Goal: Transaction & Acquisition: Purchase product/service

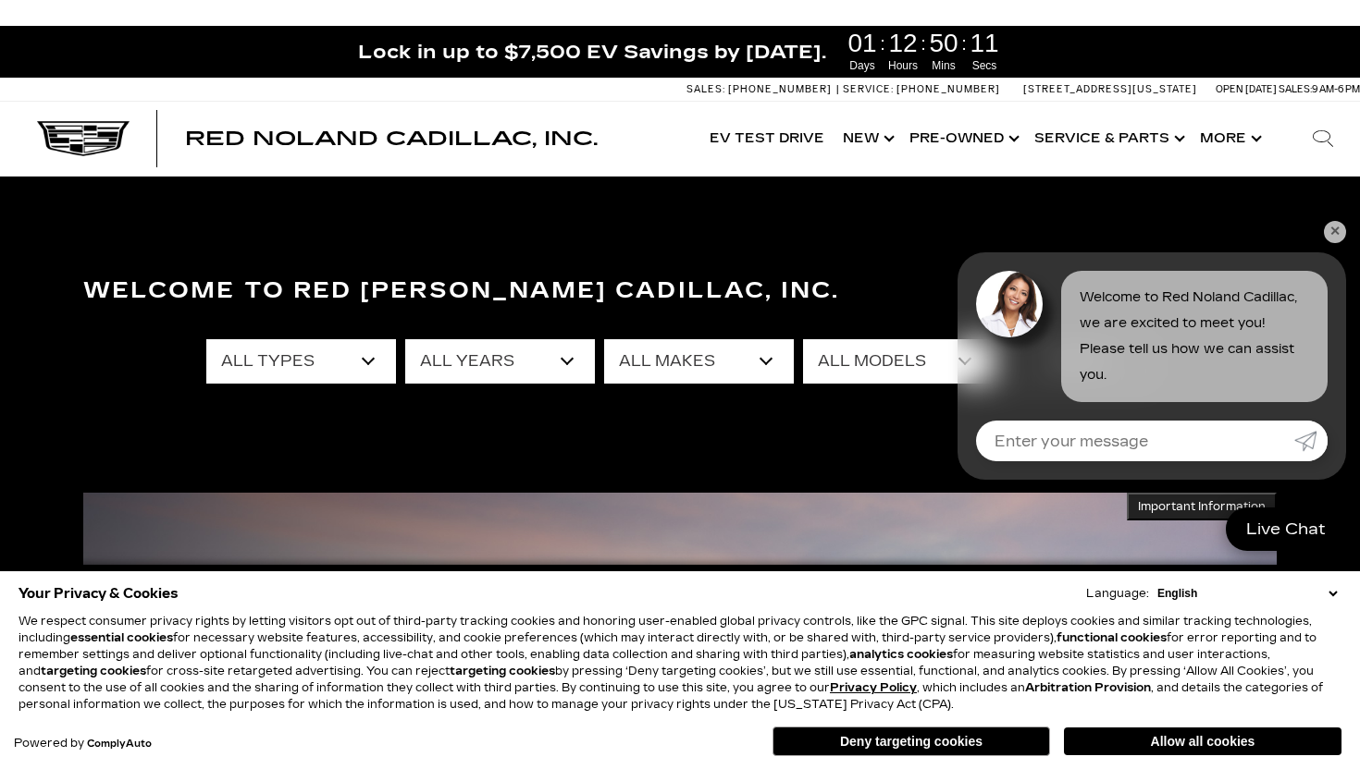
click at [520, 369] on select "All Years 2026 2025 2024 2023 2022 2021 2020 2019 2018 2015 2014 2008" at bounding box center [500, 361] width 190 height 44
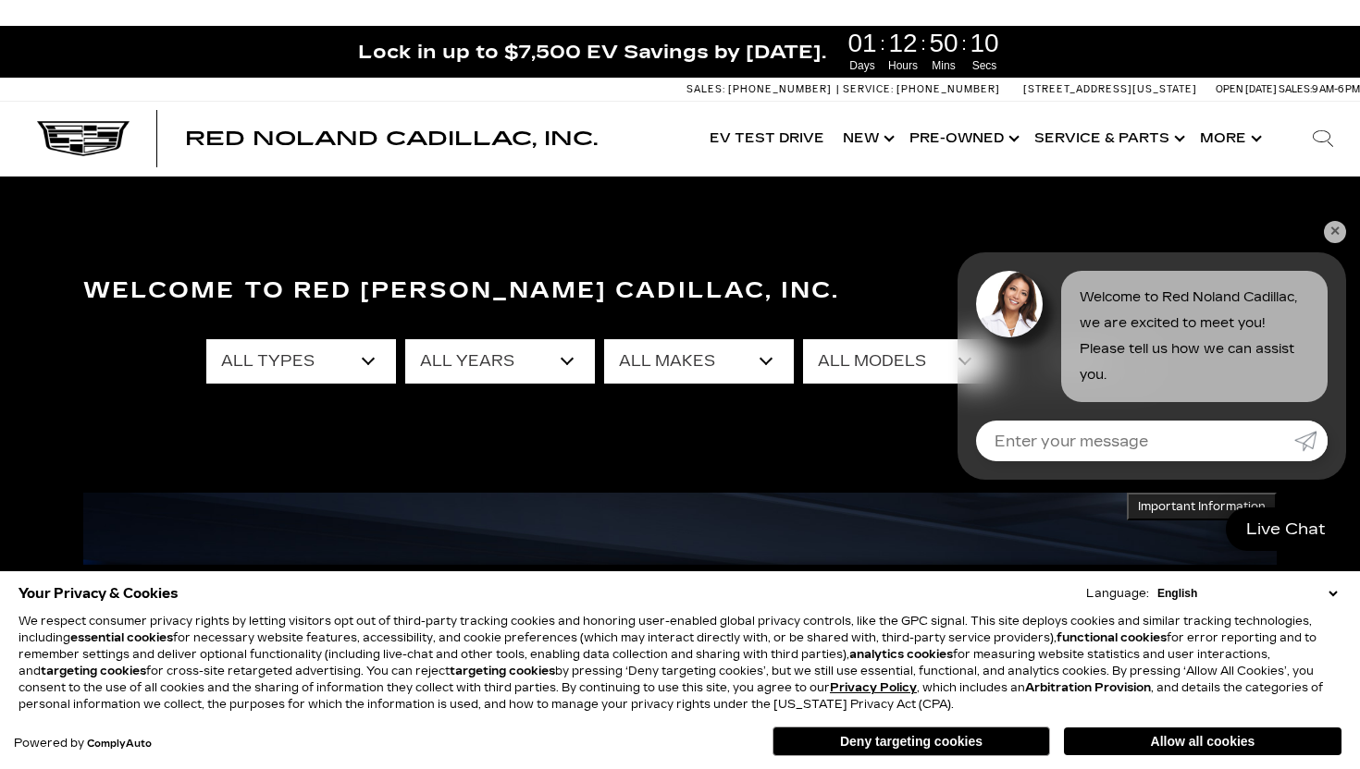
click at [629, 349] on select "All Makes Audi BMW Buick Cadillac Chevrolet Ford Honda Jeep Land Rover Lexus Me…" at bounding box center [699, 361] width 190 height 44
select select "Volvo"
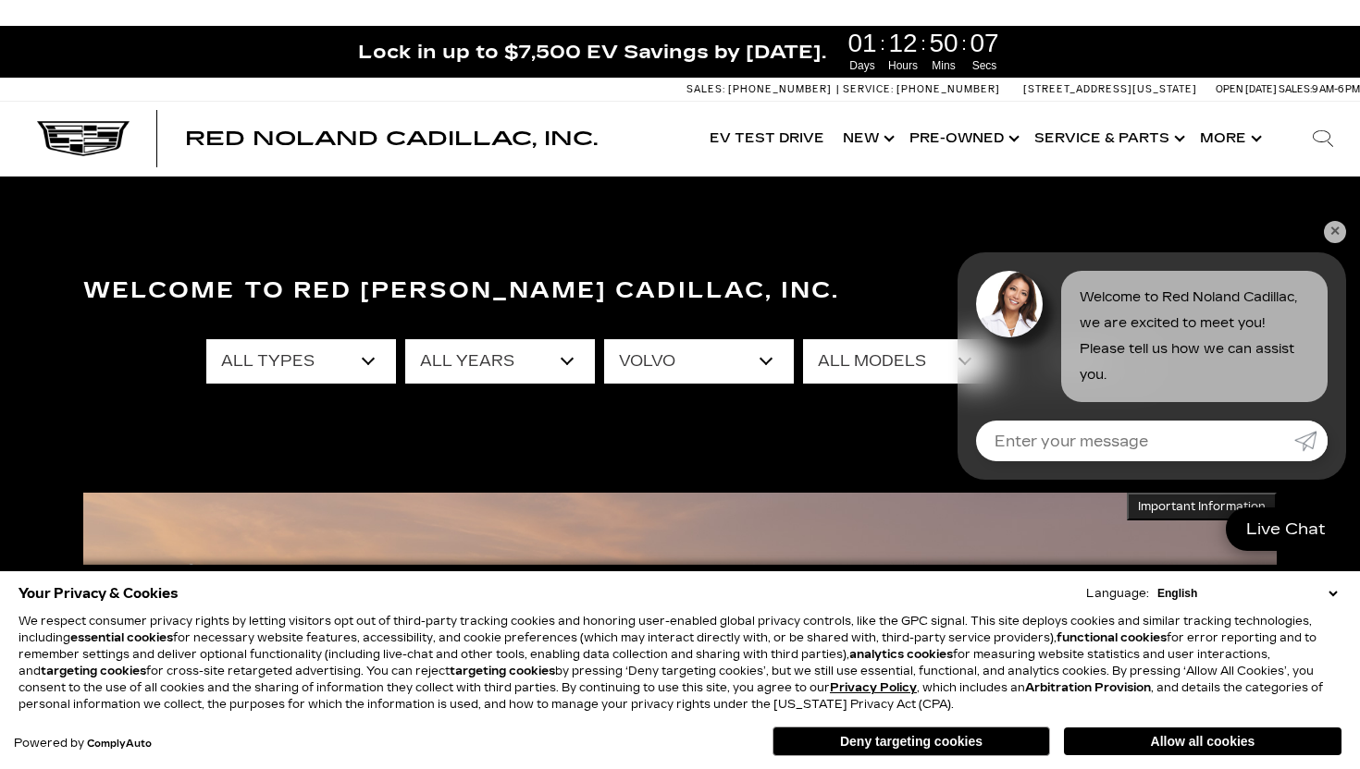
click at [874, 364] on select "All Models XC90 Recharge Plug-In Hyb" at bounding box center [898, 361] width 190 height 44
select select "XC90 Recharge Plug-In Hyb"
click at [1345, 232] on link "✕" at bounding box center [1334, 232] width 22 height 22
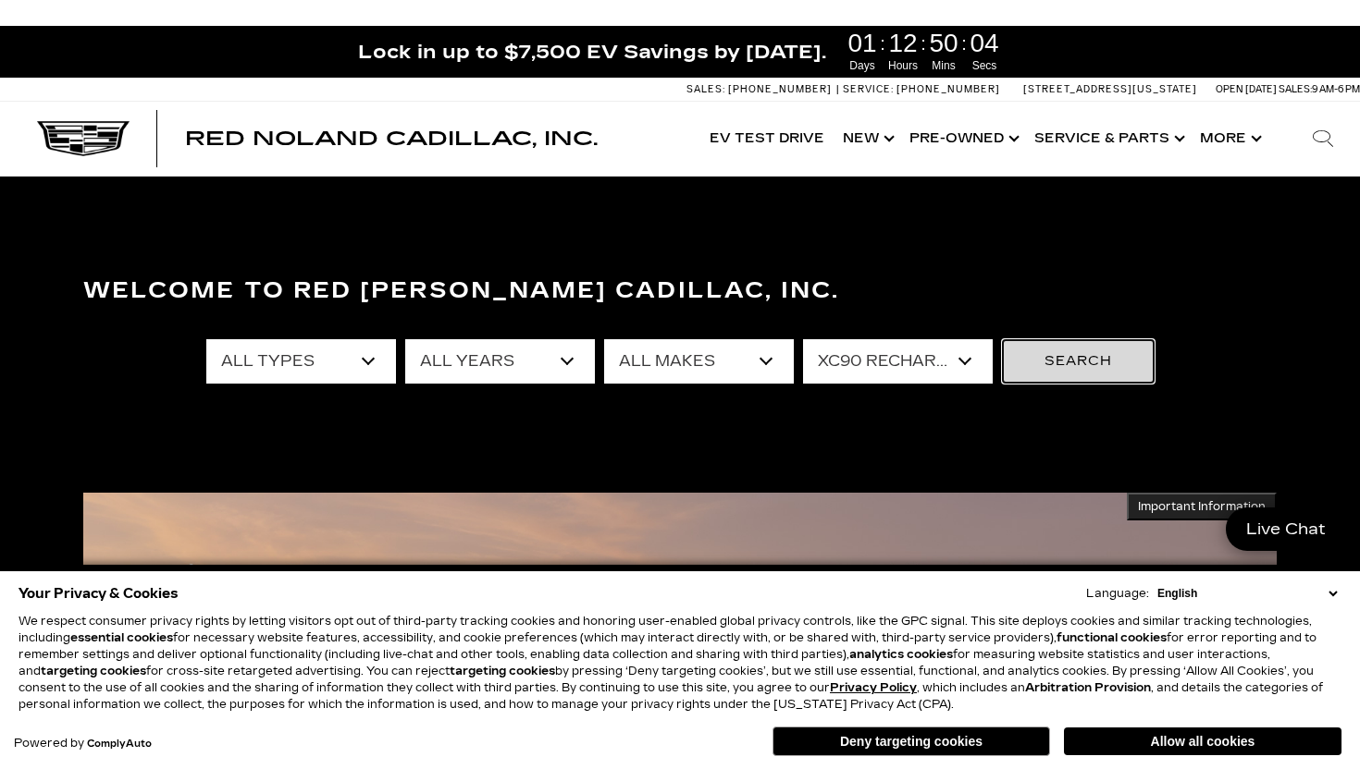
click at [1085, 366] on button "Search" at bounding box center [1078, 361] width 153 height 44
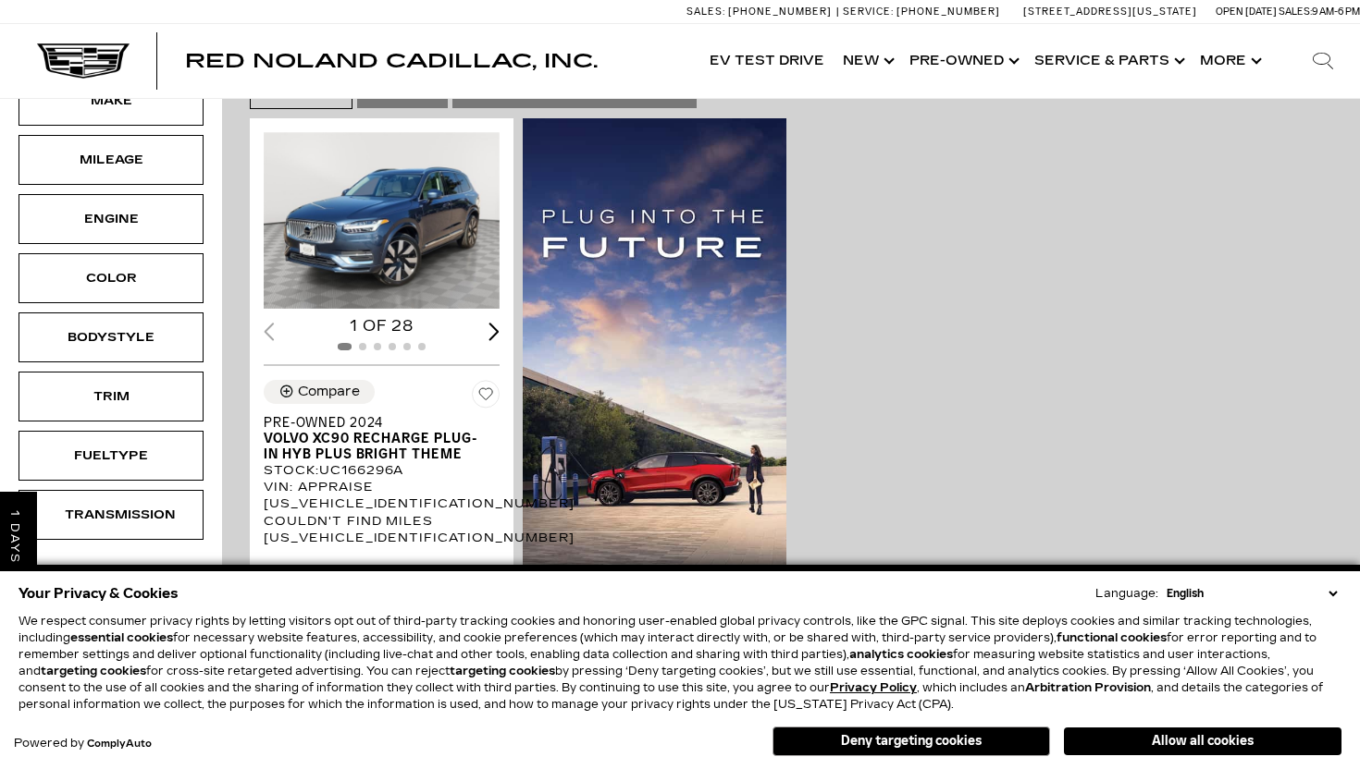
scroll to position [433, 0]
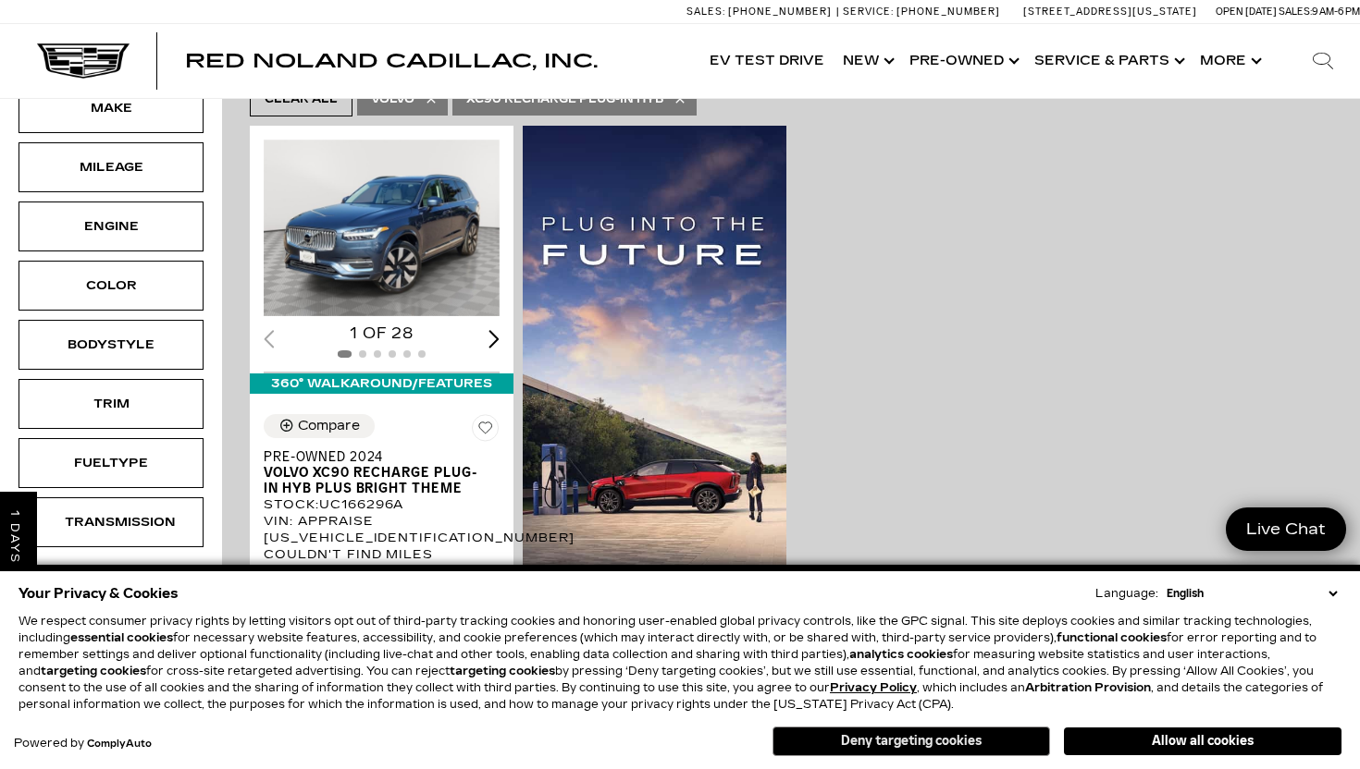
click at [875, 752] on button "Deny targeting cookies" at bounding box center [910, 742] width 277 height 30
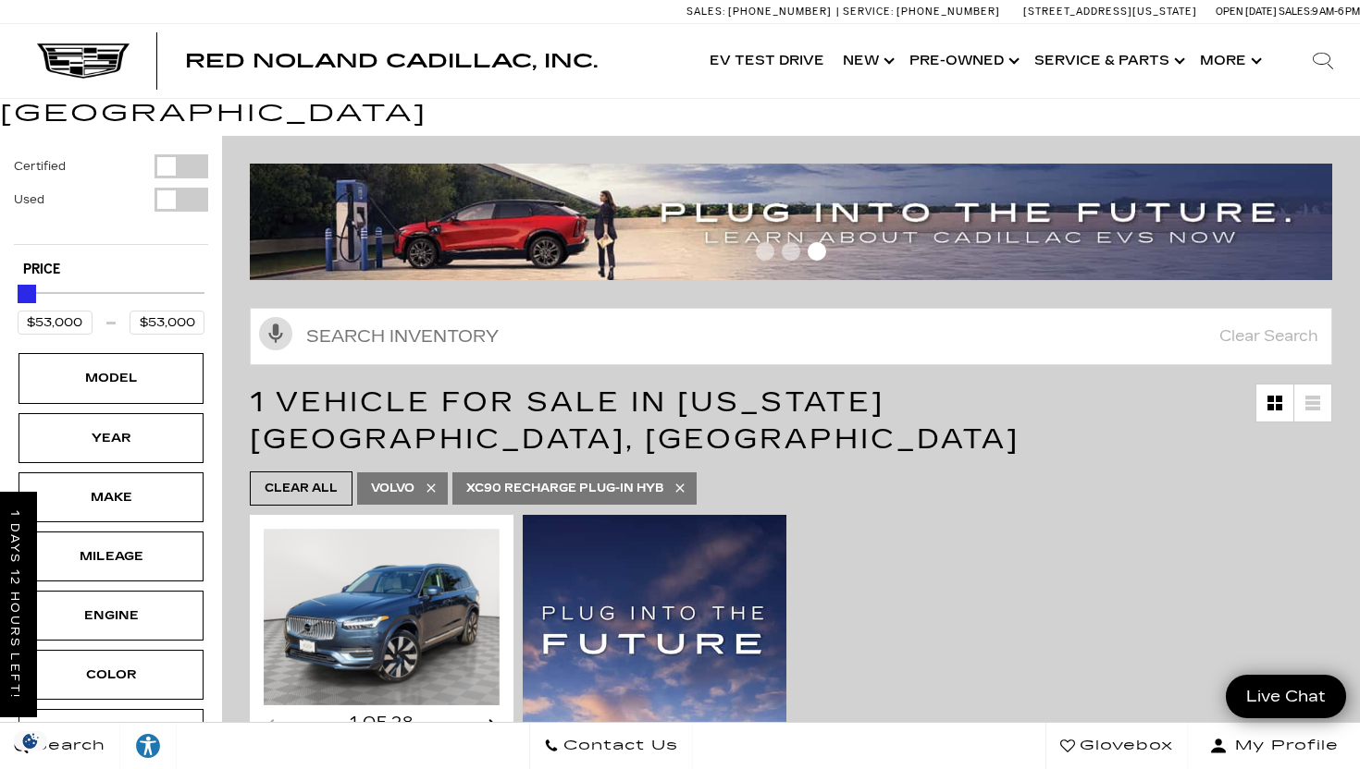
scroll to position [57, 0]
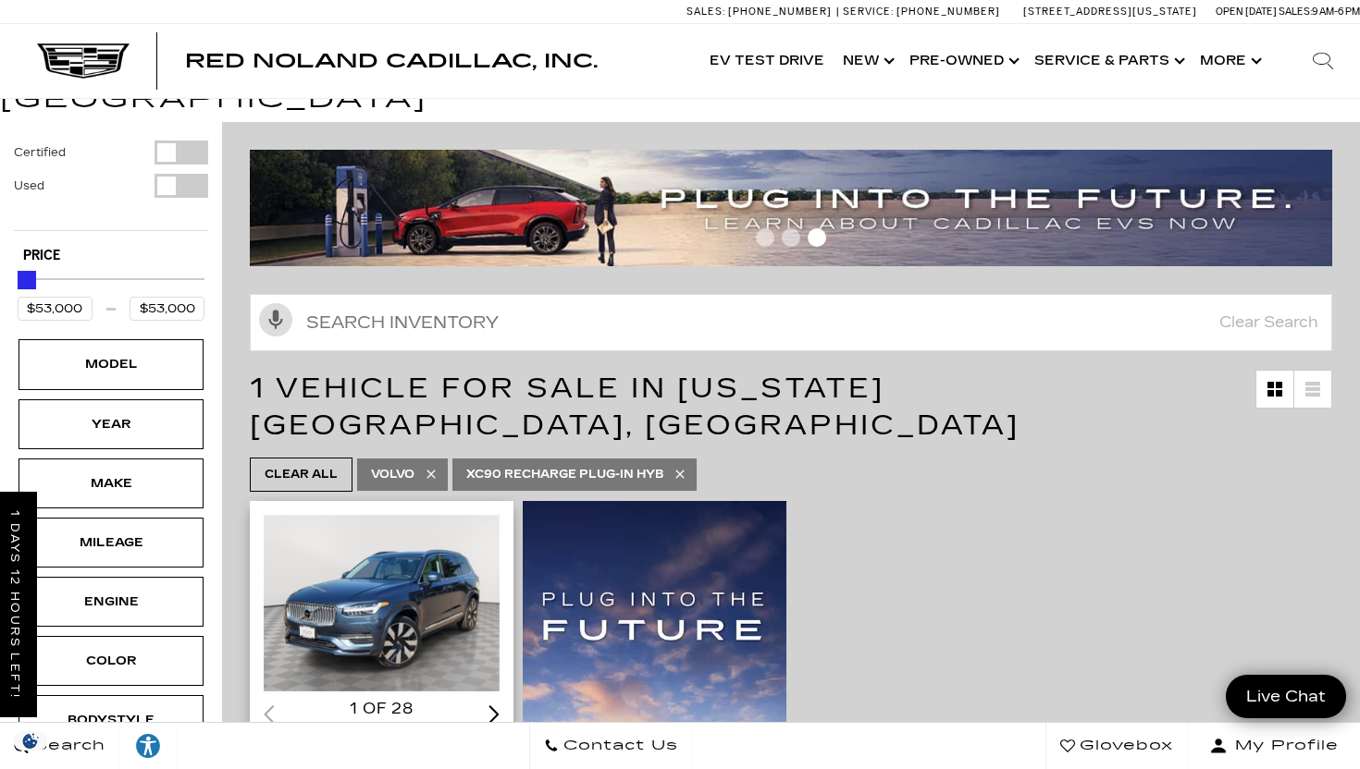
click at [325, 523] on img "1 / 2" at bounding box center [382, 603] width 236 height 177
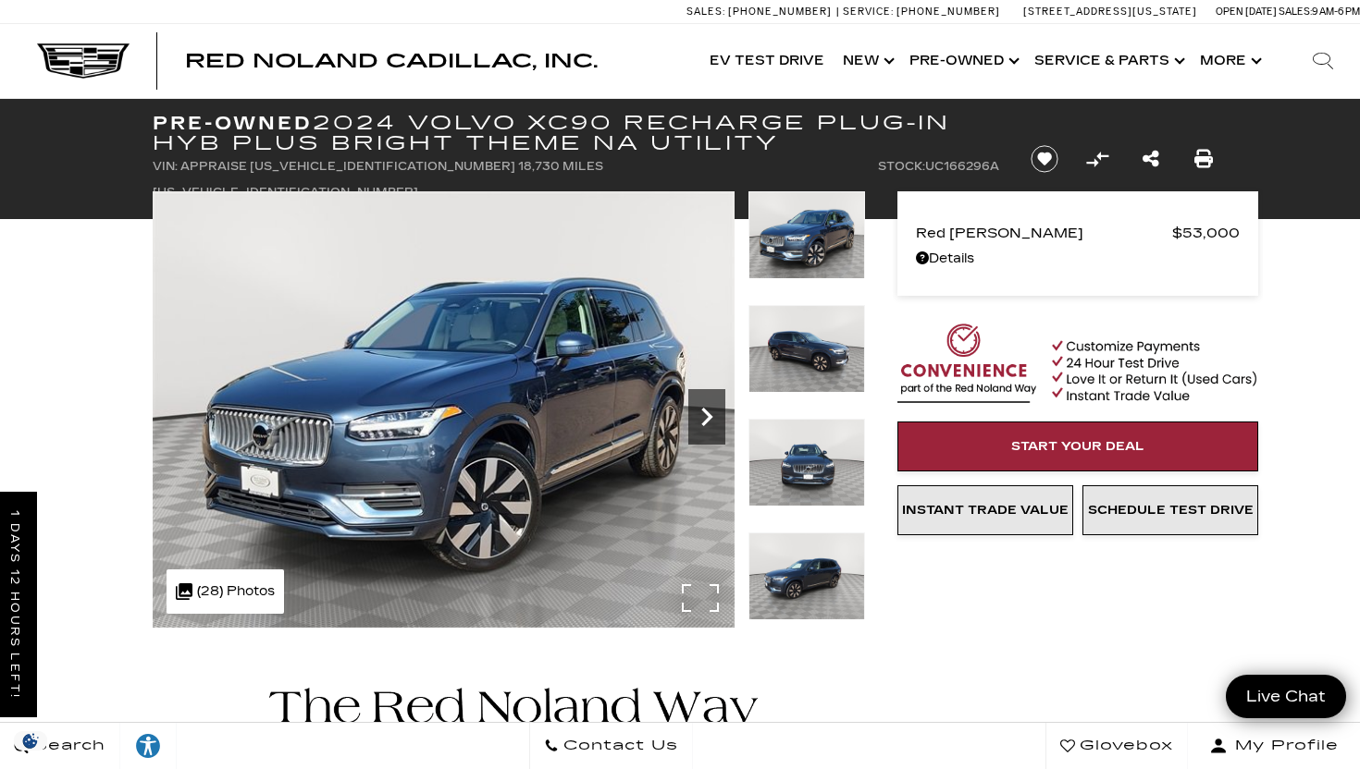
click at [697, 399] on icon "Next" at bounding box center [706, 417] width 37 height 37
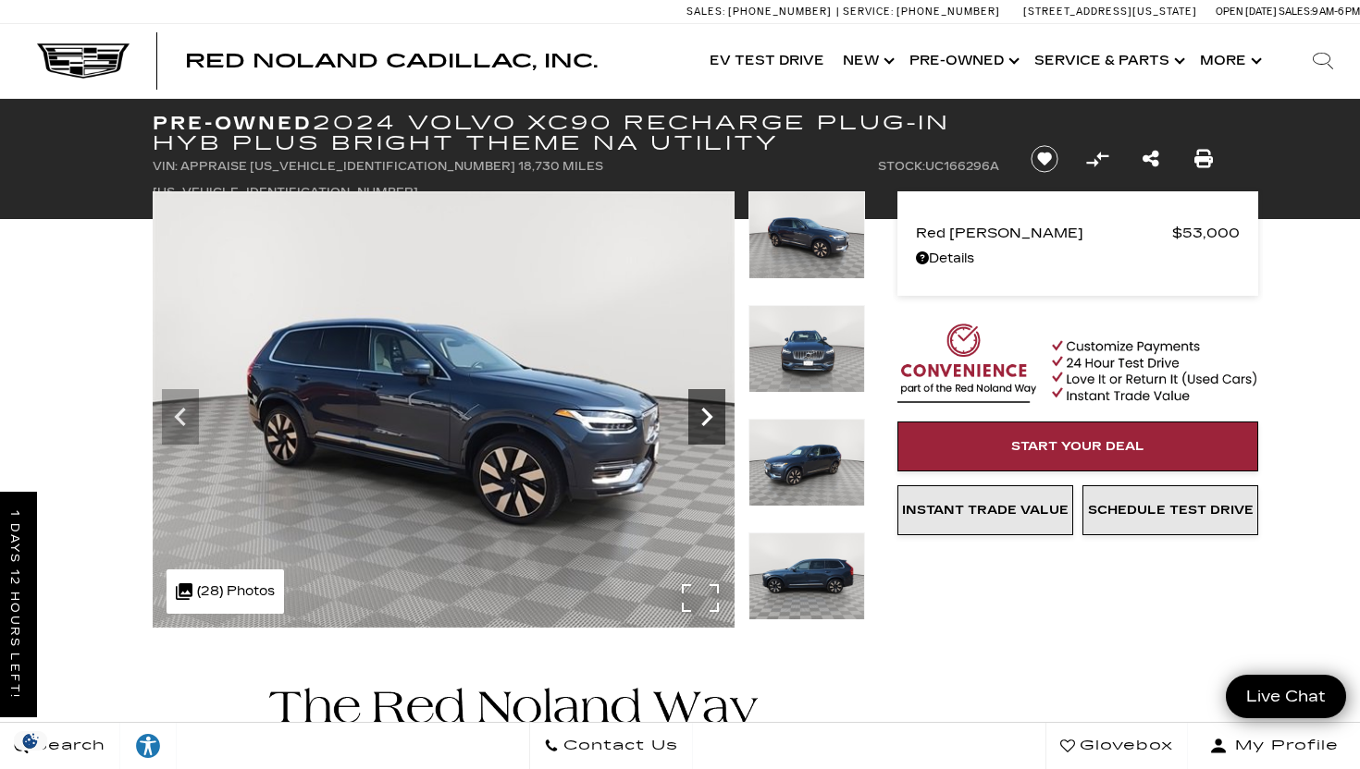
click at [697, 399] on icon "Next" at bounding box center [706, 417] width 37 height 37
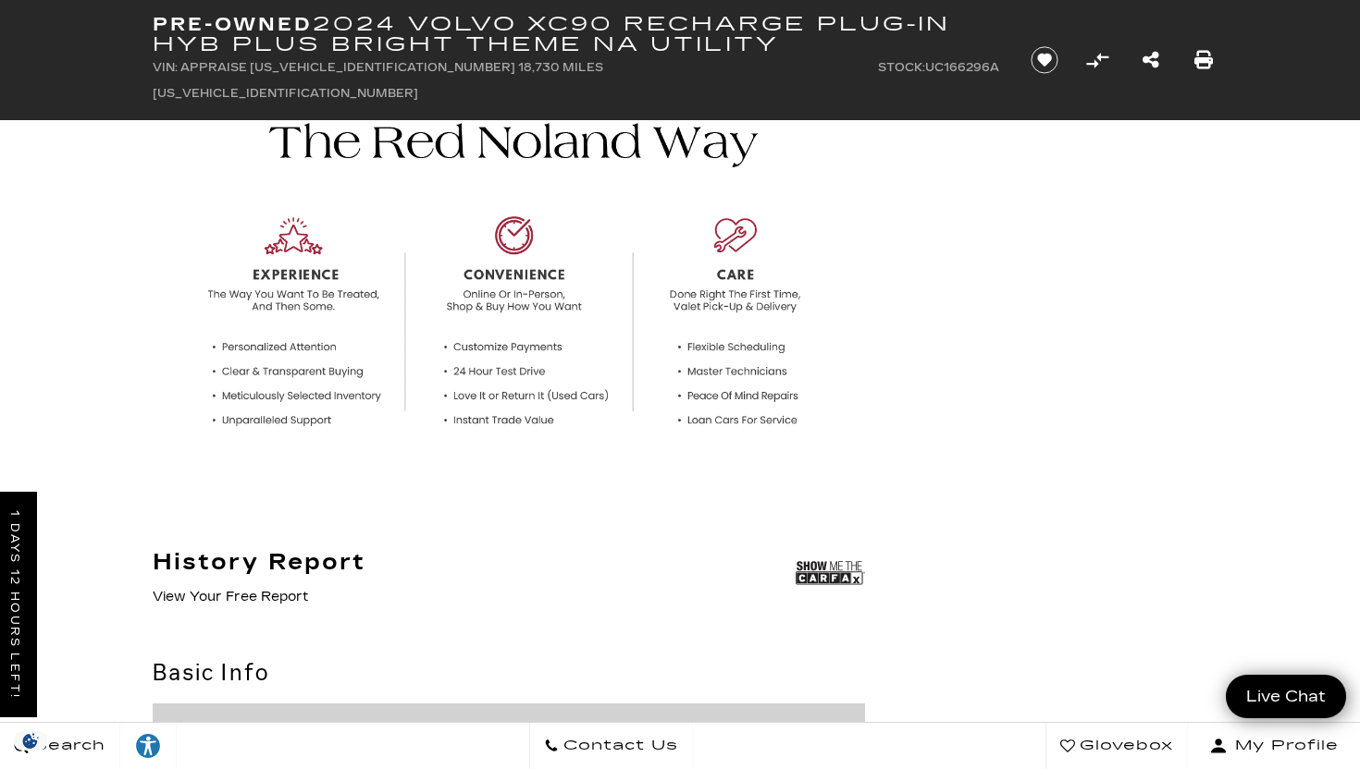
scroll to position [858, 0]
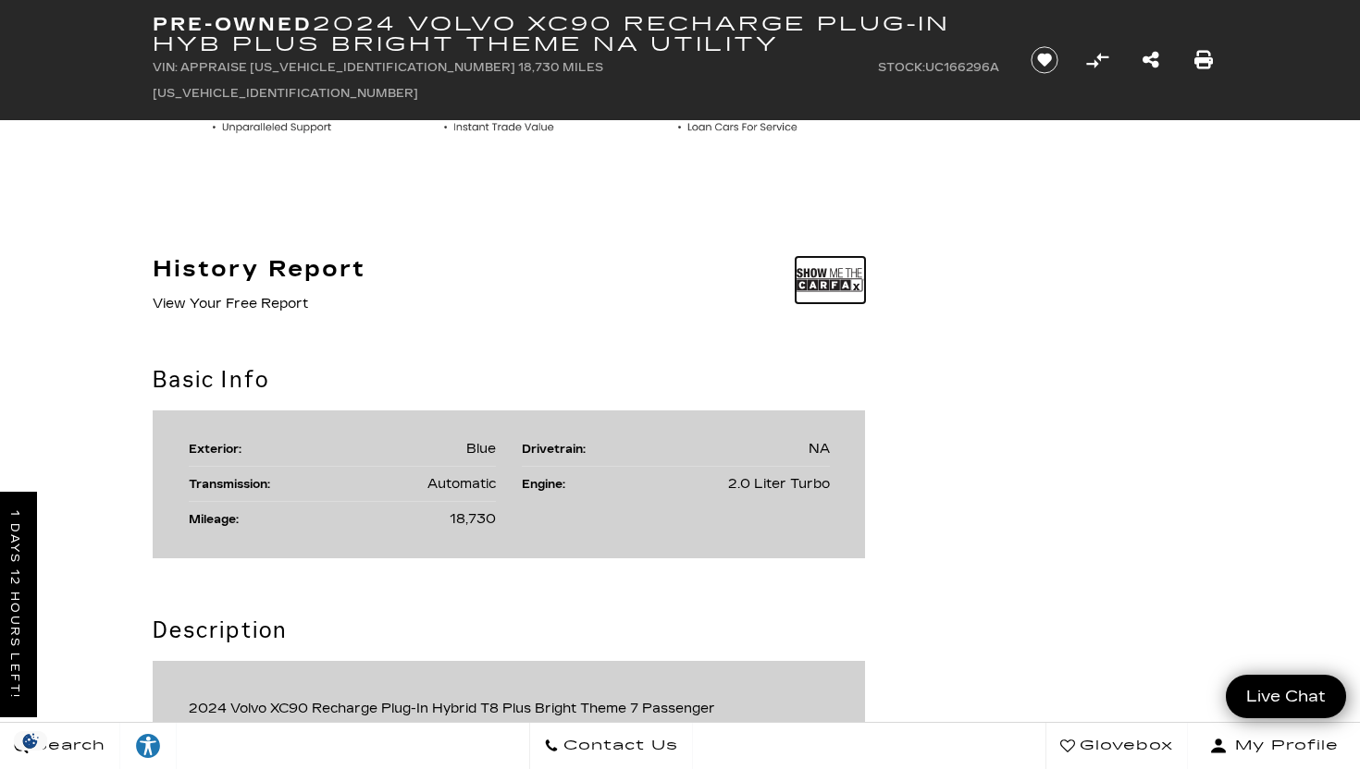
click at [822, 290] on img at bounding box center [829, 280] width 69 height 46
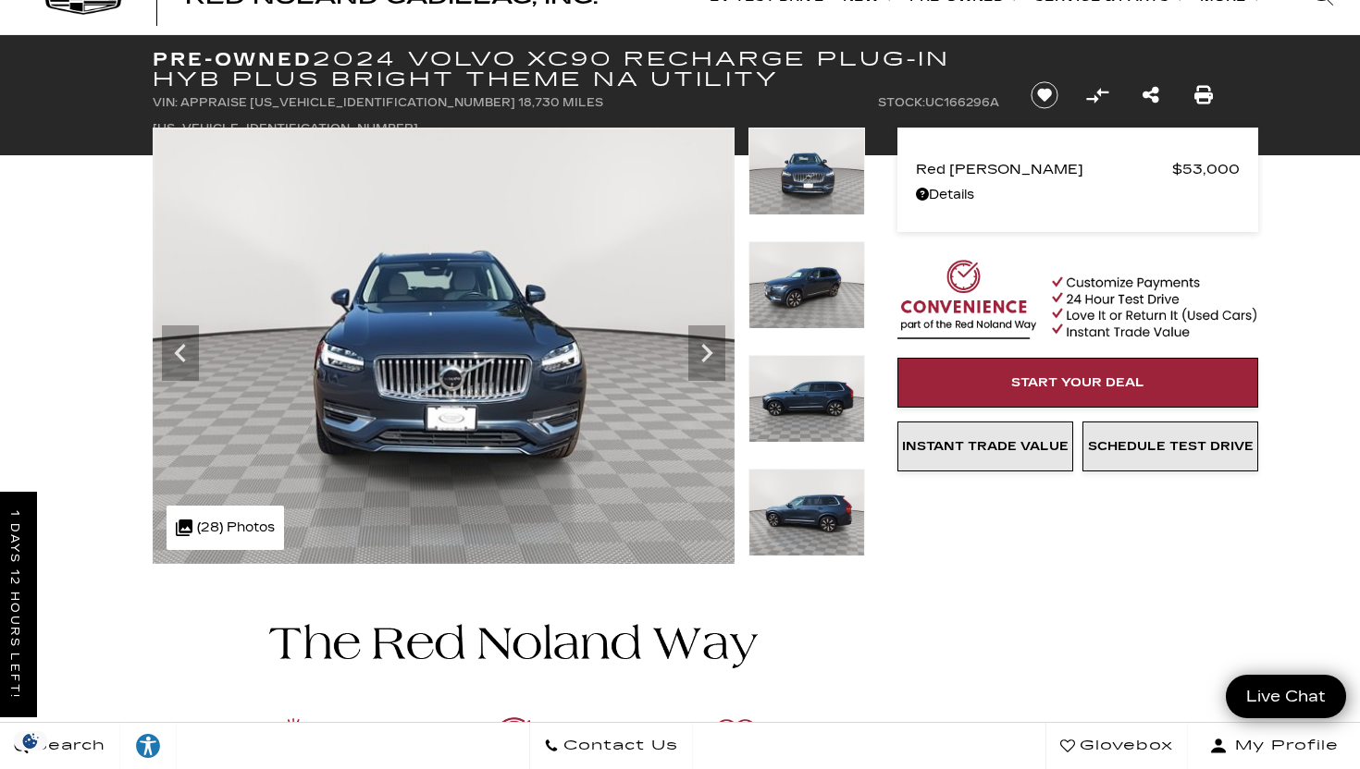
scroll to position [46, 0]
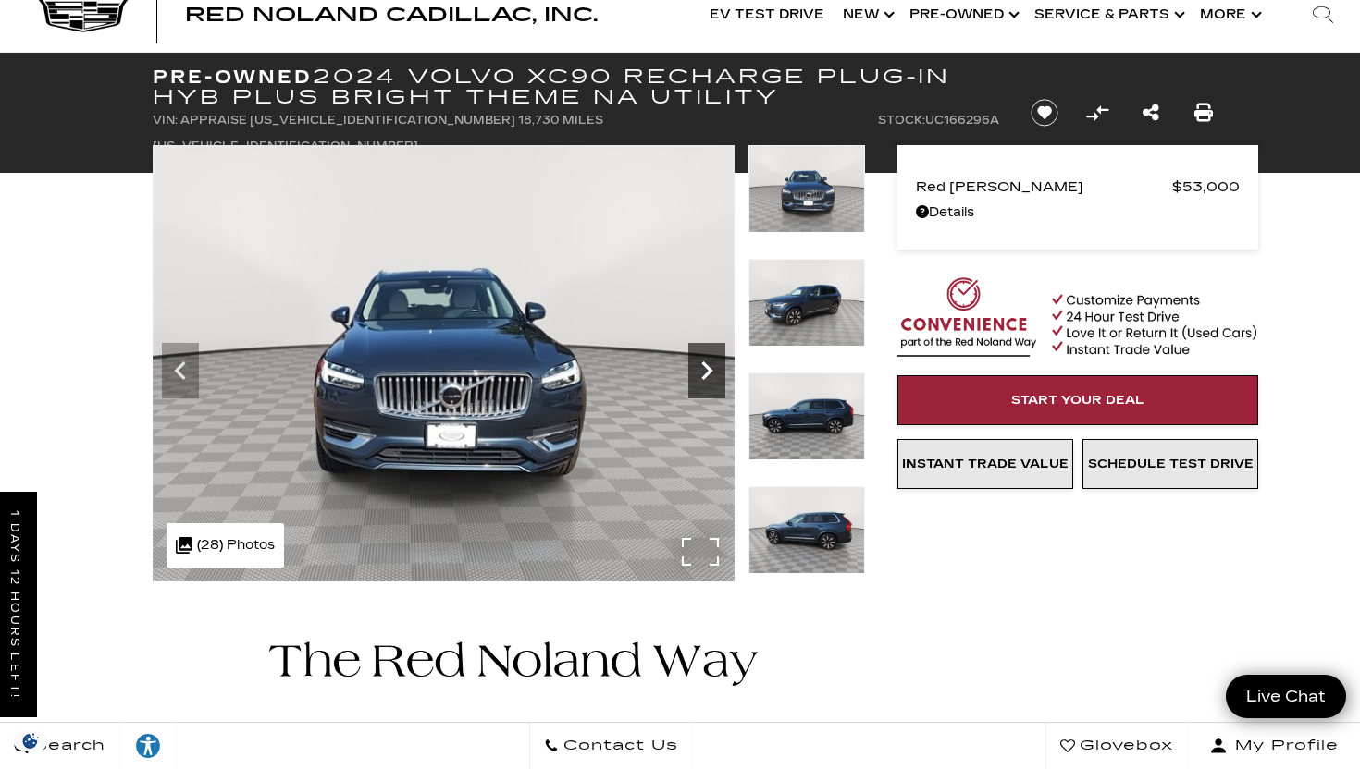
click at [715, 359] on icon "Next" at bounding box center [706, 370] width 37 height 37
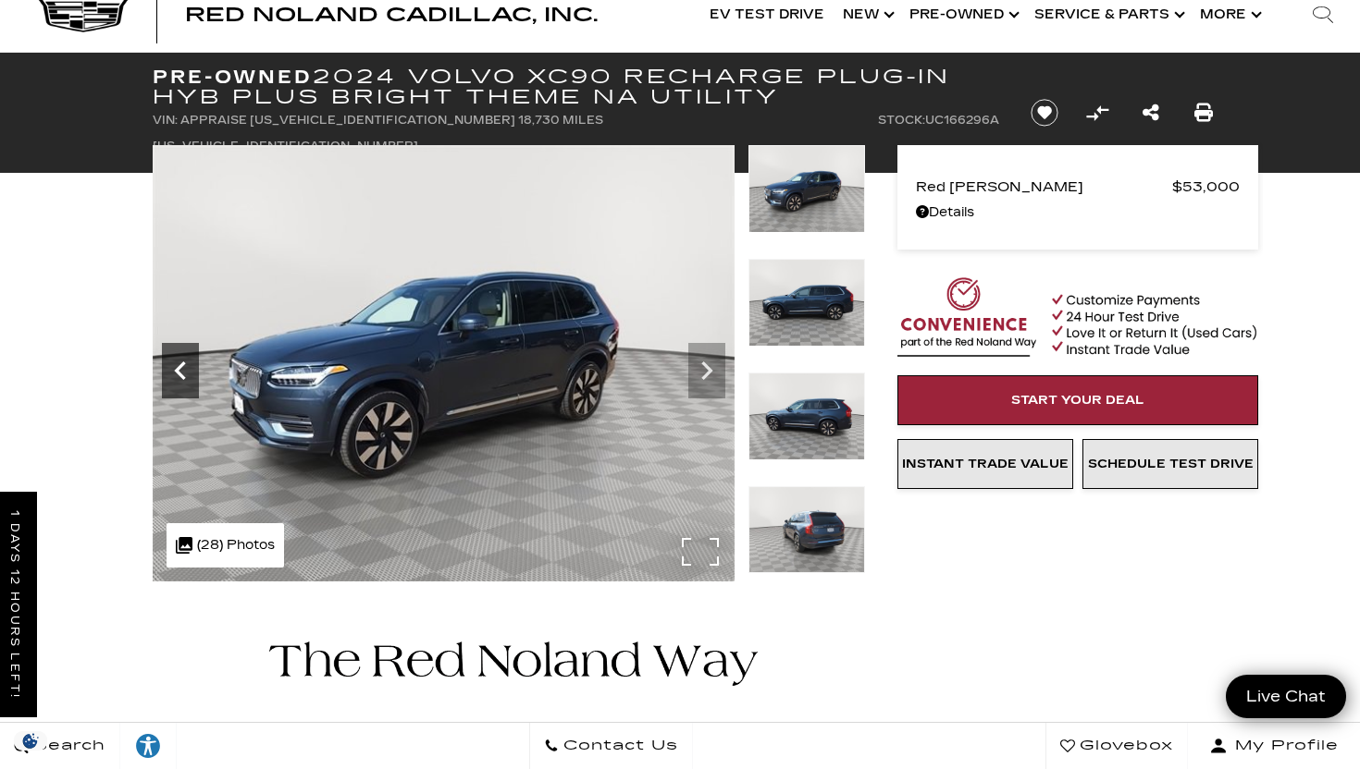
click at [180, 363] on icon "Previous" at bounding box center [180, 370] width 37 height 37
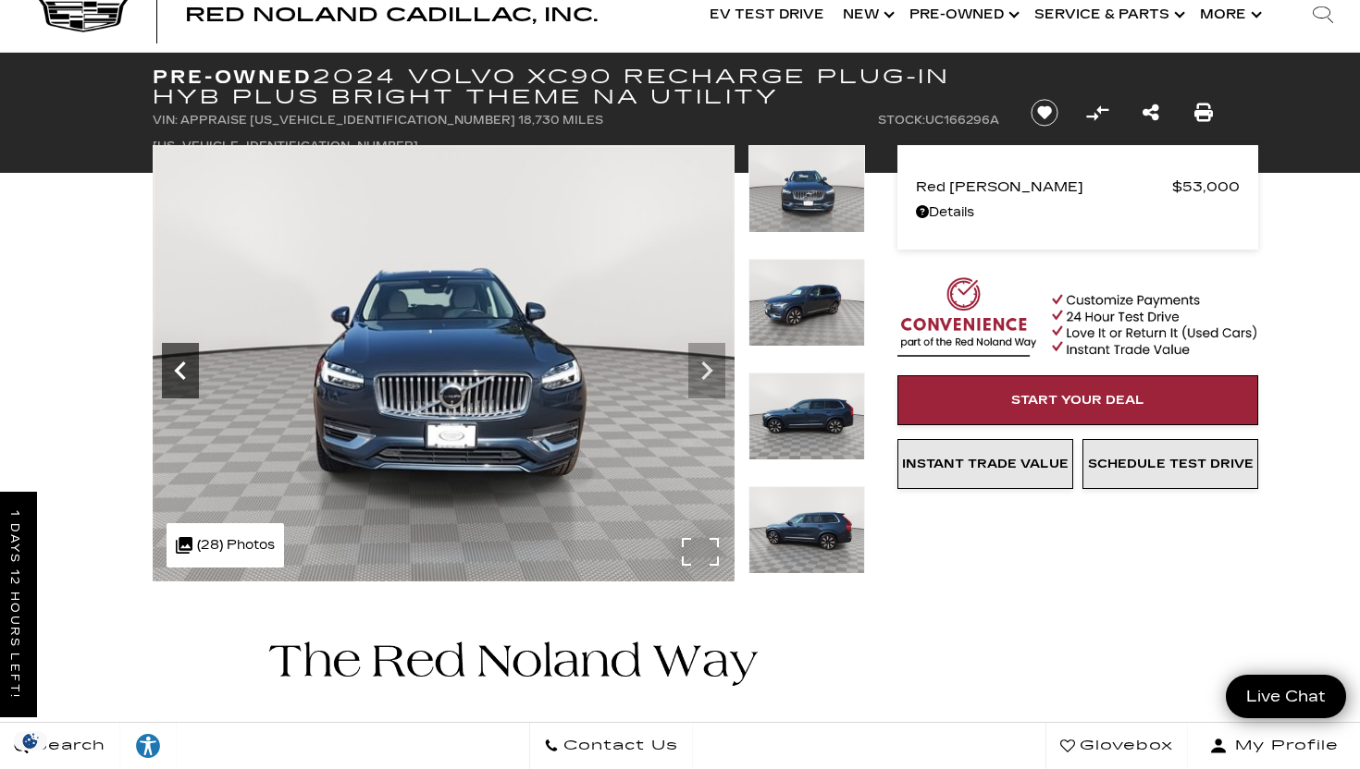
click at [180, 363] on icon "Previous" at bounding box center [180, 370] width 37 height 37
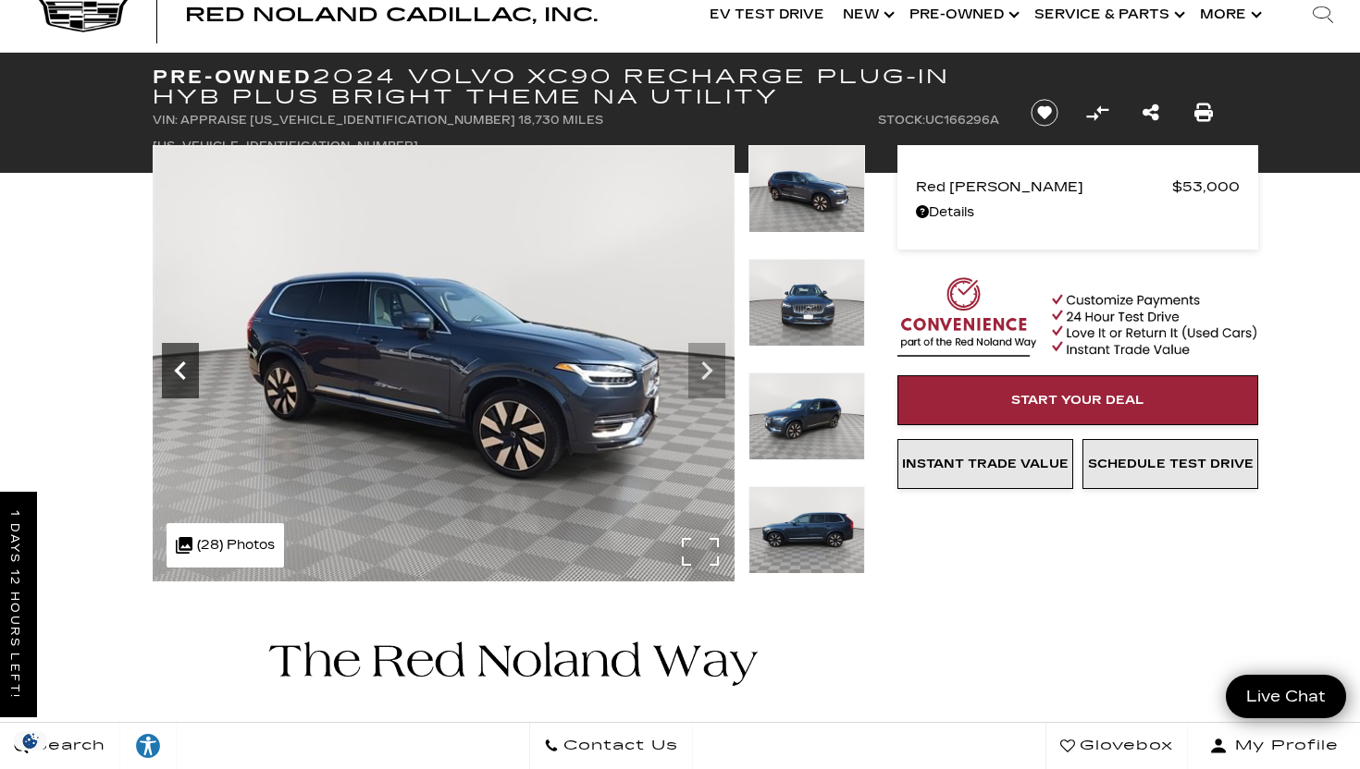
click at [180, 363] on icon "Previous" at bounding box center [180, 370] width 37 height 37
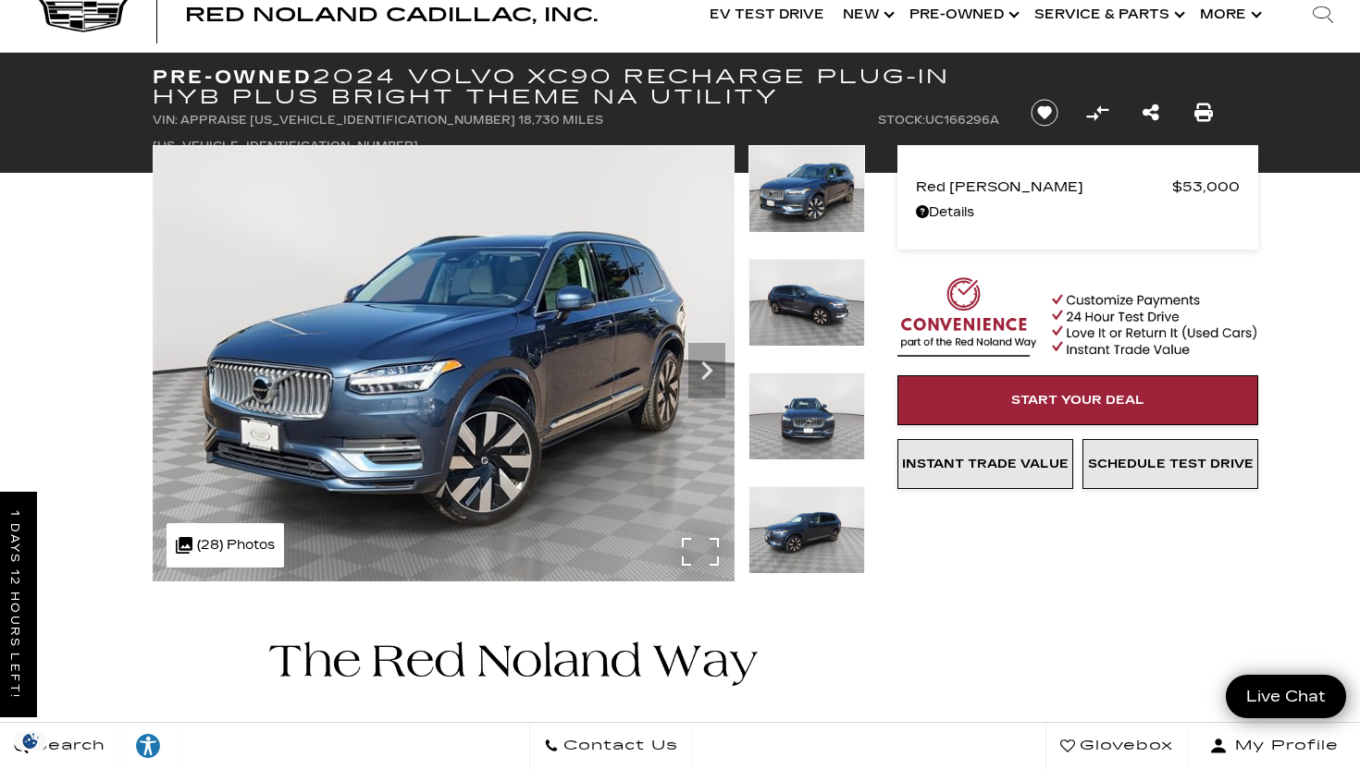
click at [180, 363] on img at bounding box center [444, 363] width 582 height 437
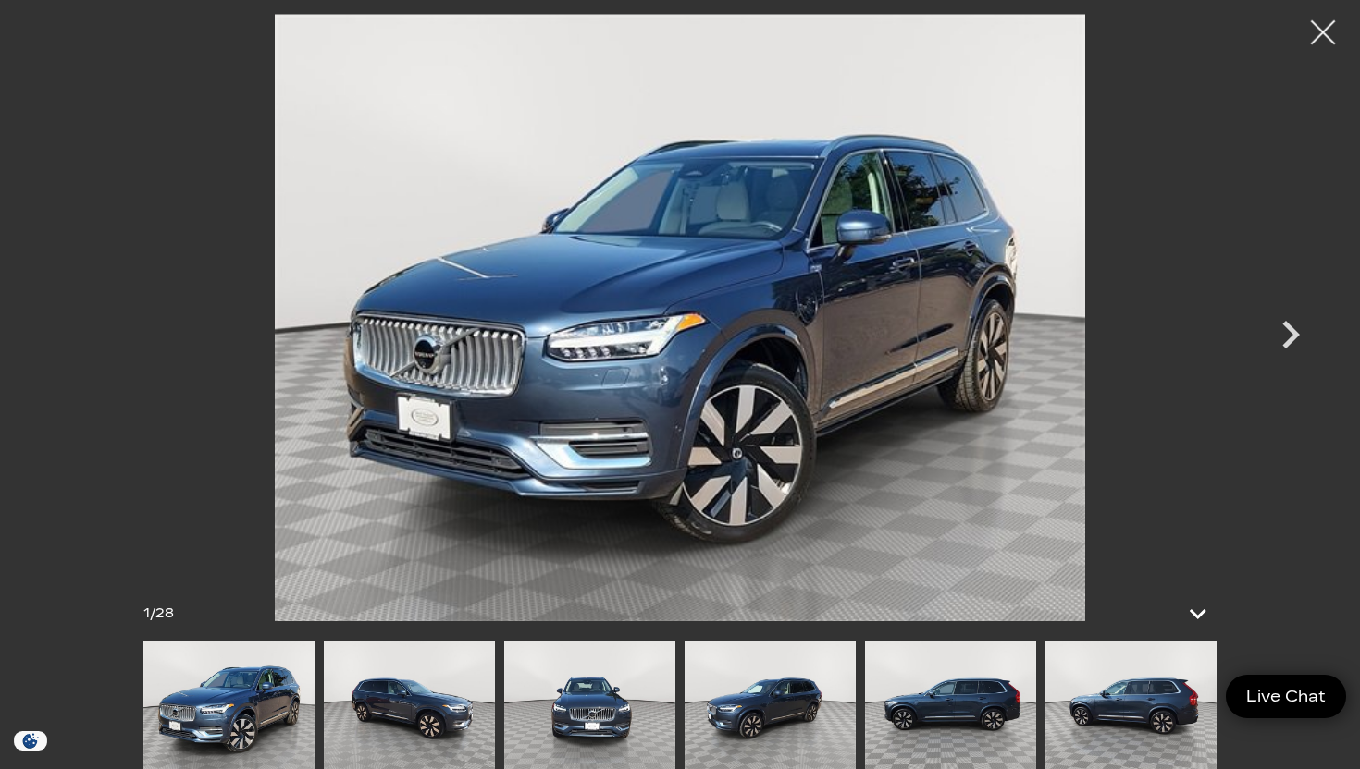
click at [1318, 30] on div at bounding box center [1322, 32] width 49 height 49
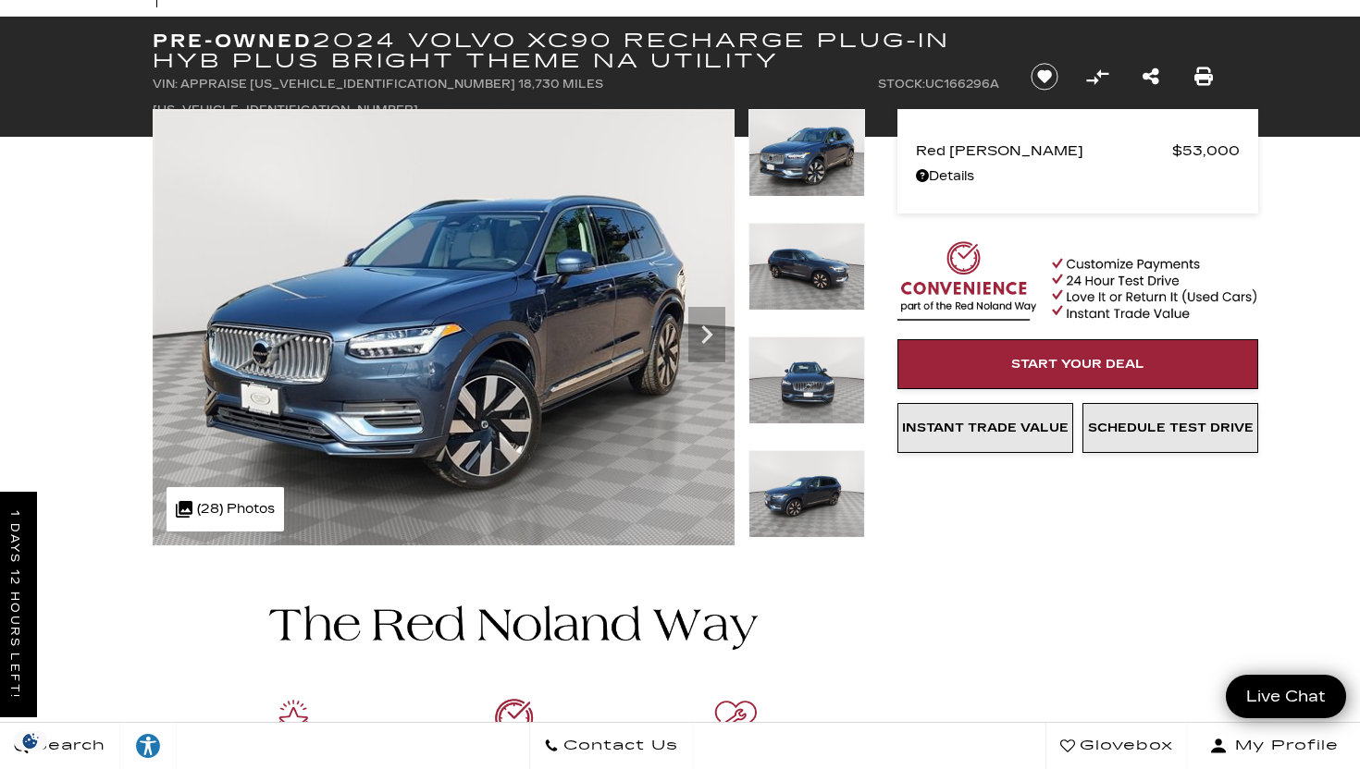
scroll to position [86, 0]
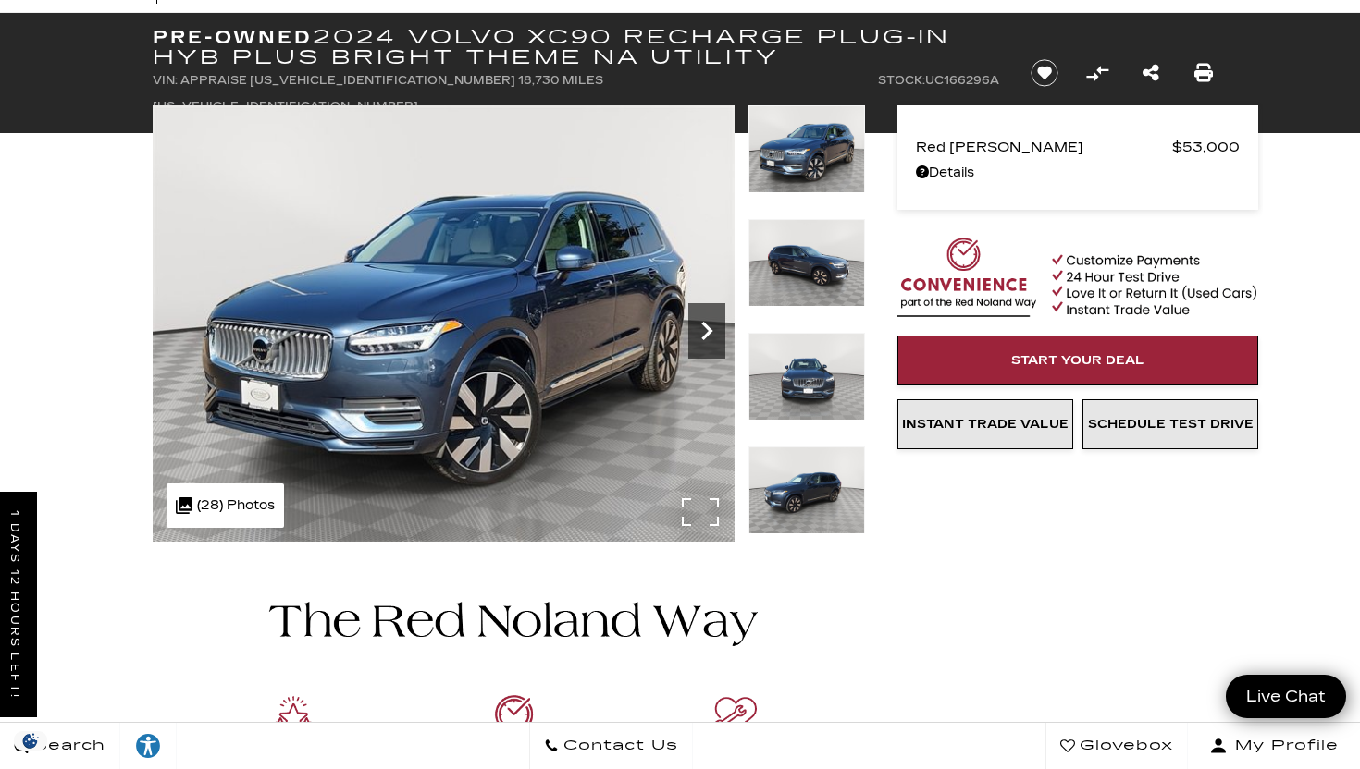
click at [706, 345] on icon "Next" at bounding box center [706, 331] width 37 height 37
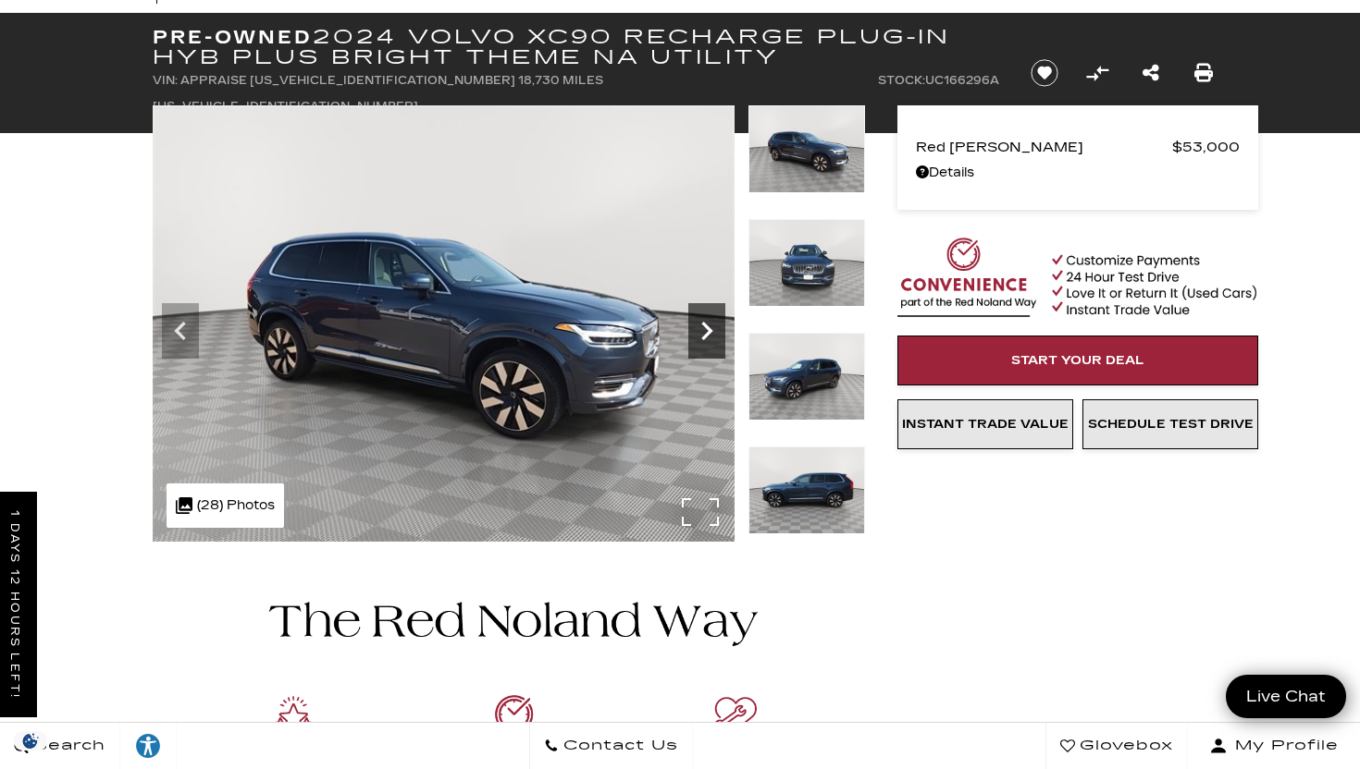
click at [706, 345] on icon "Next" at bounding box center [706, 331] width 37 height 37
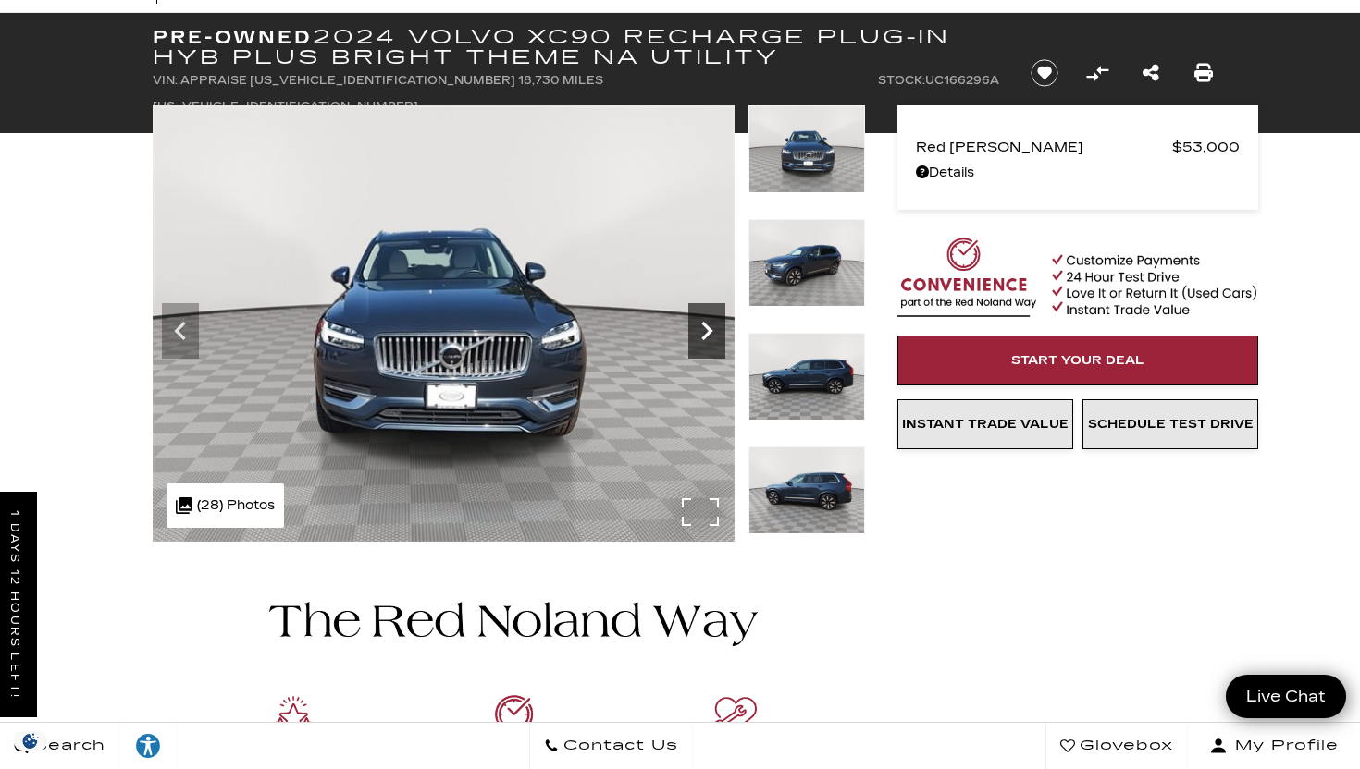
click at [706, 345] on icon "Next" at bounding box center [706, 331] width 37 height 37
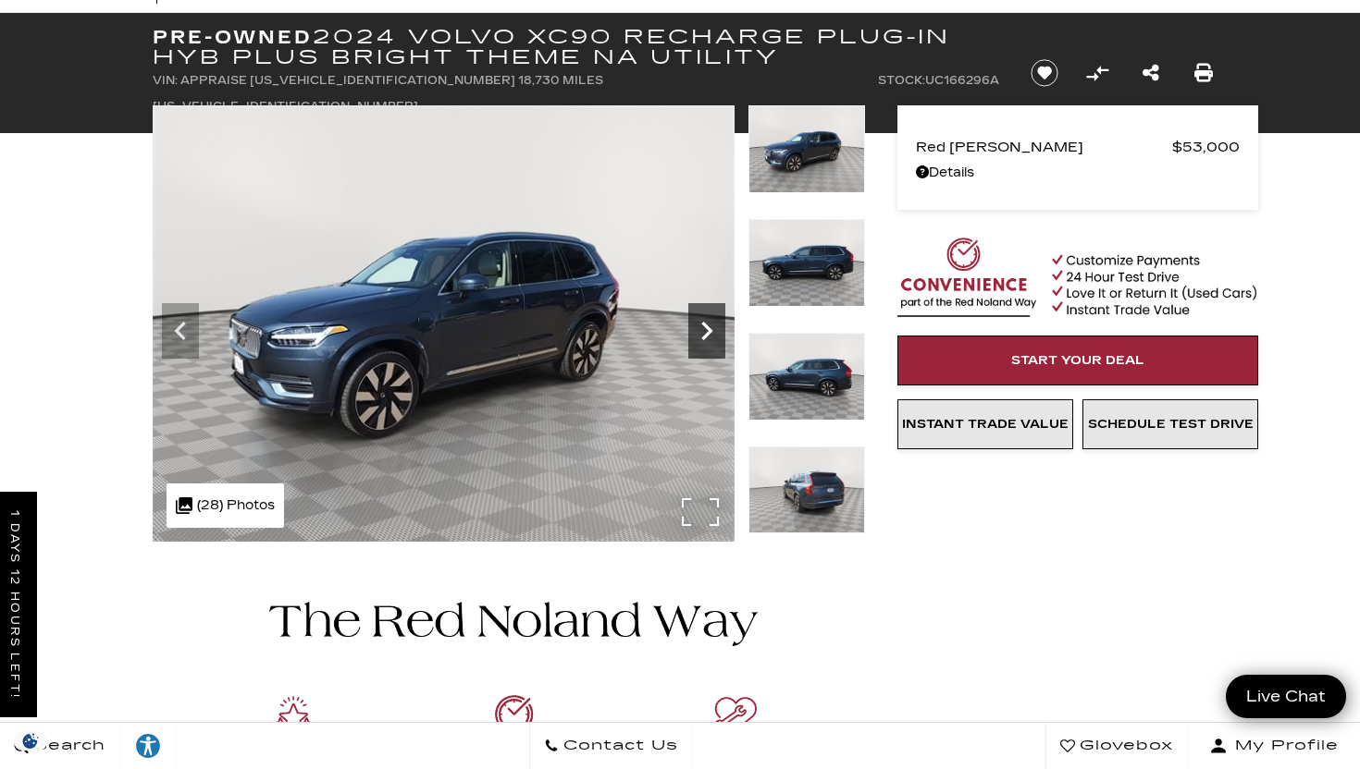
click at [706, 345] on icon "Next" at bounding box center [706, 331] width 37 height 37
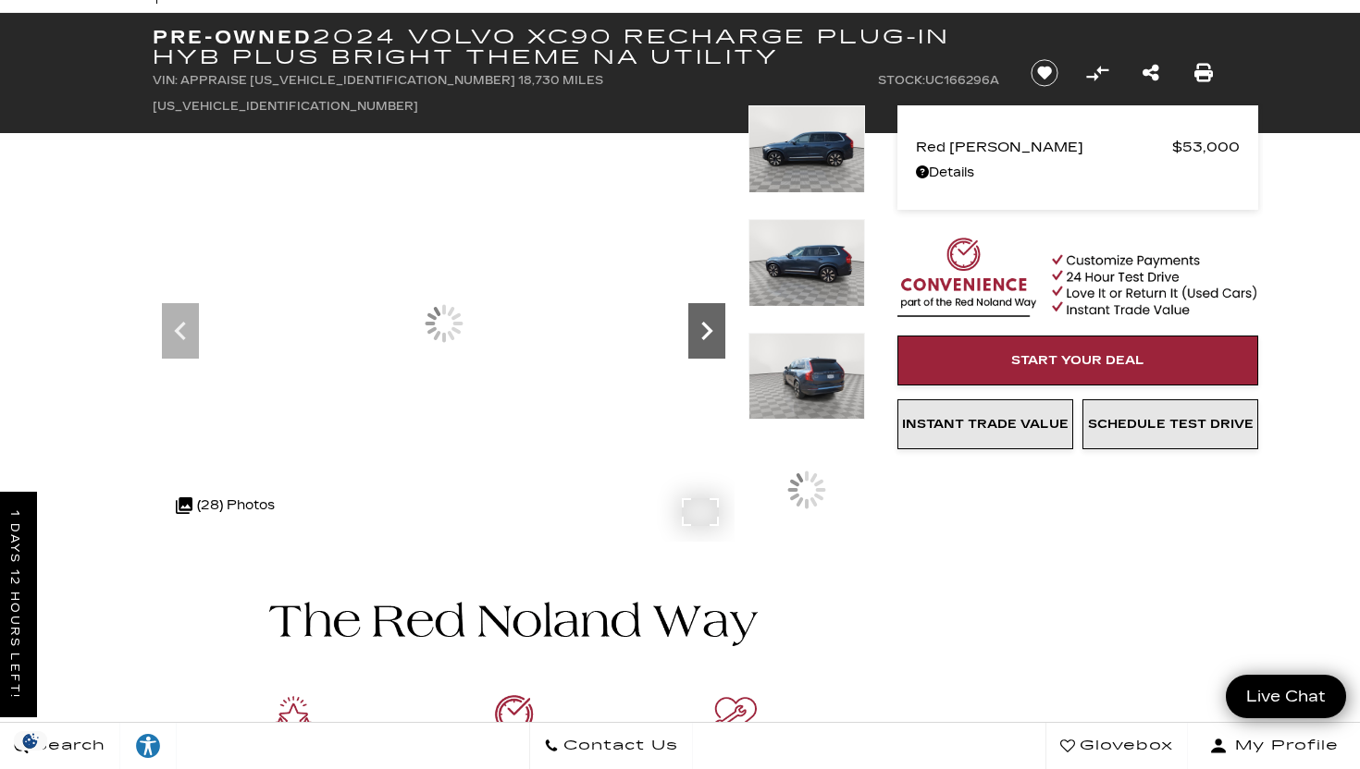
click at [706, 345] on icon "Next" at bounding box center [706, 331] width 37 height 37
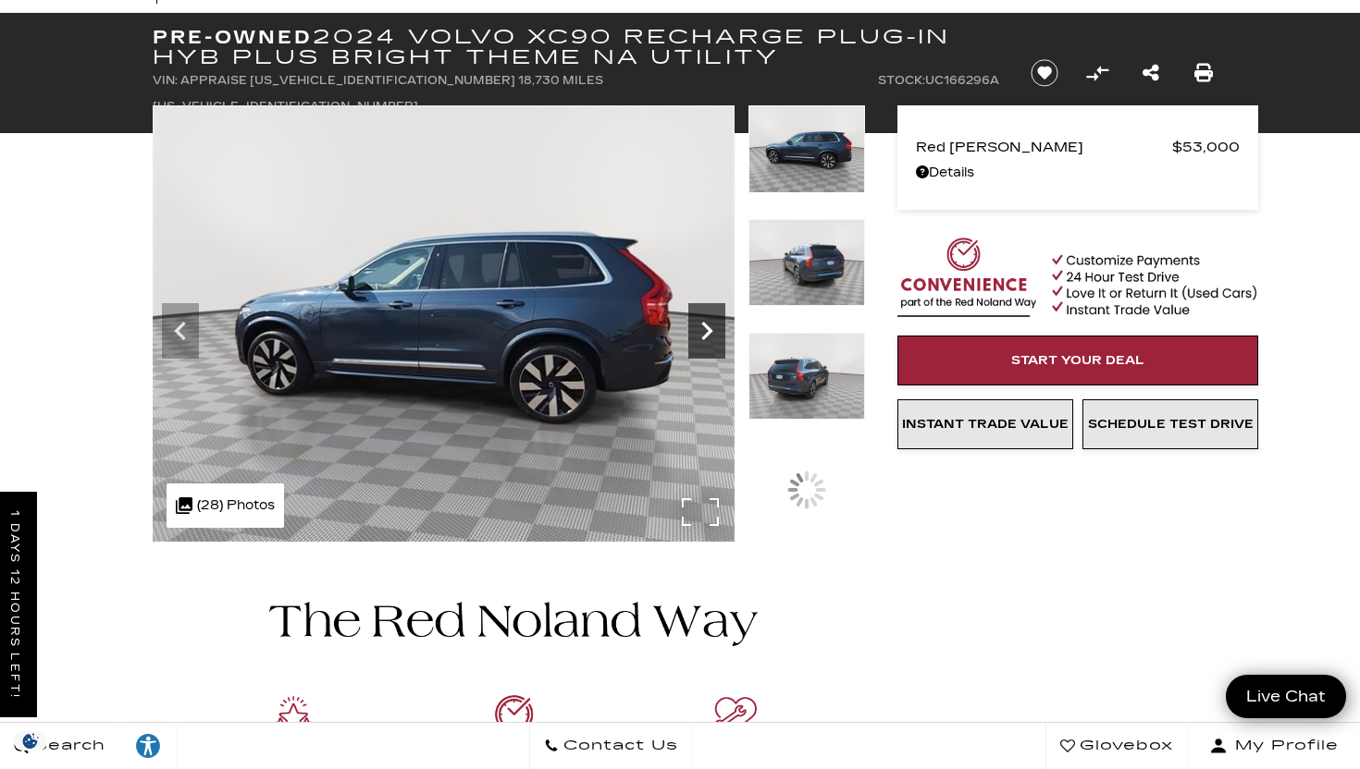
click at [706, 345] on icon "Next" at bounding box center [706, 331] width 37 height 37
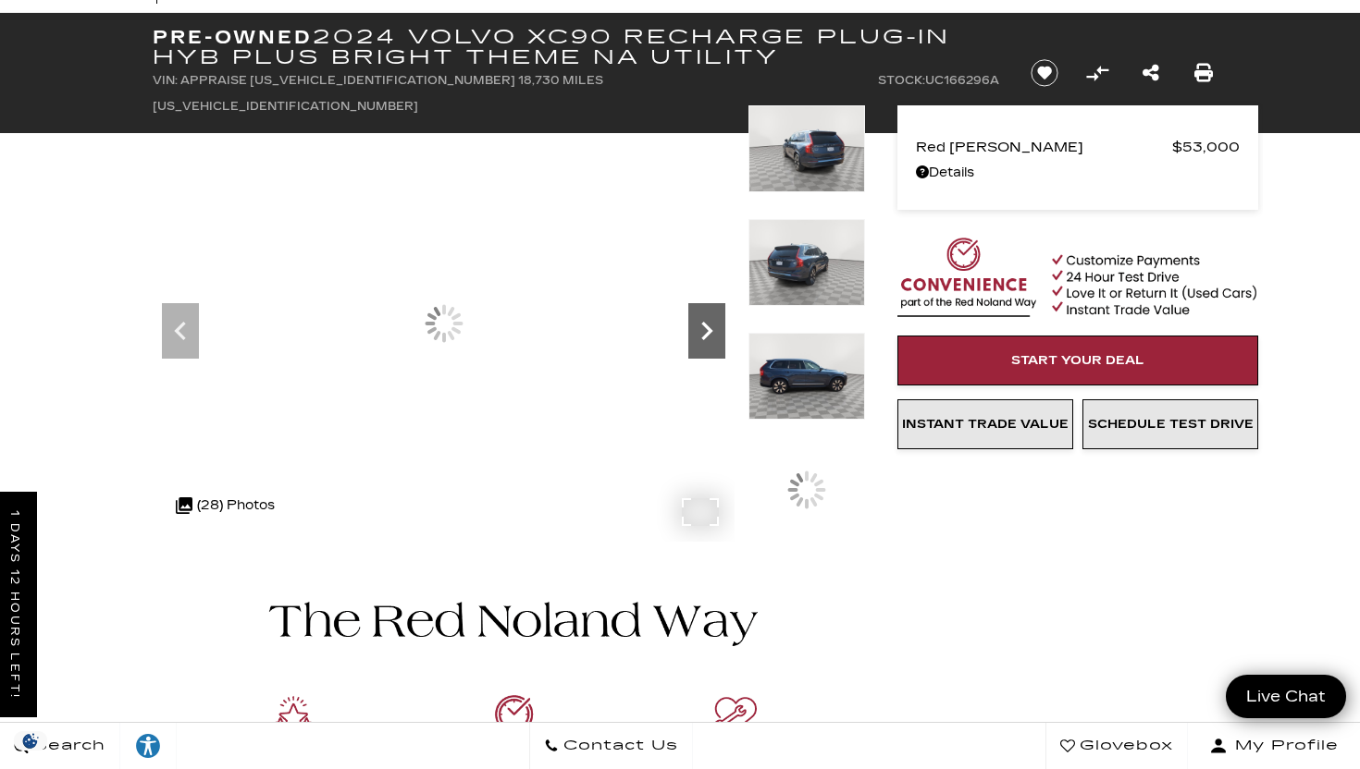
click at [706, 345] on icon "Next" at bounding box center [706, 331] width 37 height 37
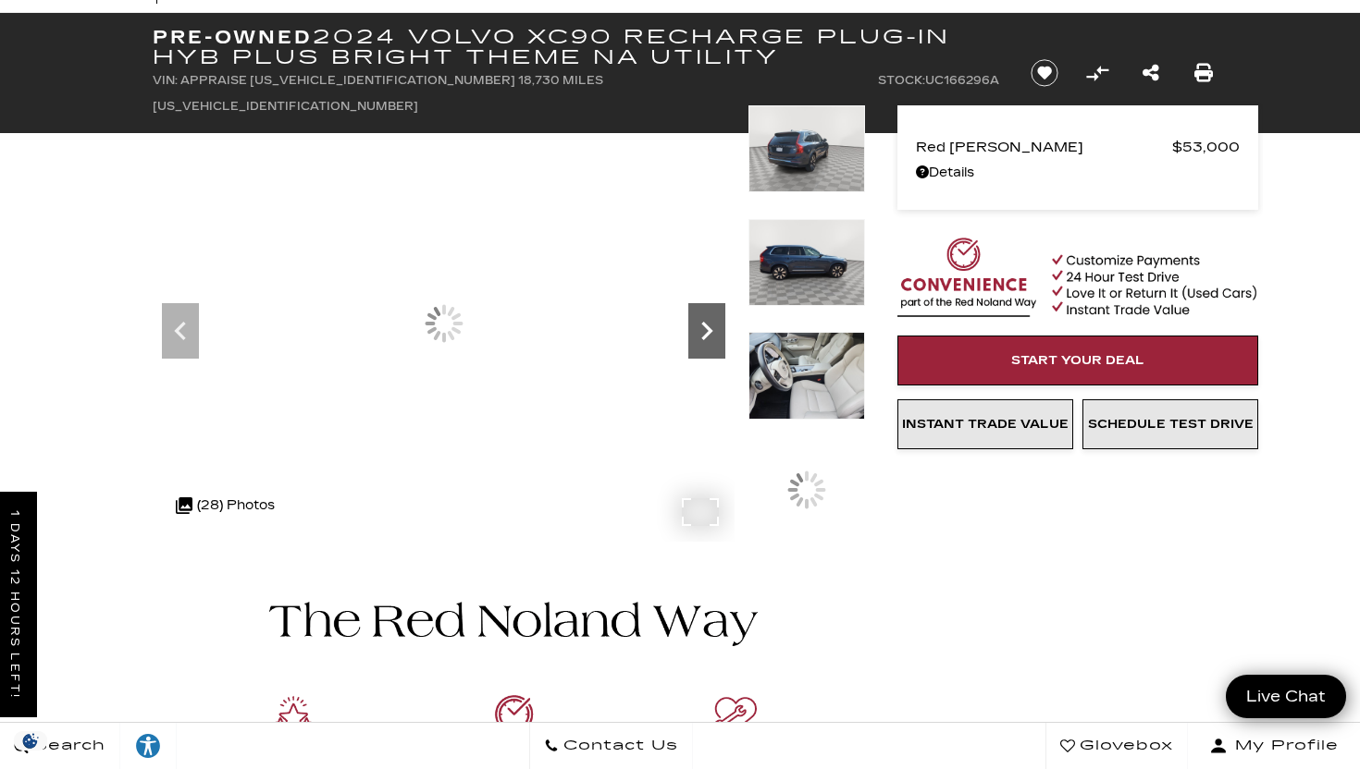
click at [706, 345] on icon "Next" at bounding box center [706, 331] width 37 height 37
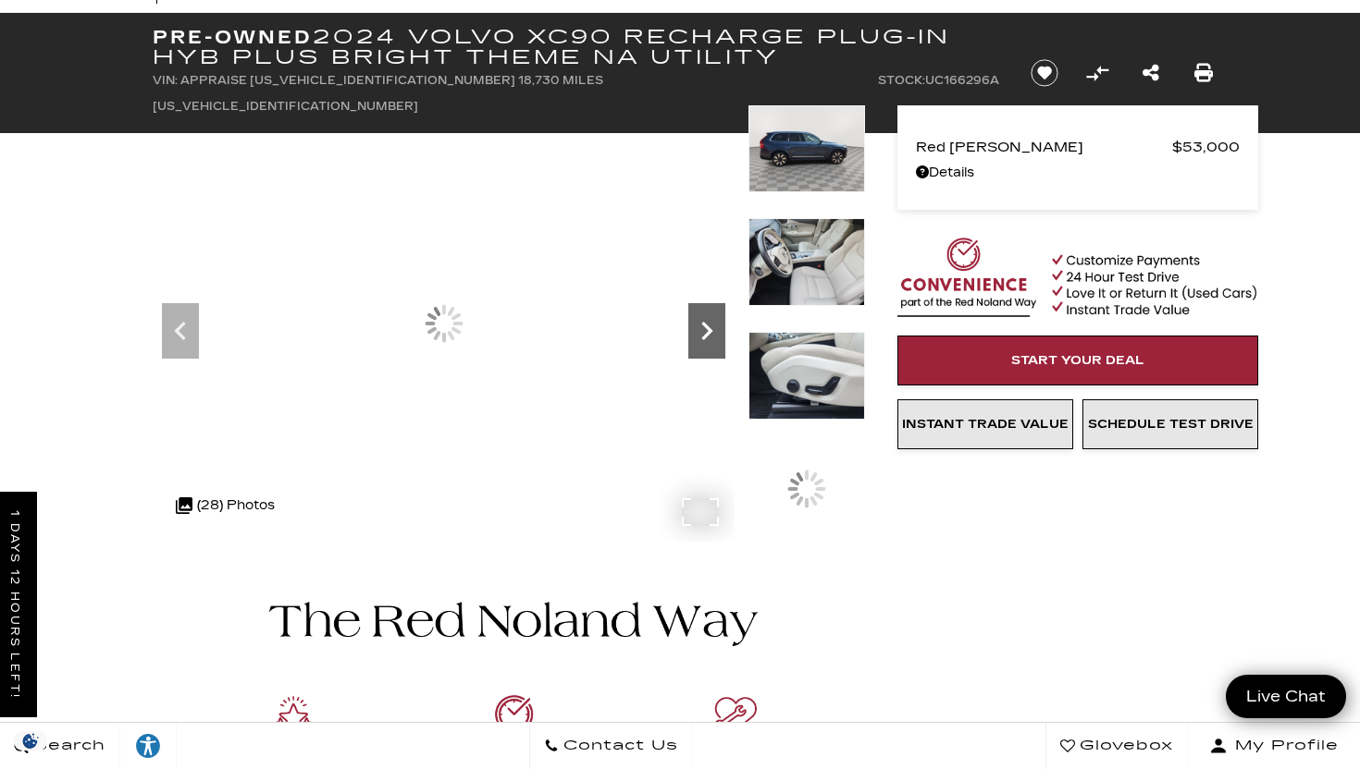
click at [706, 345] on icon "Next" at bounding box center [706, 331] width 37 height 37
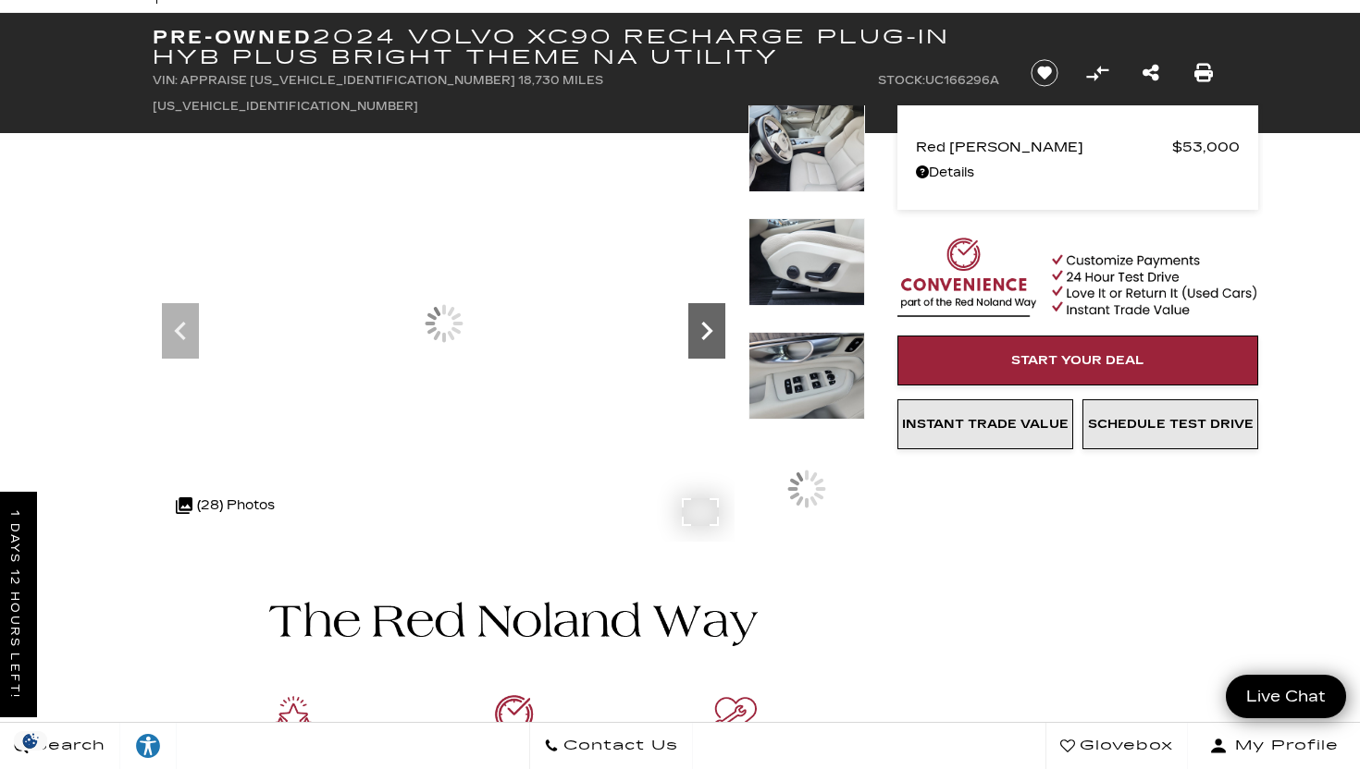
click at [706, 345] on icon "Next" at bounding box center [706, 331] width 37 height 37
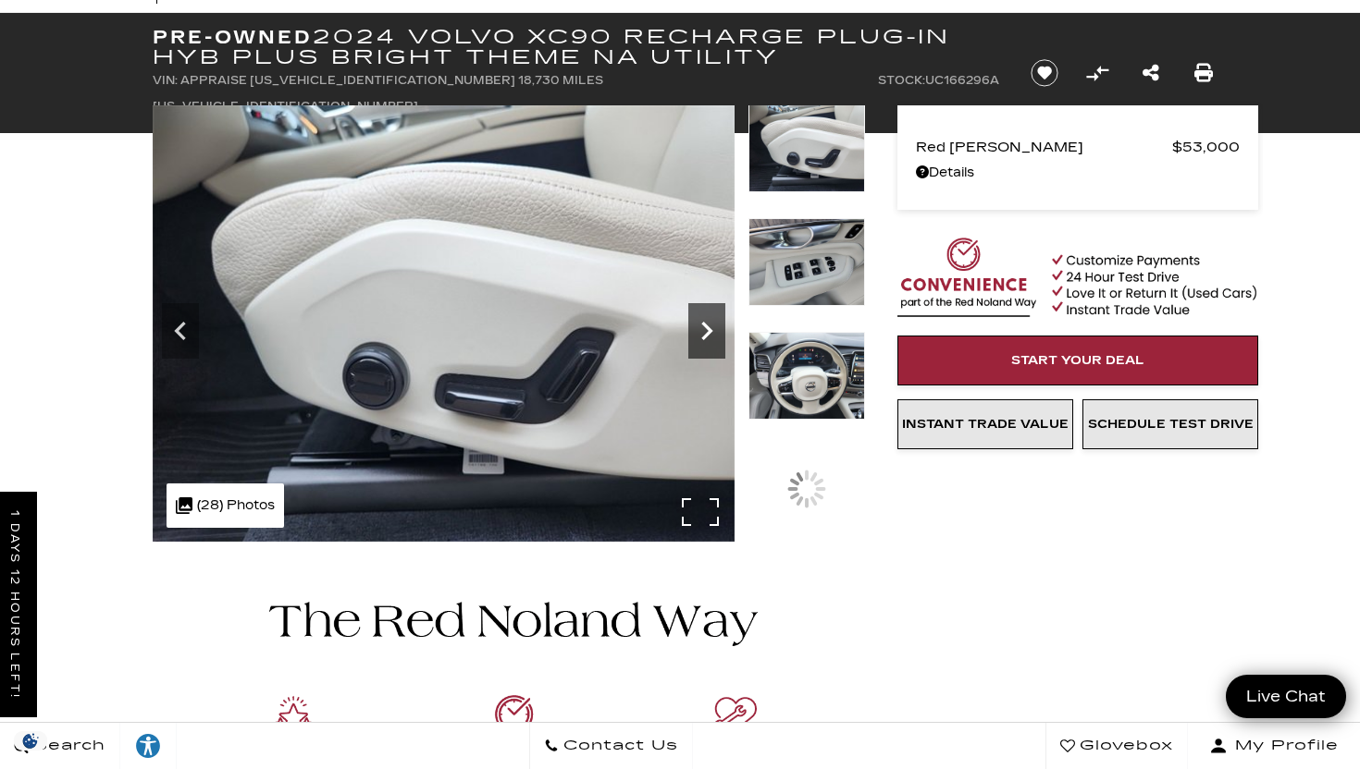
click at [706, 345] on icon "Next" at bounding box center [706, 331] width 37 height 37
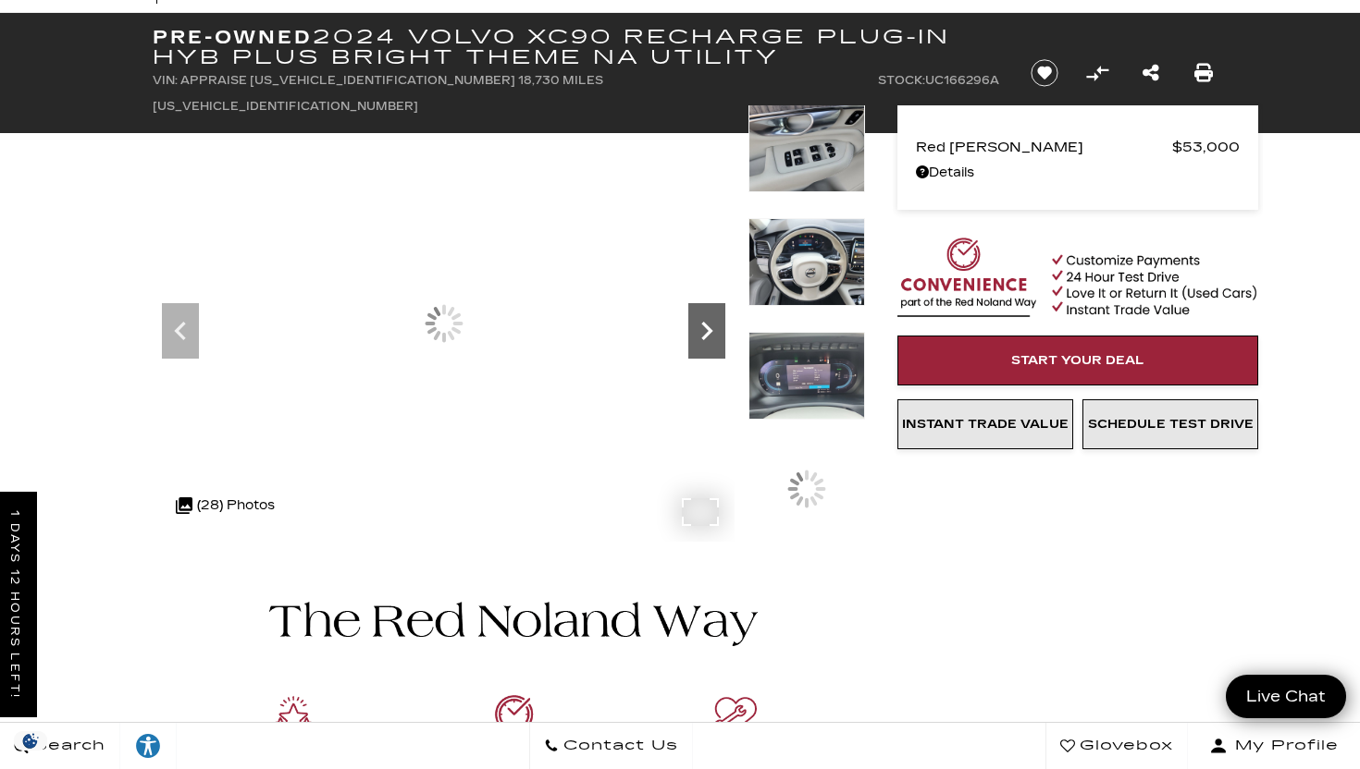
click at [706, 345] on icon "Next" at bounding box center [706, 331] width 37 height 37
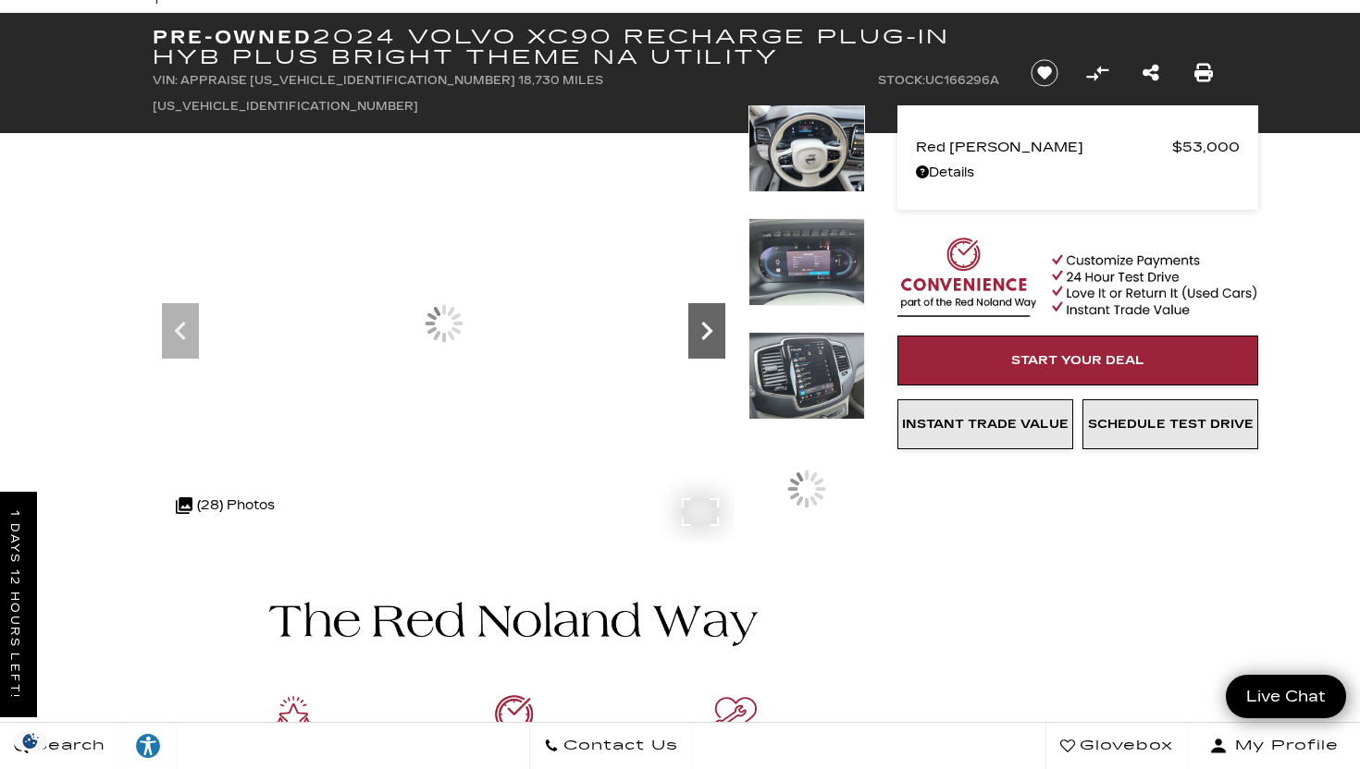
click at [706, 345] on icon "Next" at bounding box center [706, 331] width 37 height 37
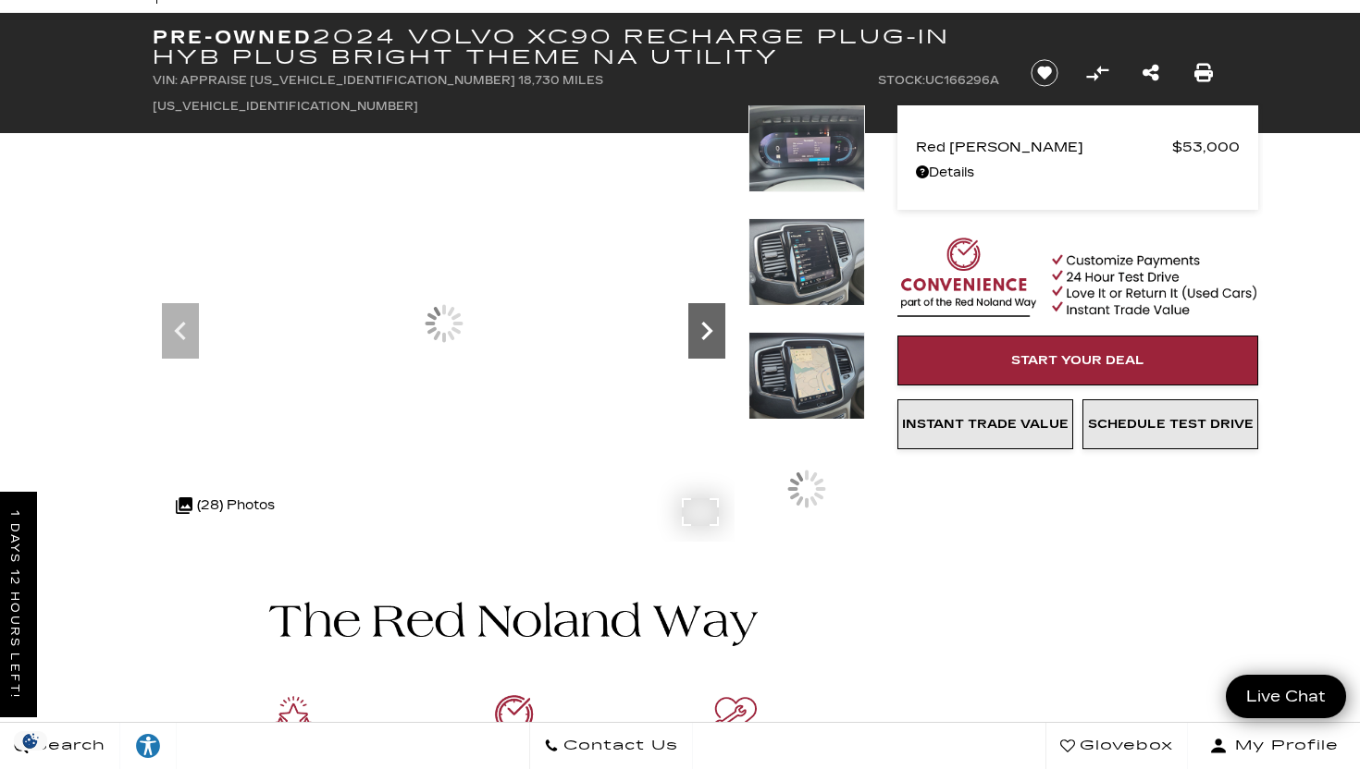
click at [706, 345] on icon "Next" at bounding box center [706, 331] width 37 height 37
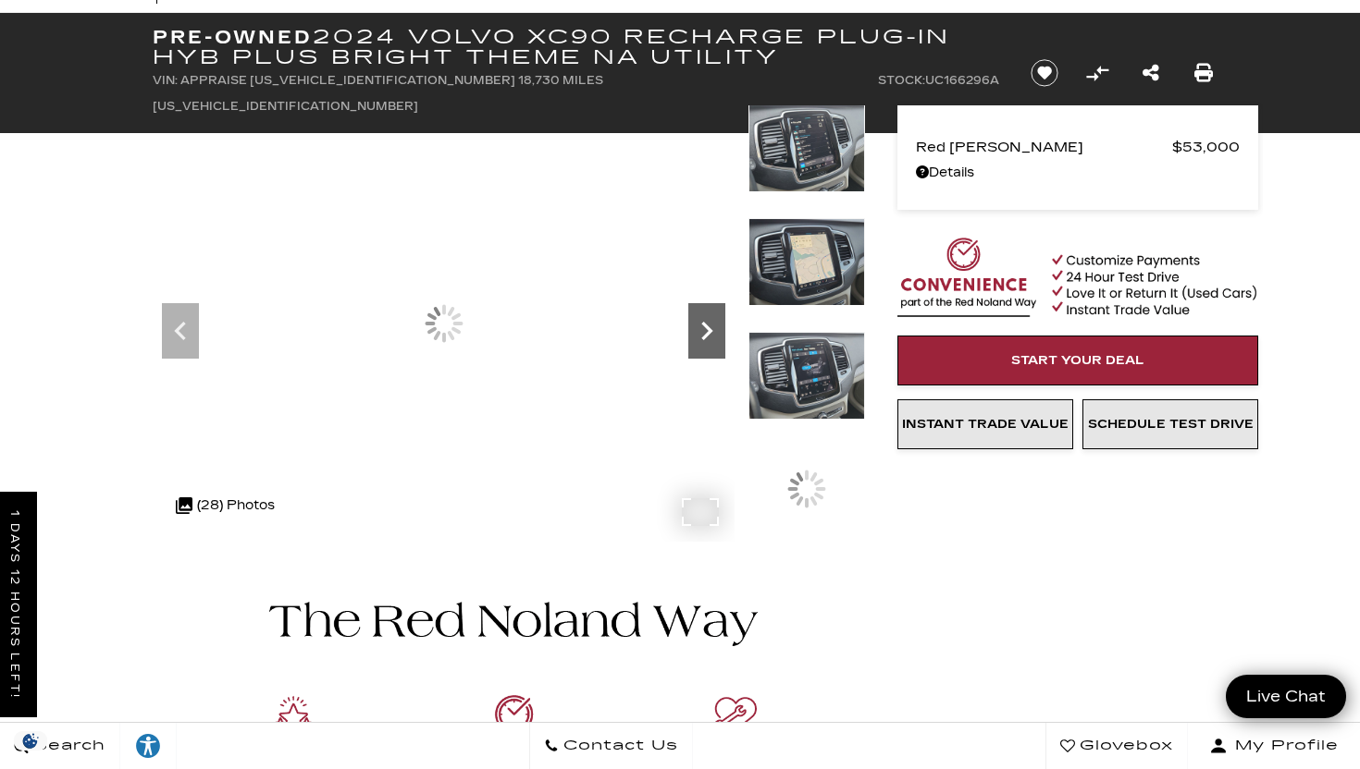
click at [706, 345] on icon "Next" at bounding box center [706, 331] width 37 height 37
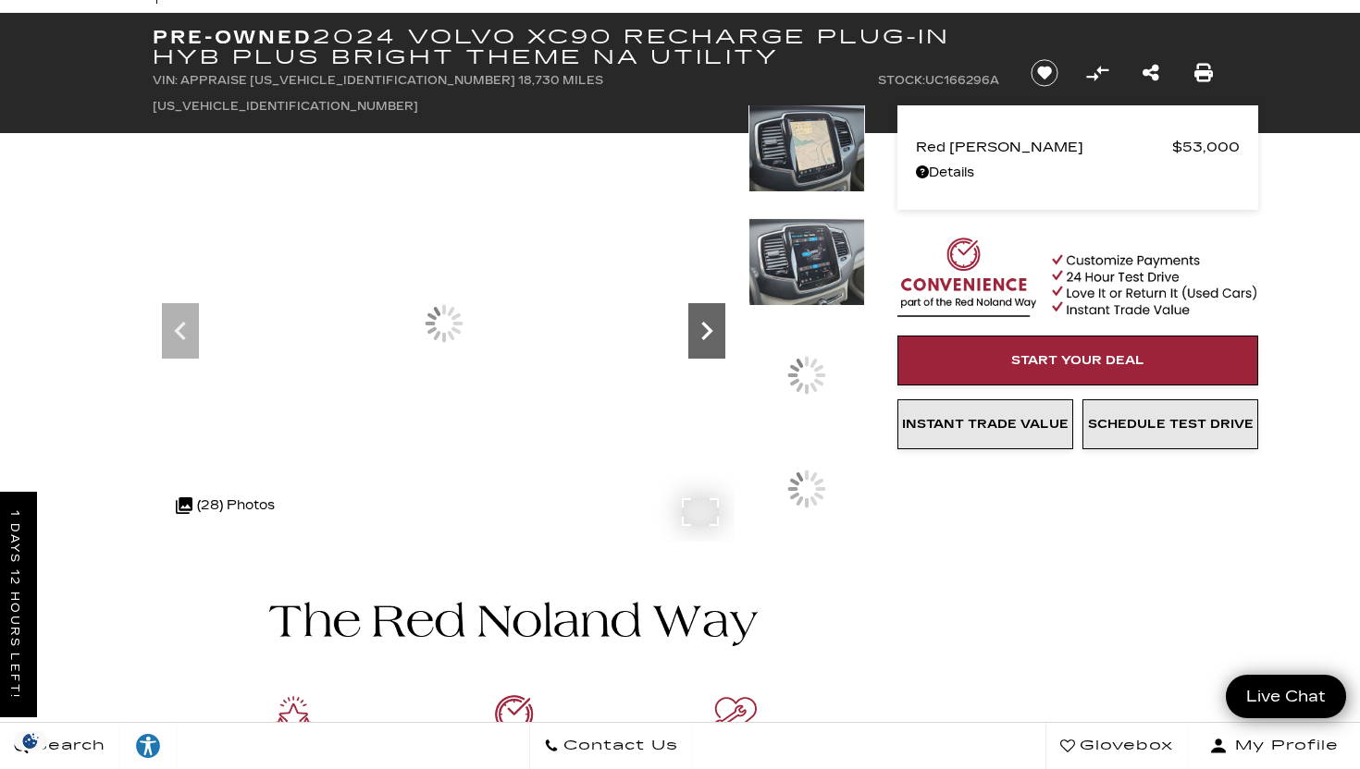
click at [706, 345] on icon "Next" at bounding box center [706, 331] width 37 height 37
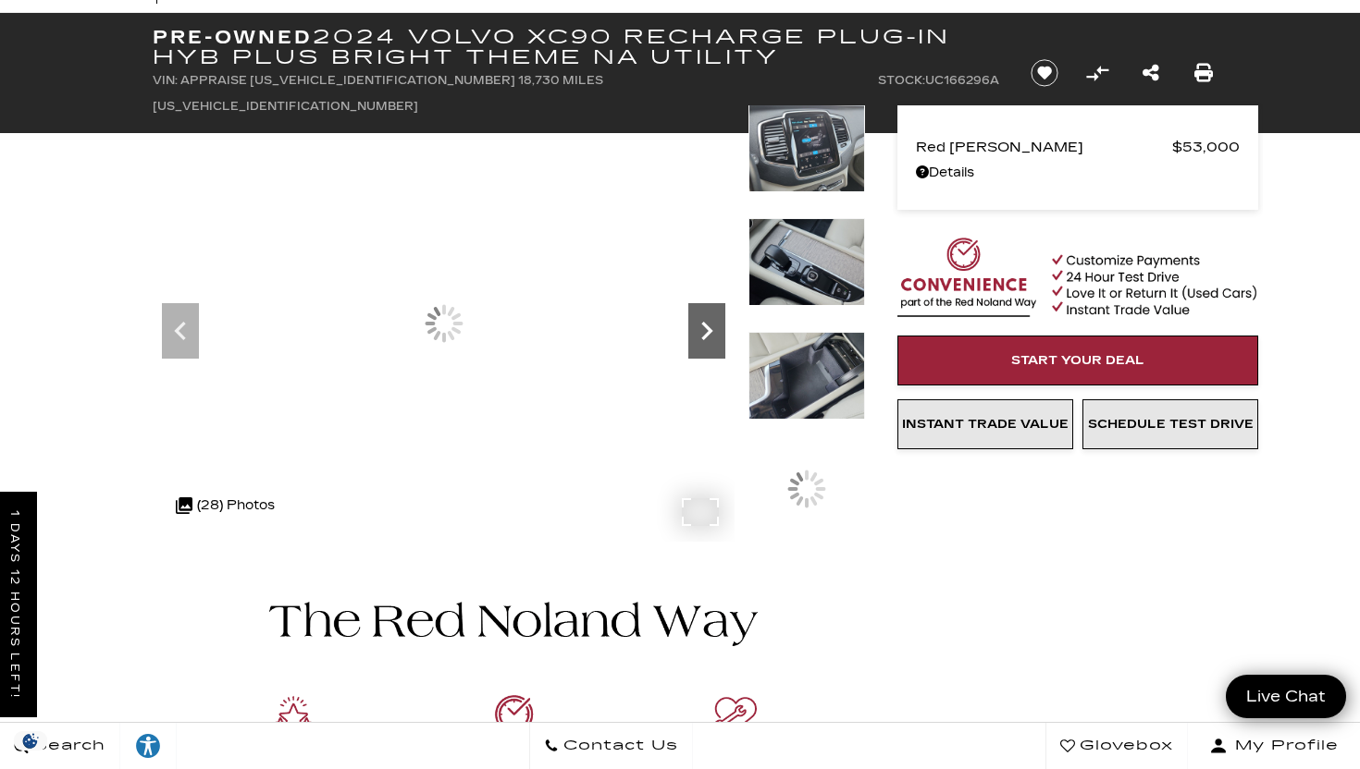
click at [706, 345] on icon "Next" at bounding box center [706, 331] width 37 height 37
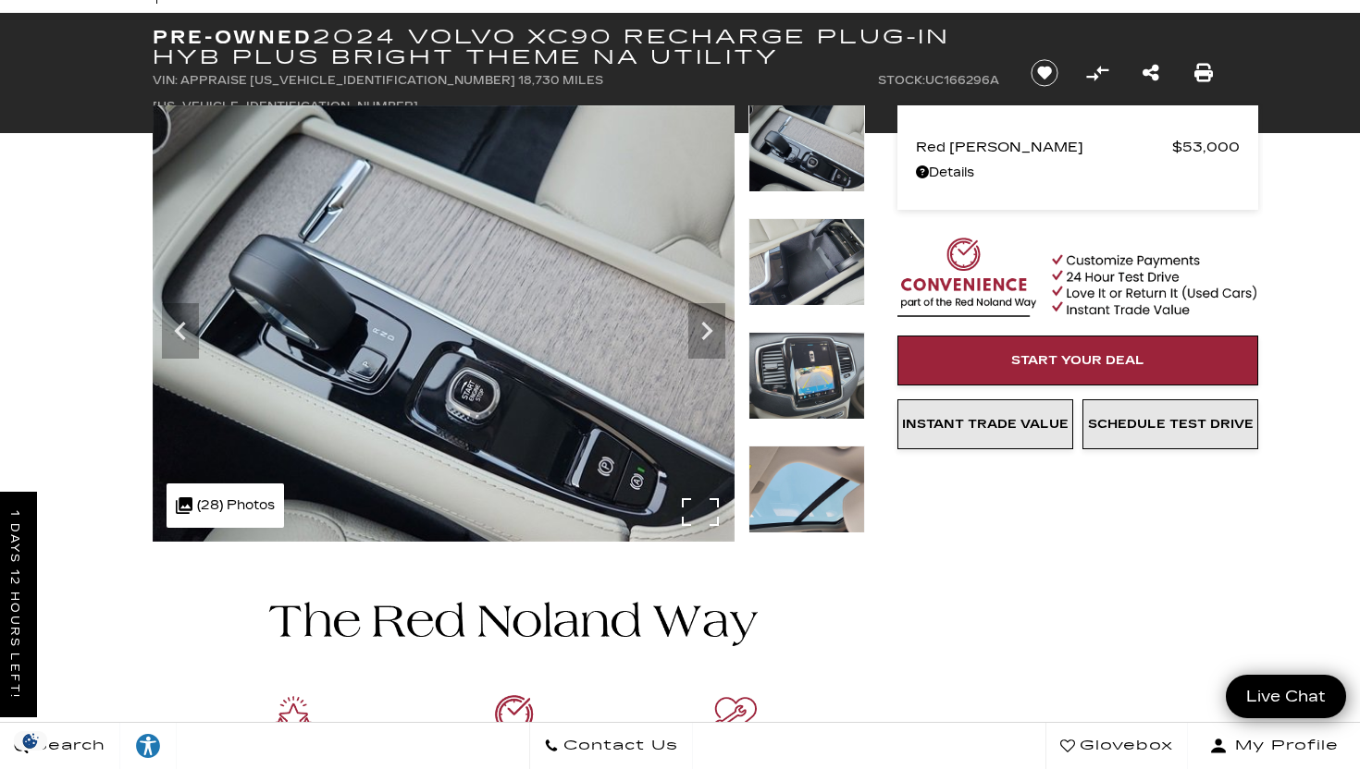
click at [706, 364] on img at bounding box center [444, 323] width 582 height 437
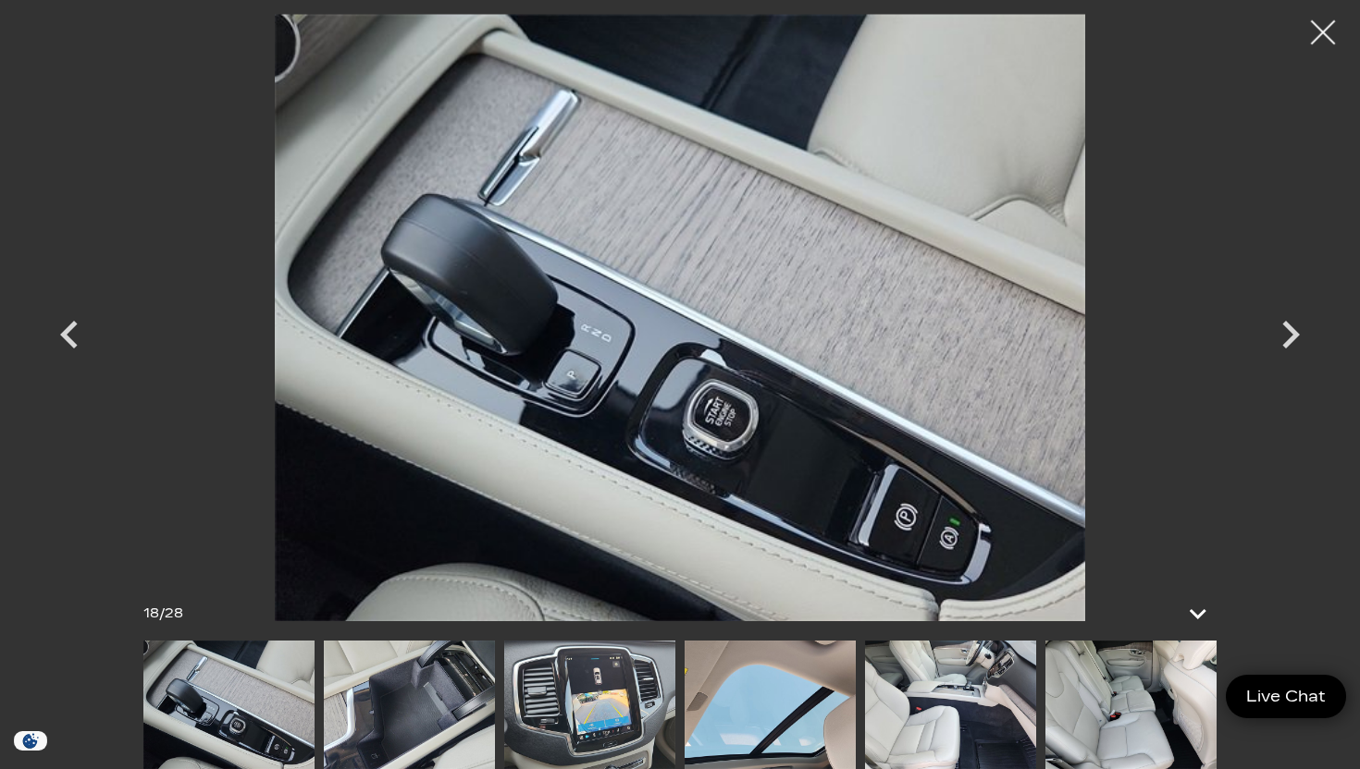
click at [1339, 23] on div at bounding box center [1322, 32] width 49 height 49
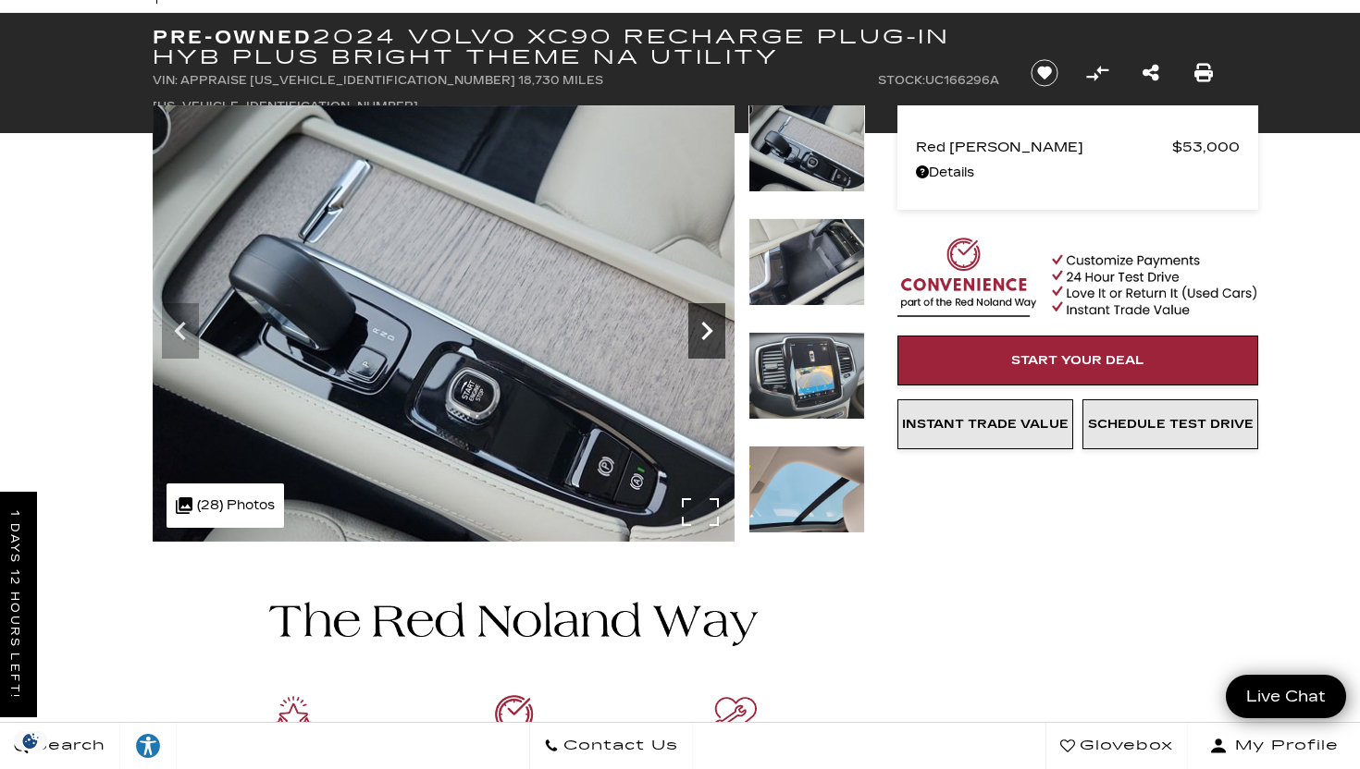
click at [716, 340] on icon "Next" at bounding box center [706, 331] width 37 height 37
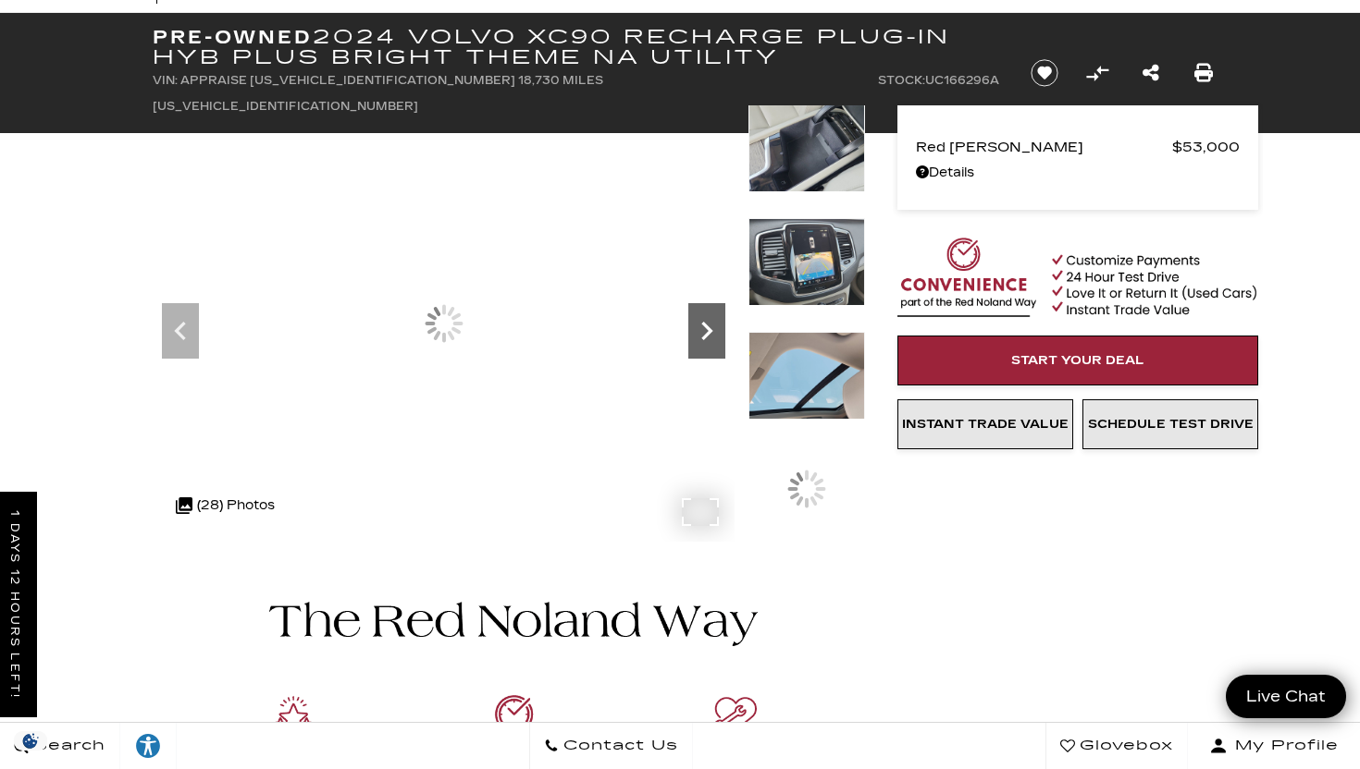
click at [716, 340] on icon "Next" at bounding box center [706, 331] width 37 height 37
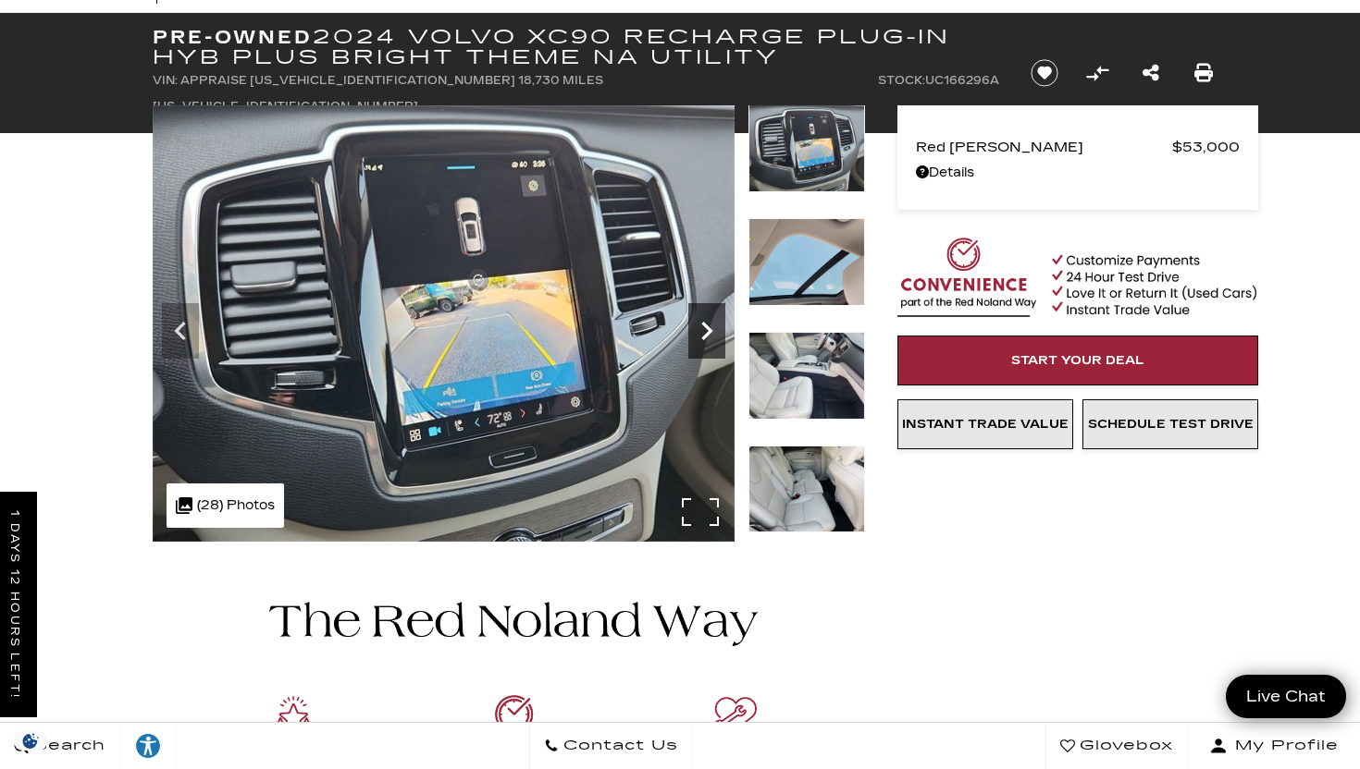
click at [716, 340] on icon "Next" at bounding box center [706, 331] width 37 height 37
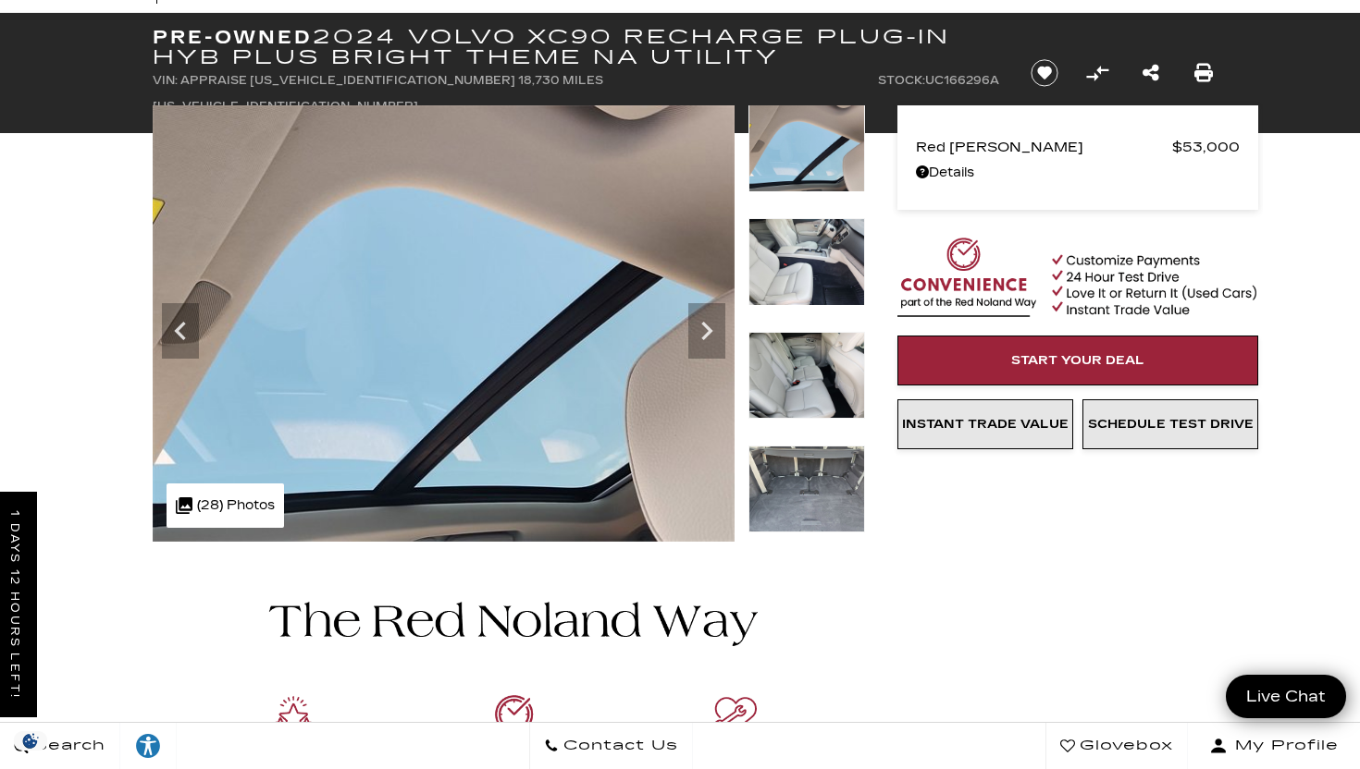
click at [314, 81] on span "APPRAISE YV4H60CE1R1166296 18,730 Miles YV4H60CE1R1166296" at bounding box center [378, 93] width 450 height 39
copy span "[US_VEHICLE_IDENTIFICATION_NUMBER]"
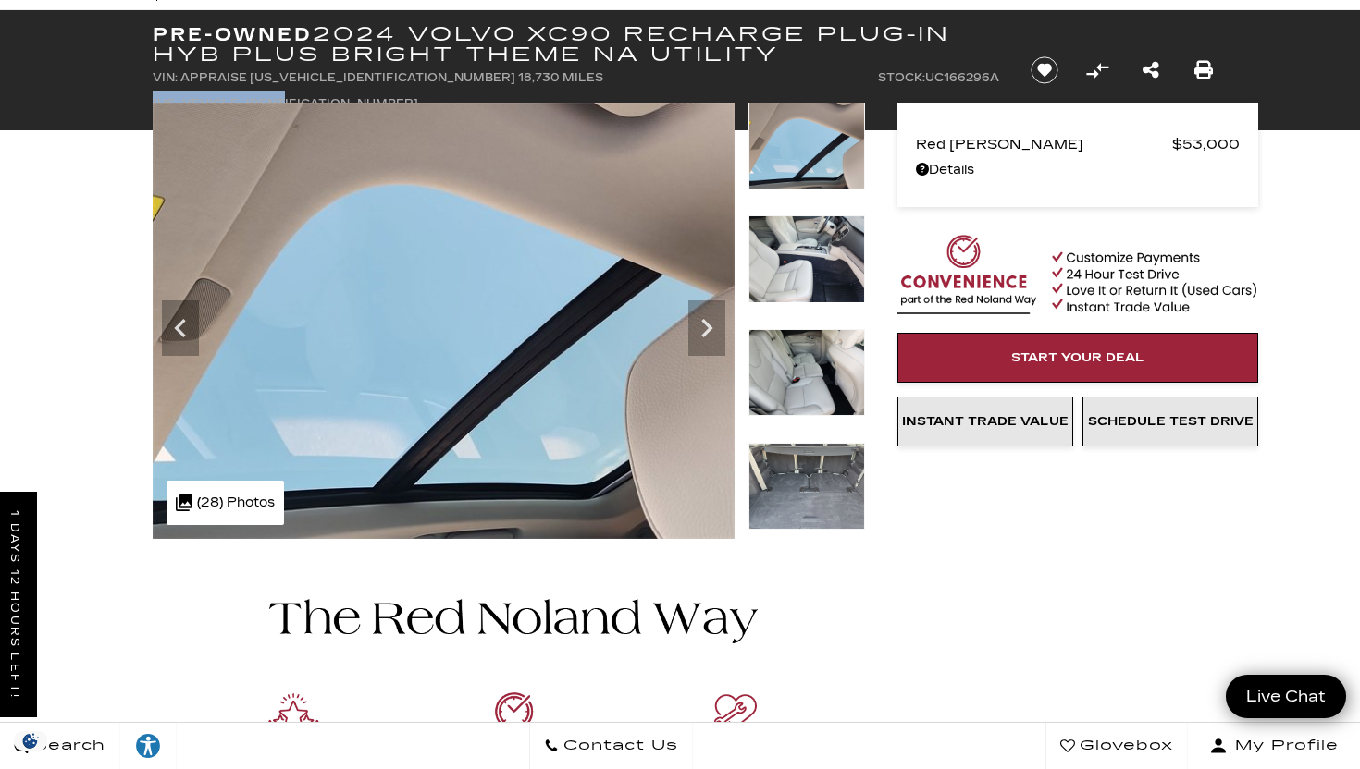
scroll to position [0, 0]
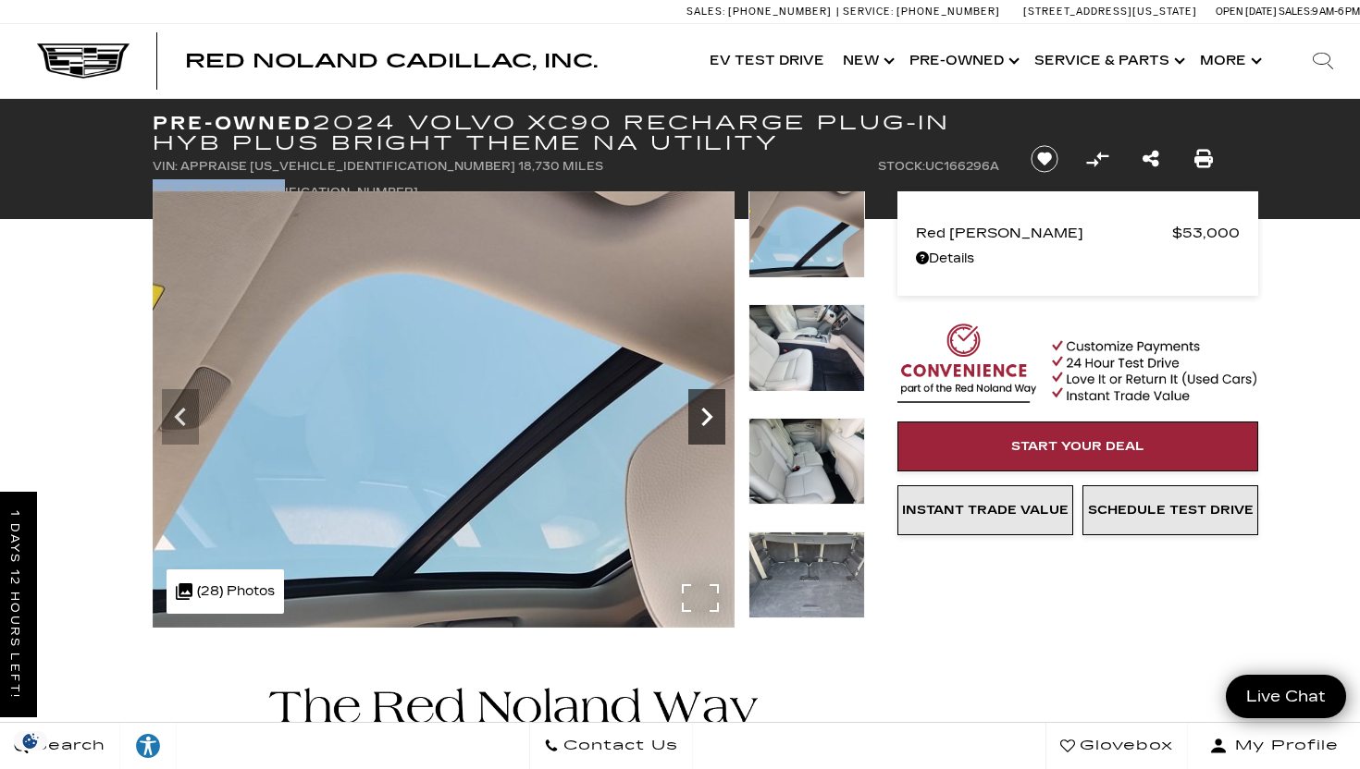
click at [692, 425] on icon "Next" at bounding box center [706, 417] width 37 height 37
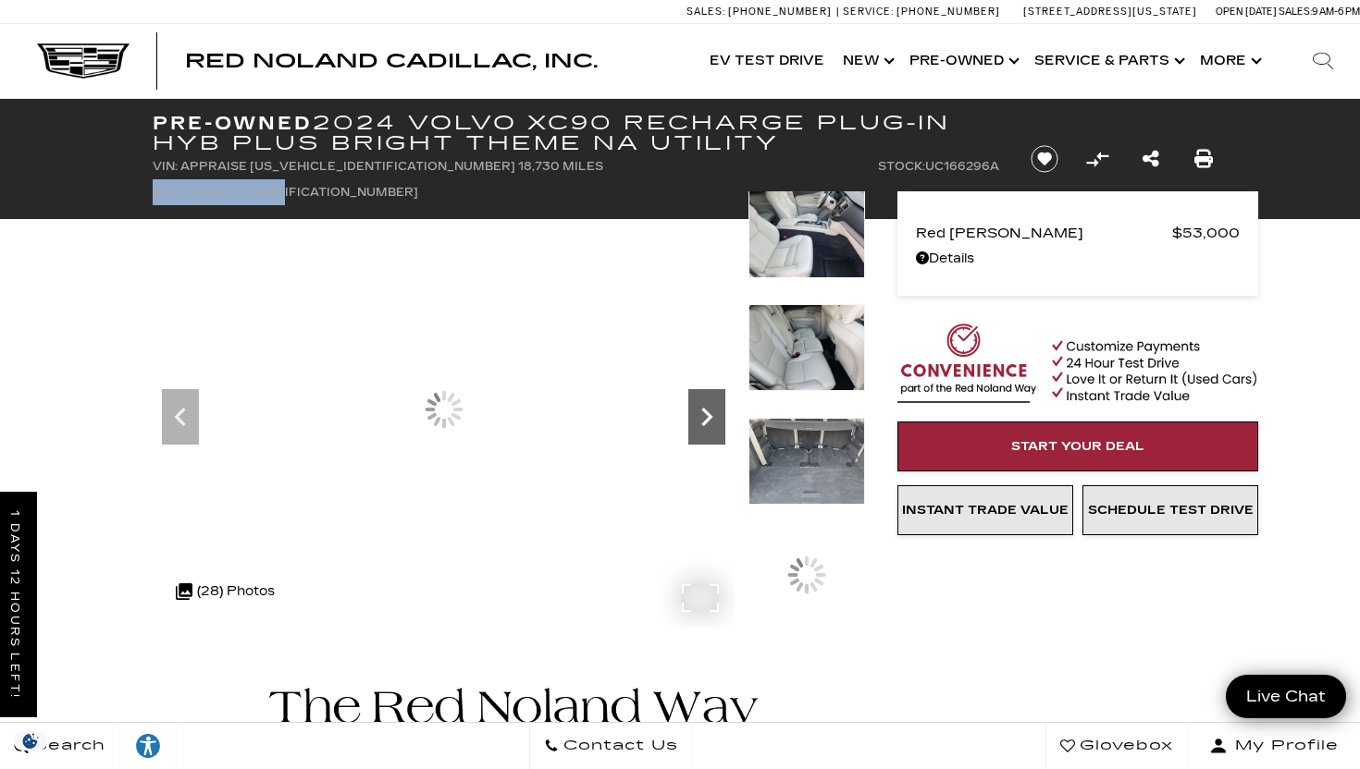
click at [692, 425] on icon "Next" at bounding box center [706, 417] width 37 height 37
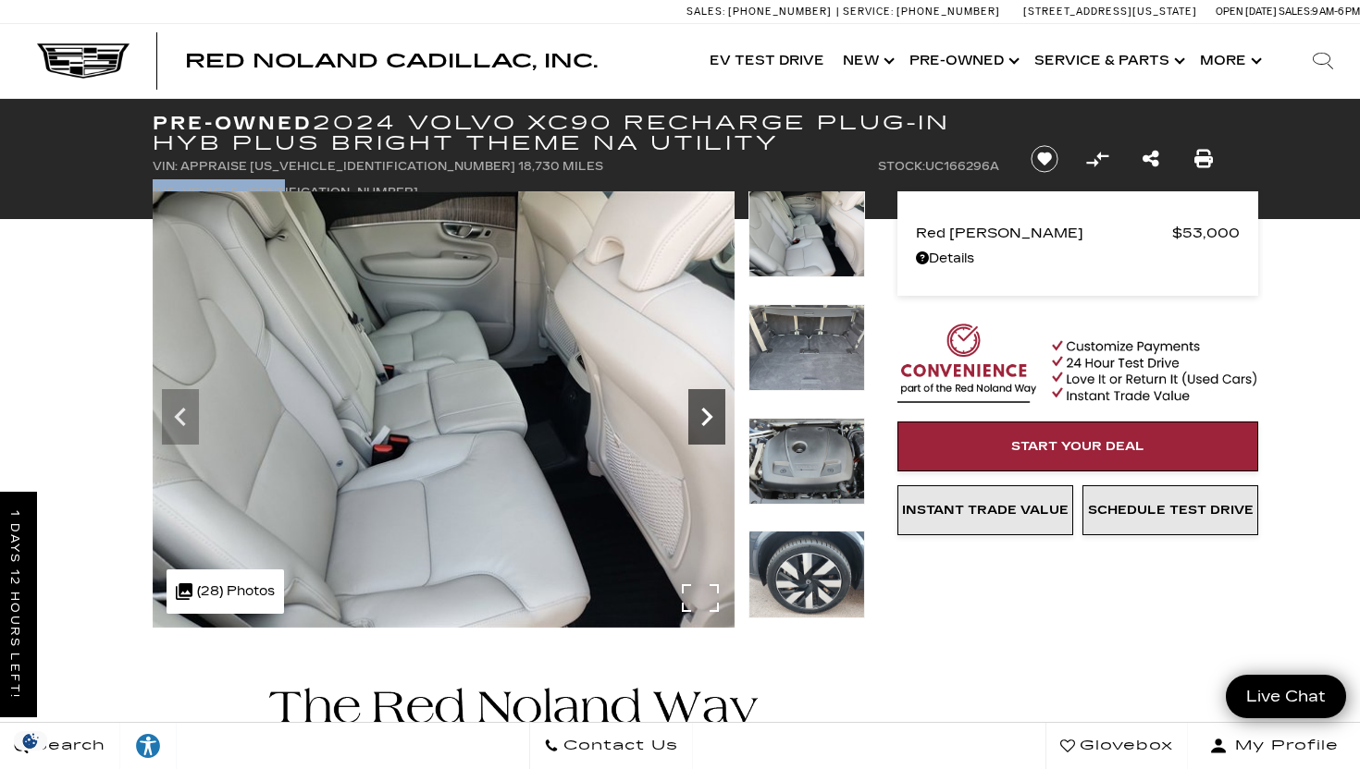
click at [692, 425] on icon "Next" at bounding box center [706, 417] width 37 height 37
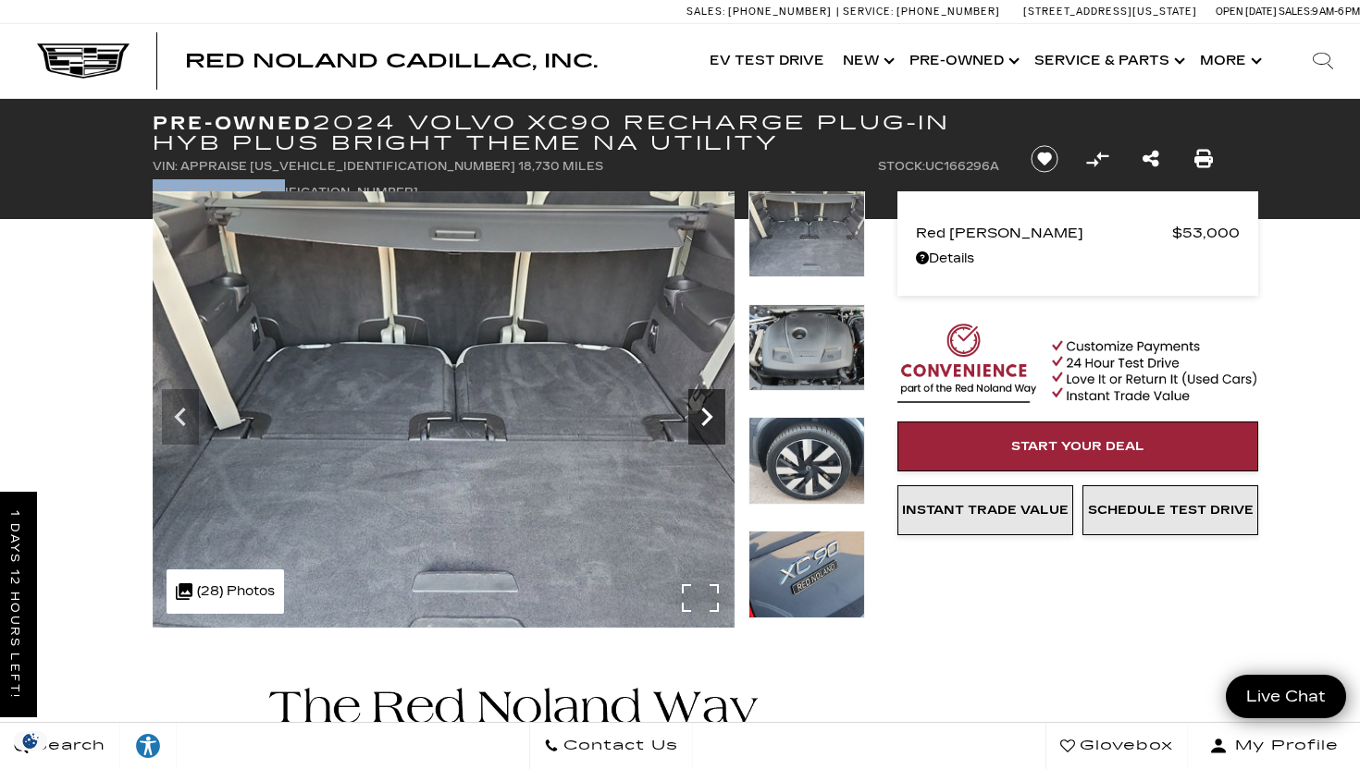
click at [692, 425] on icon "Next" at bounding box center [706, 417] width 37 height 37
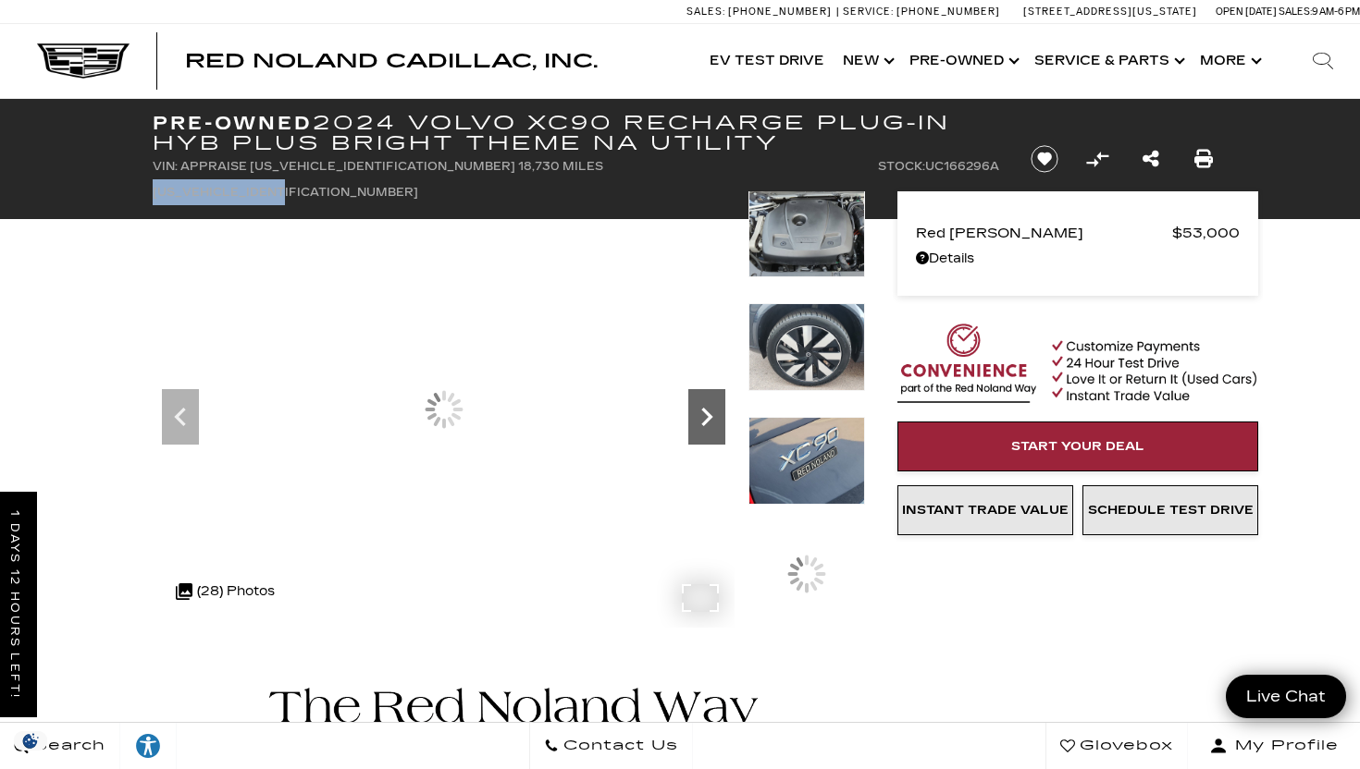
click at [692, 425] on icon "Next" at bounding box center [706, 417] width 37 height 37
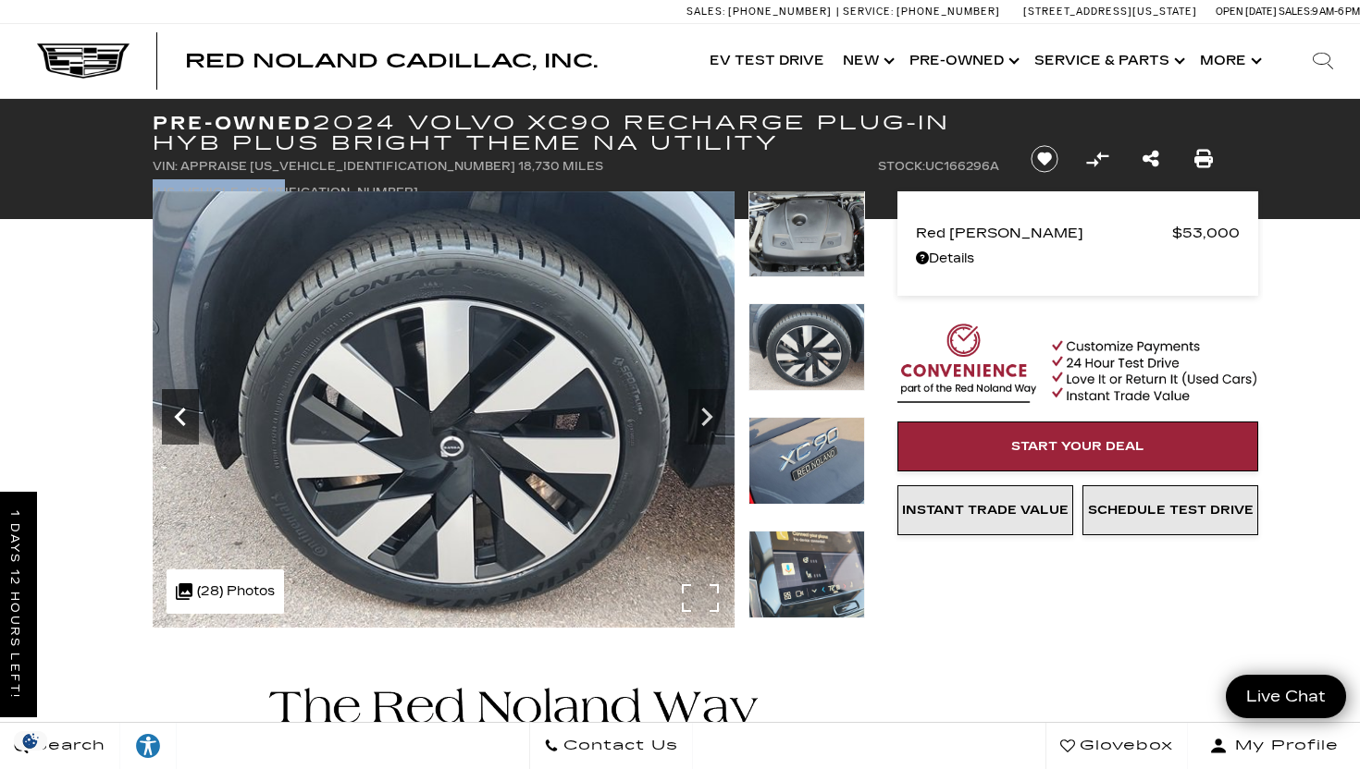
click at [183, 423] on icon "Previous" at bounding box center [179, 417] width 11 height 18
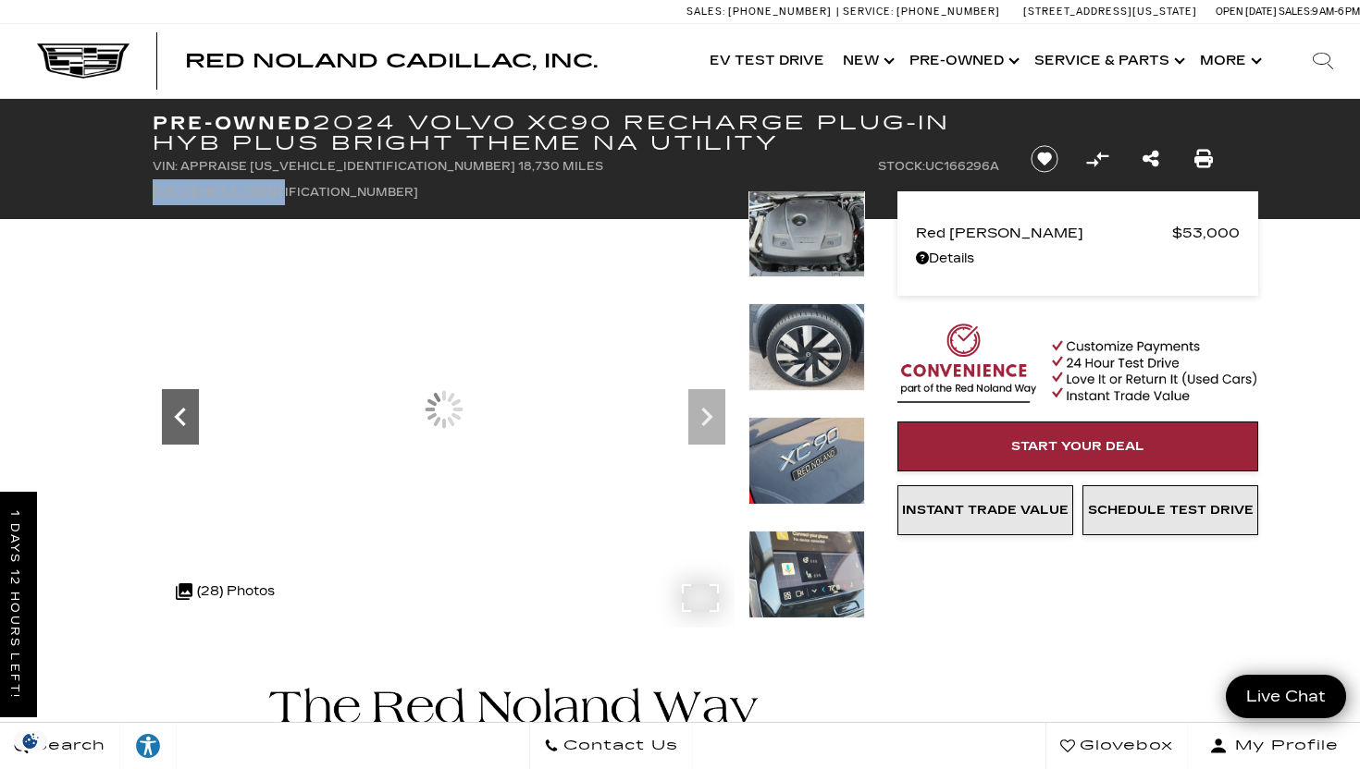
click at [183, 423] on icon "Previous" at bounding box center [179, 417] width 11 height 18
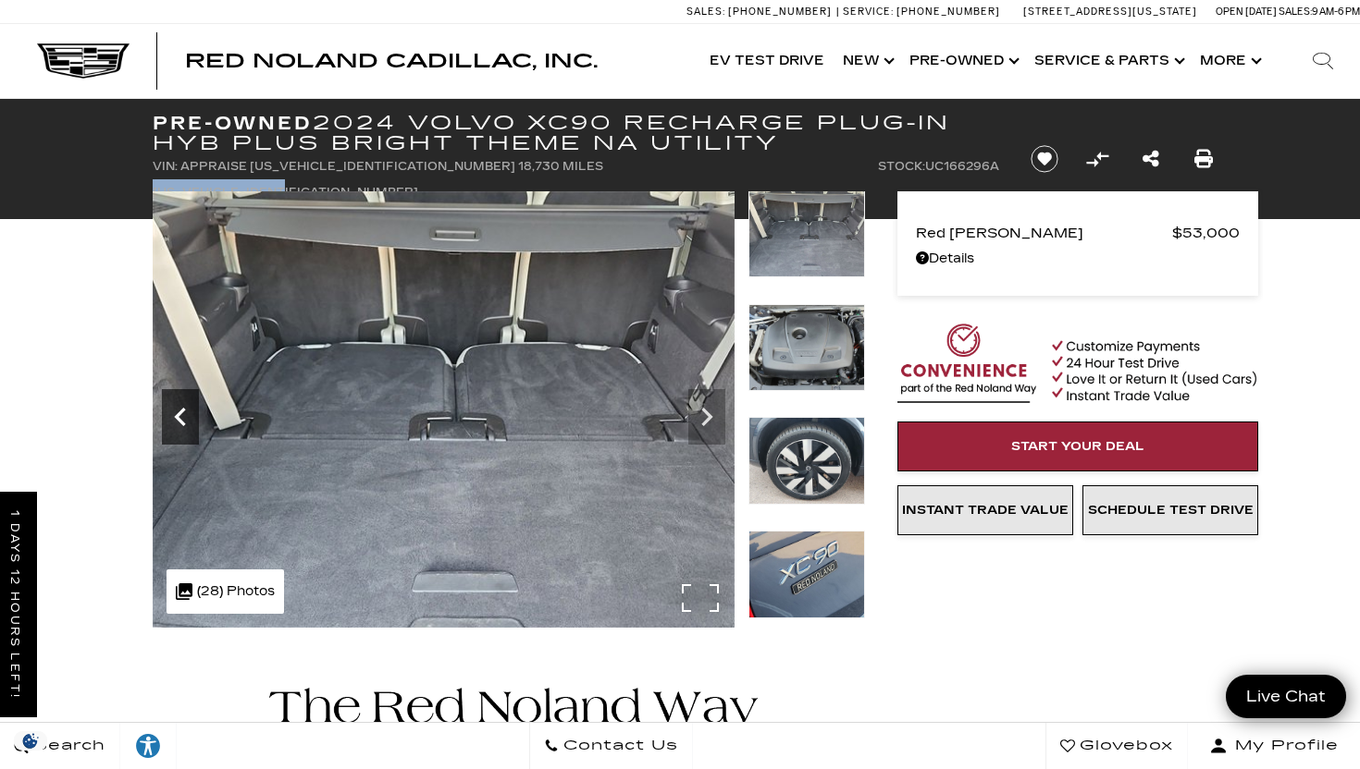
click at [183, 423] on icon "Previous" at bounding box center [179, 417] width 11 height 18
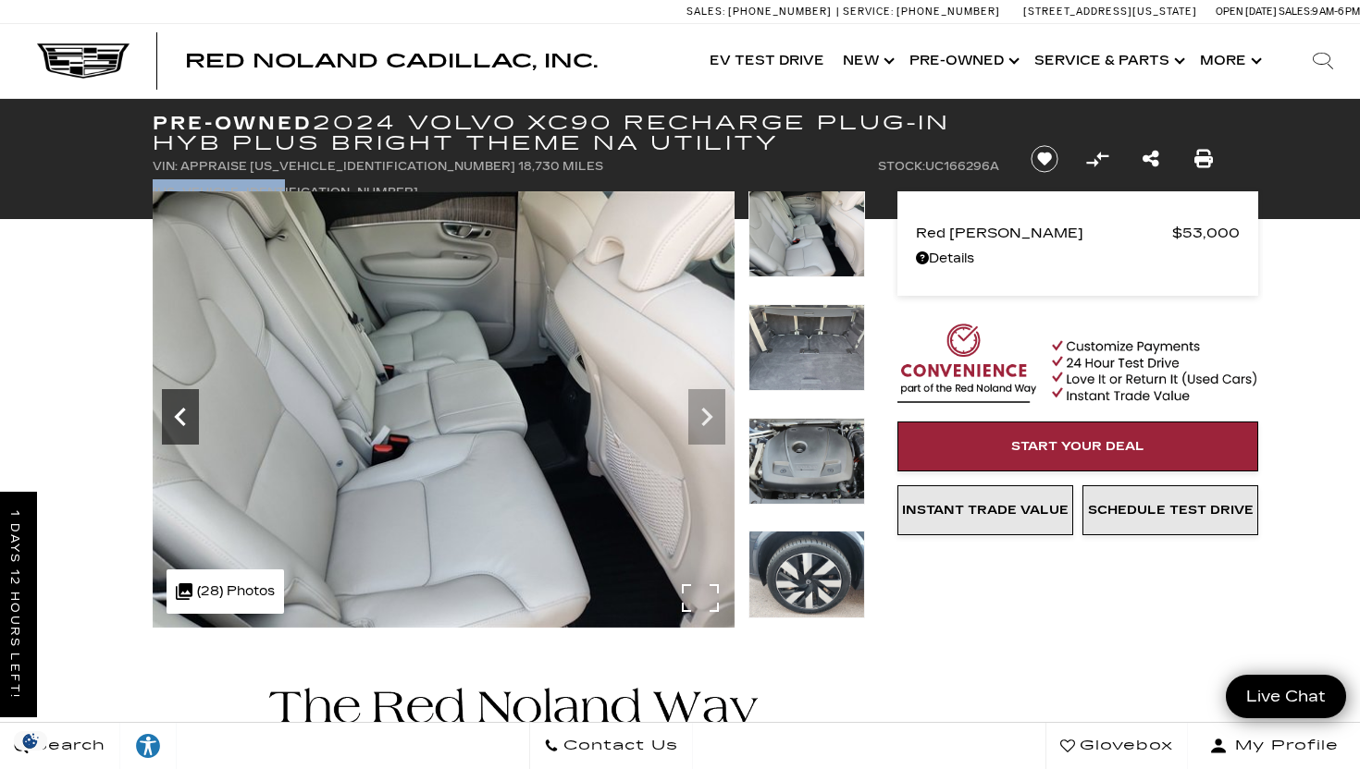
click at [183, 423] on icon "Previous" at bounding box center [179, 417] width 11 height 18
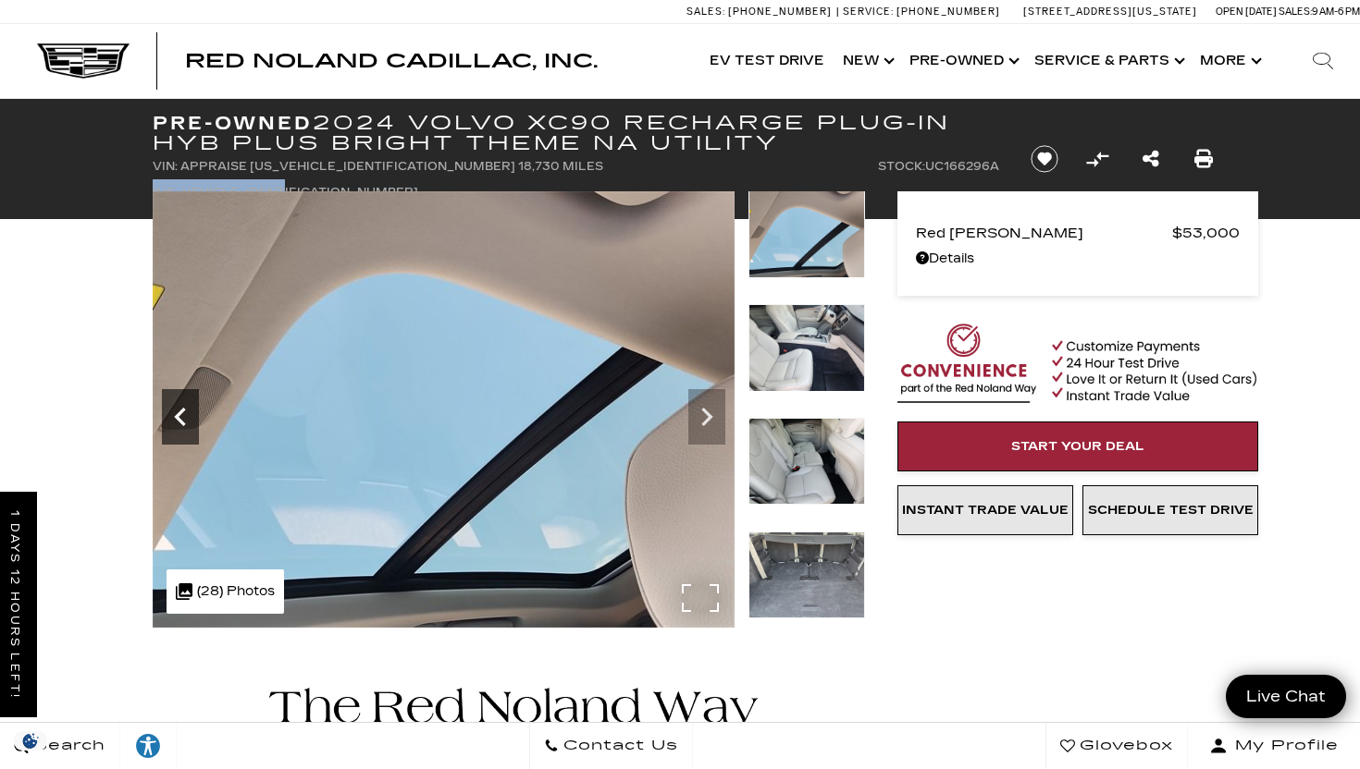
click at [183, 423] on icon "Previous" at bounding box center [179, 417] width 11 height 18
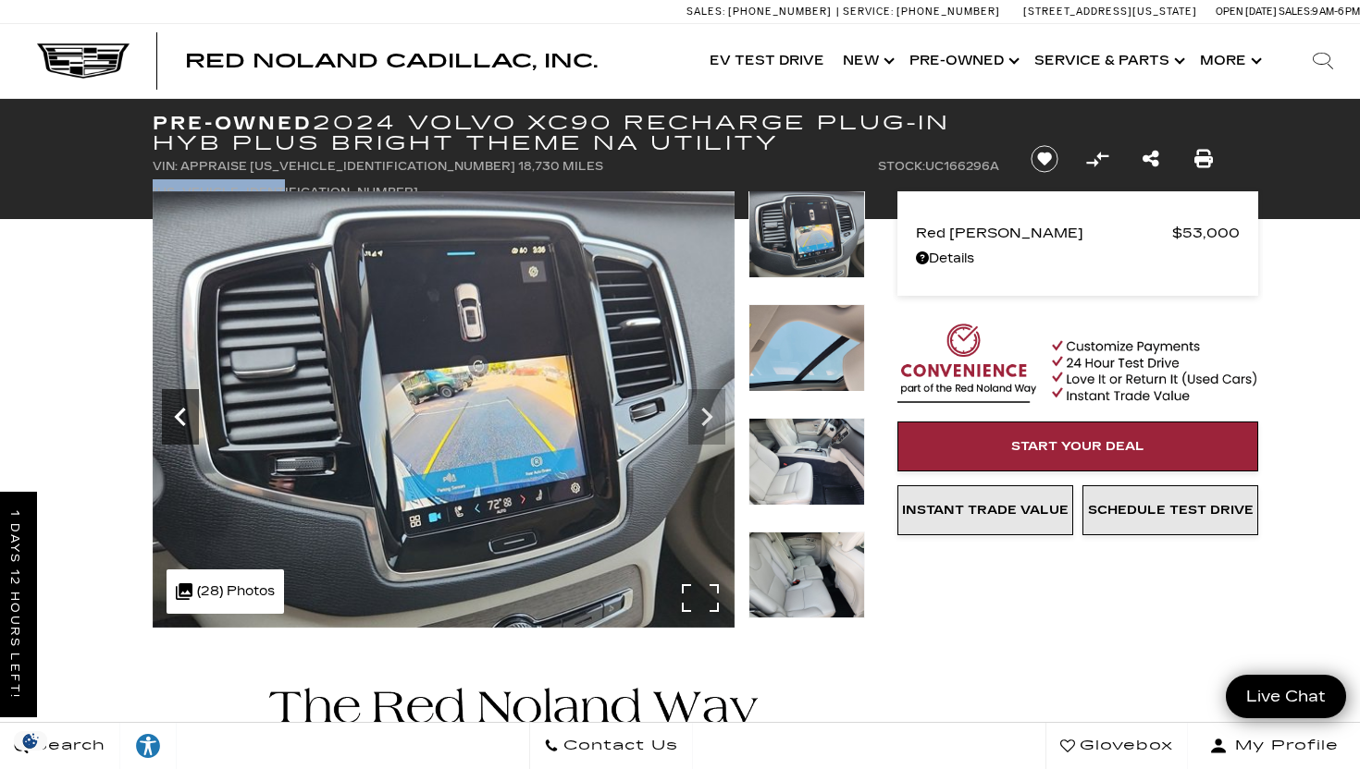
click at [183, 423] on icon "Previous" at bounding box center [179, 417] width 11 height 18
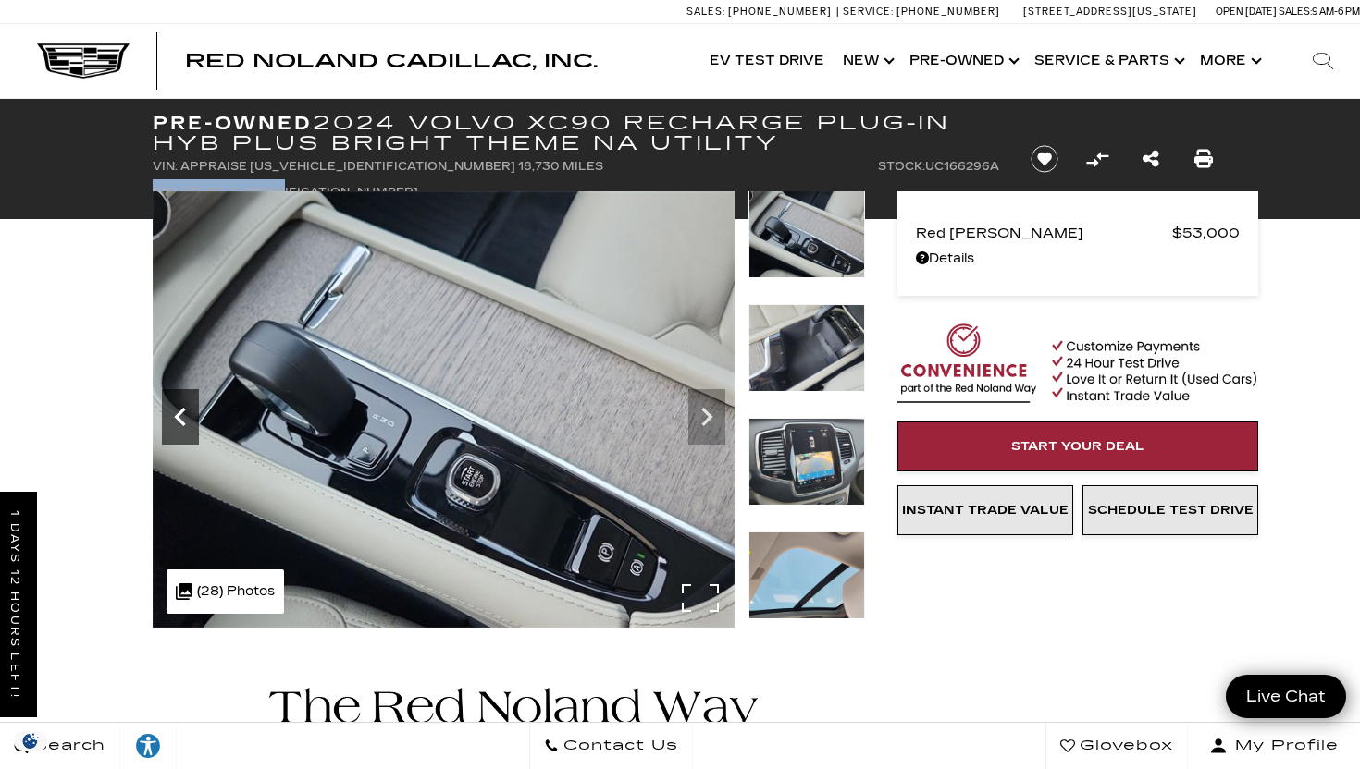
click at [183, 423] on icon "Previous" at bounding box center [179, 417] width 11 height 18
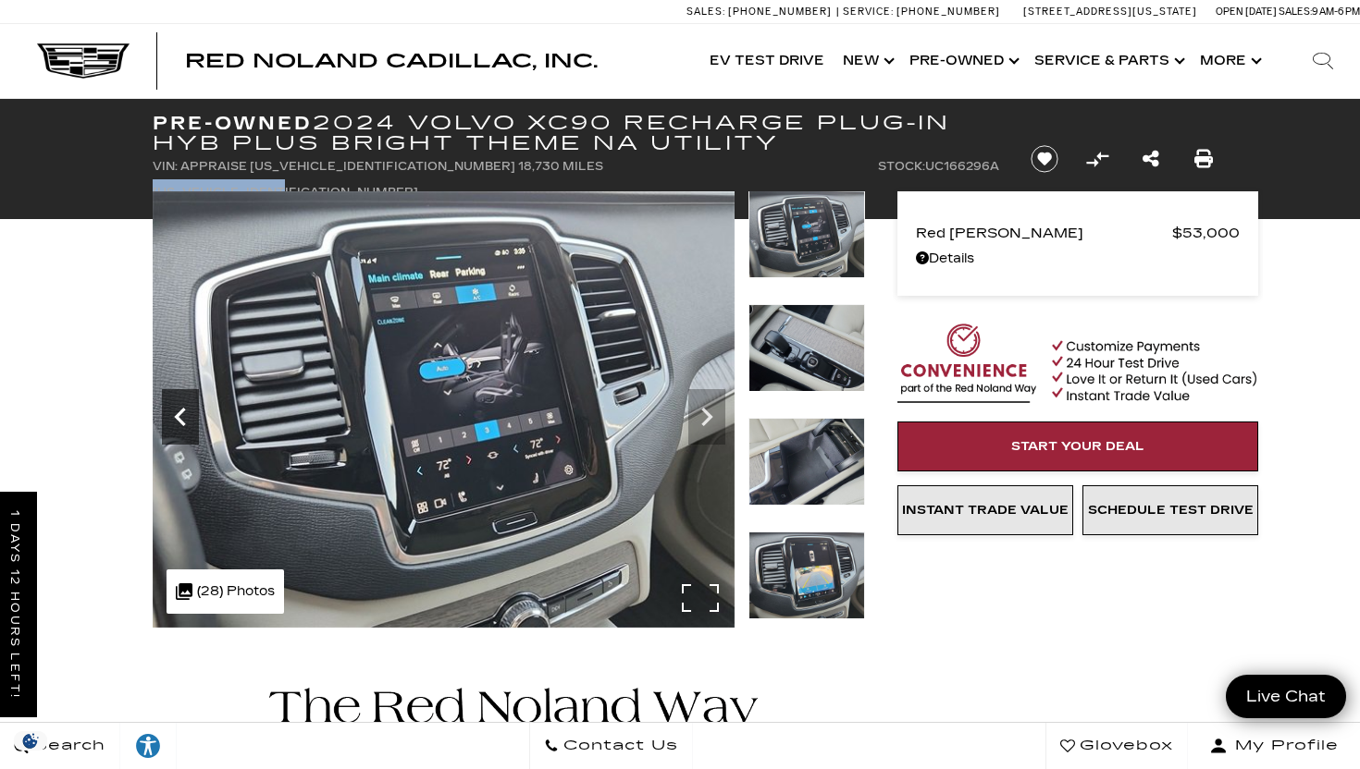
click at [183, 423] on icon "Previous" at bounding box center [179, 417] width 11 height 18
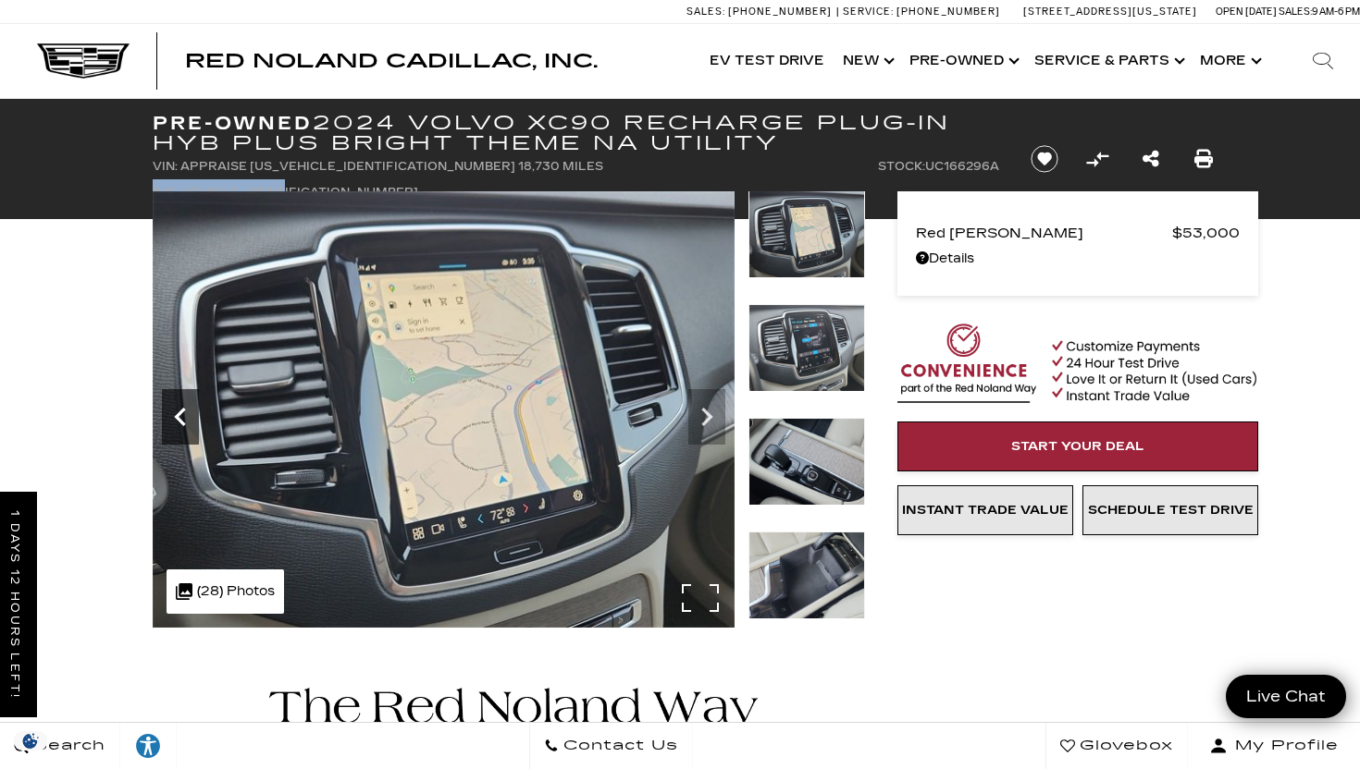
click at [183, 423] on icon "Previous" at bounding box center [179, 417] width 11 height 18
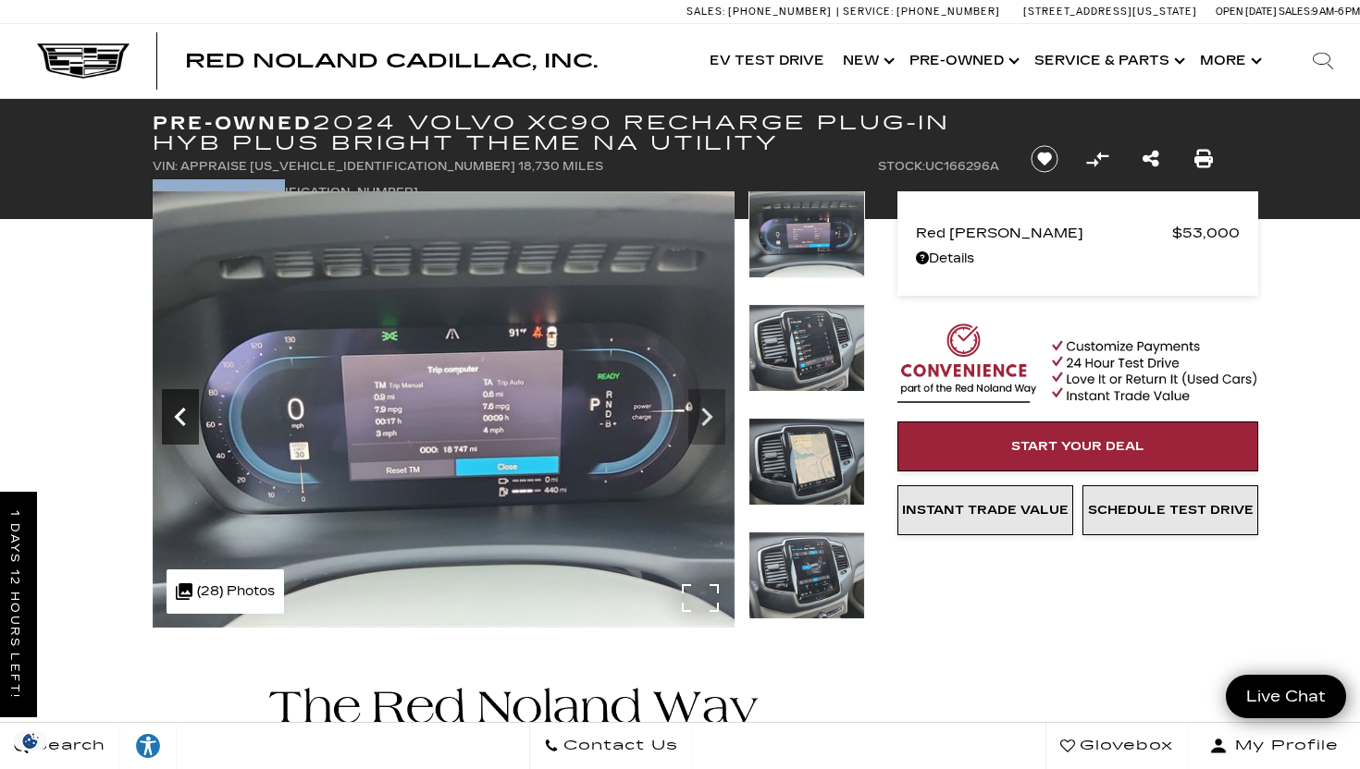
click at [183, 423] on icon "Previous" at bounding box center [179, 417] width 11 height 18
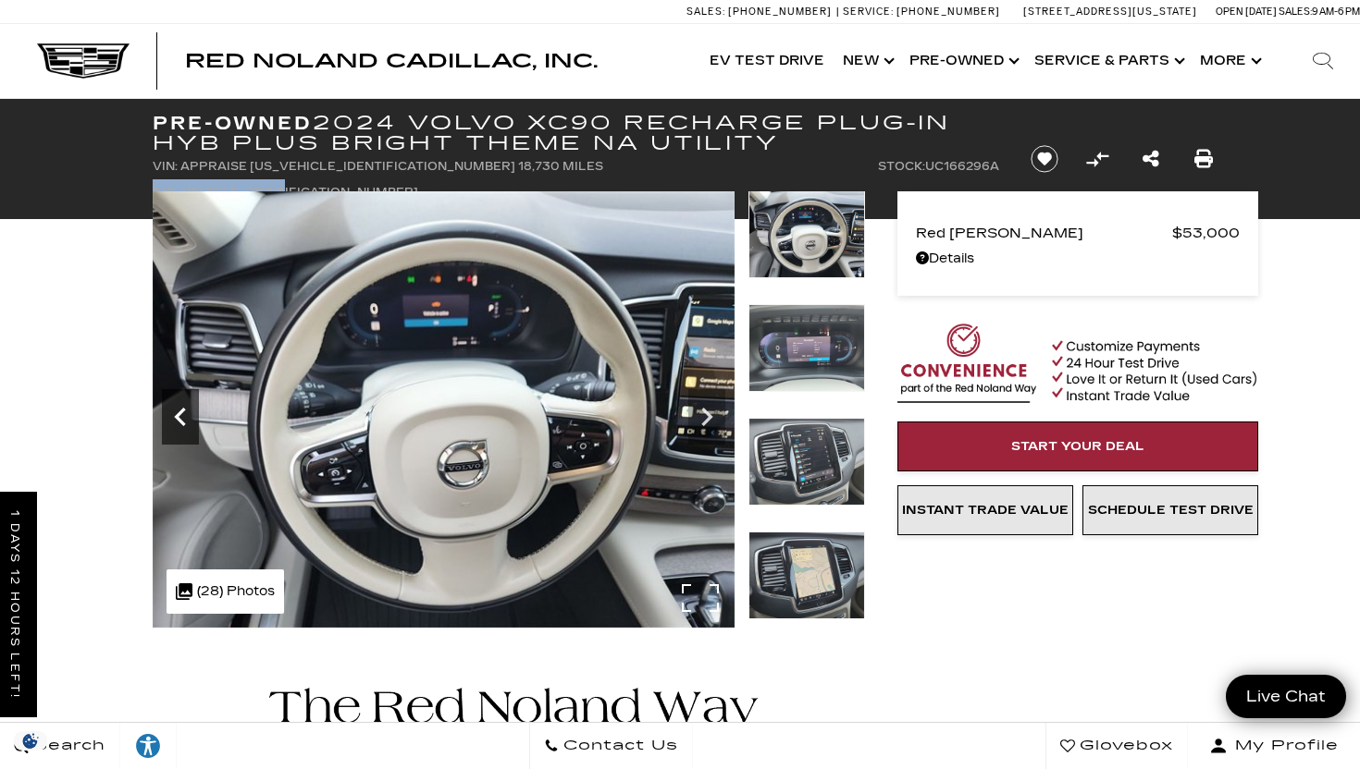
click at [183, 423] on icon "Previous" at bounding box center [179, 417] width 11 height 18
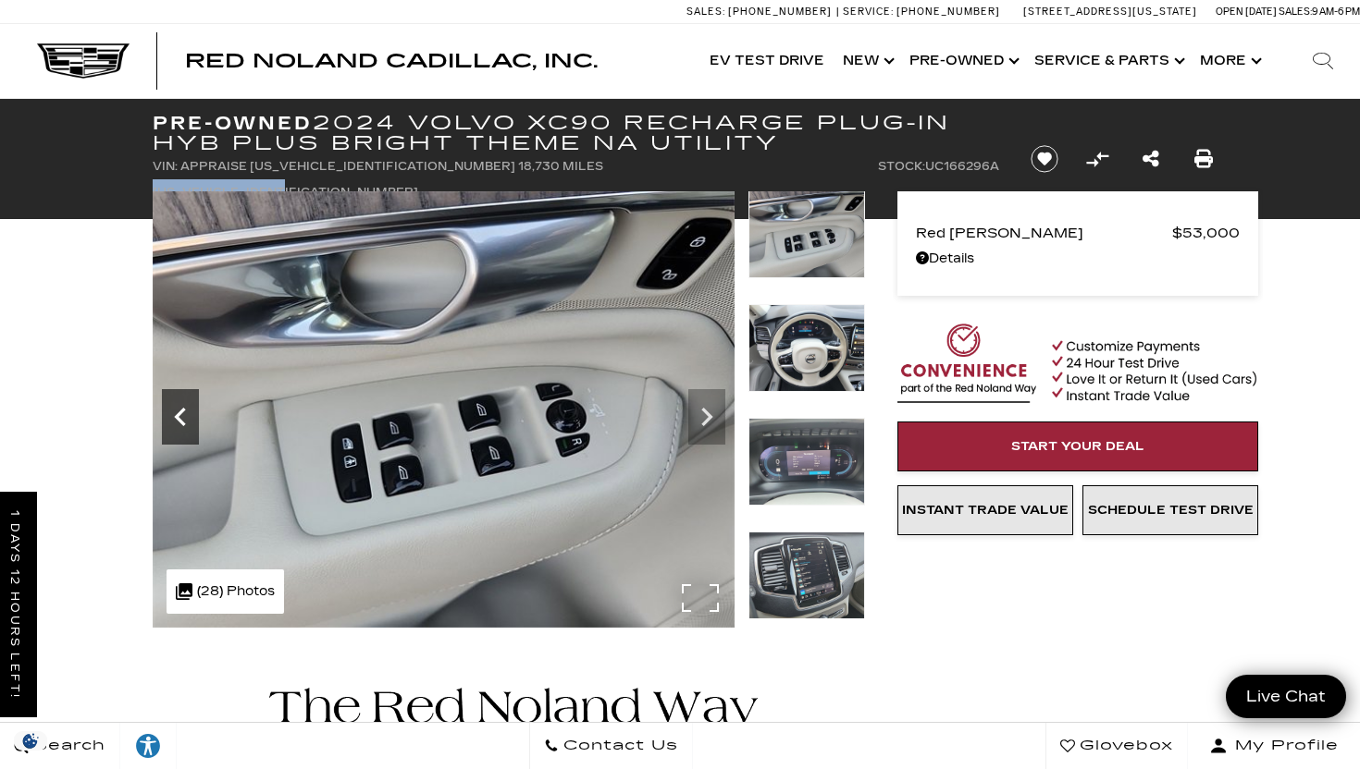
click at [183, 423] on icon "Previous" at bounding box center [179, 417] width 11 height 18
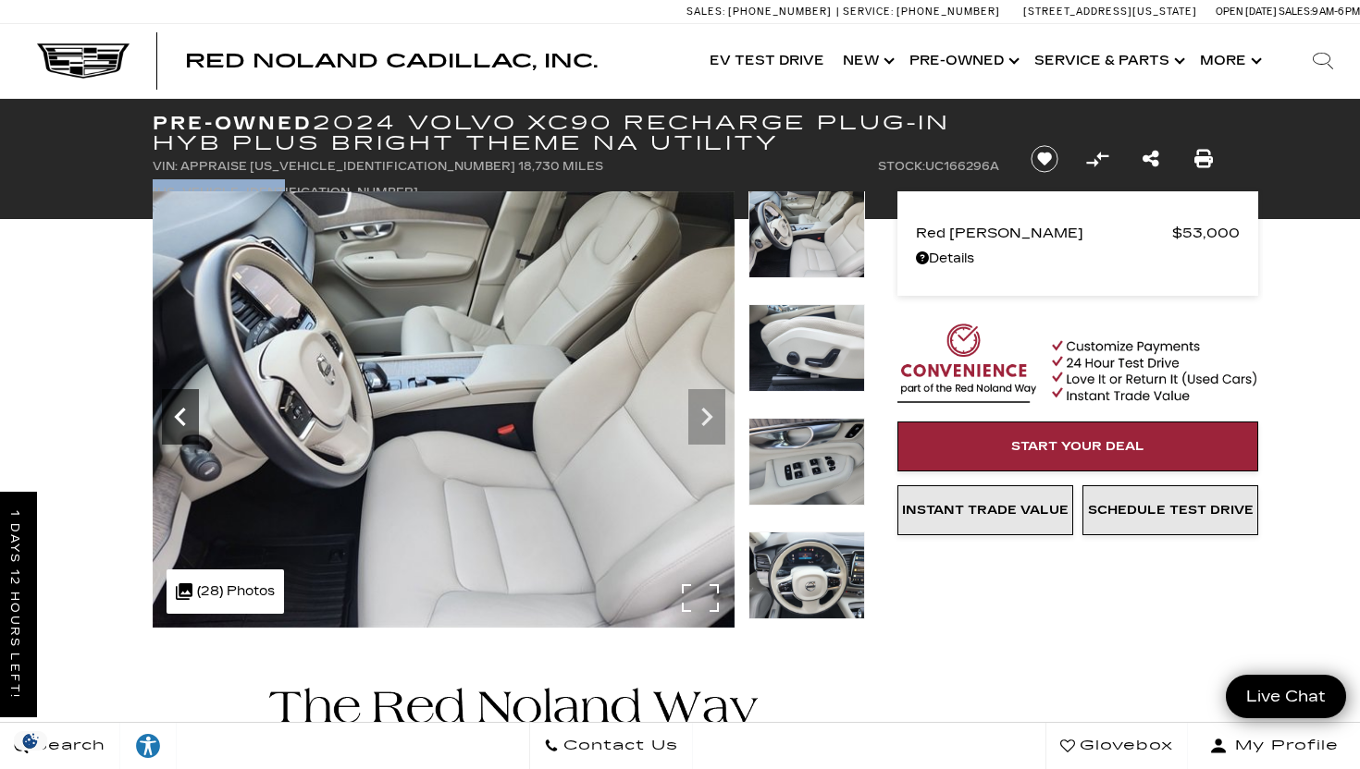
click at [183, 423] on icon "Previous" at bounding box center [179, 417] width 11 height 18
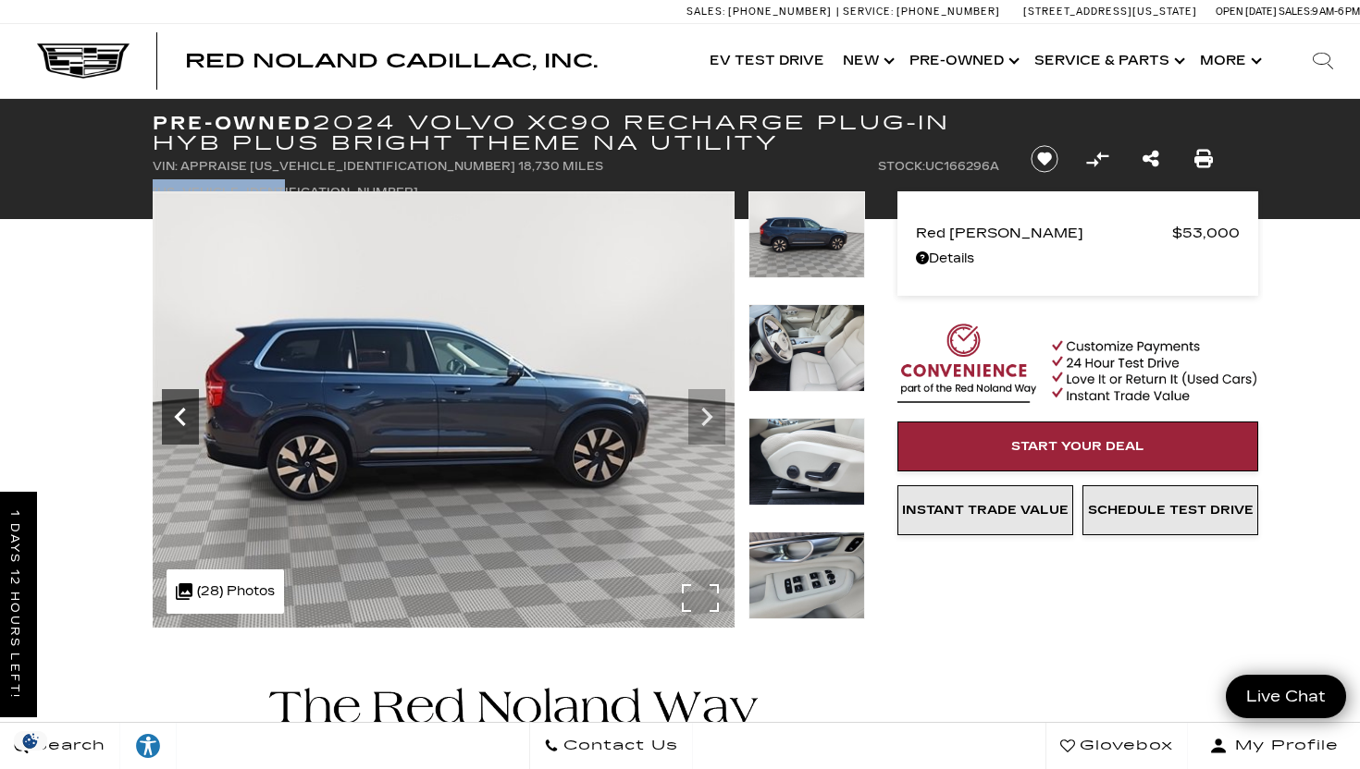
click at [183, 423] on icon "Previous" at bounding box center [179, 417] width 11 height 18
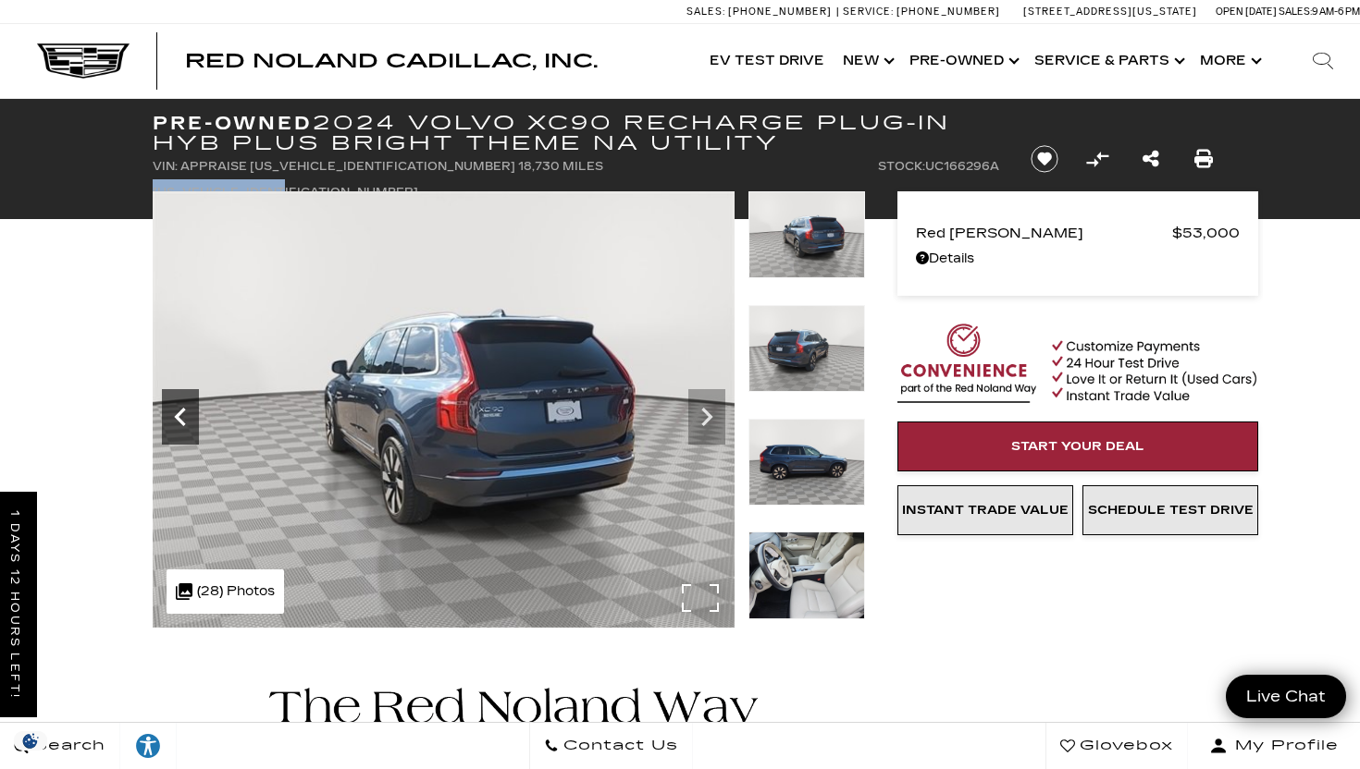
click at [183, 422] on icon "Previous" at bounding box center [179, 417] width 11 height 18
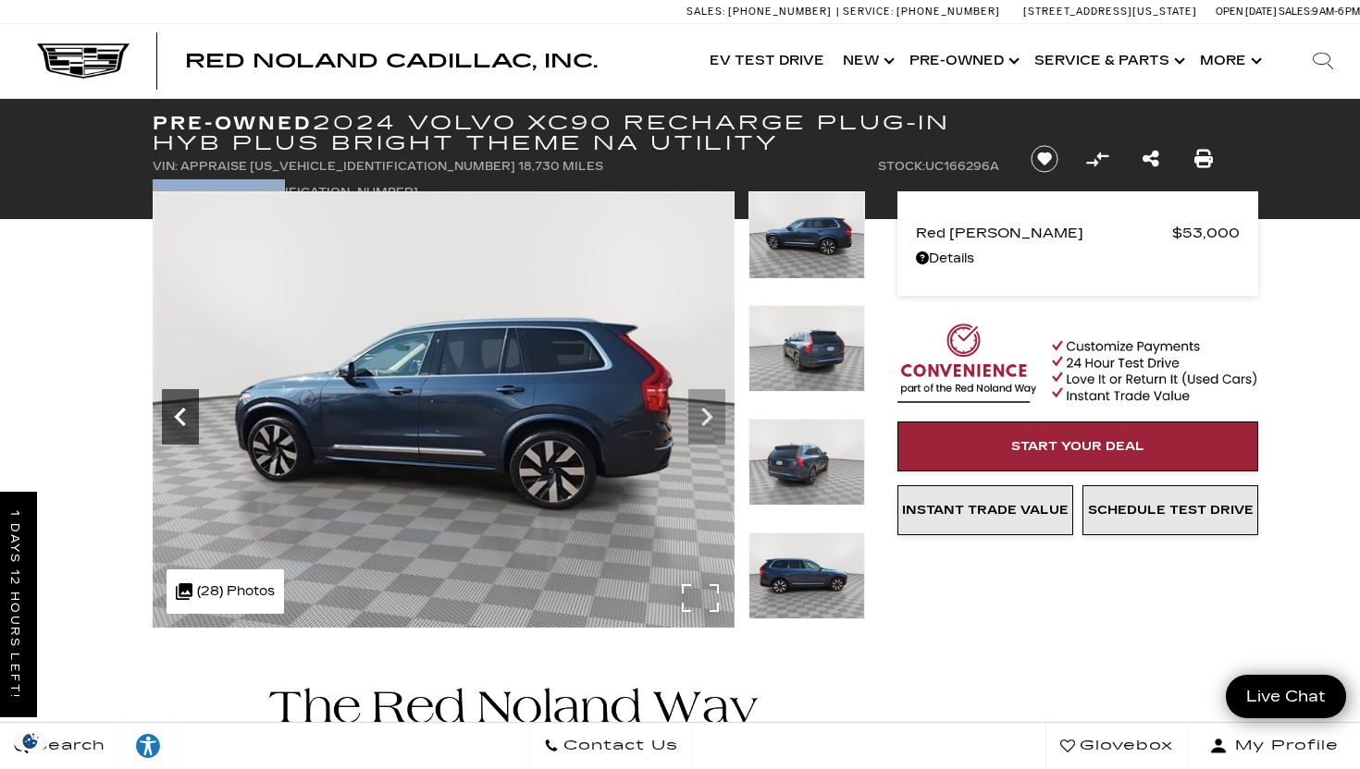
click at [183, 422] on icon "Previous" at bounding box center [179, 417] width 11 height 18
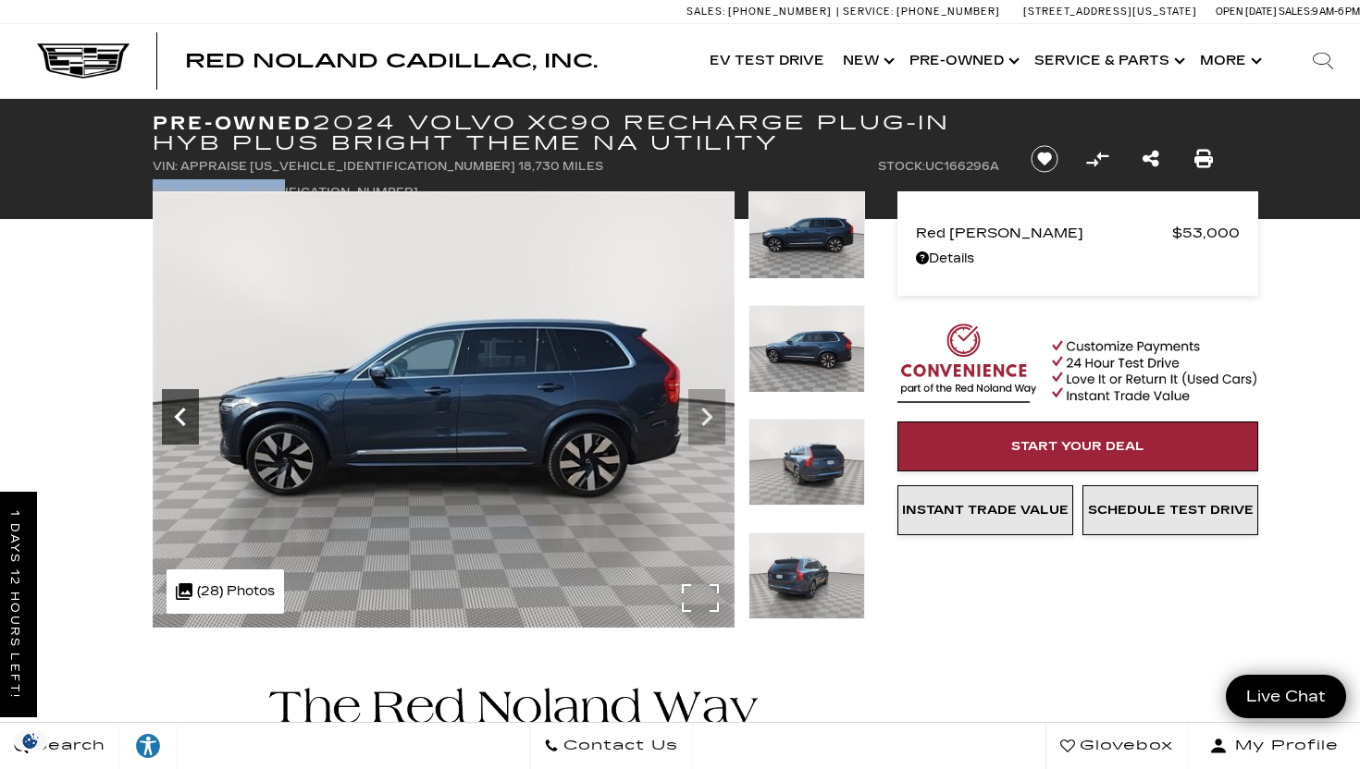
click at [183, 422] on icon "Previous" at bounding box center [179, 417] width 11 height 18
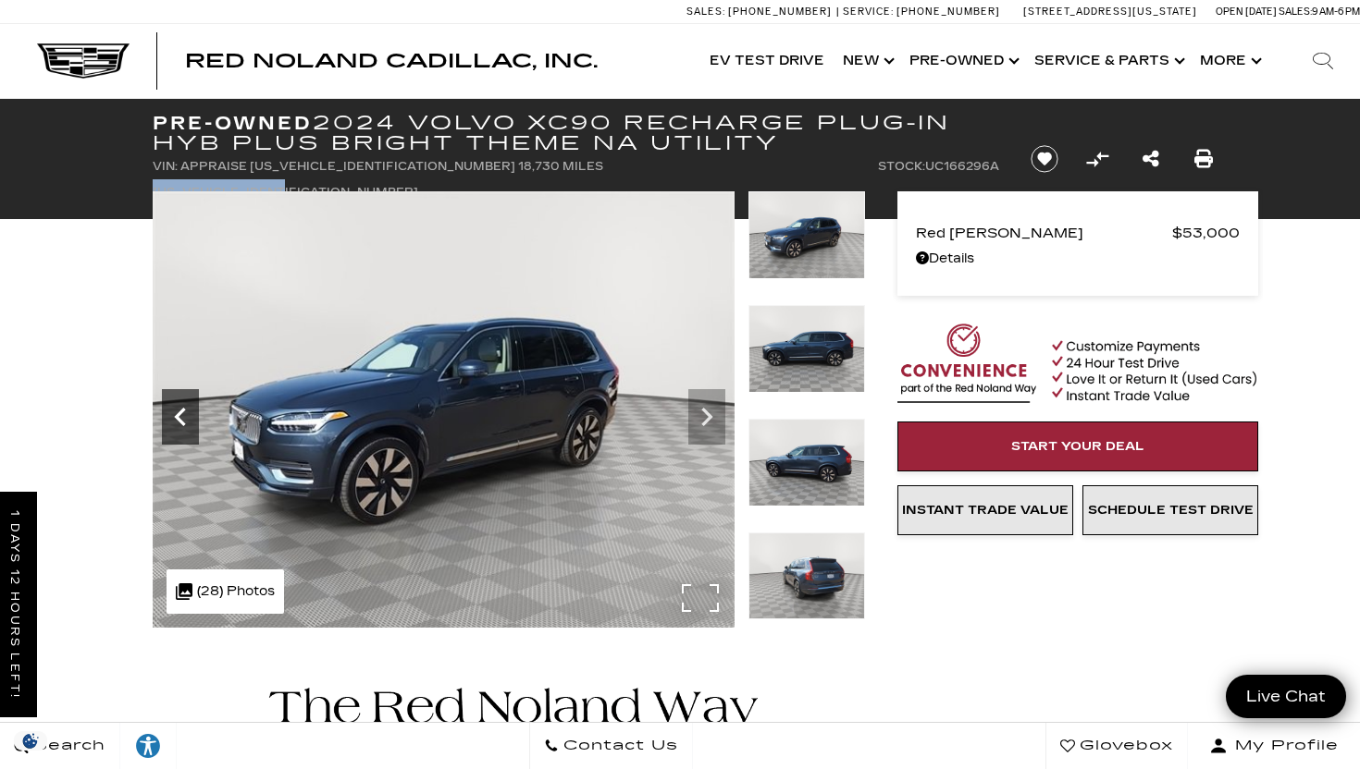
click at [183, 422] on icon "Previous" at bounding box center [179, 417] width 11 height 18
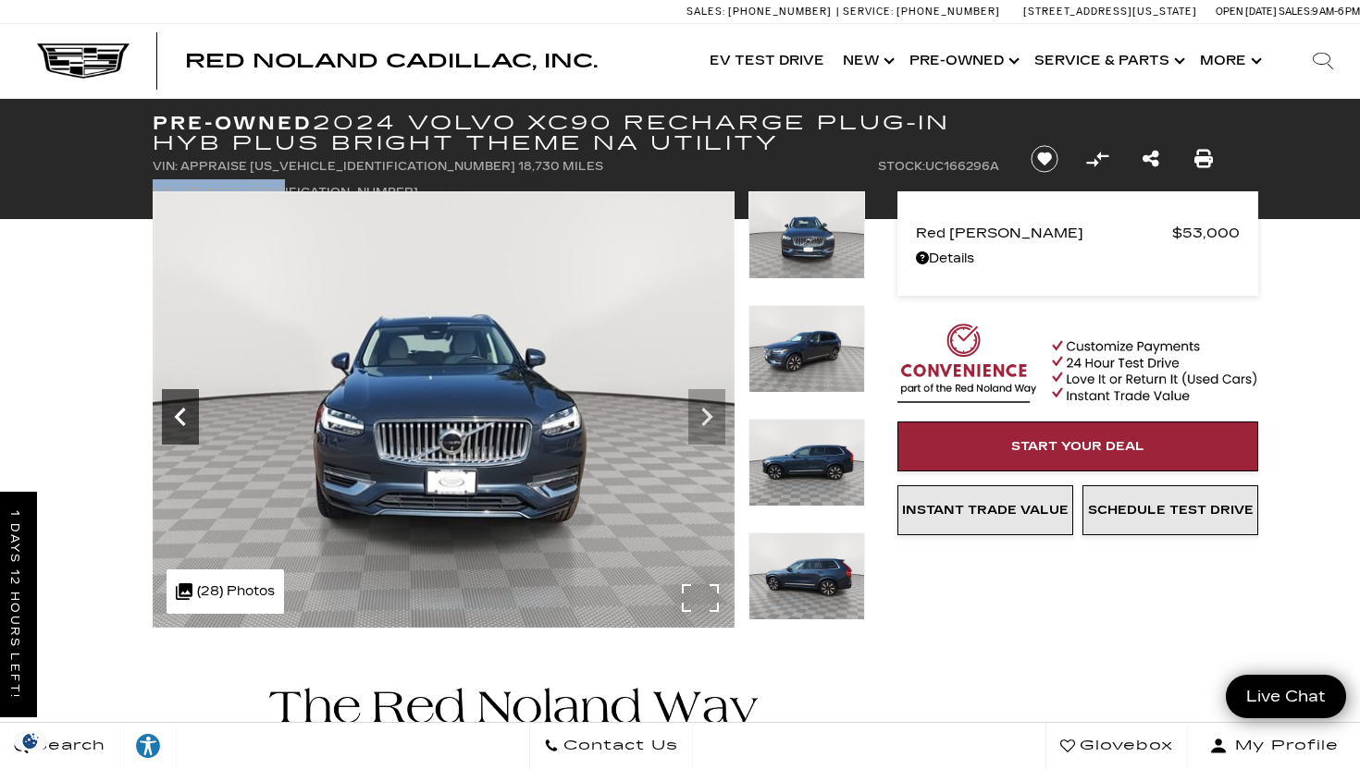
click at [183, 422] on icon "Previous" at bounding box center [179, 417] width 11 height 18
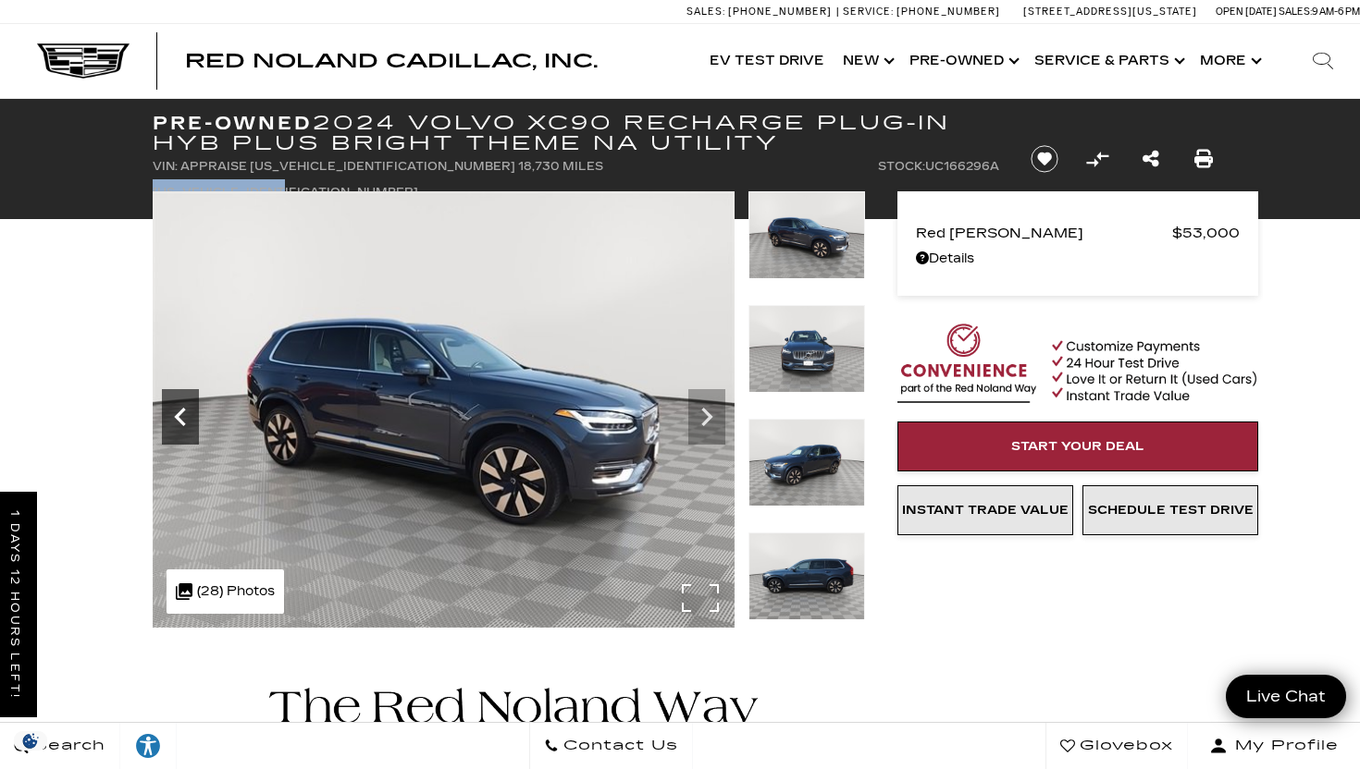
click at [182, 422] on icon "Previous" at bounding box center [179, 417] width 11 height 18
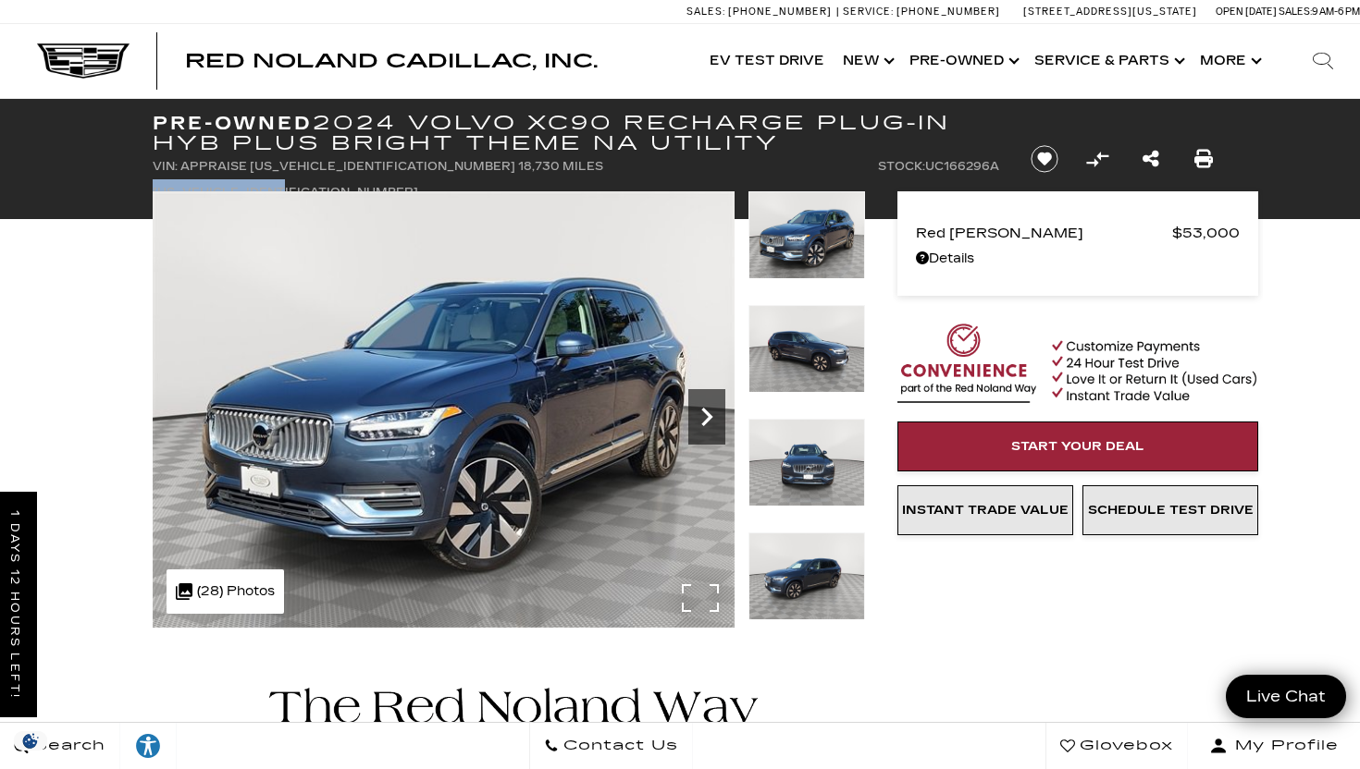
click at [697, 412] on icon "Next" at bounding box center [706, 417] width 37 height 37
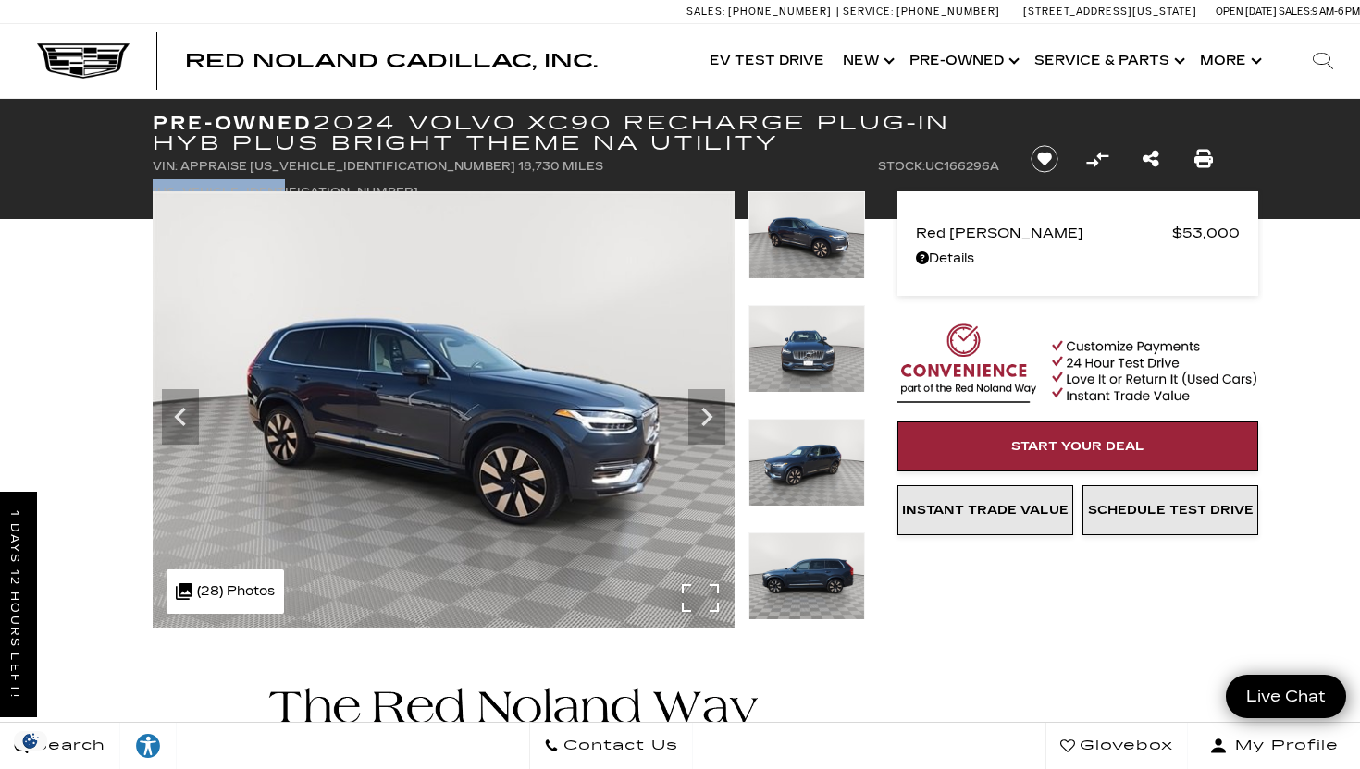
click at [312, 401] on img at bounding box center [444, 409] width 582 height 437
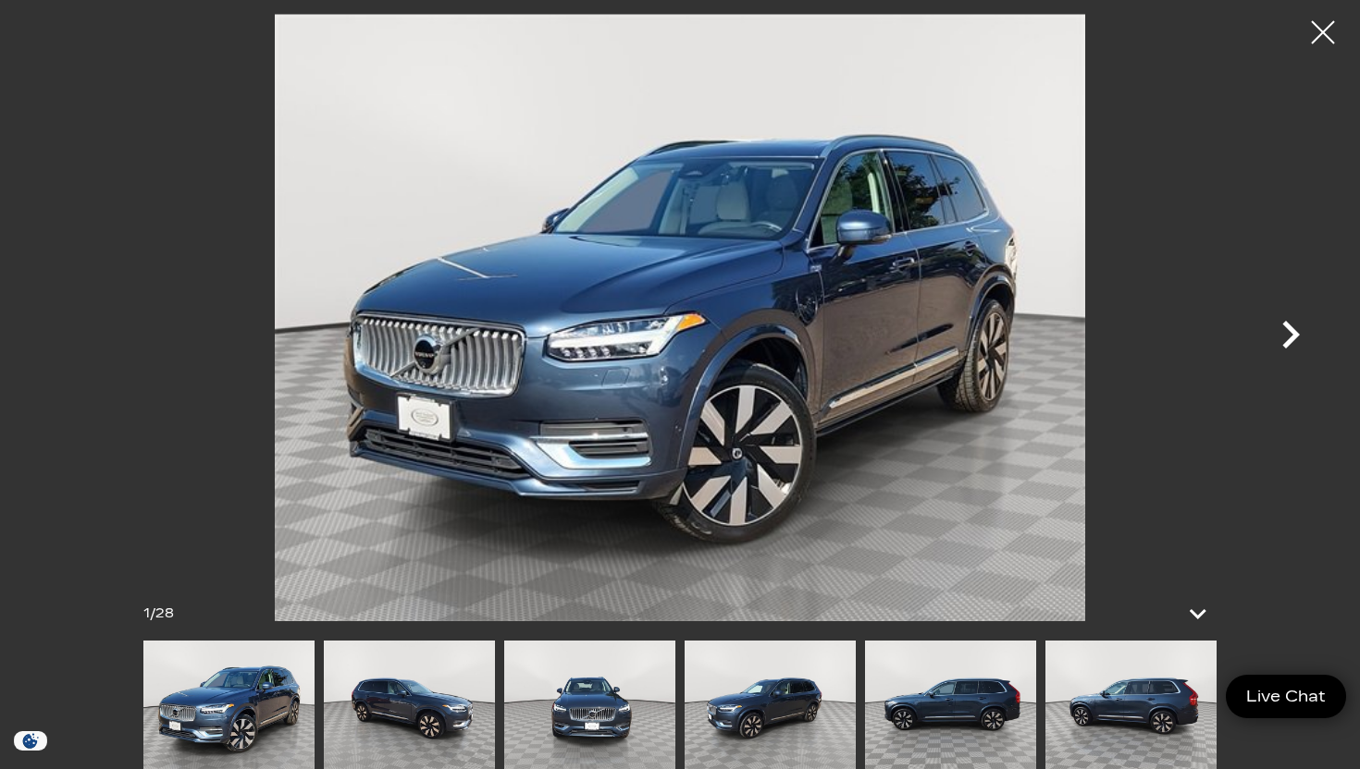
click at [1292, 326] on icon "Next" at bounding box center [1289, 334] width 55 height 55
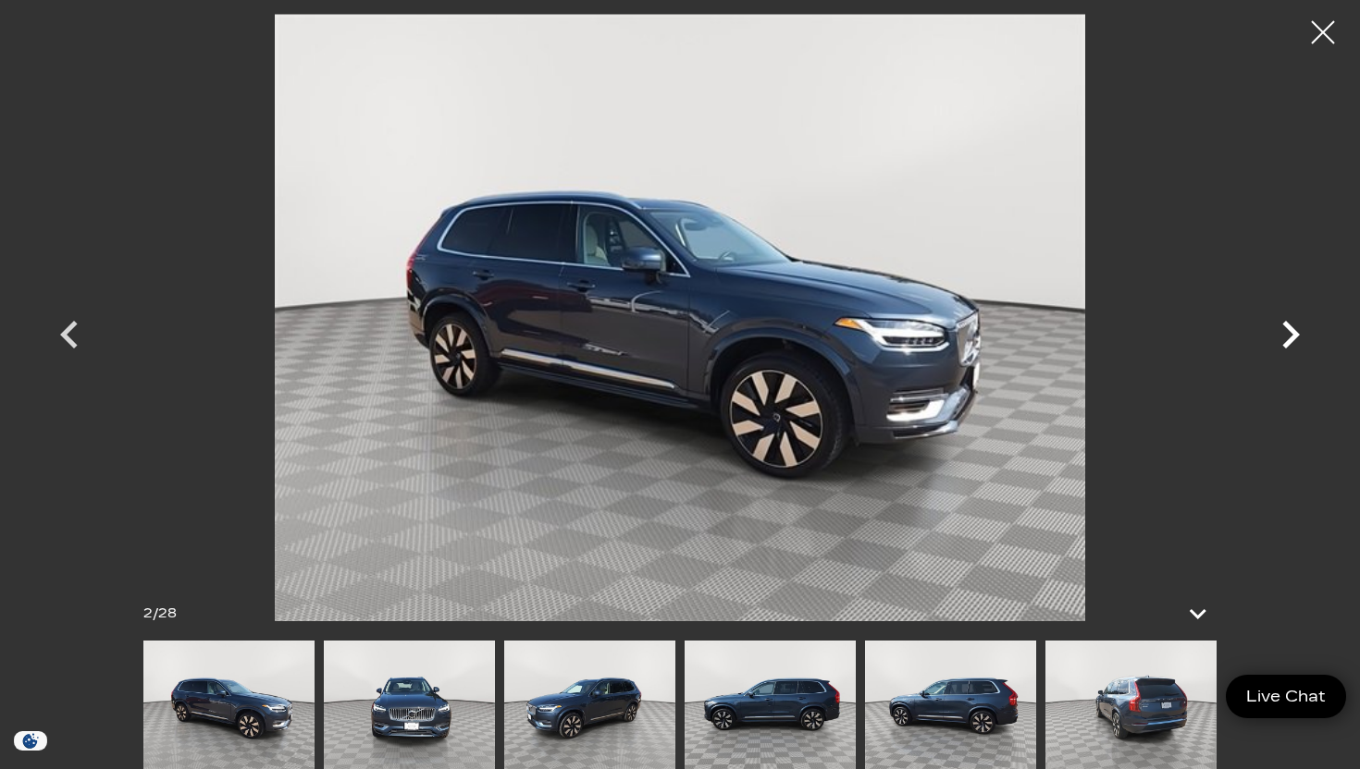
click at [1291, 326] on icon "Next" at bounding box center [1289, 334] width 55 height 55
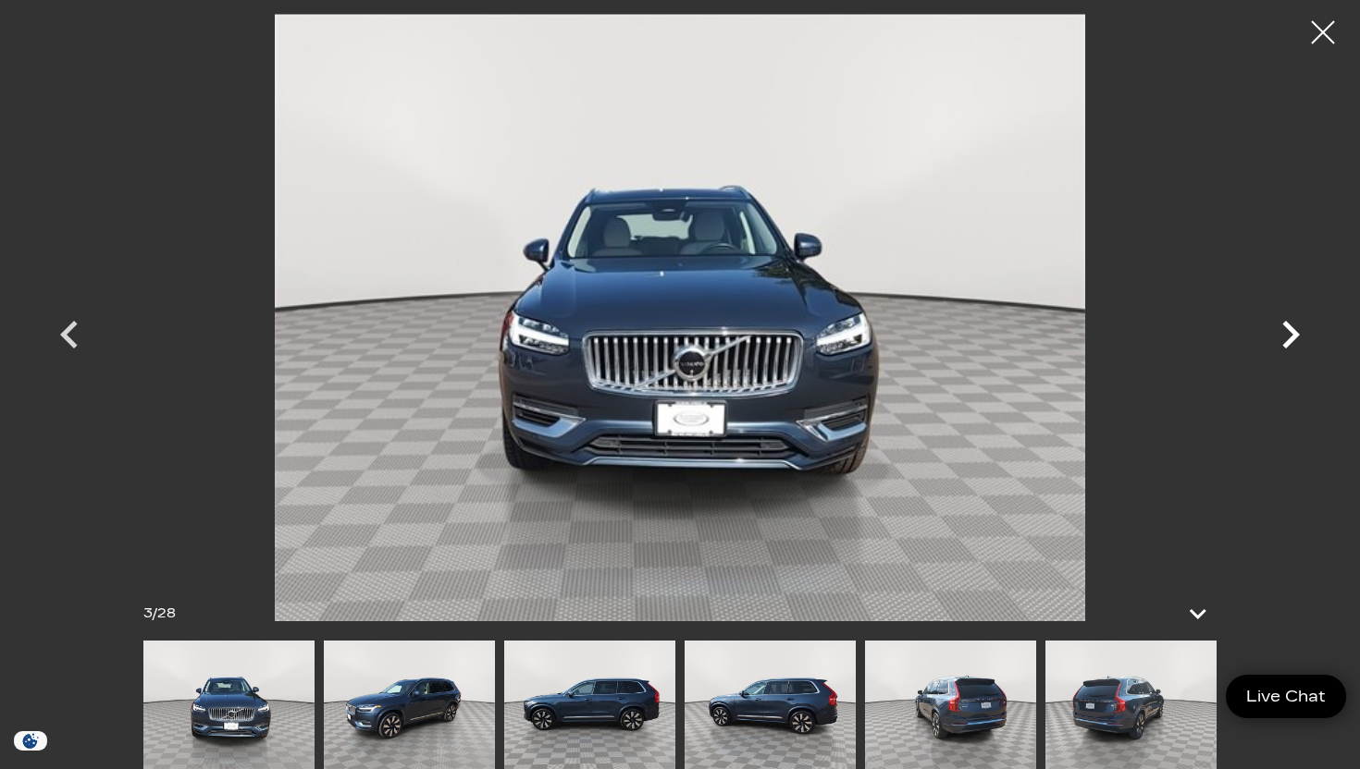
click at [1291, 326] on icon "Next" at bounding box center [1289, 334] width 55 height 55
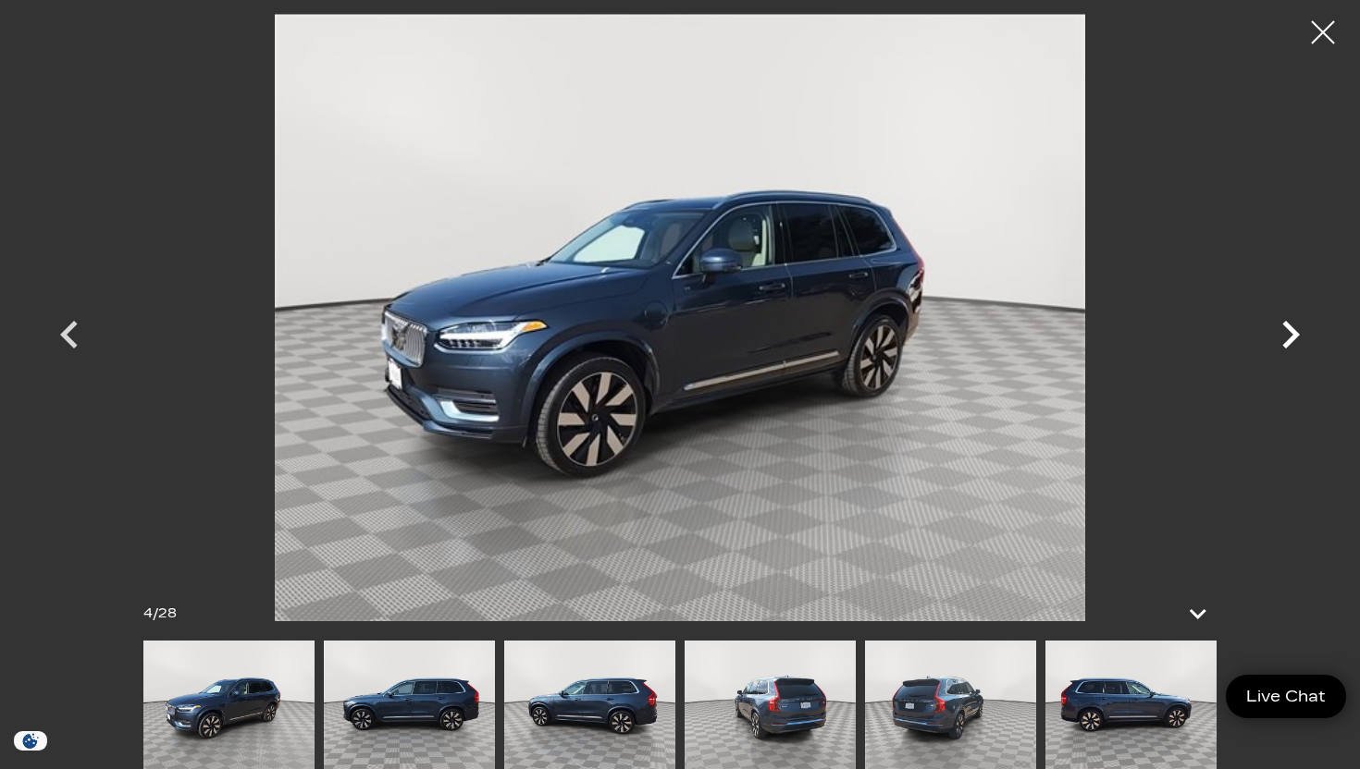
click at [1291, 326] on icon "Next" at bounding box center [1289, 334] width 55 height 55
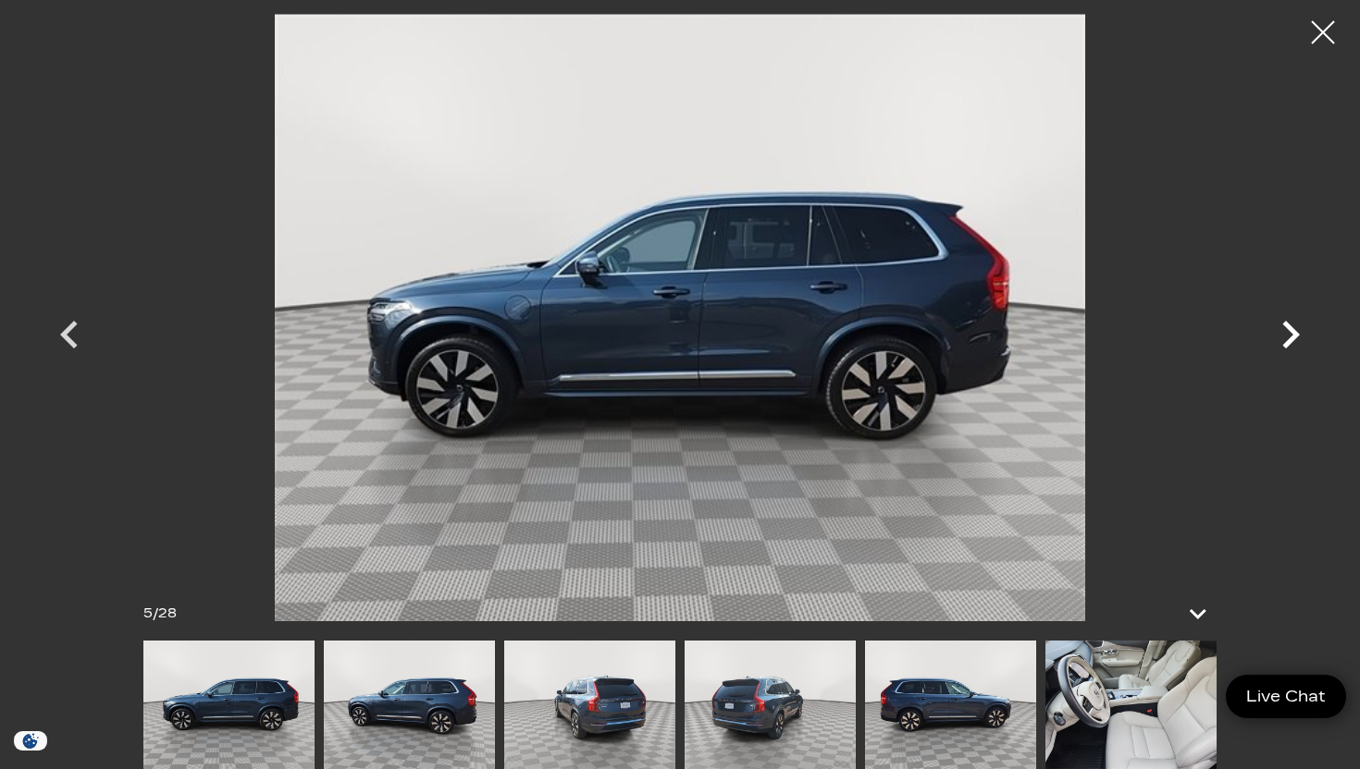
click at [1291, 326] on icon "Next" at bounding box center [1289, 334] width 55 height 55
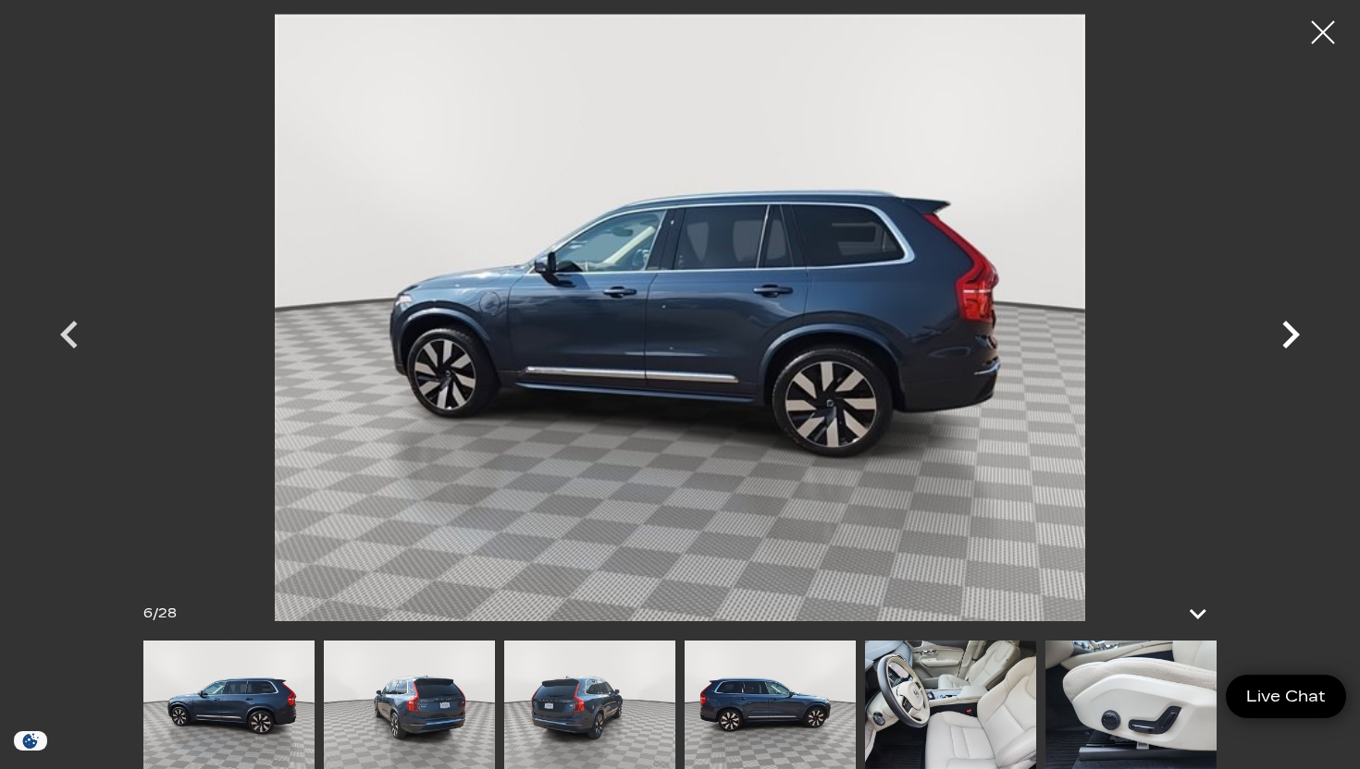
click at [1291, 326] on icon "Next" at bounding box center [1289, 334] width 55 height 55
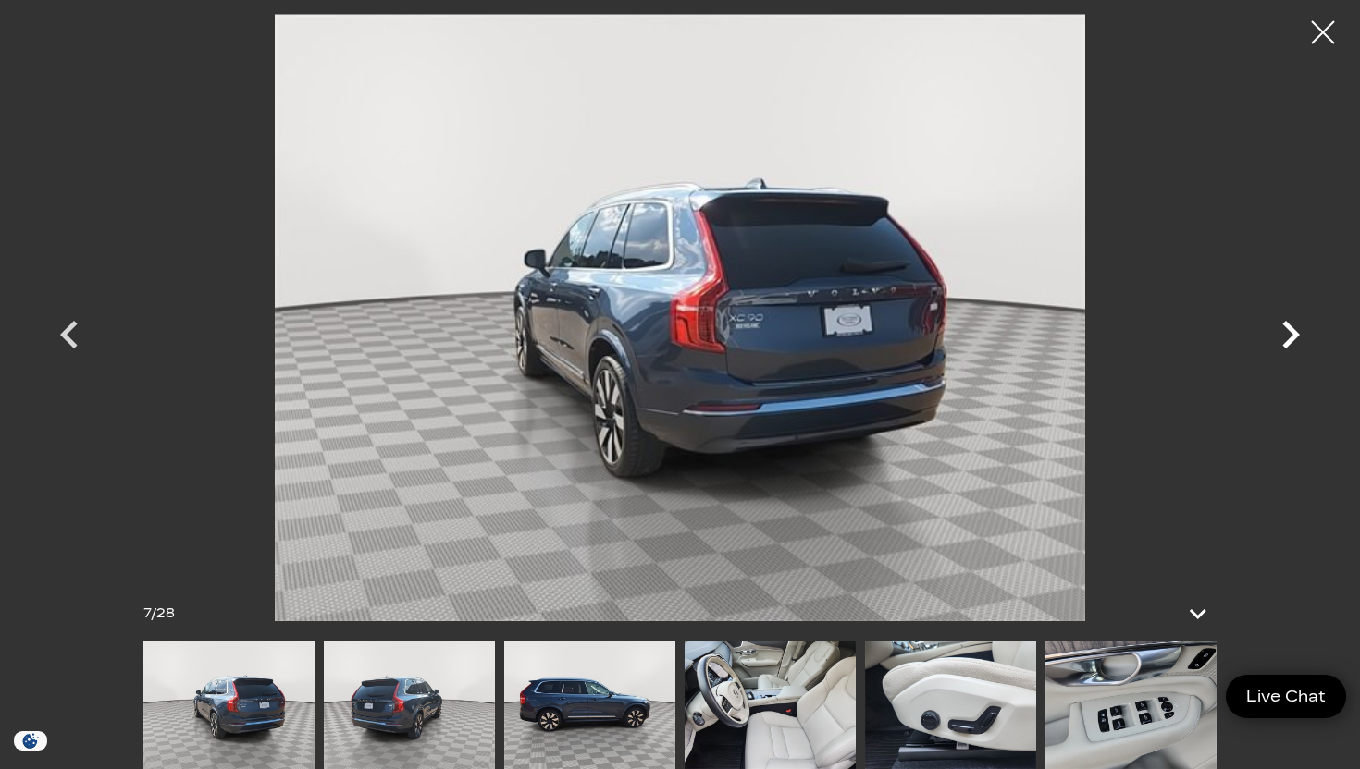
click at [1291, 326] on icon "Next" at bounding box center [1289, 334] width 55 height 55
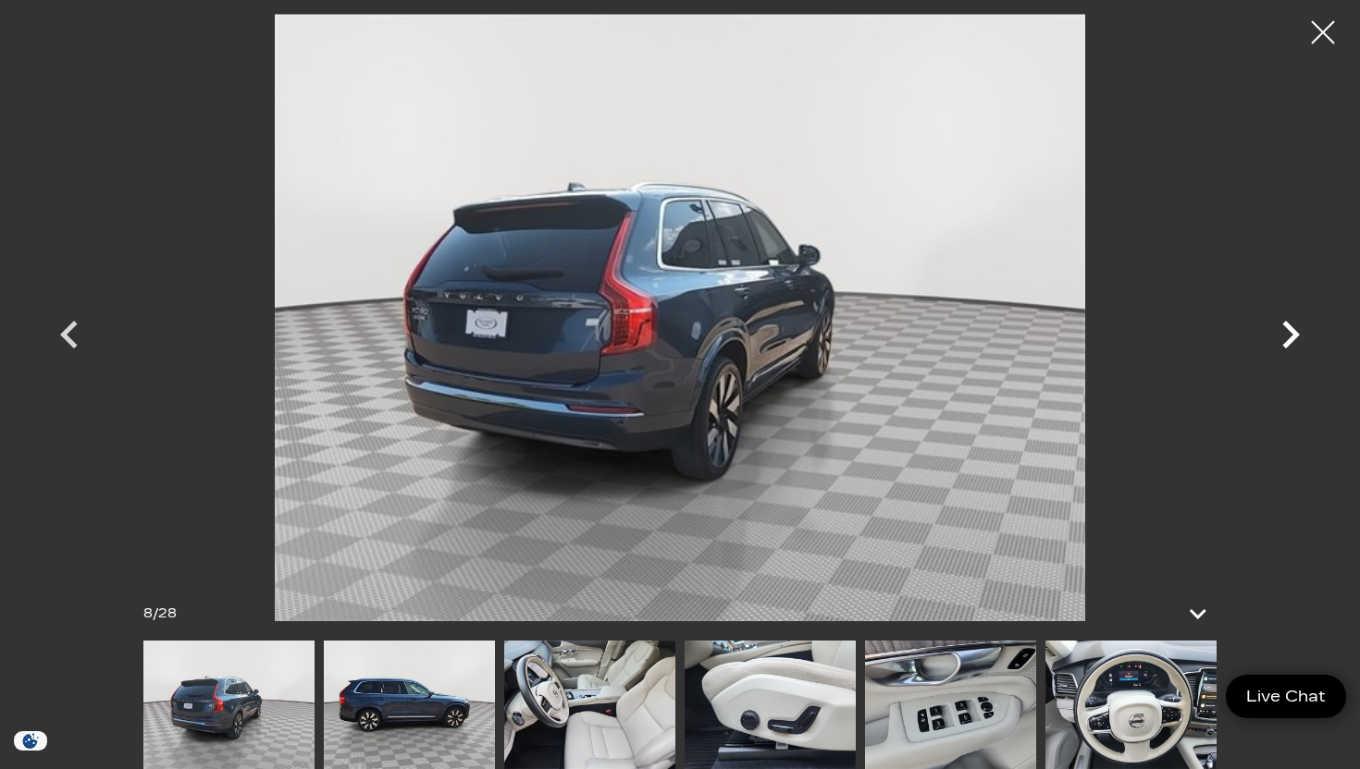
click at [1291, 326] on icon "Next" at bounding box center [1289, 334] width 55 height 55
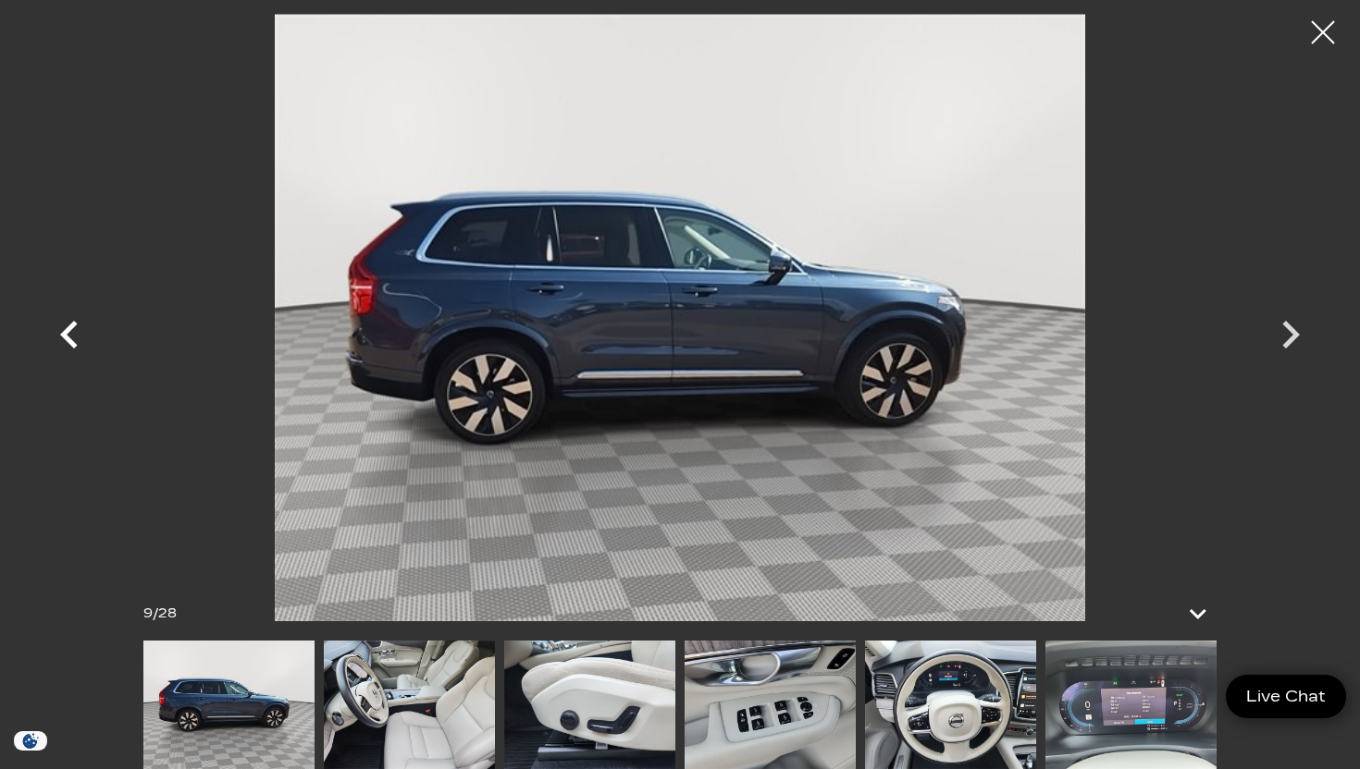
click at [75, 349] on icon "Previous" at bounding box center [69, 334] width 55 height 55
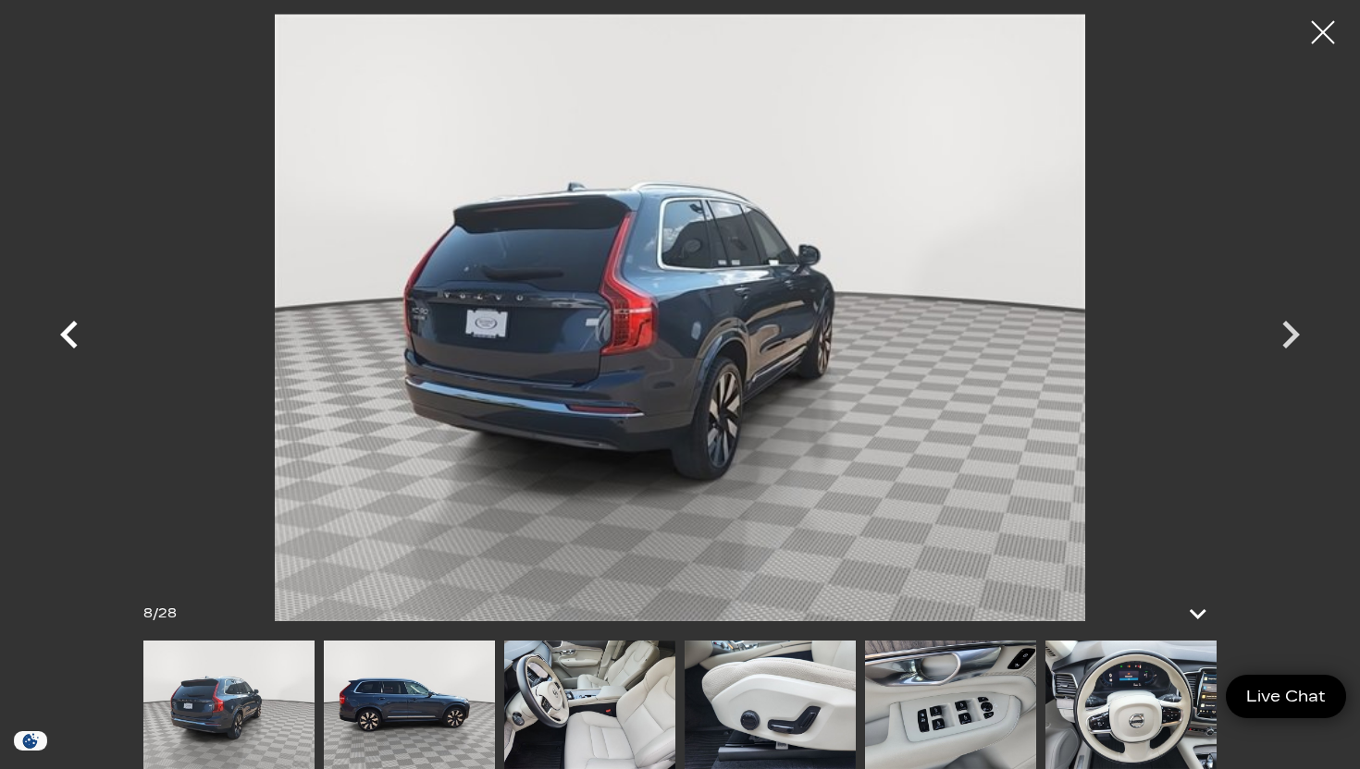
click at [76, 345] on icon "Previous" at bounding box center [69, 335] width 18 height 28
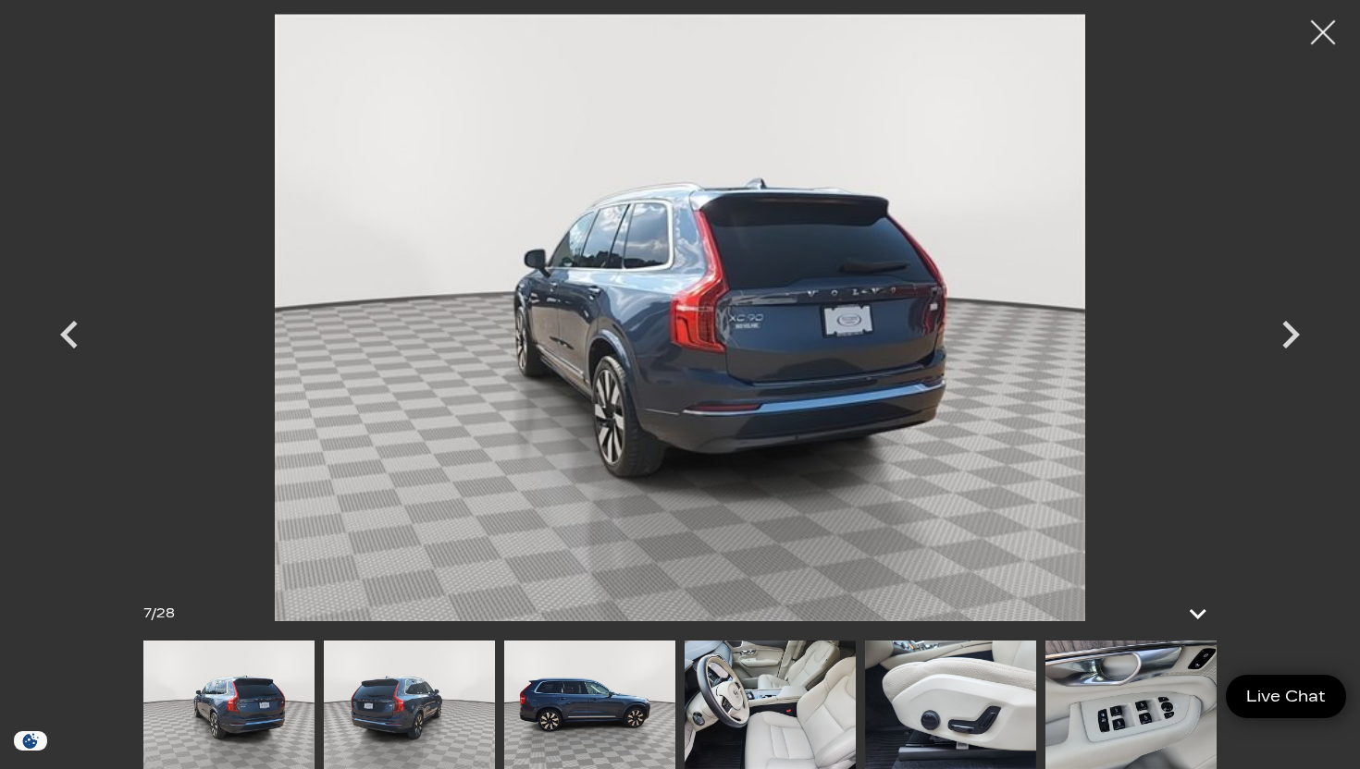
click at [1329, 39] on div at bounding box center [1322, 32] width 49 height 49
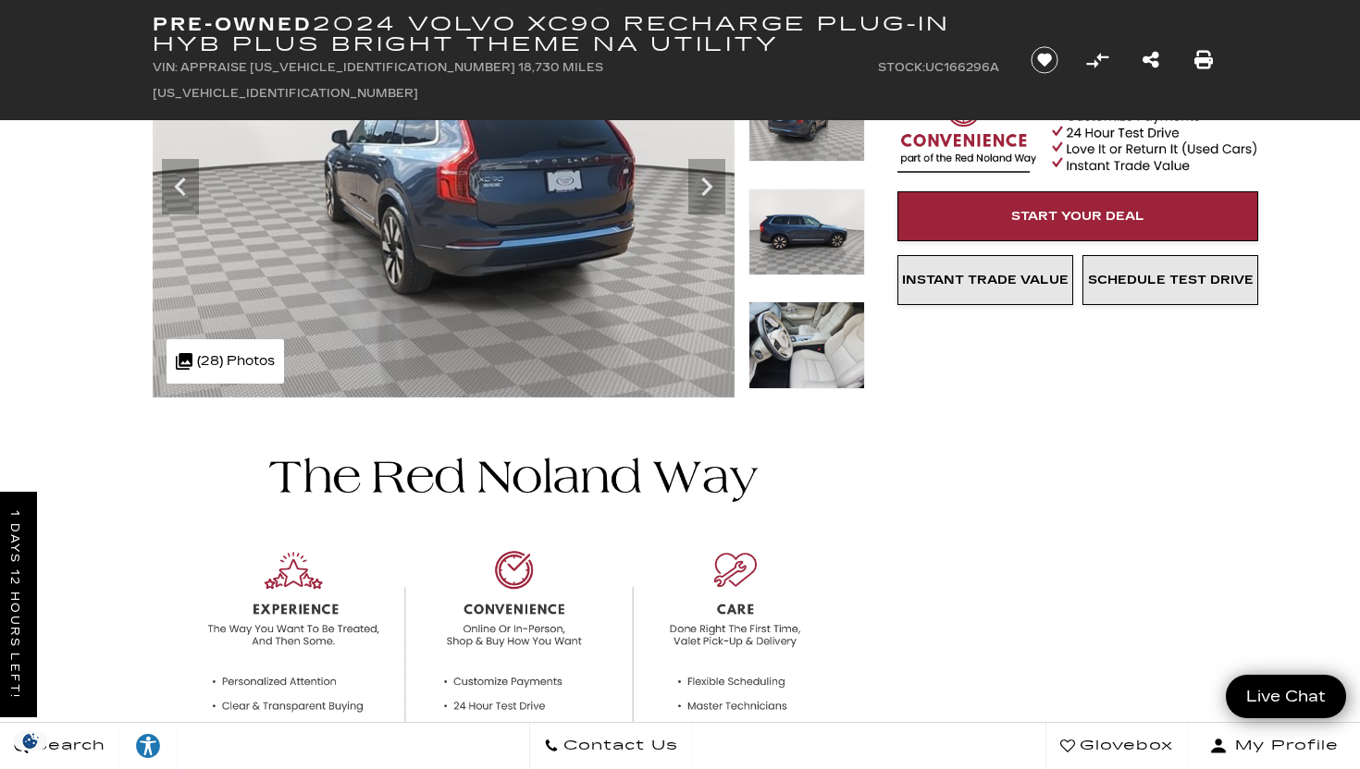
scroll to position [130, 0]
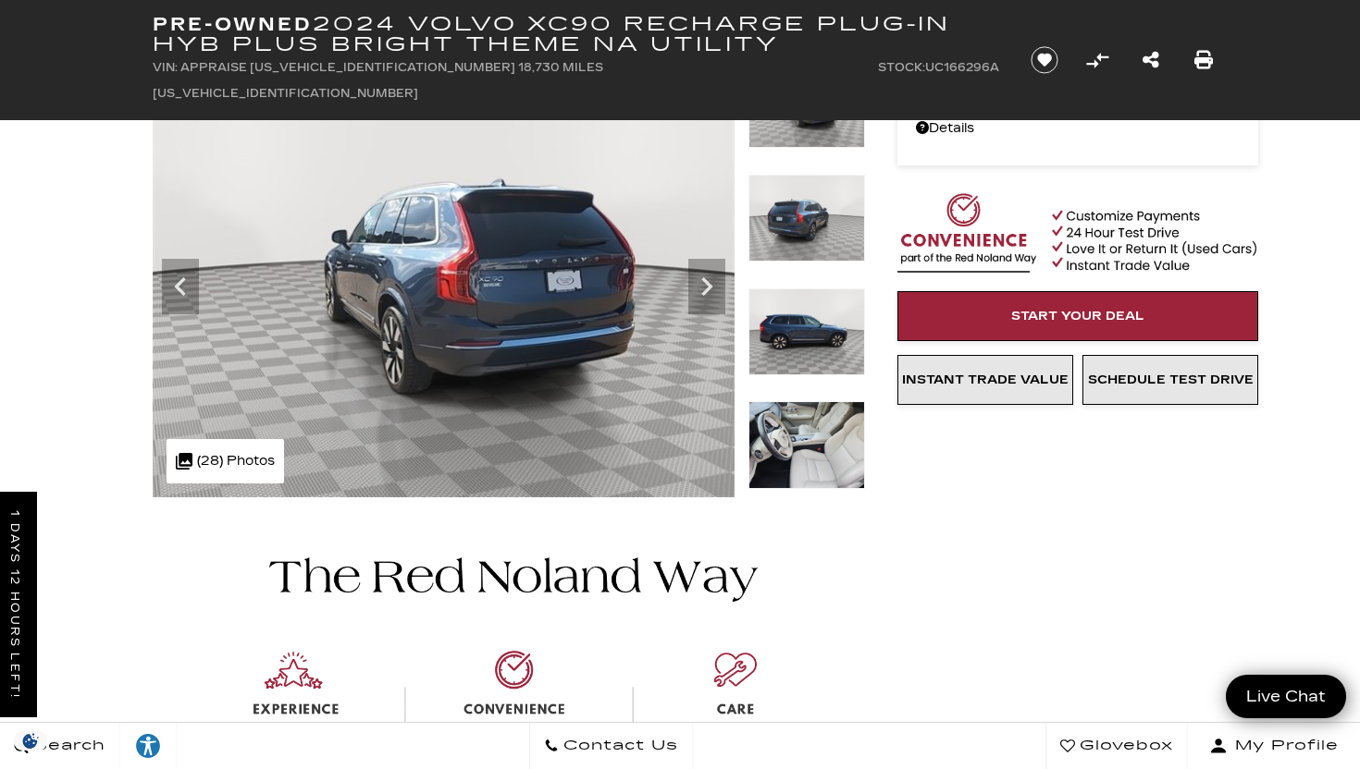
click at [266, 69] on span "APPRAISE YV4H60CE1R1166296 18,730 Miles YV4H60CE1R1166296" at bounding box center [378, 80] width 450 height 39
copy span "[US_VEHICLE_IDENTIFICATION_NUMBER]"
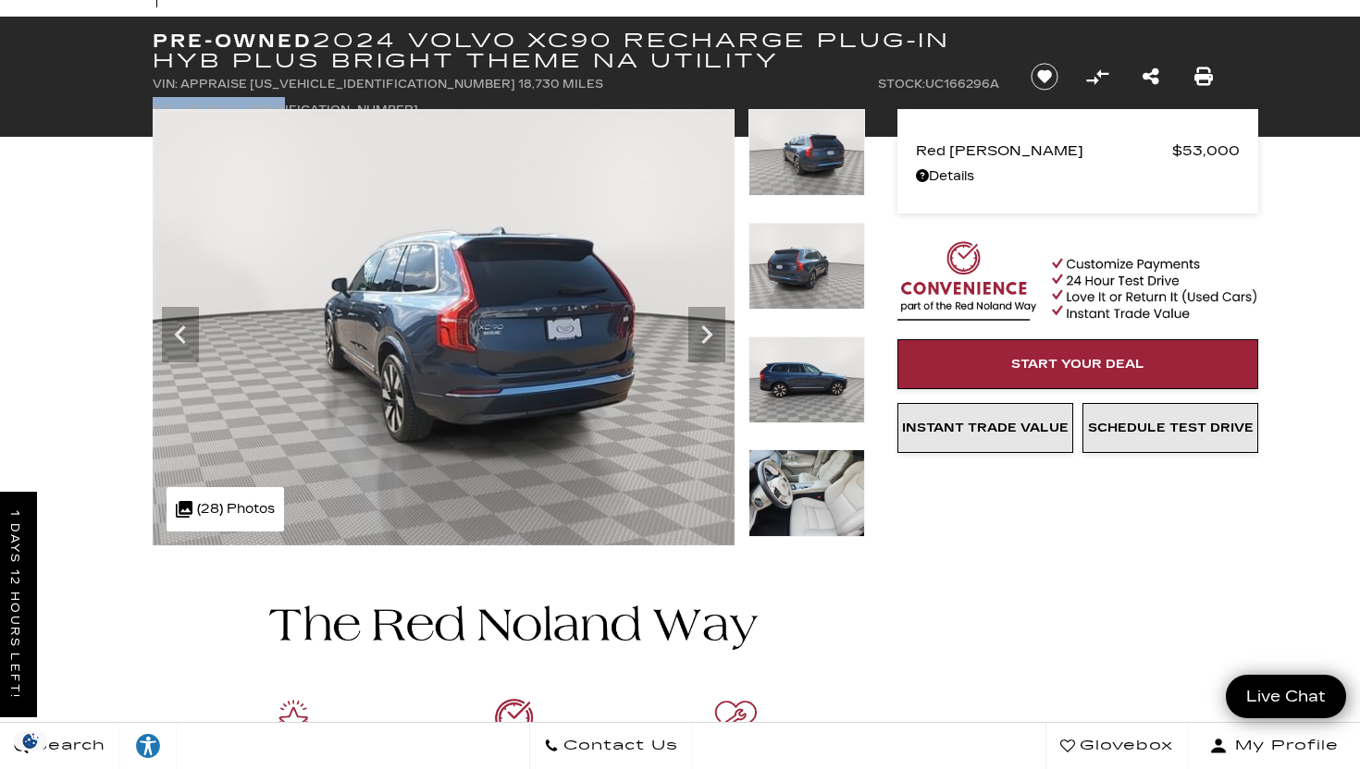
scroll to position [35, 0]
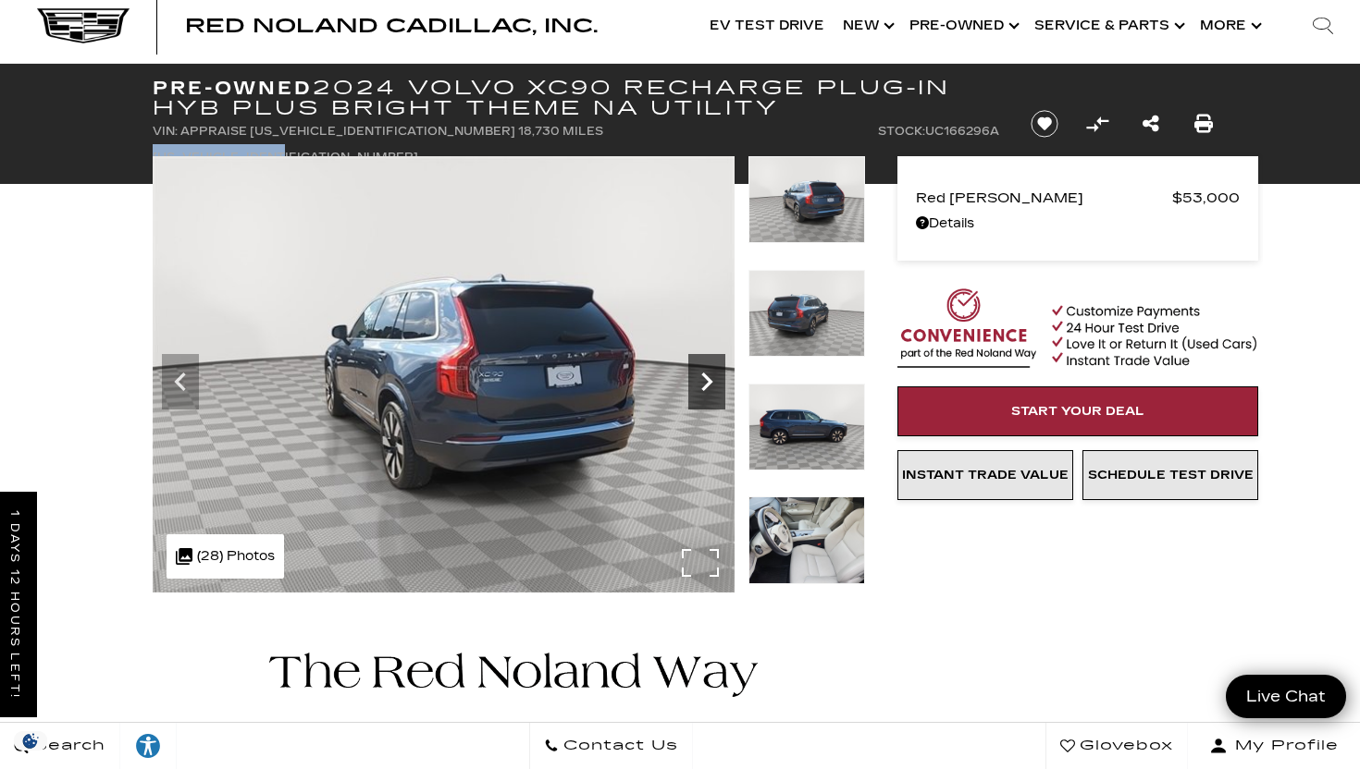
click at [706, 378] on icon "Next" at bounding box center [706, 382] width 11 height 18
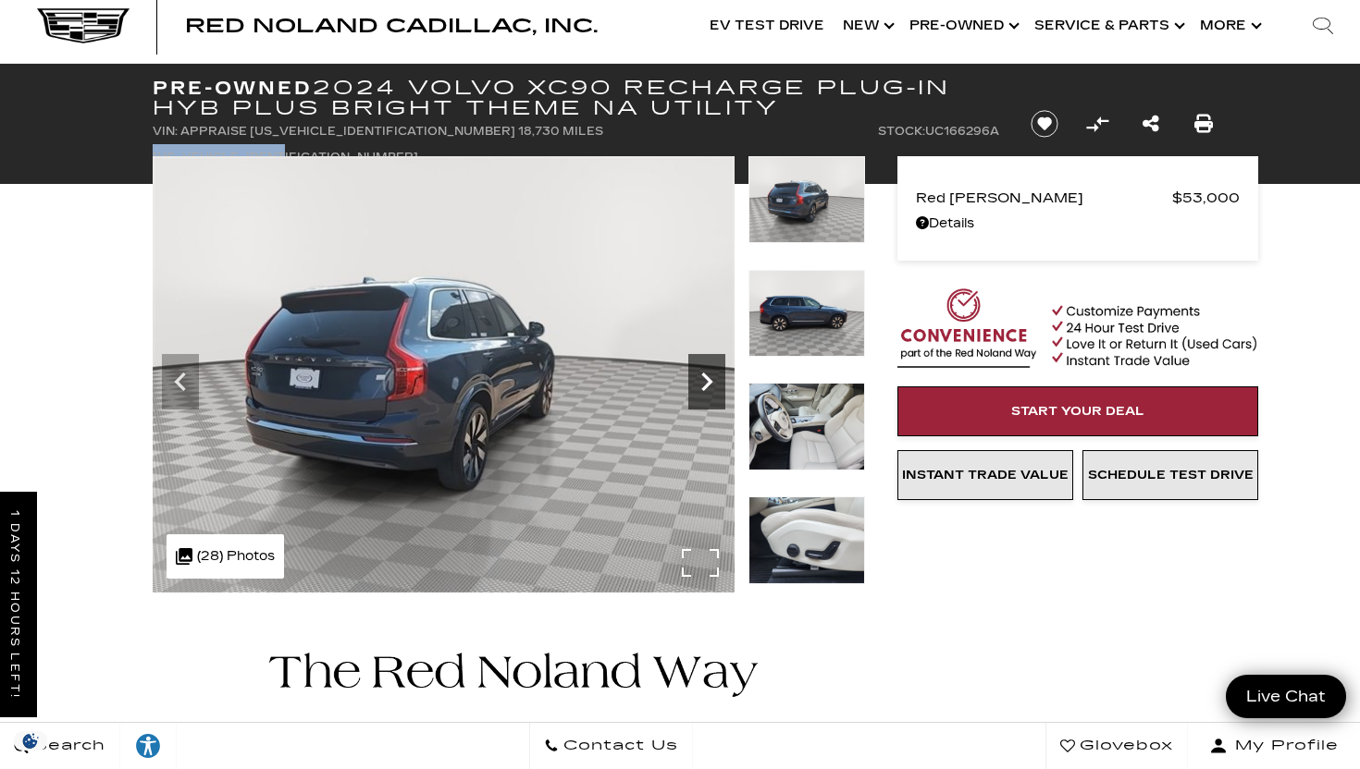
click at [706, 378] on icon "Next" at bounding box center [706, 382] width 11 height 18
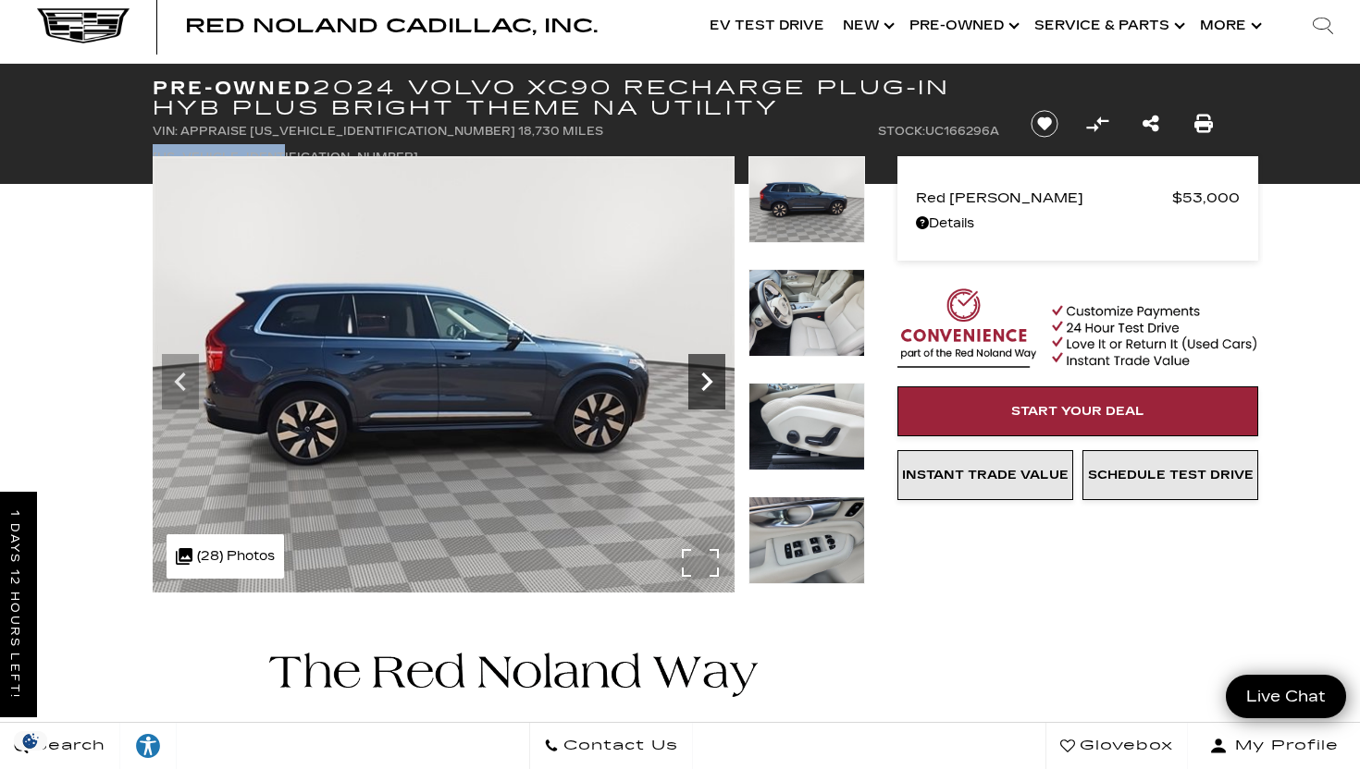
click at [706, 378] on icon "Next" at bounding box center [706, 382] width 11 height 18
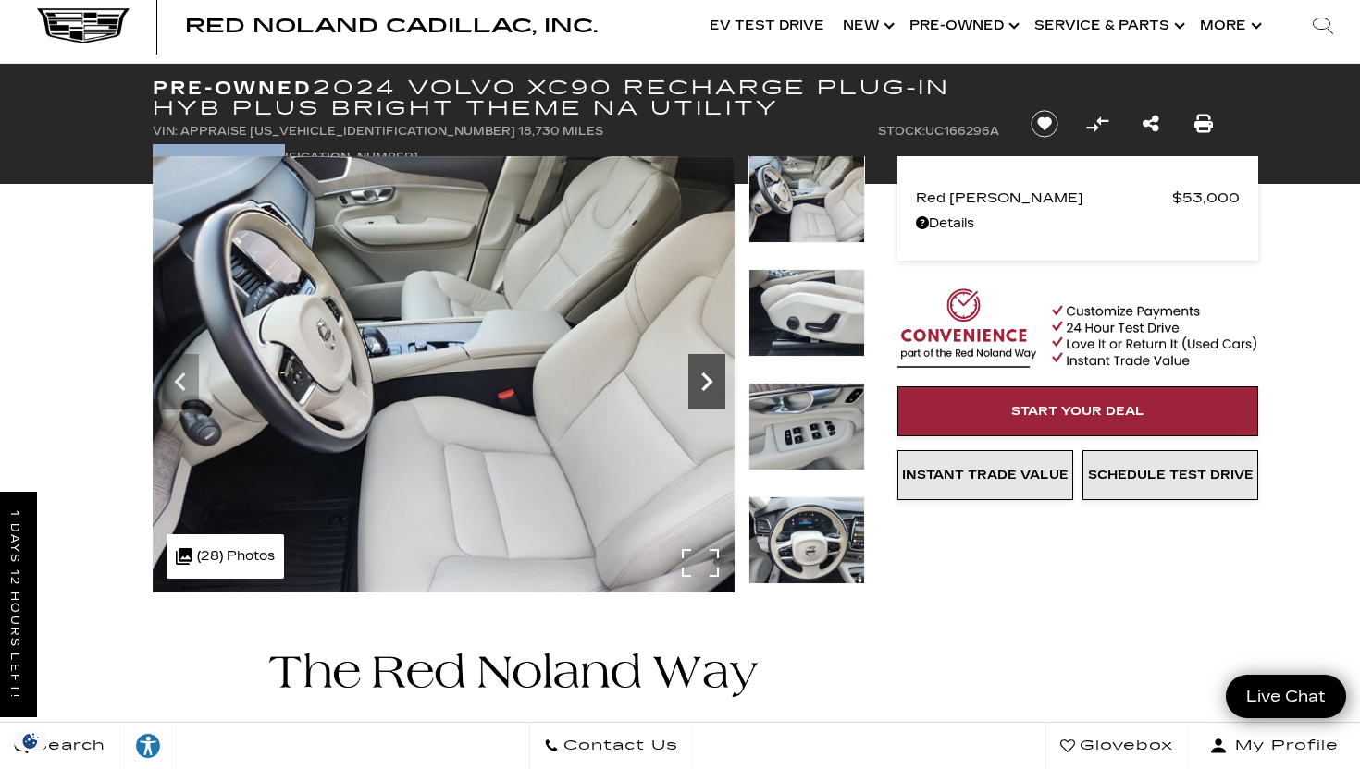
click at [706, 378] on icon "Next" at bounding box center [706, 382] width 11 height 18
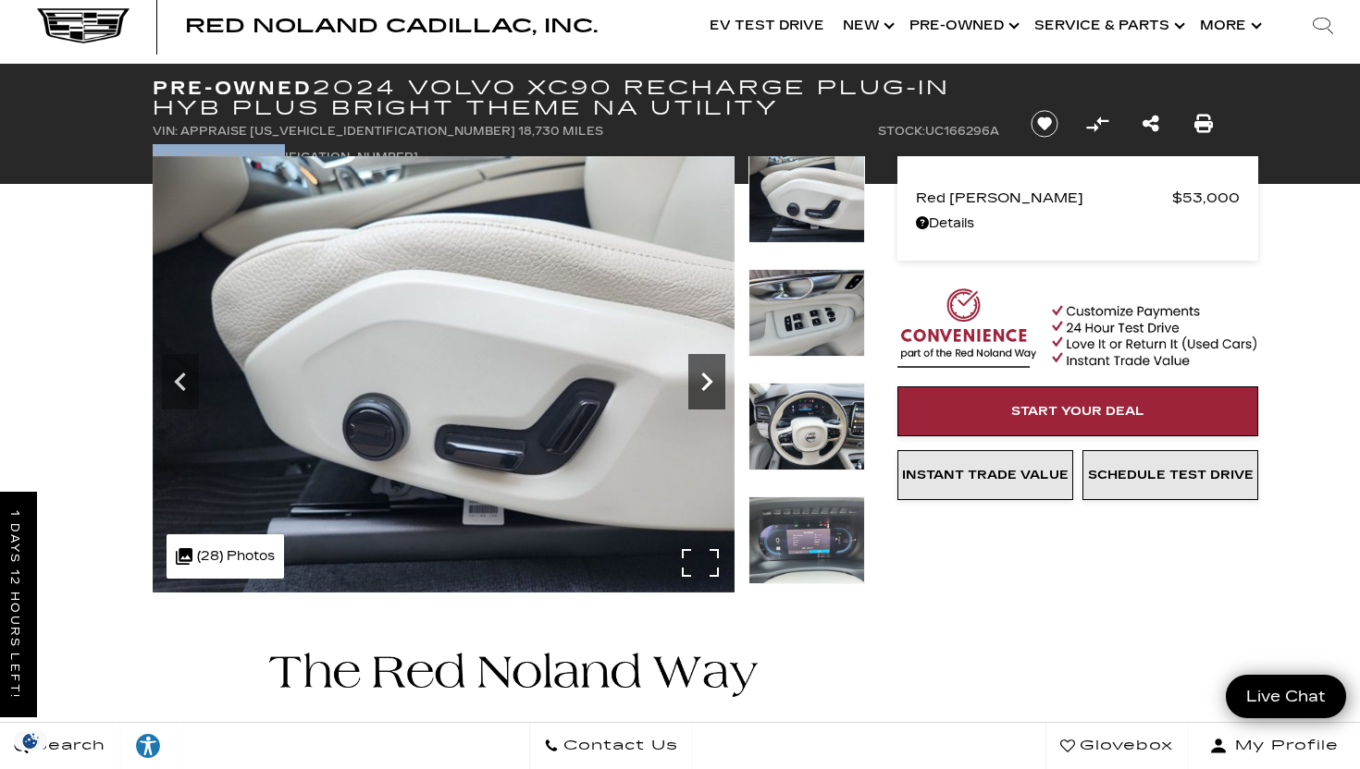
click at [706, 378] on icon "Next" at bounding box center [706, 382] width 11 height 18
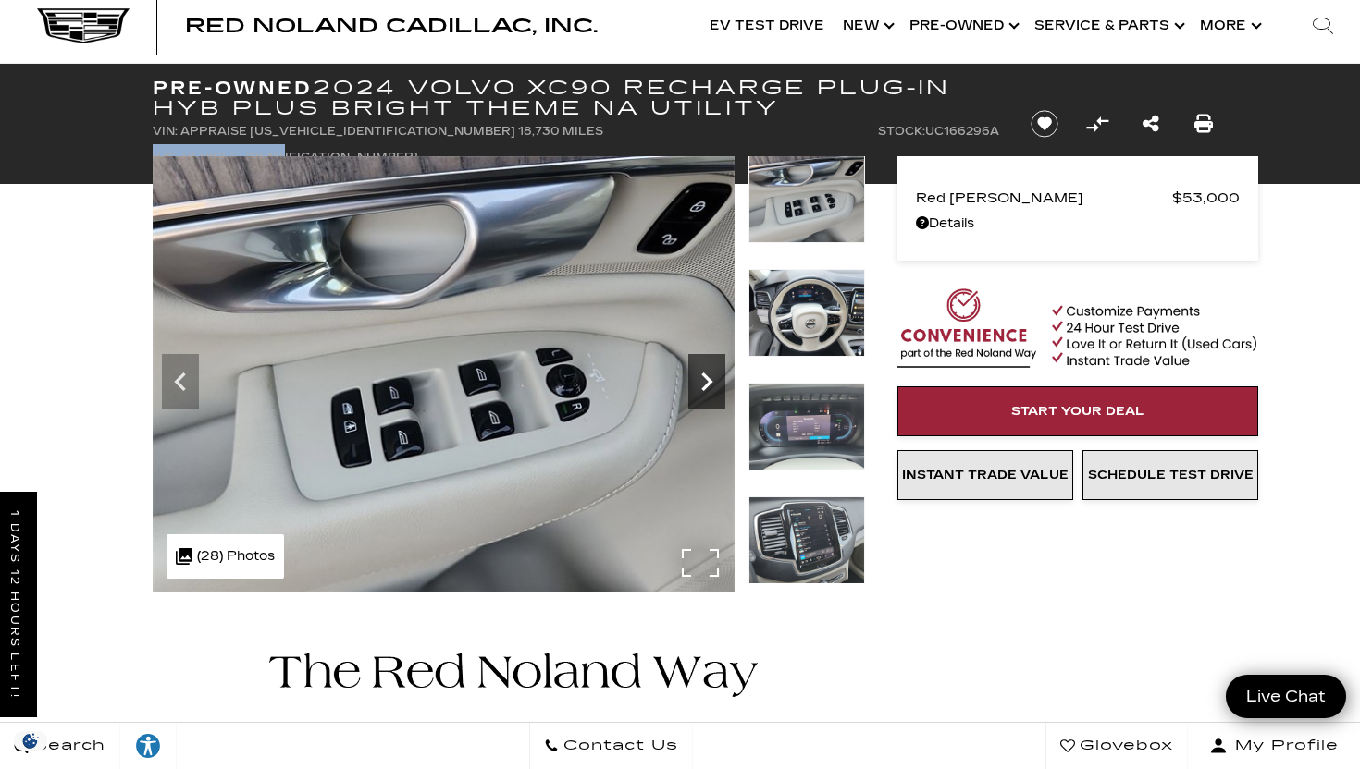
click at [706, 378] on icon "Next" at bounding box center [706, 382] width 11 height 18
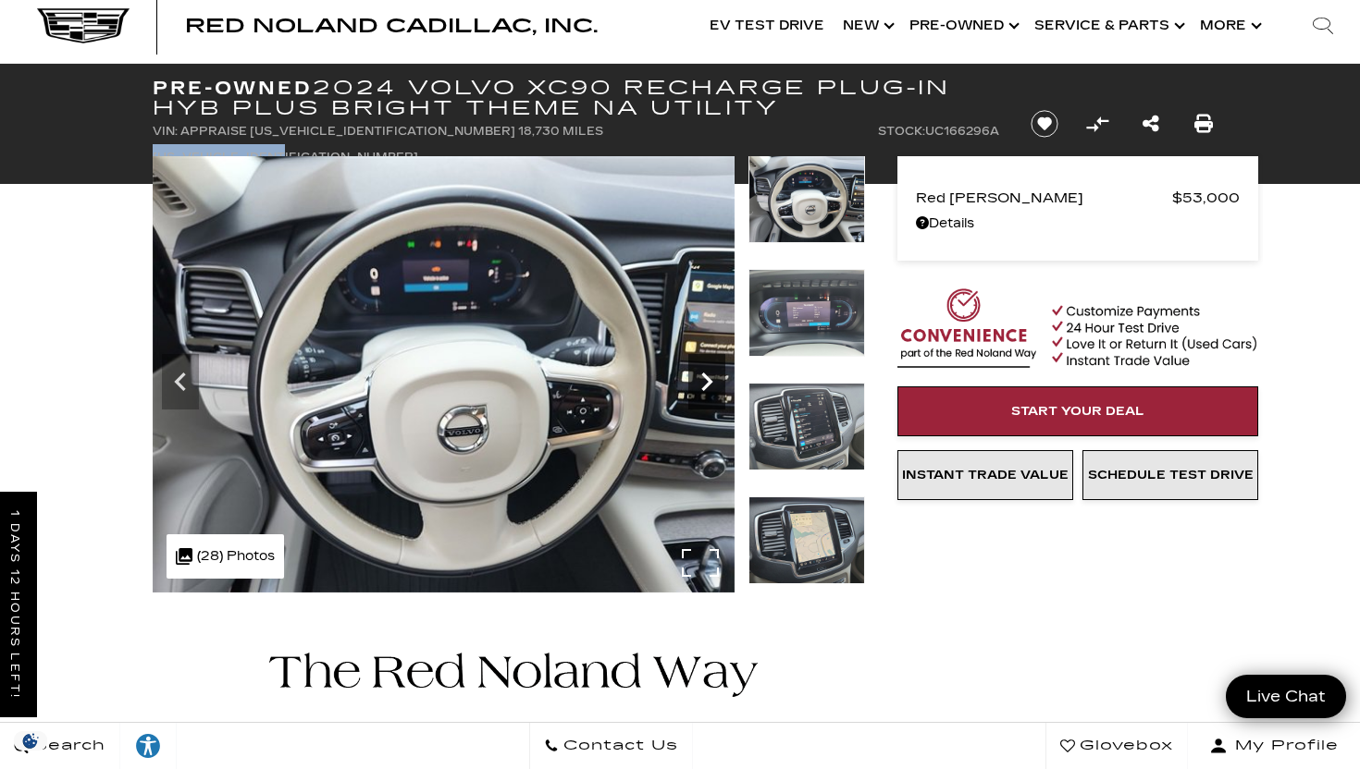
click at [706, 378] on icon "Next" at bounding box center [706, 382] width 11 height 18
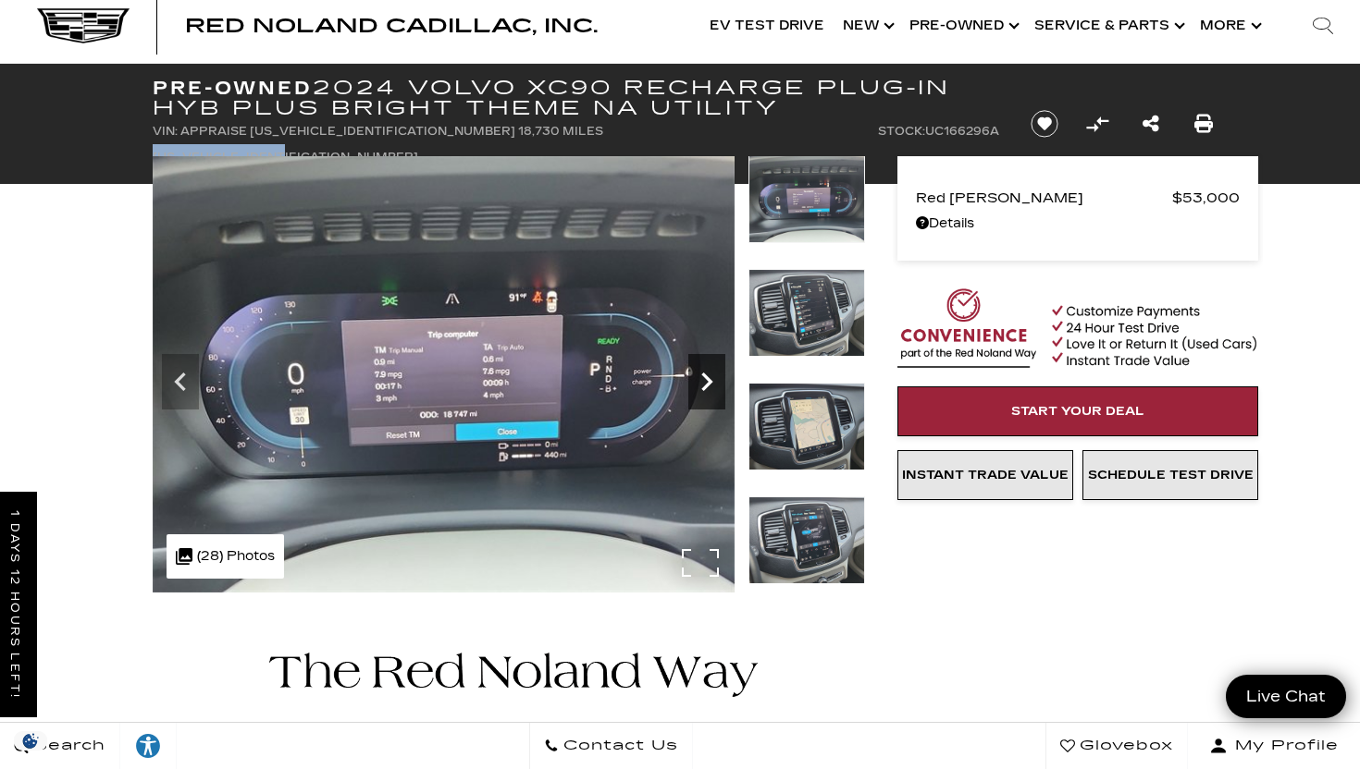
click at [706, 378] on icon "Next" at bounding box center [706, 382] width 11 height 18
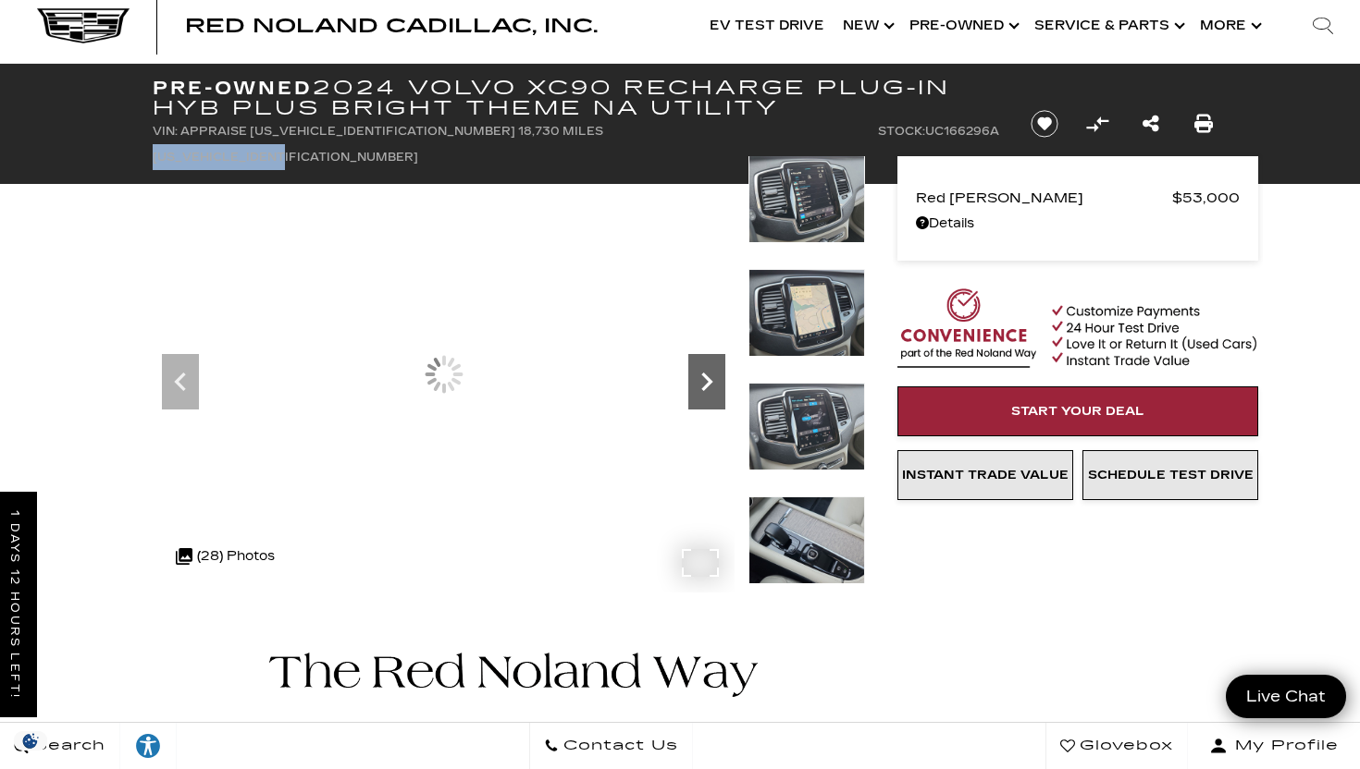
click at [706, 378] on icon "Next" at bounding box center [706, 382] width 11 height 18
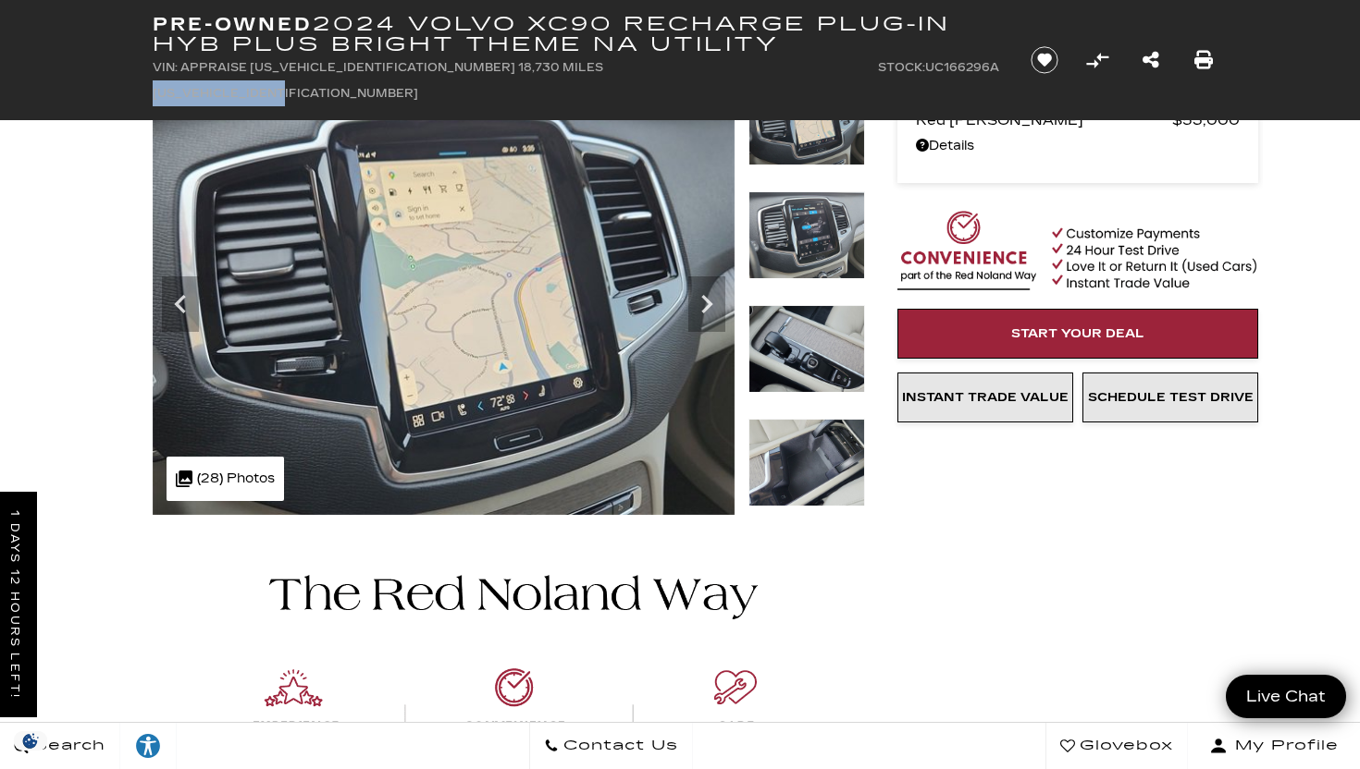
scroll to position [0, 0]
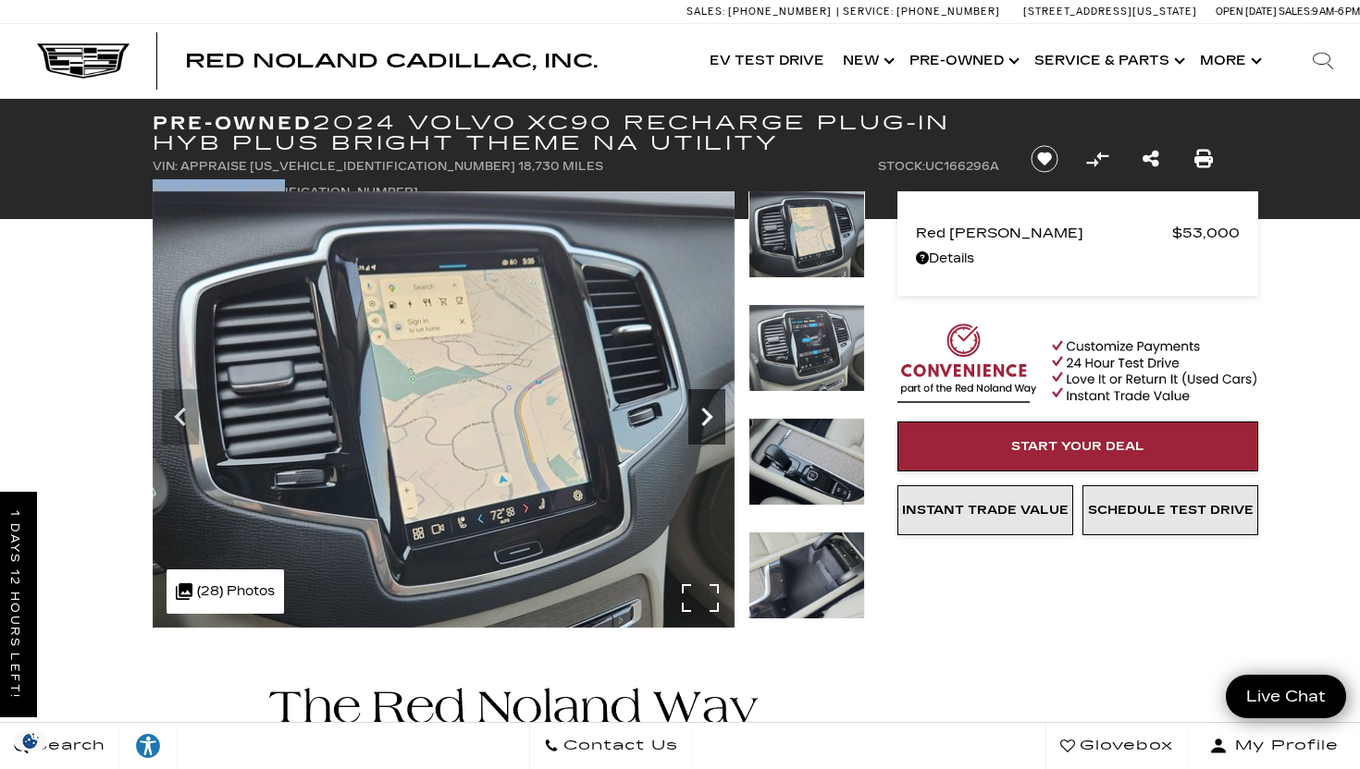
click at [710, 405] on icon "Next" at bounding box center [706, 417] width 37 height 37
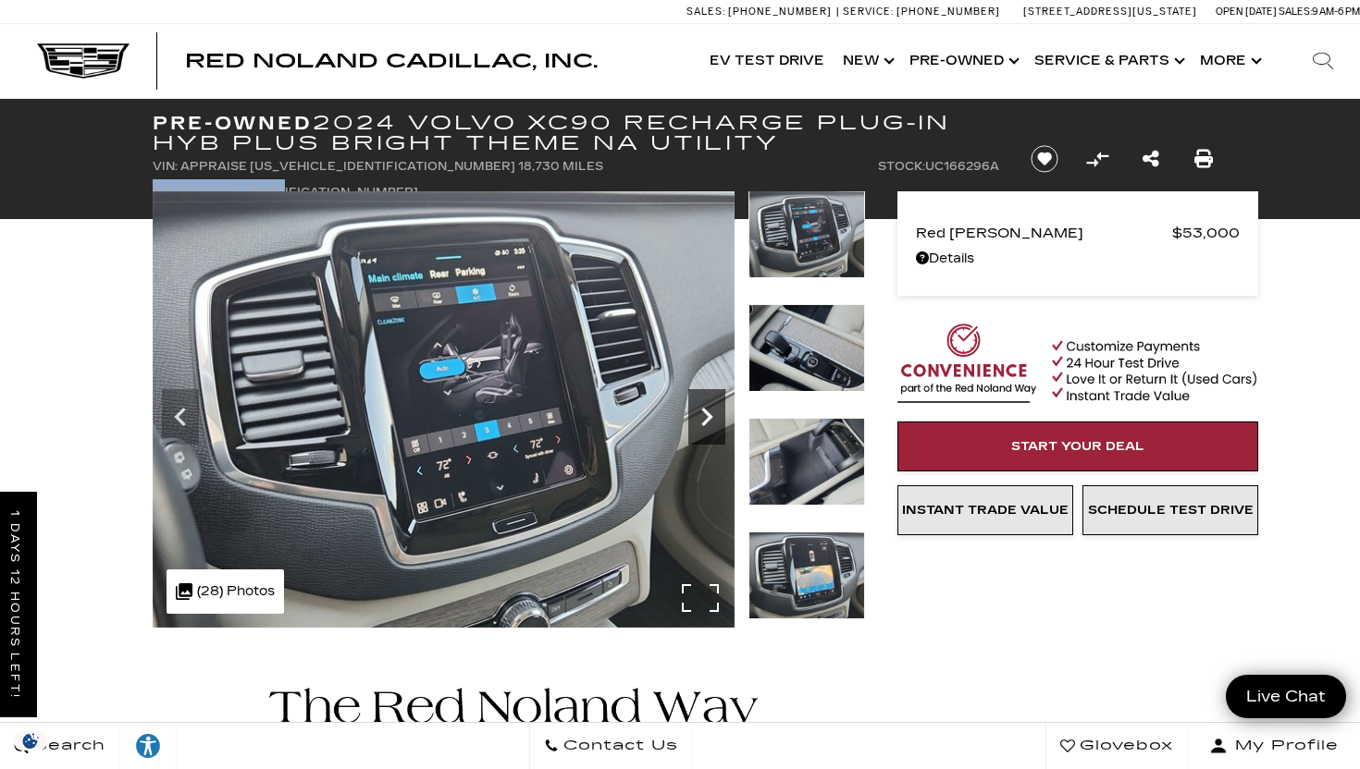
click at [710, 405] on icon "Next" at bounding box center [706, 417] width 37 height 37
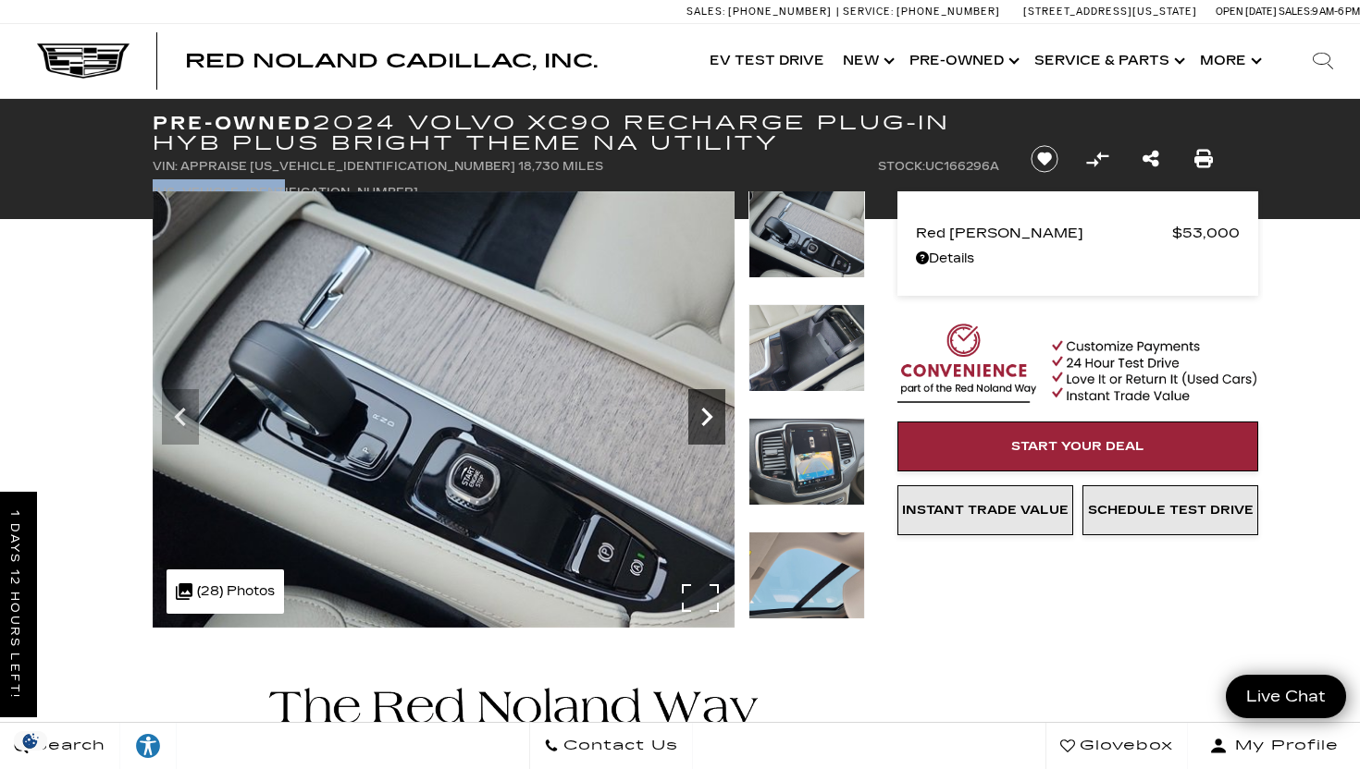
click at [710, 405] on icon "Next" at bounding box center [706, 417] width 37 height 37
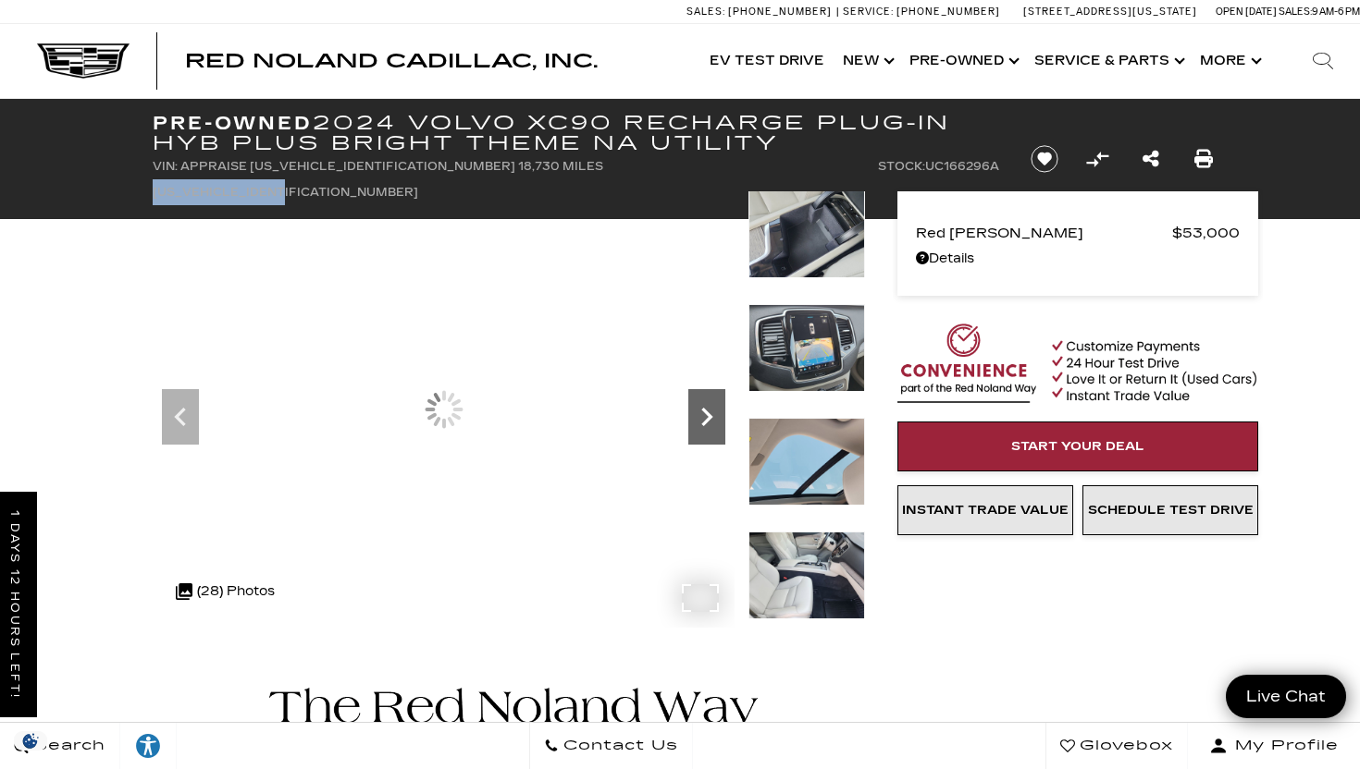
click at [710, 405] on icon "Next" at bounding box center [706, 417] width 37 height 37
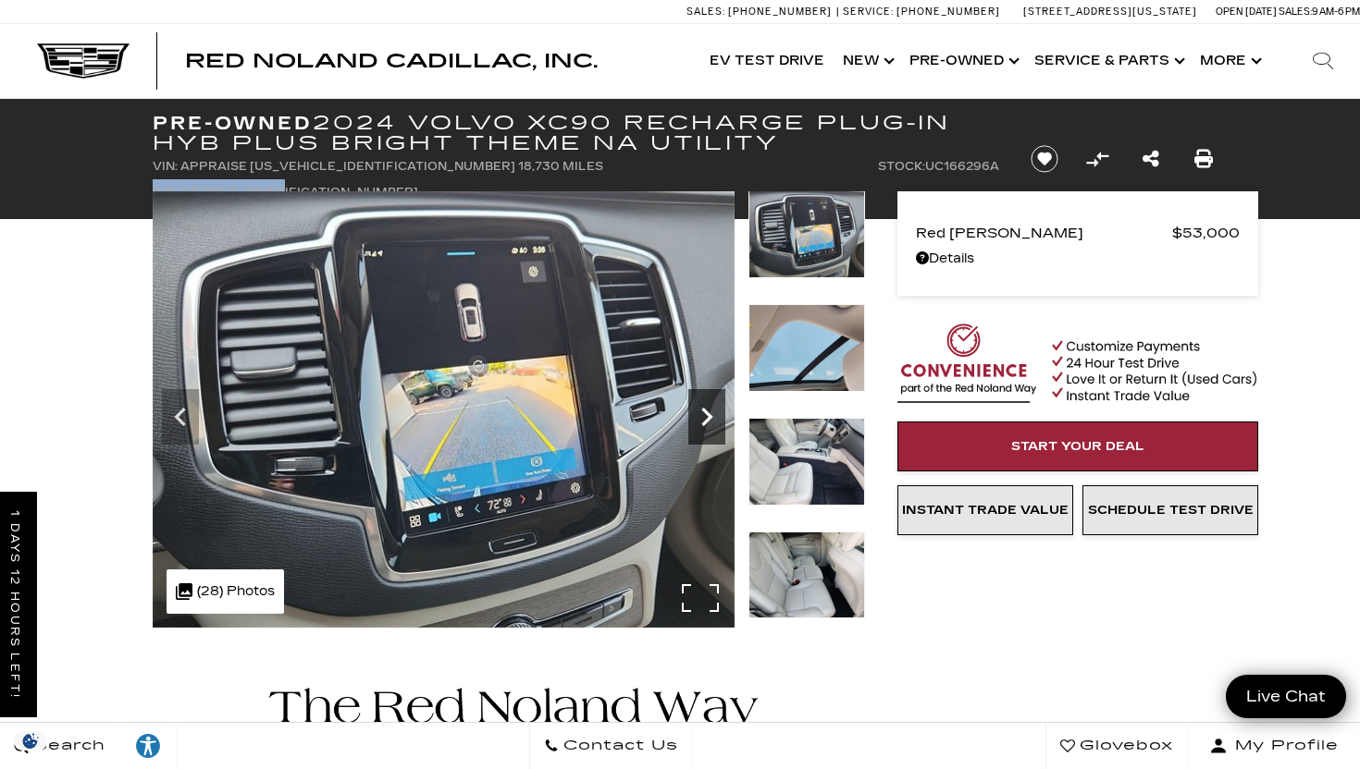
click at [710, 405] on icon "Next" at bounding box center [706, 417] width 37 height 37
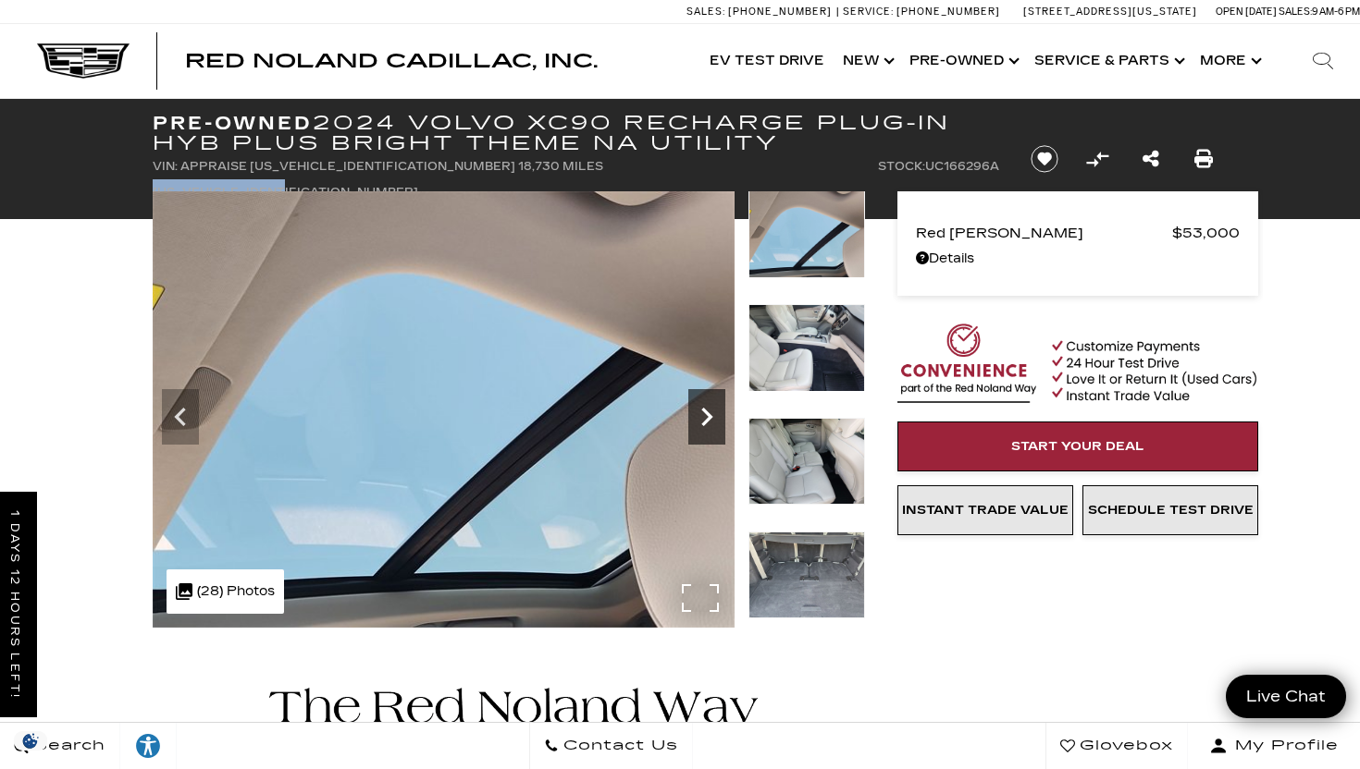
click at [710, 405] on icon "Next" at bounding box center [706, 417] width 37 height 37
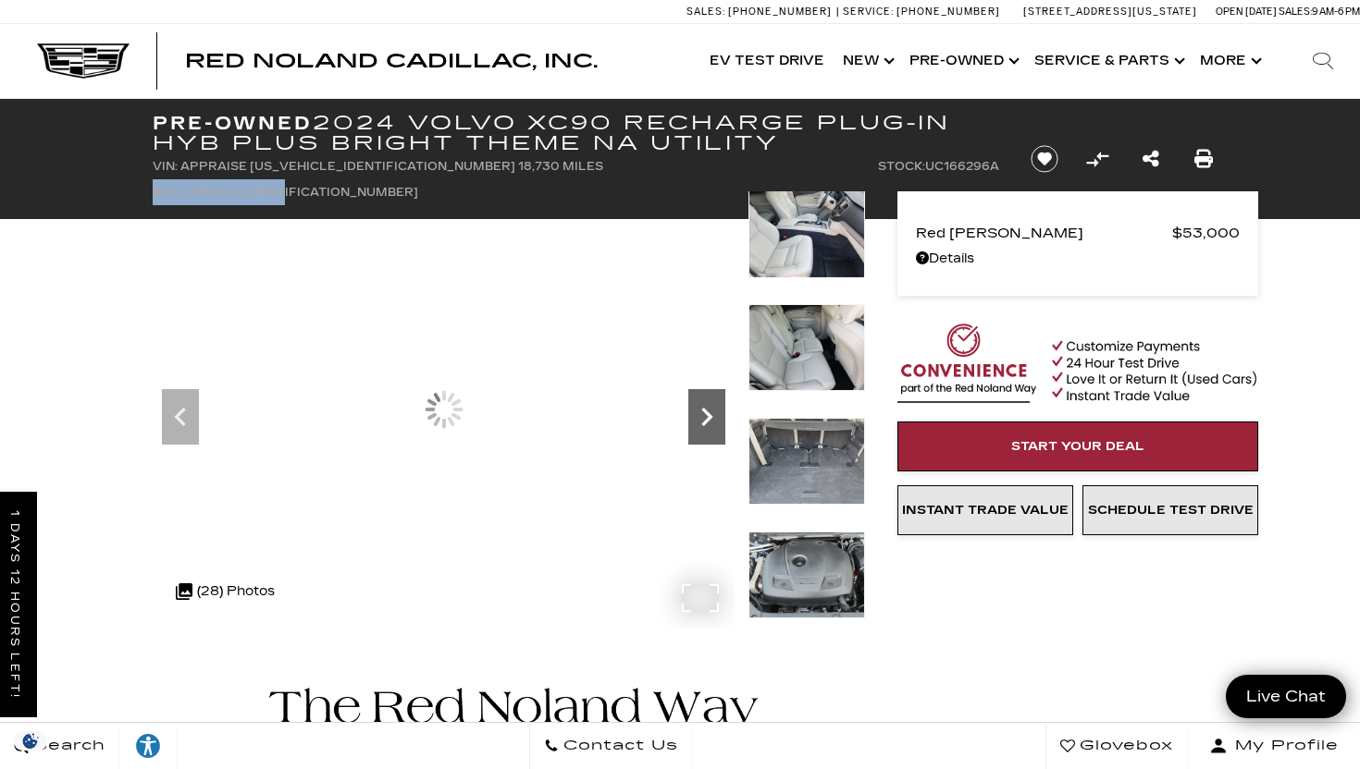
click at [710, 405] on icon "Next" at bounding box center [706, 417] width 37 height 37
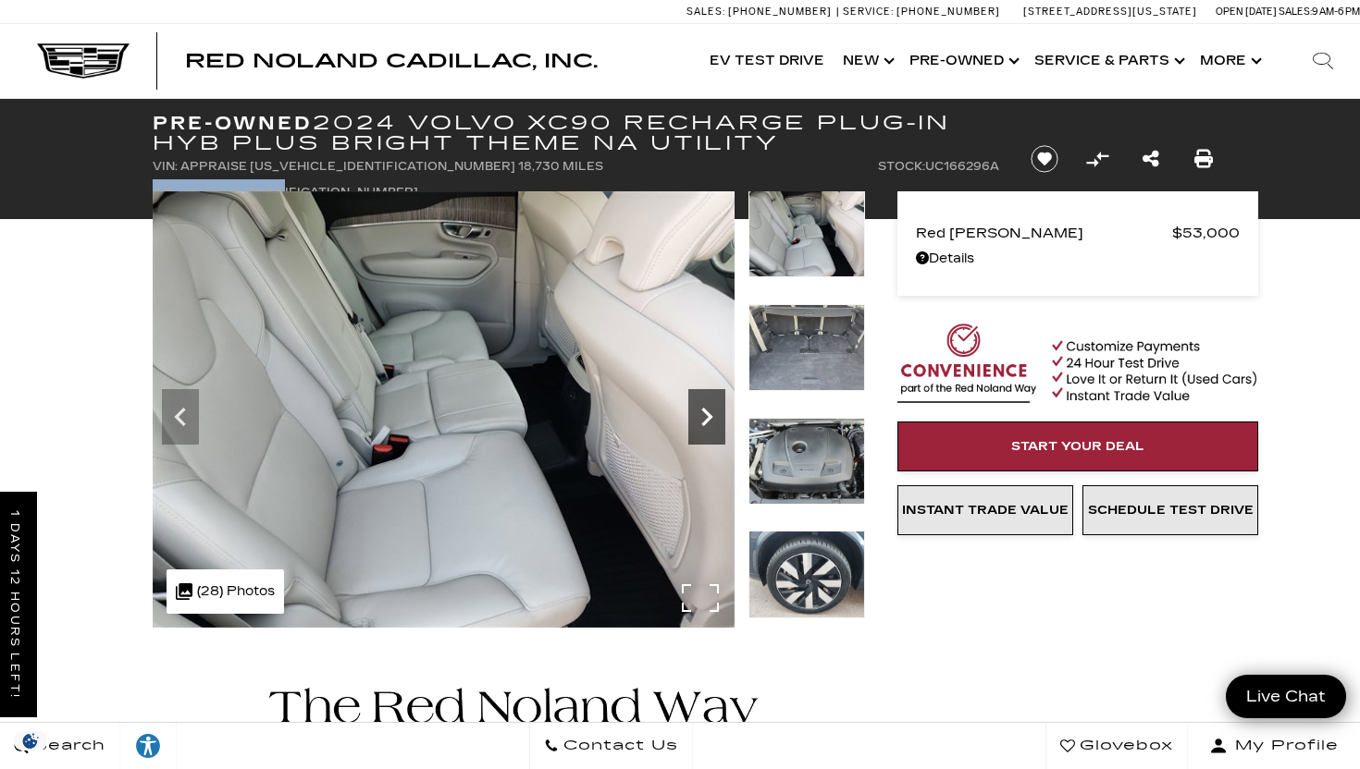
click at [710, 405] on icon "Next" at bounding box center [706, 417] width 37 height 37
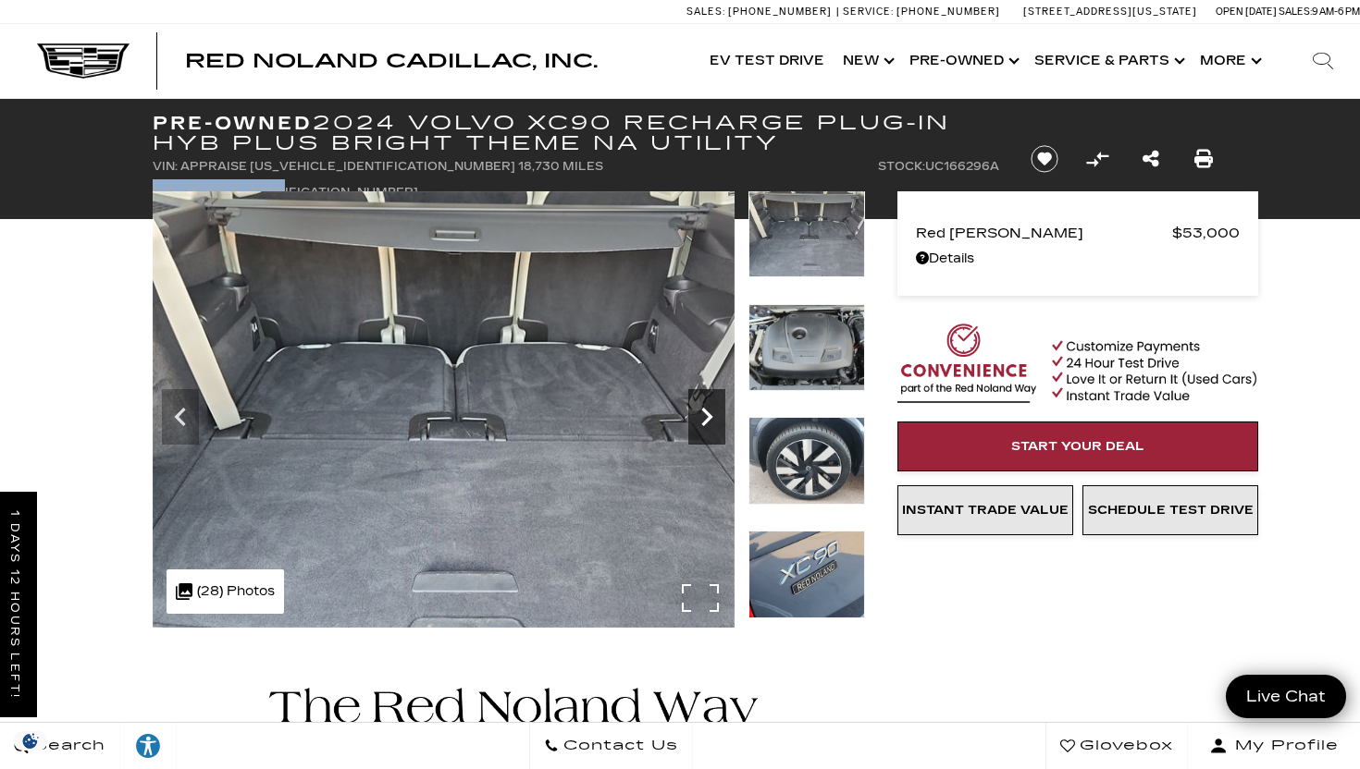
click at [710, 405] on icon "Next" at bounding box center [706, 417] width 37 height 37
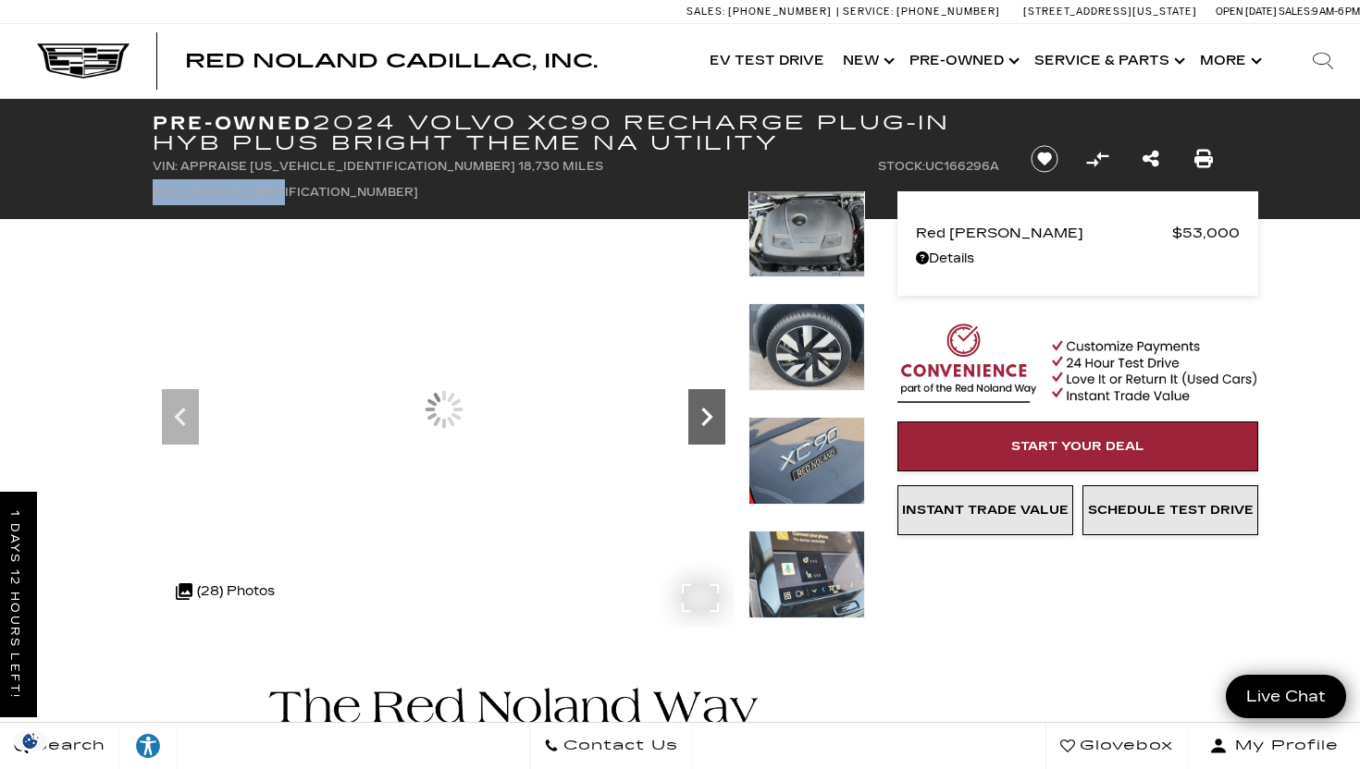
click at [710, 405] on icon "Next" at bounding box center [706, 417] width 37 height 37
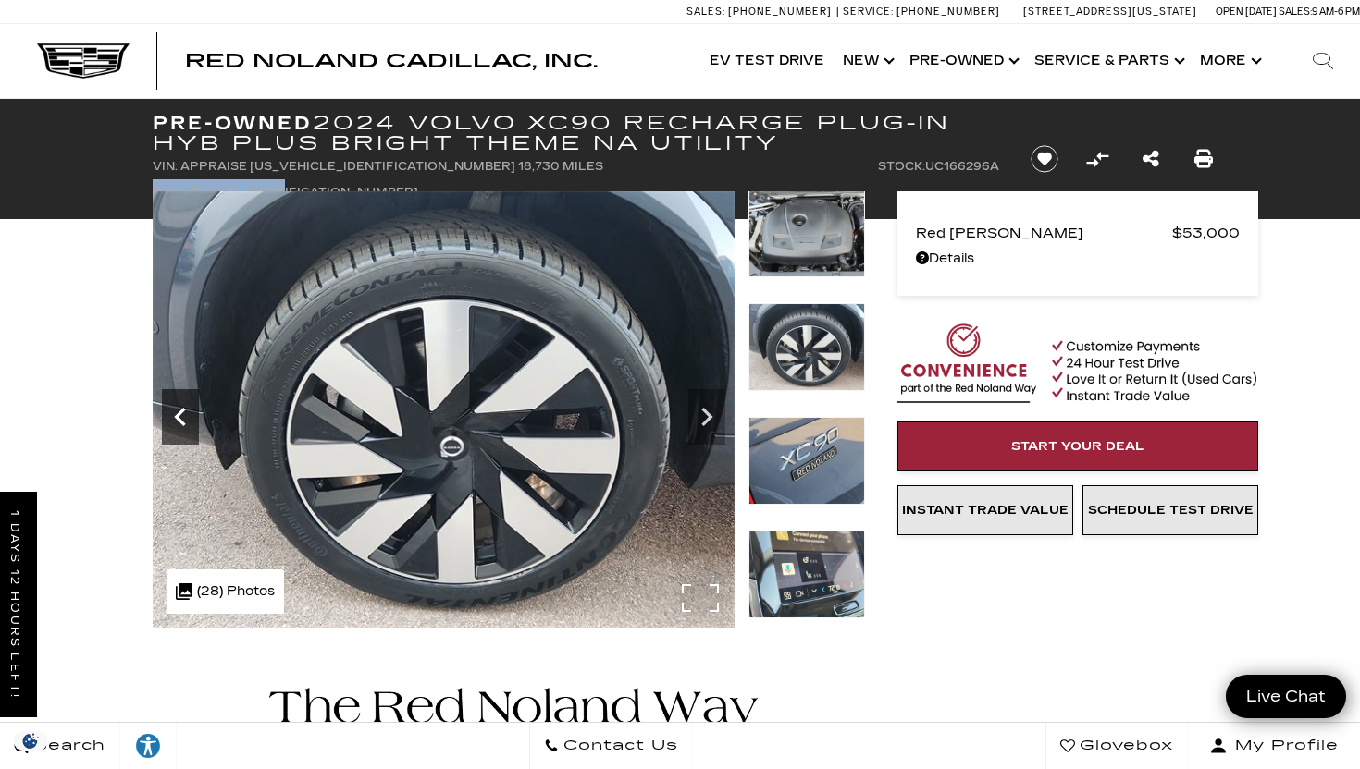
click at [172, 422] on icon "Previous" at bounding box center [180, 417] width 37 height 37
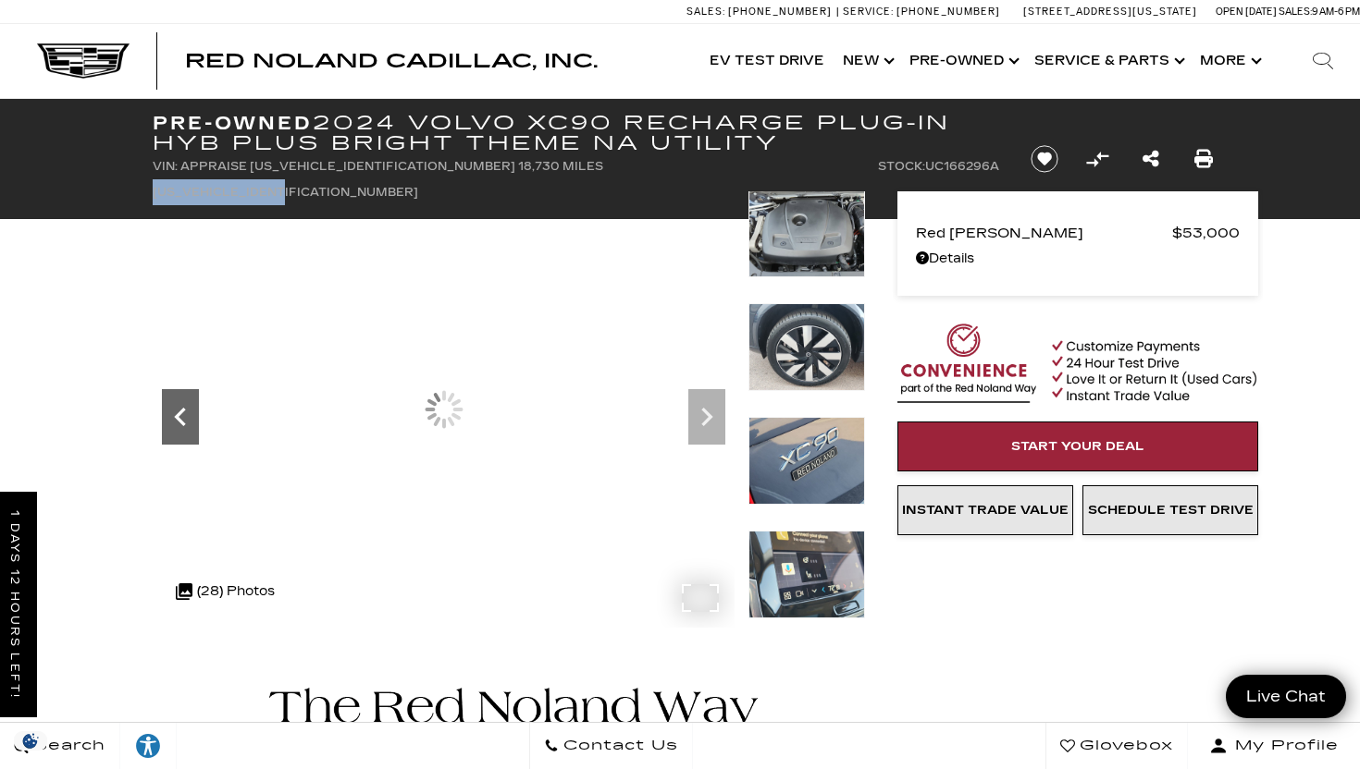
click at [172, 422] on icon "Previous" at bounding box center [180, 417] width 37 height 37
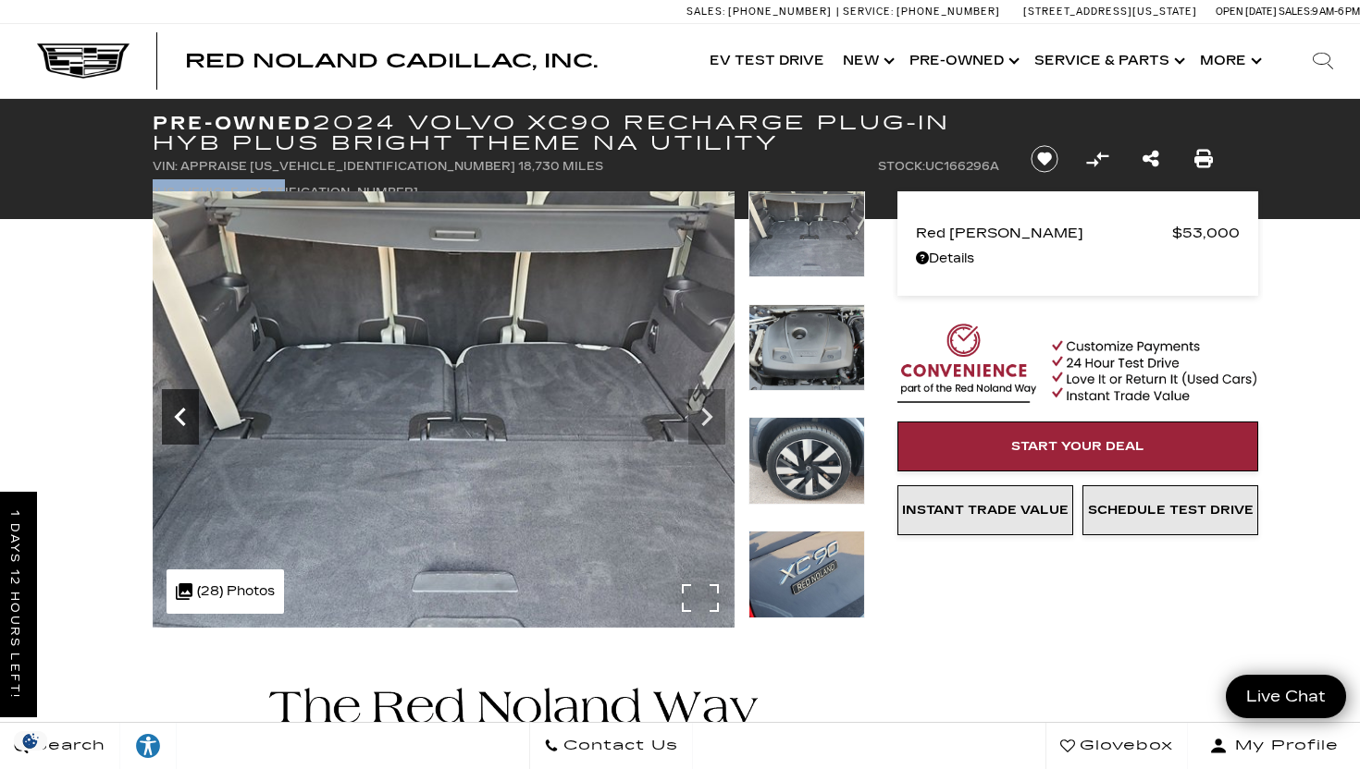
click at [172, 422] on icon "Previous" at bounding box center [180, 417] width 37 height 37
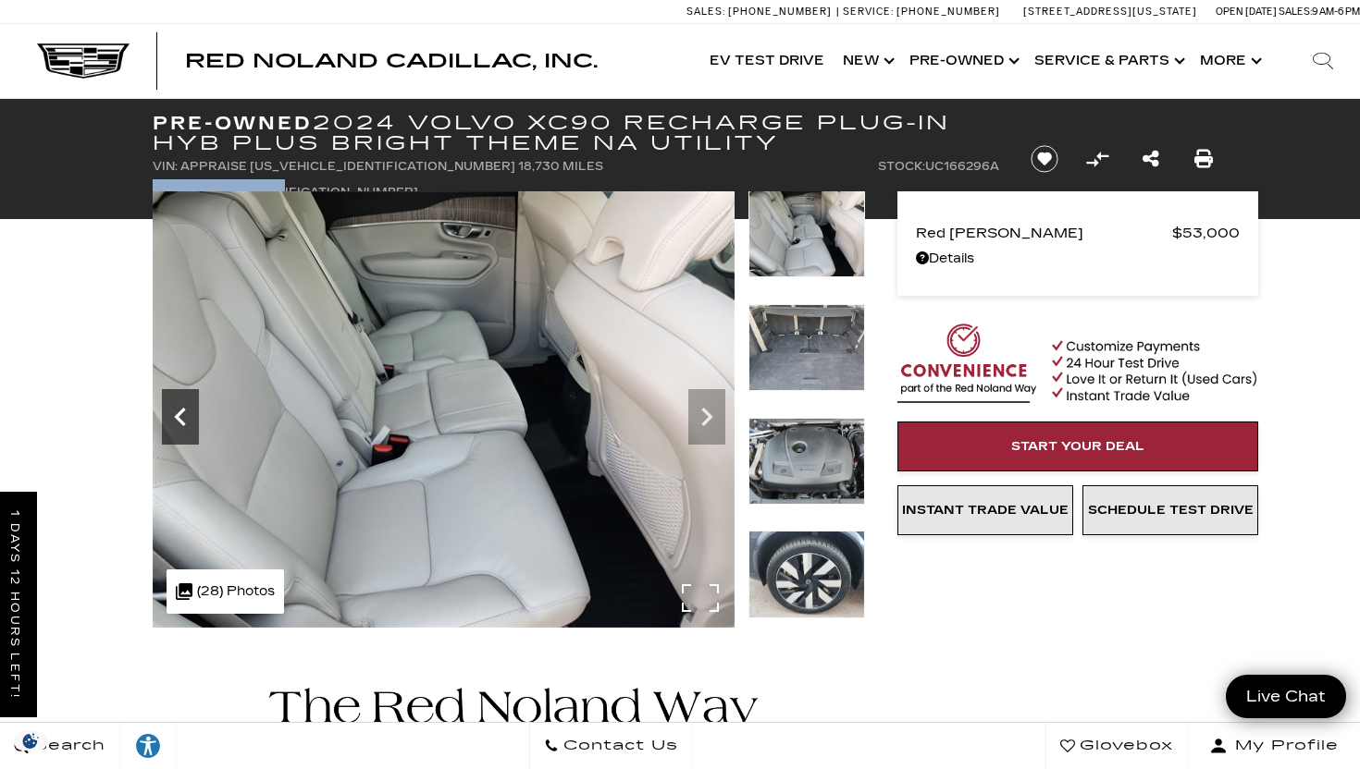
click at [172, 422] on icon "Previous" at bounding box center [180, 417] width 37 height 37
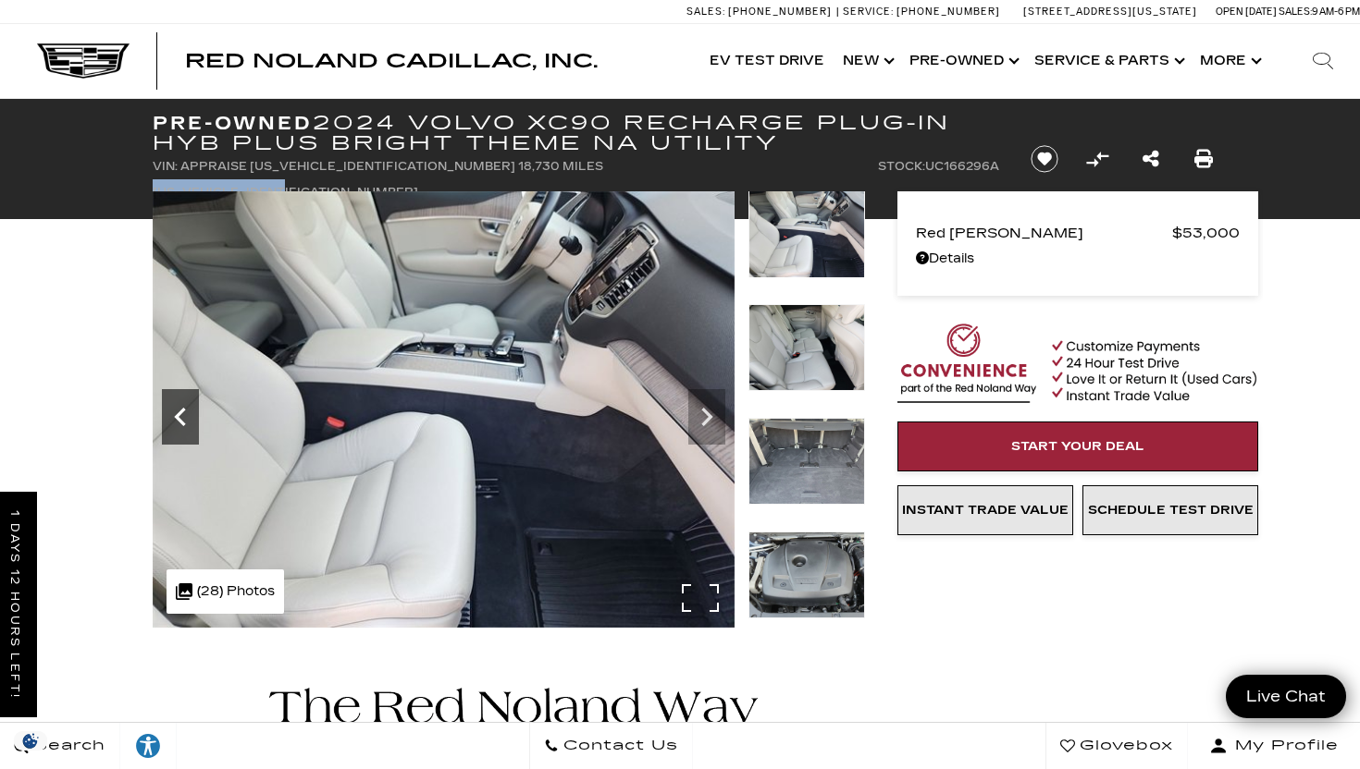
click at [172, 422] on icon "Previous" at bounding box center [180, 417] width 37 height 37
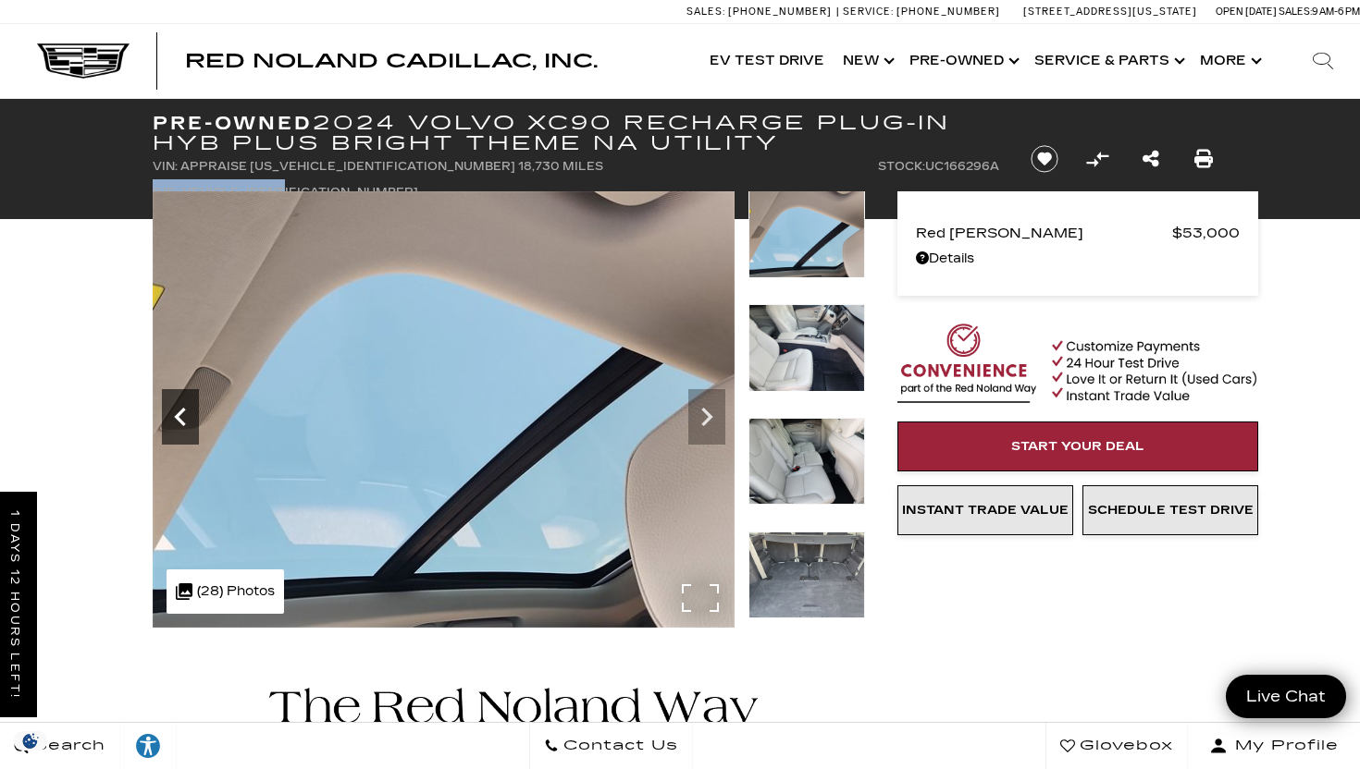
click at [172, 422] on icon "Previous" at bounding box center [180, 417] width 37 height 37
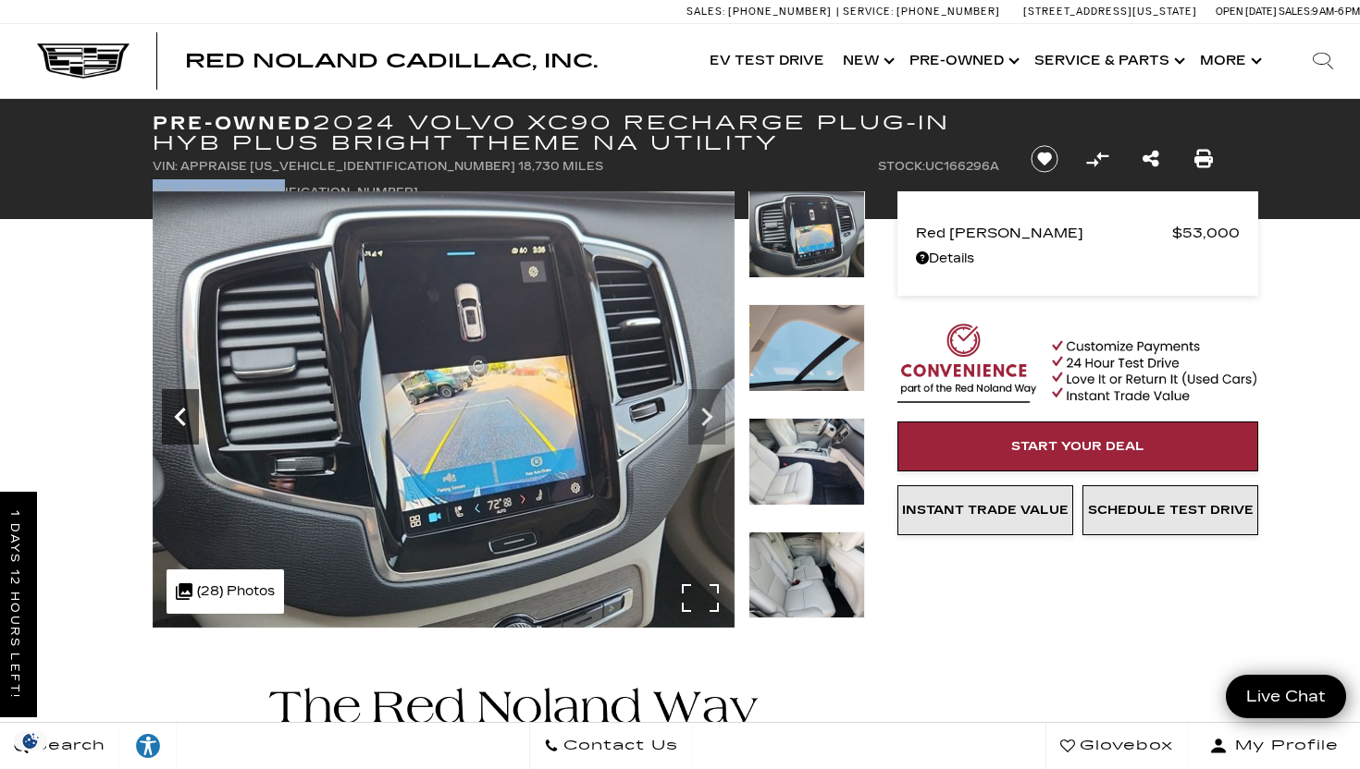
click at [172, 422] on icon "Previous" at bounding box center [180, 417] width 37 height 37
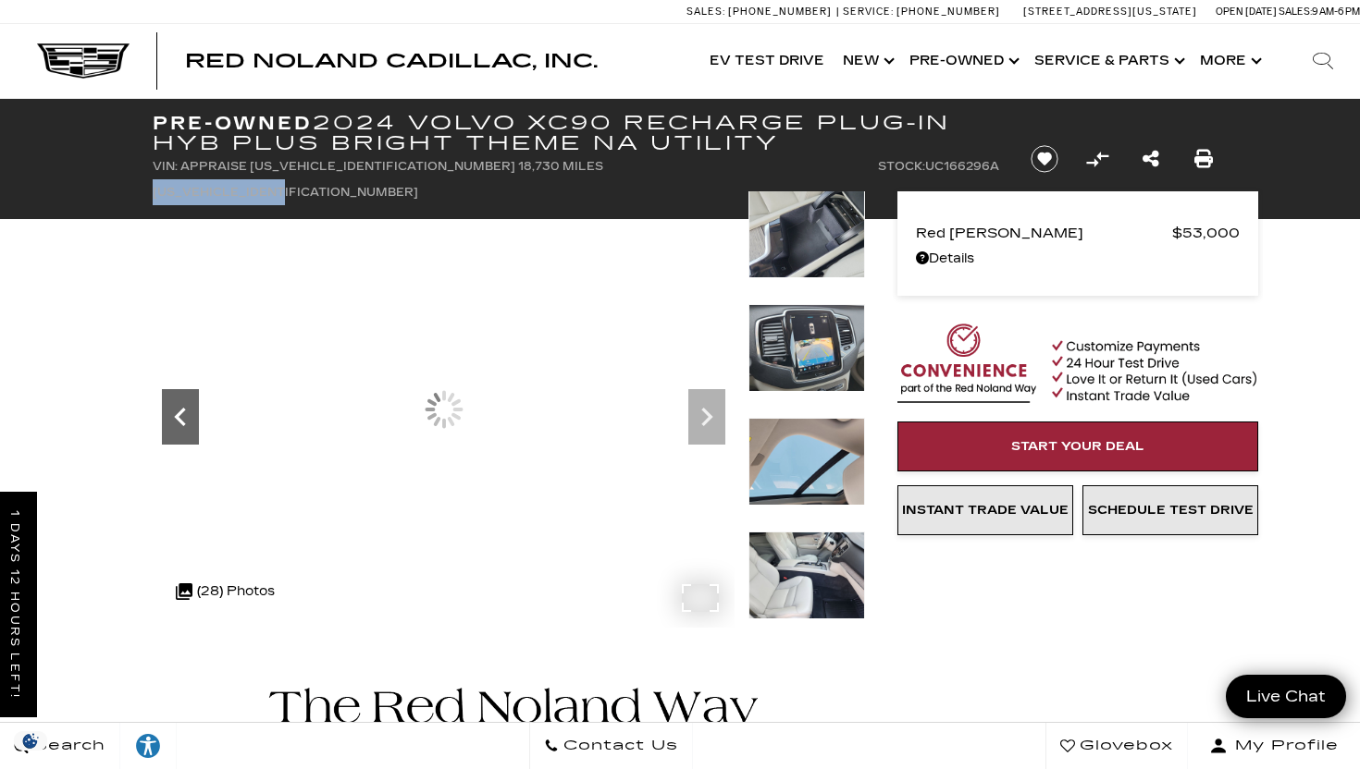
click at [172, 422] on icon "Previous" at bounding box center [180, 417] width 37 height 37
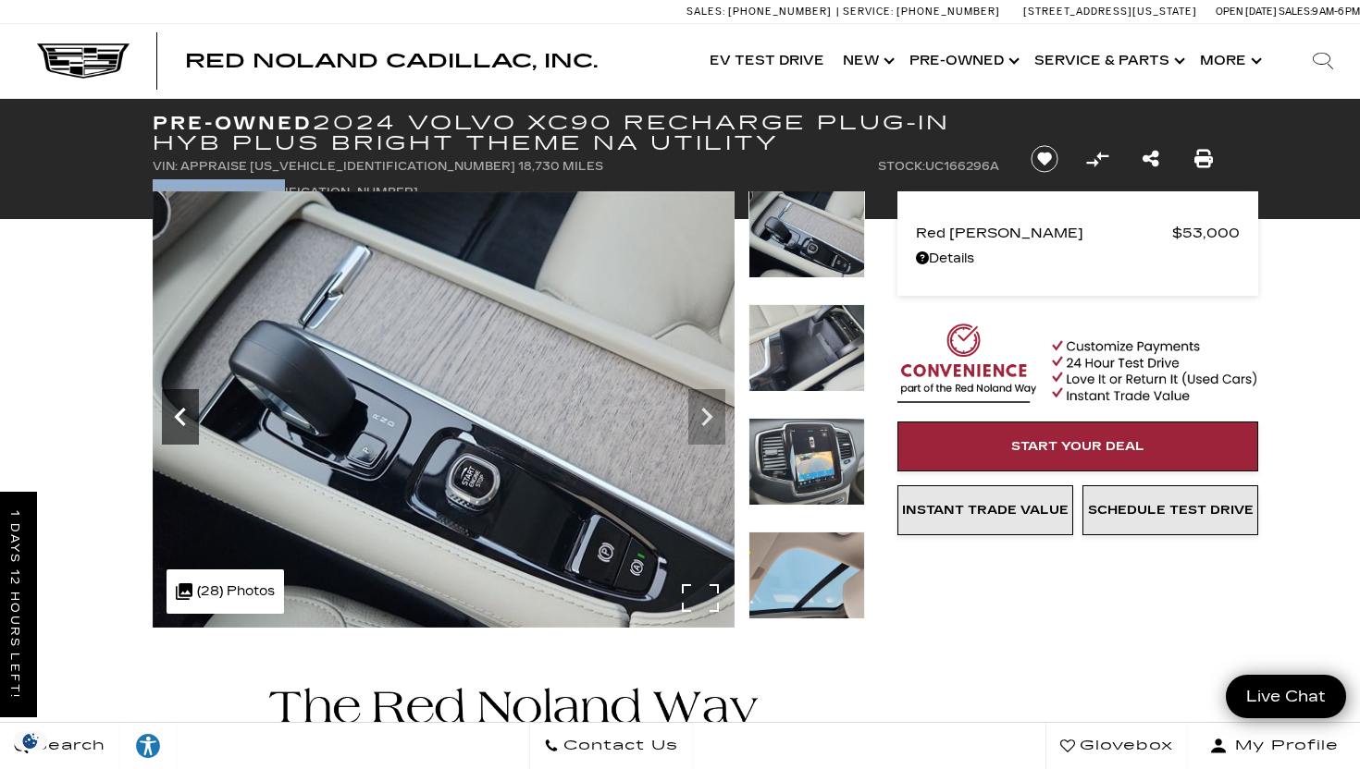
click at [172, 422] on icon "Previous" at bounding box center [180, 417] width 37 height 37
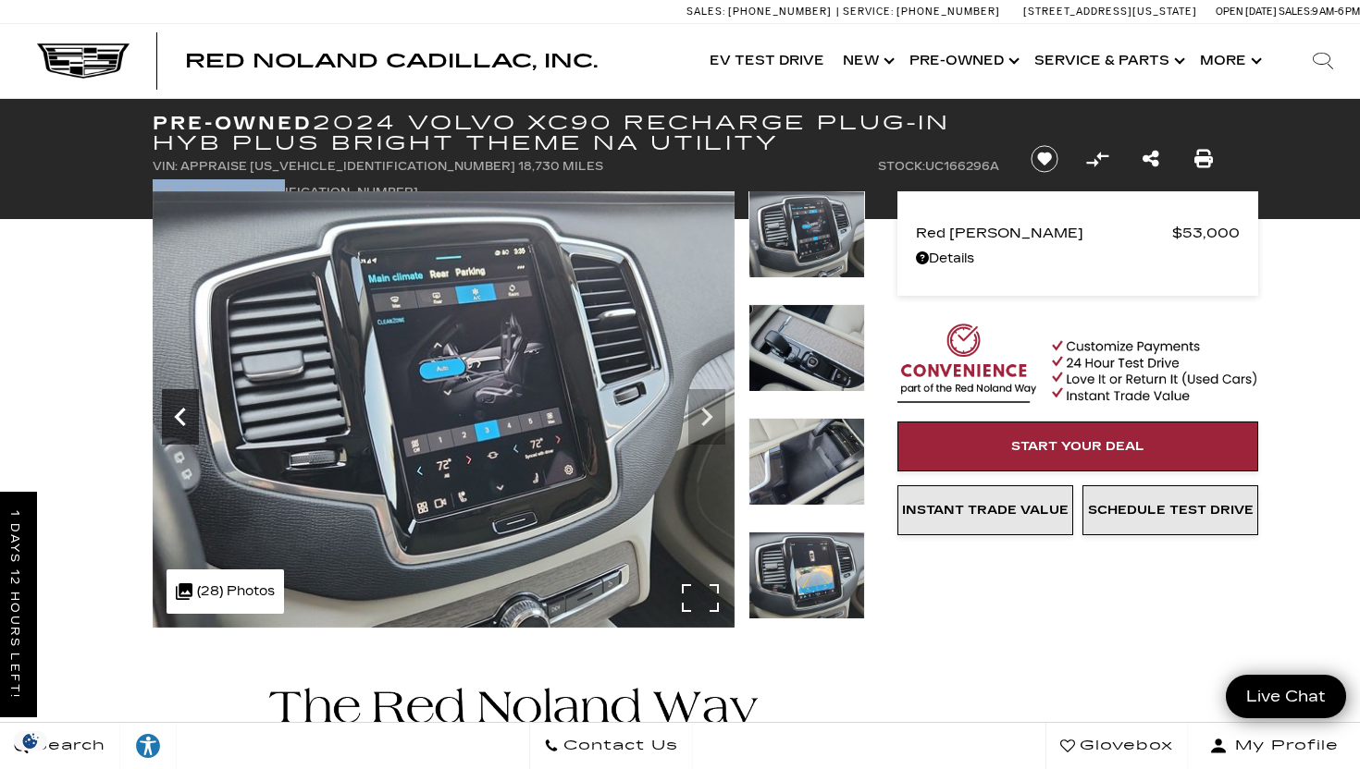
click at [172, 422] on icon "Previous" at bounding box center [180, 417] width 37 height 37
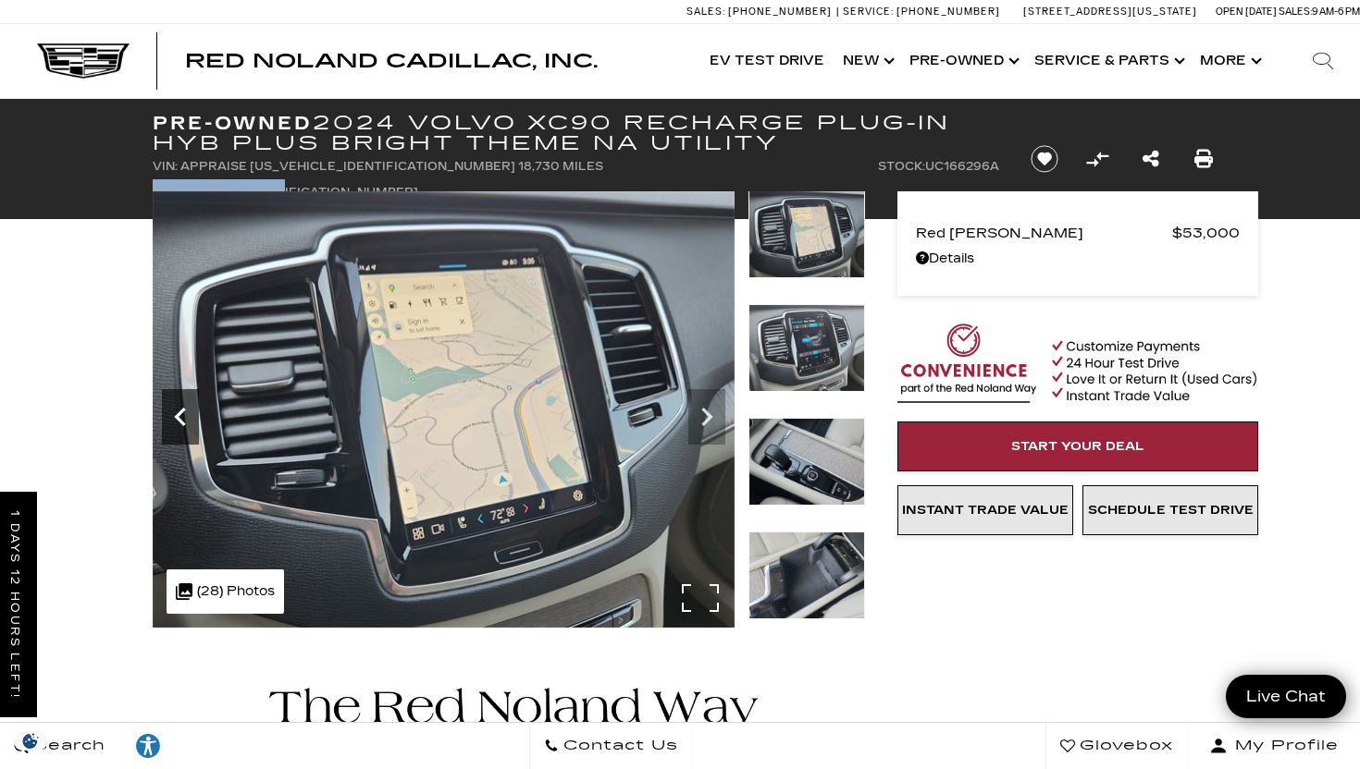
click at [172, 422] on icon "Previous" at bounding box center [180, 417] width 37 height 37
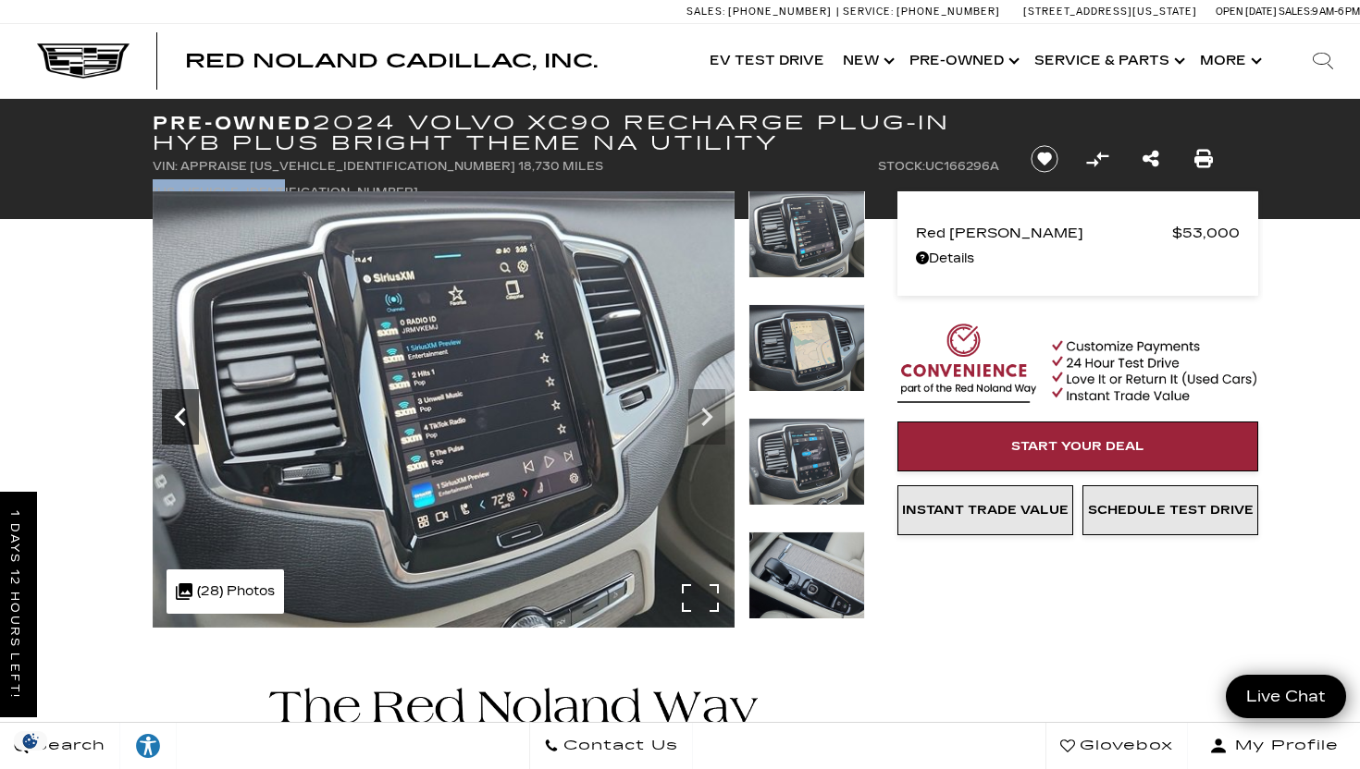
click at [172, 422] on icon "Previous" at bounding box center [180, 417] width 37 height 37
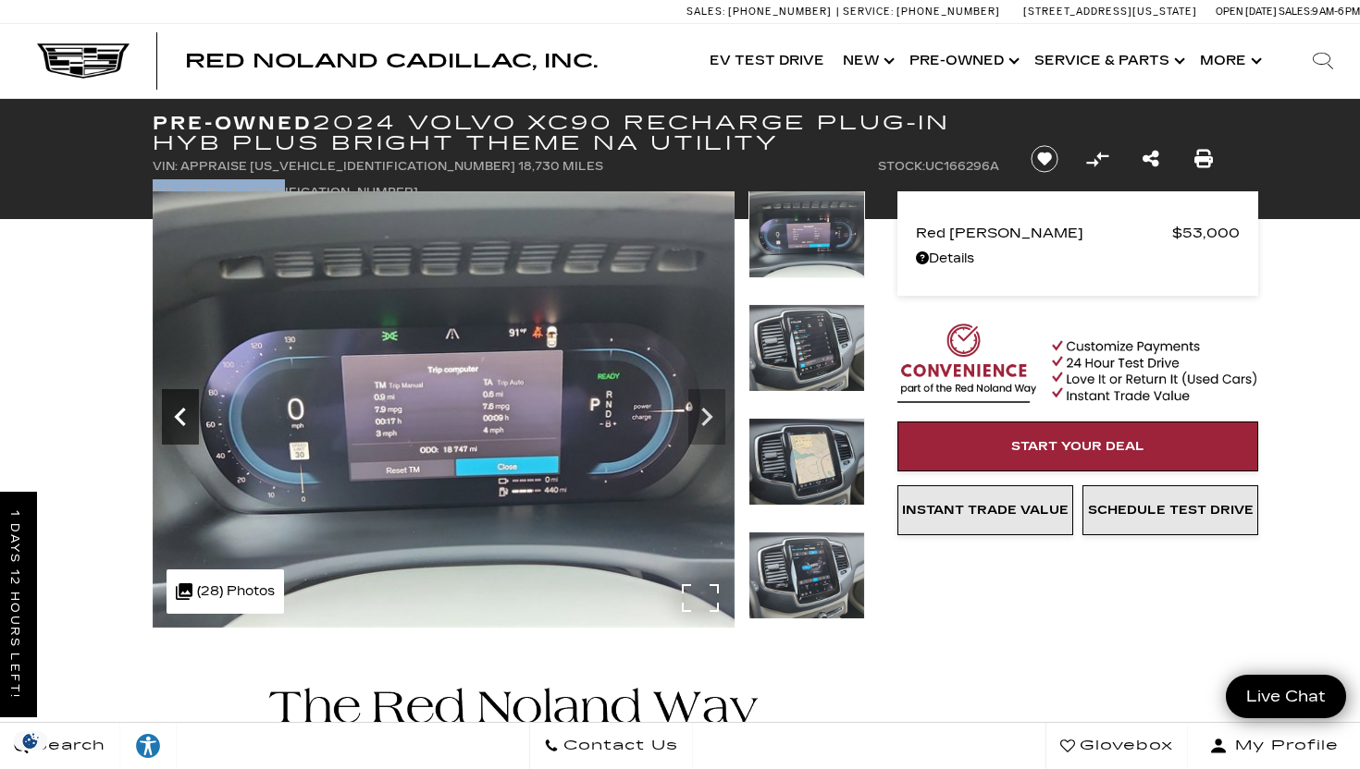
click at [172, 422] on icon "Previous" at bounding box center [180, 417] width 37 height 37
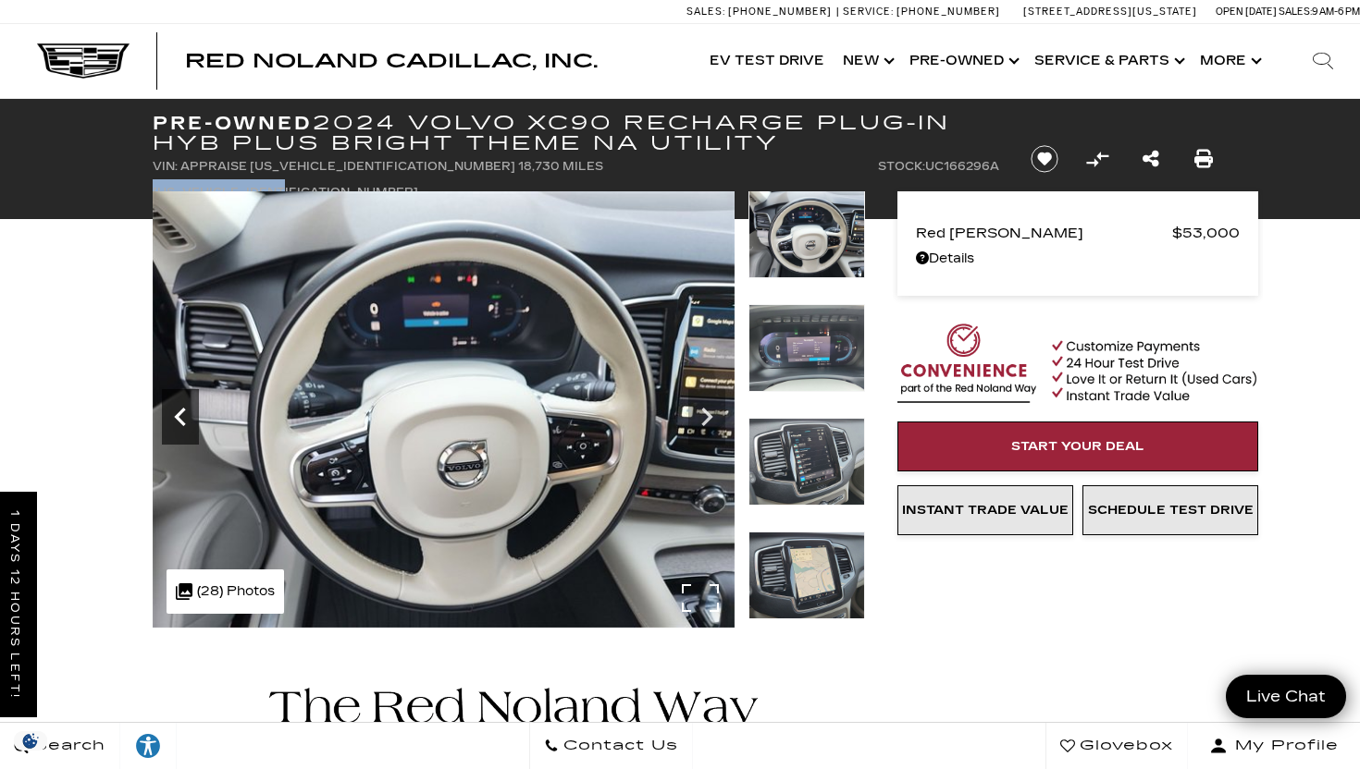
click at [172, 422] on icon "Previous" at bounding box center [180, 417] width 37 height 37
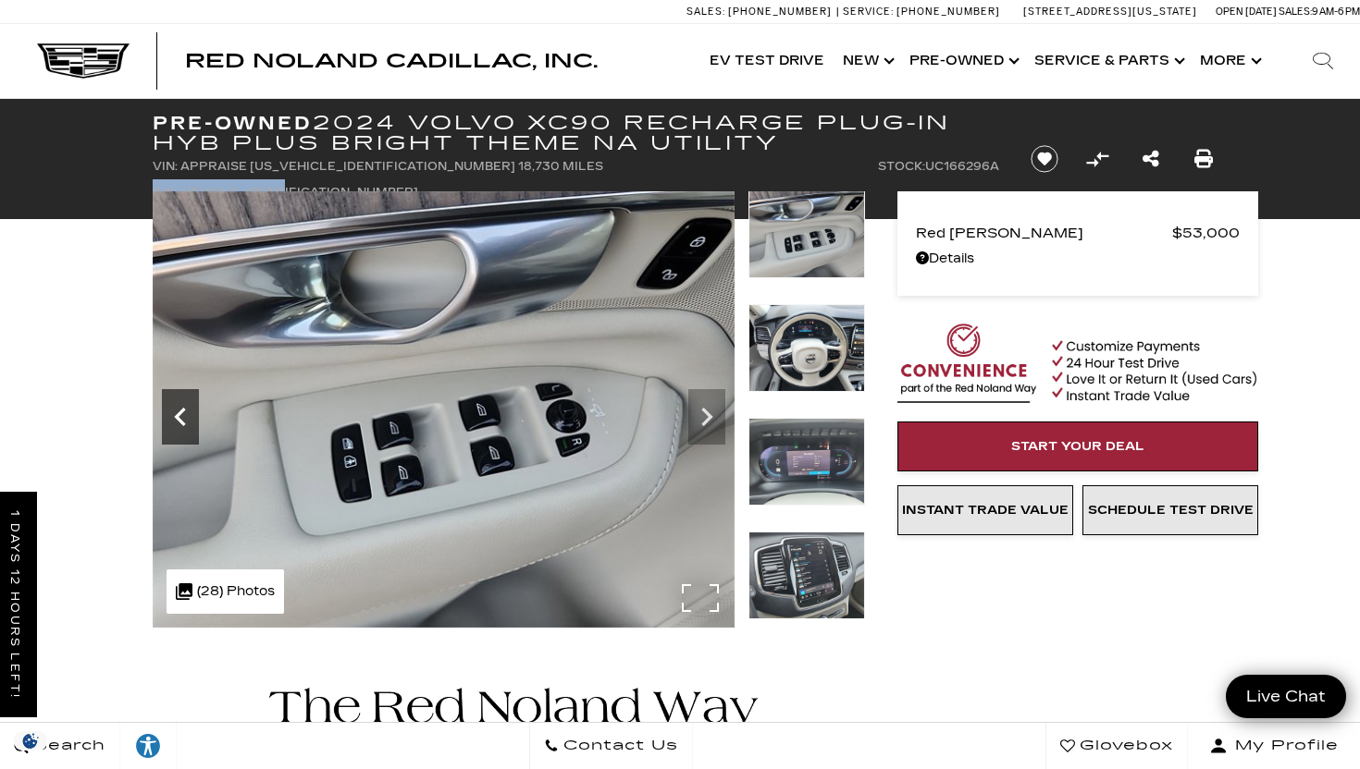
click at [172, 422] on icon "Previous" at bounding box center [180, 417] width 37 height 37
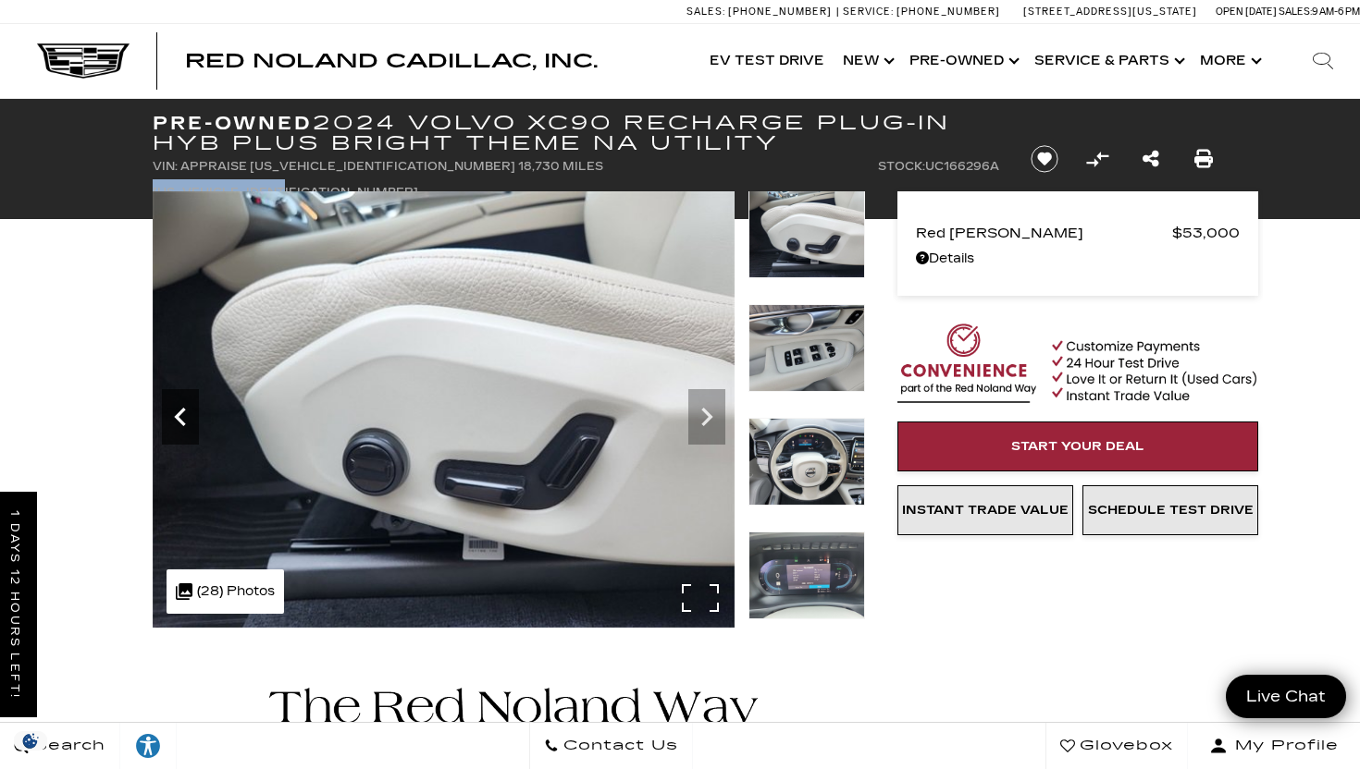
click at [172, 422] on icon "Previous" at bounding box center [180, 417] width 37 height 37
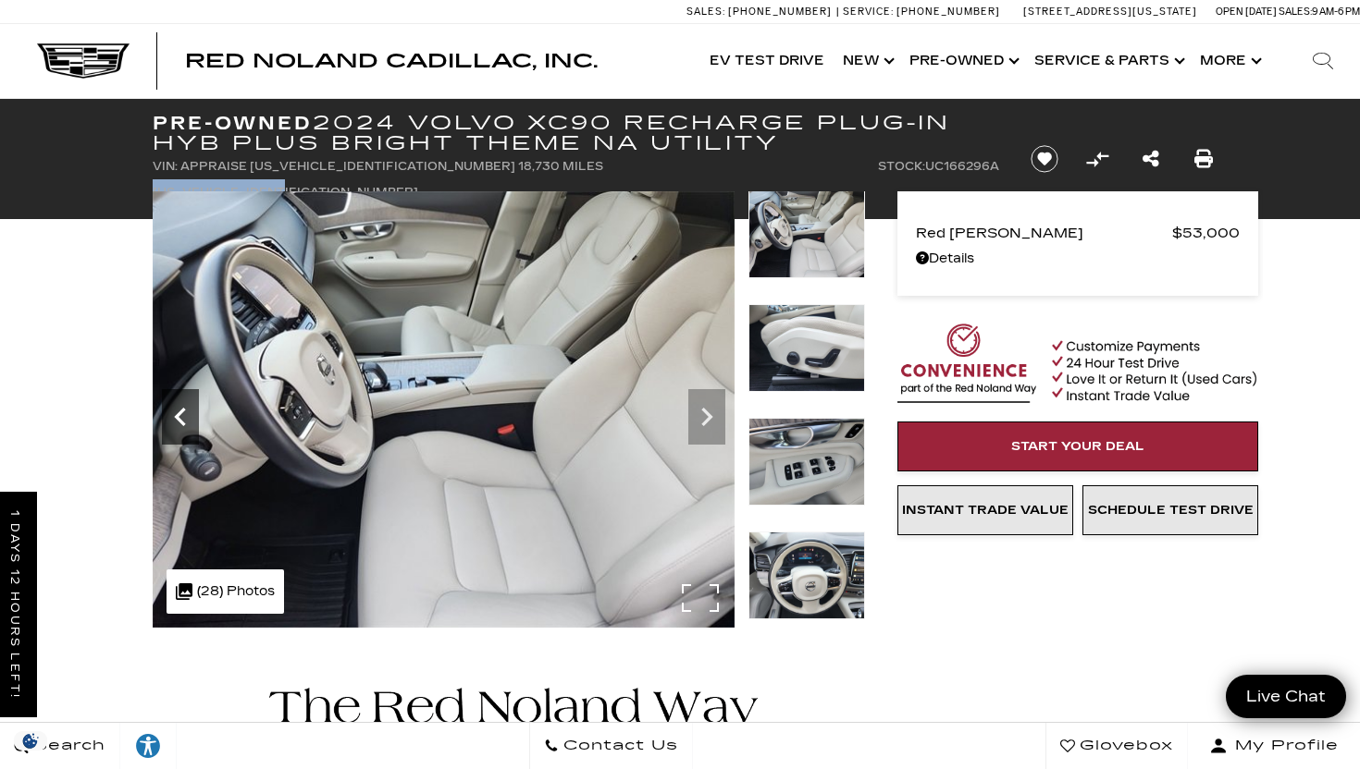
click at [172, 422] on icon "Previous" at bounding box center [180, 417] width 37 height 37
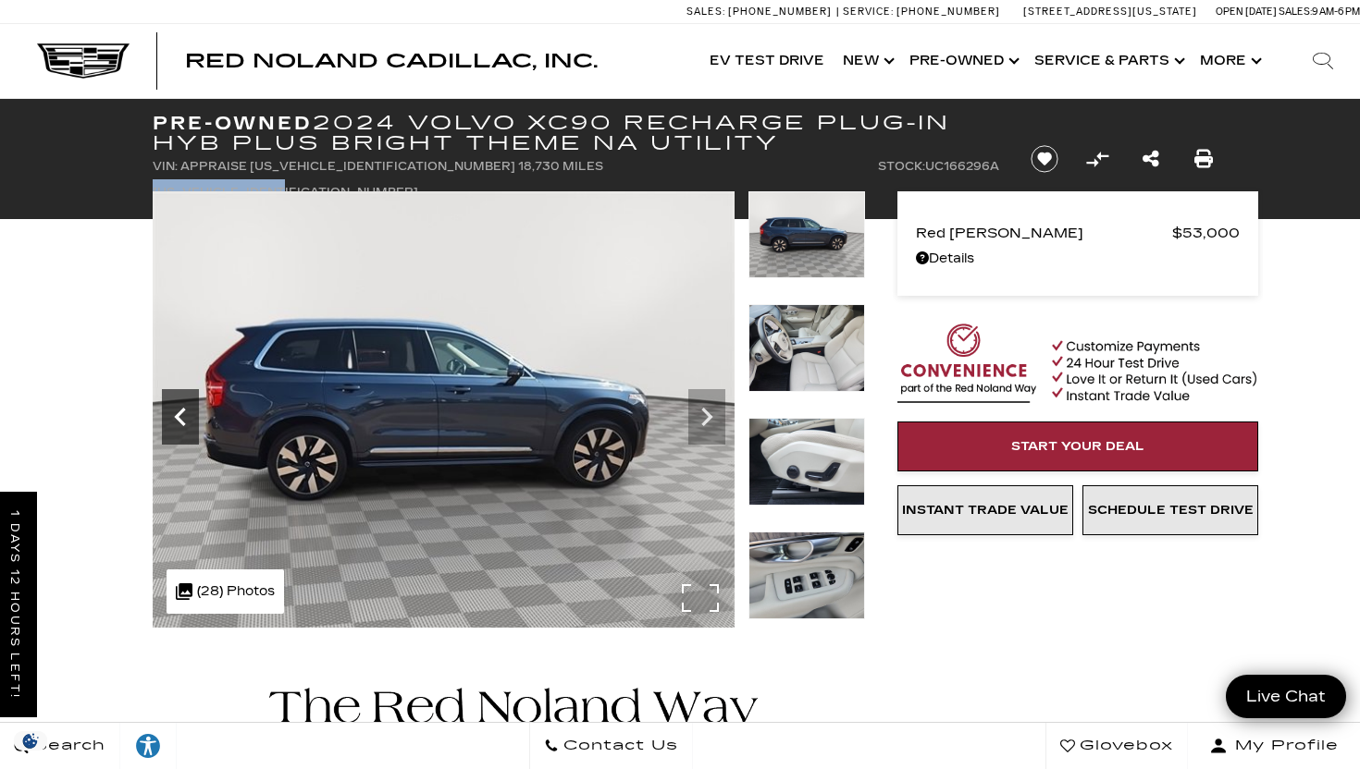
click at [172, 422] on icon "Previous" at bounding box center [180, 417] width 37 height 37
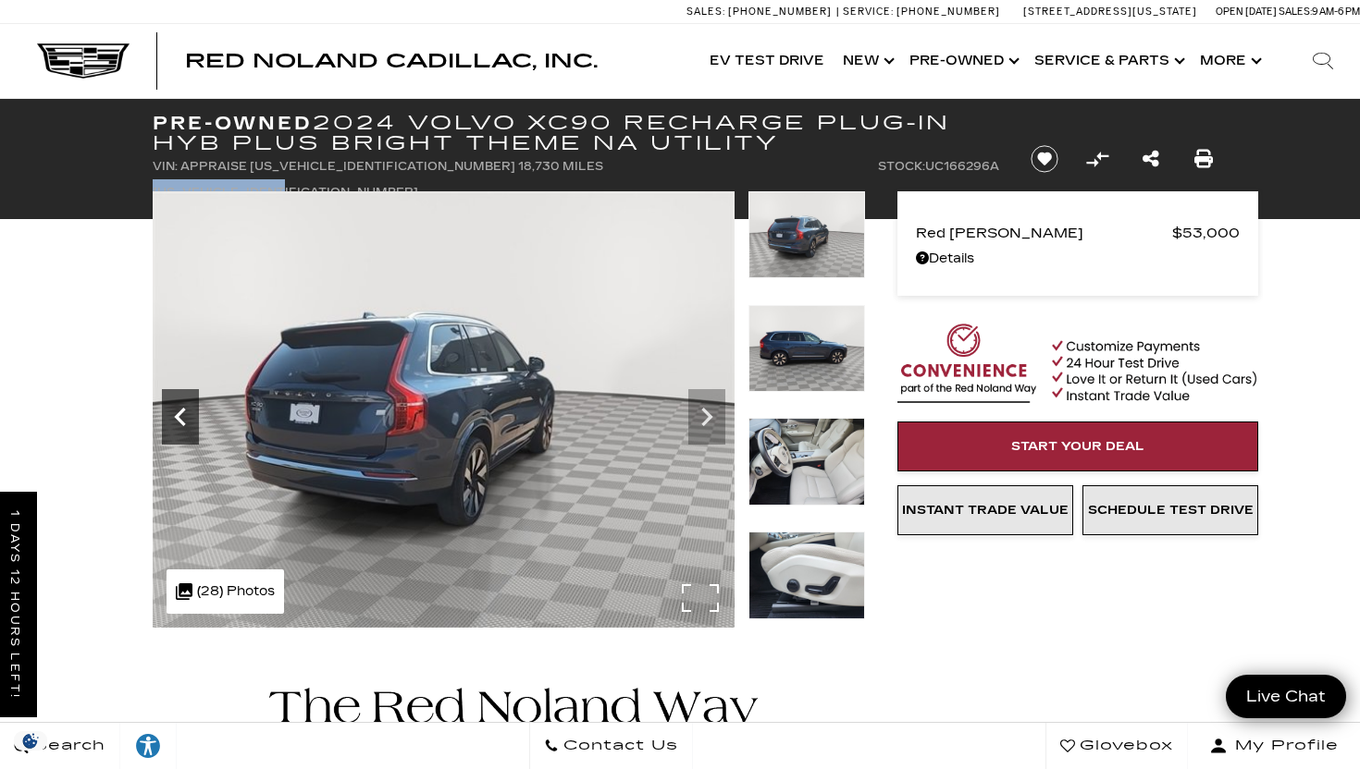
click at [172, 422] on icon "Previous" at bounding box center [180, 417] width 37 height 37
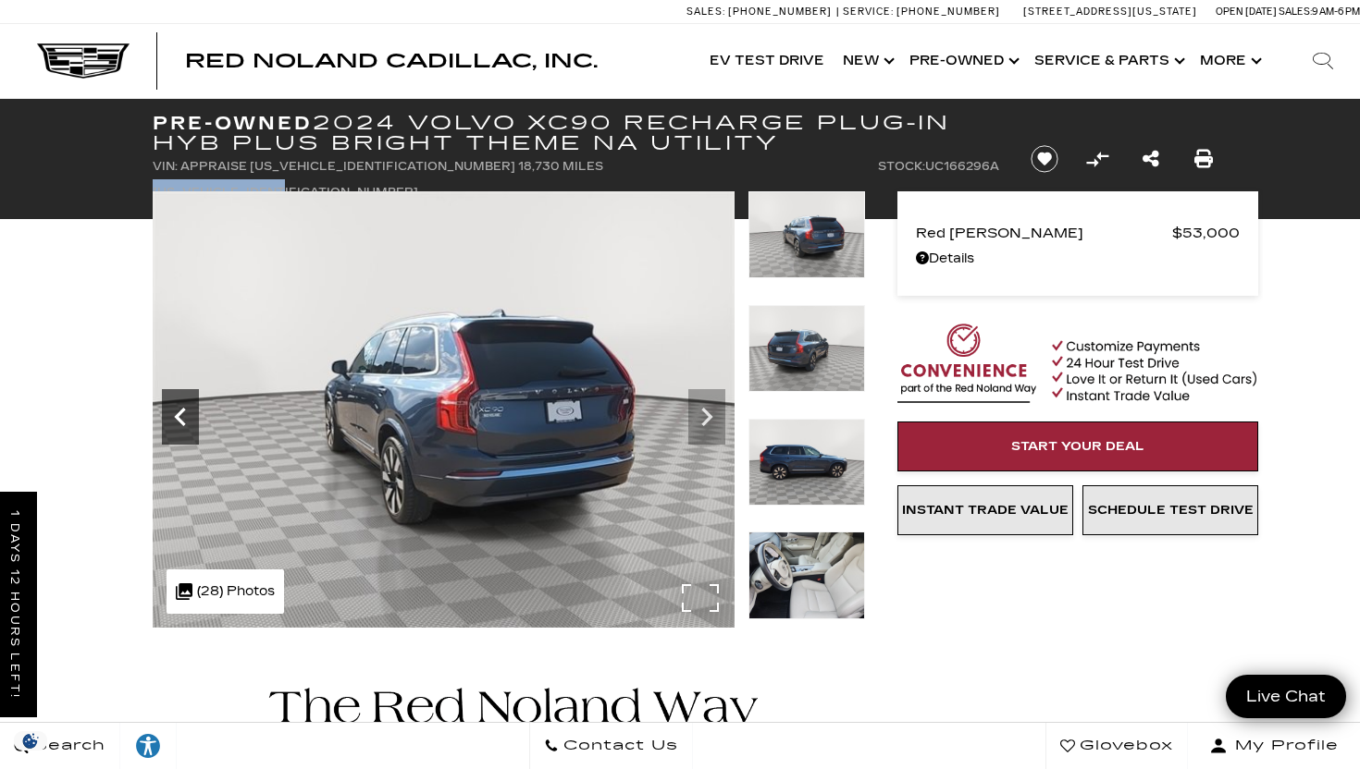
click at [172, 422] on icon "Previous" at bounding box center [180, 417] width 37 height 37
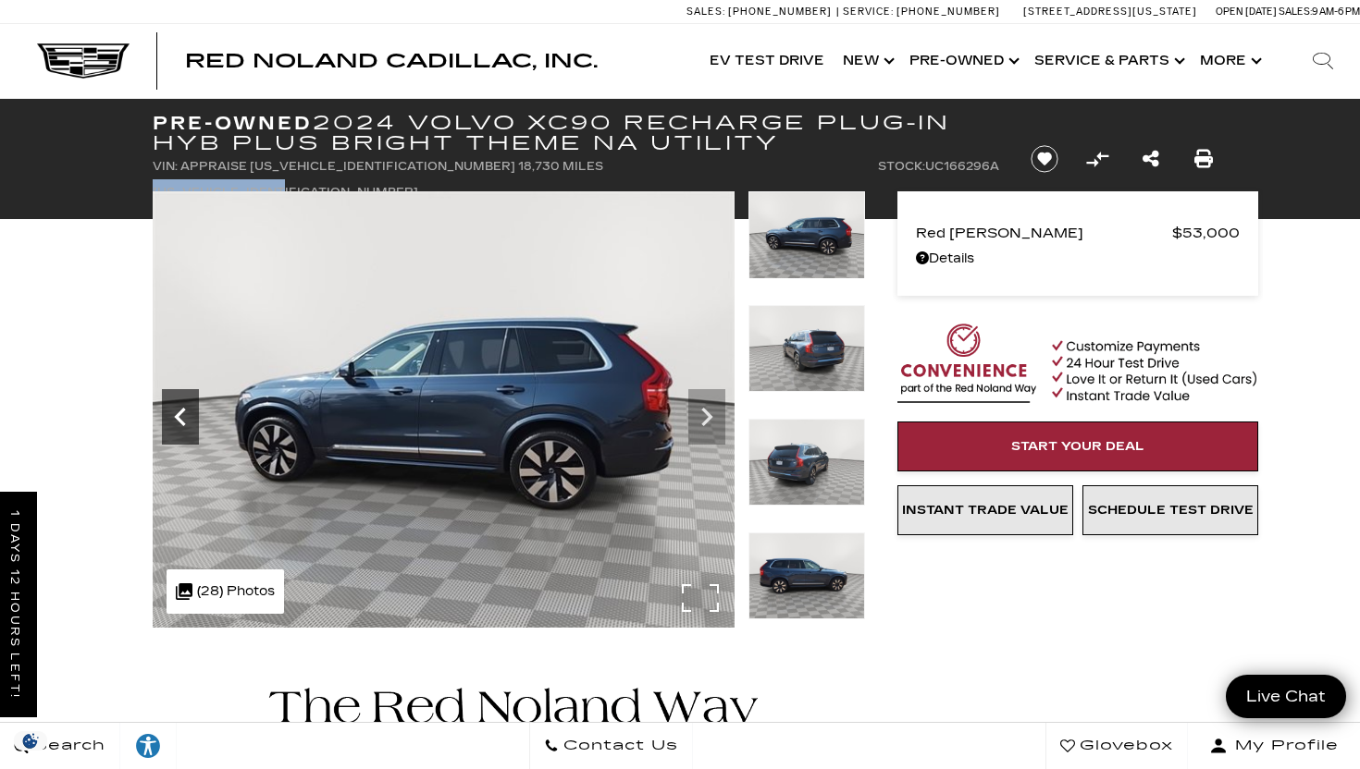
click at [172, 422] on icon "Previous" at bounding box center [180, 417] width 37 height 37
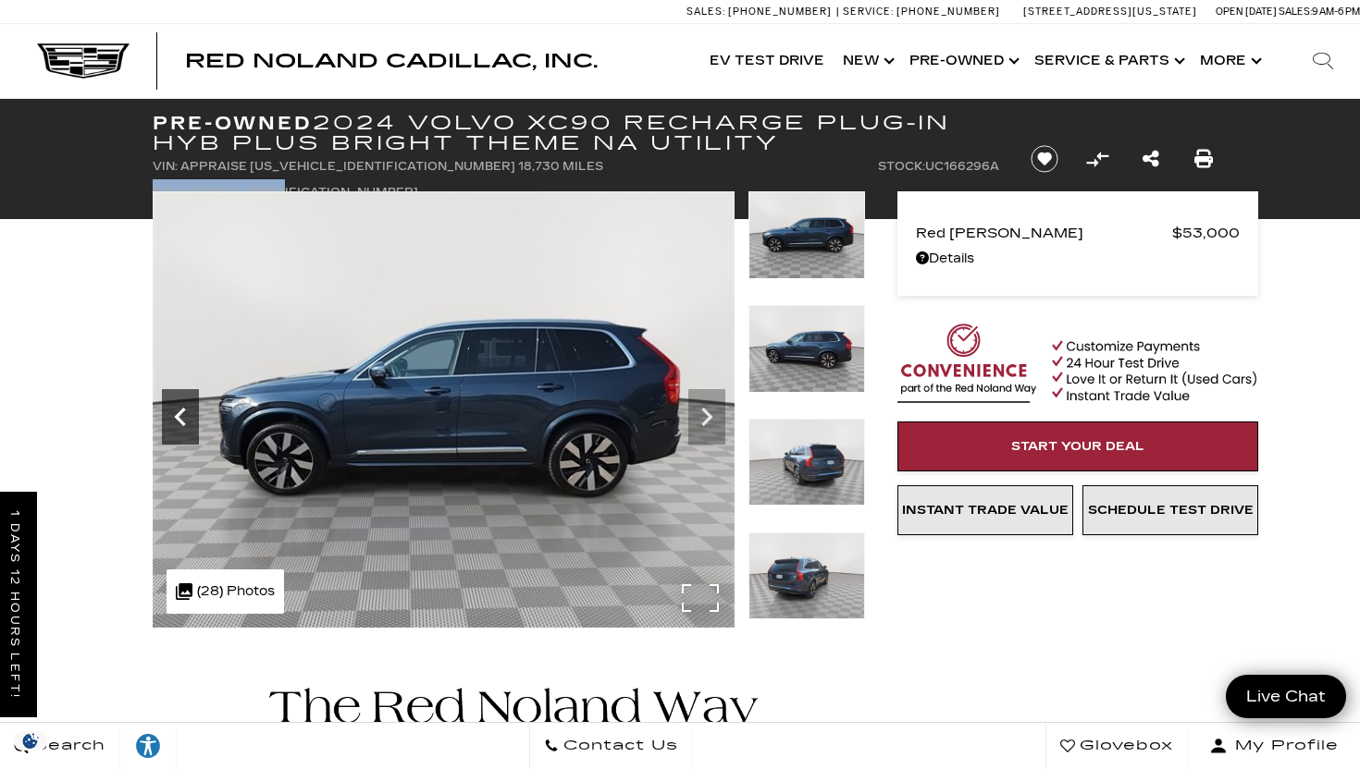
click at [172, 422] on icon "Previous" at bounding box center [180, 417] width 37 height 37
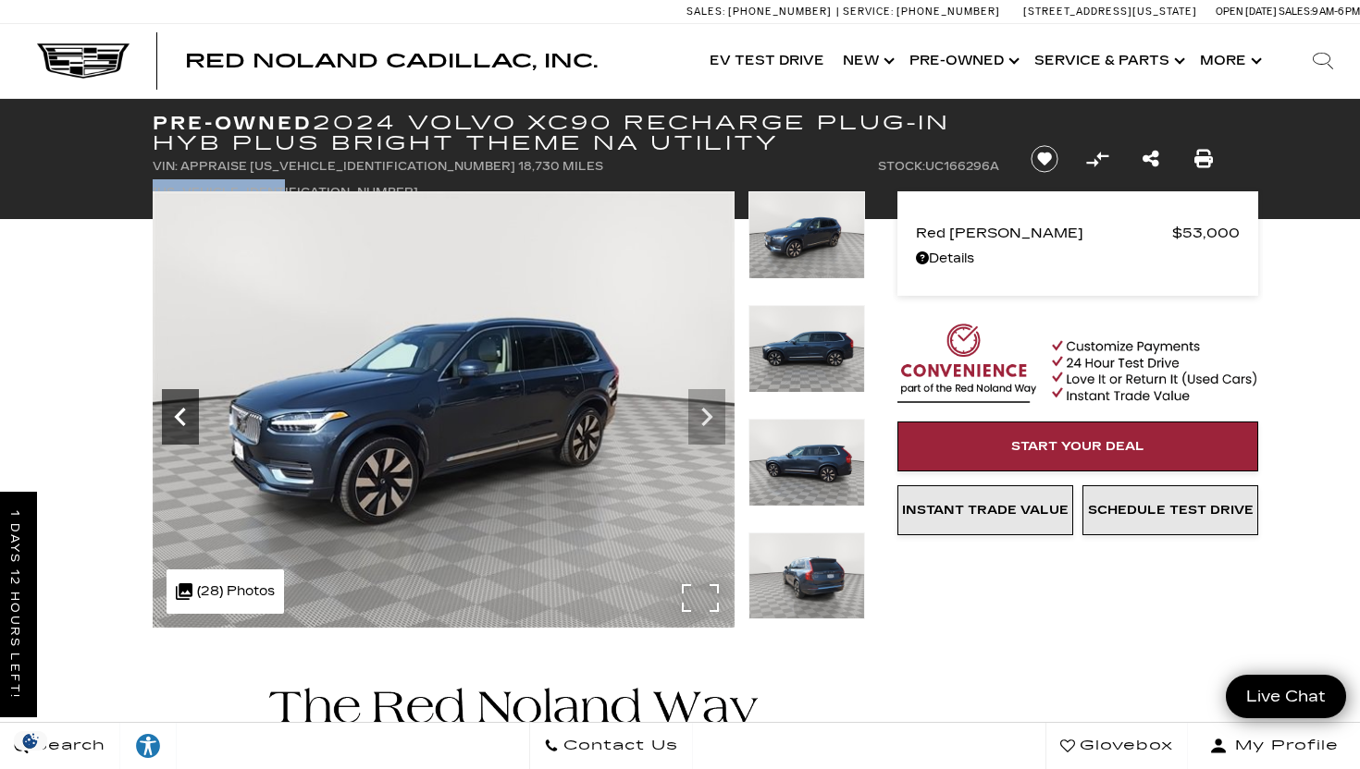
click at [172, 422] on icon "Previous" at bounding box center [180, 417] width 37 height 37
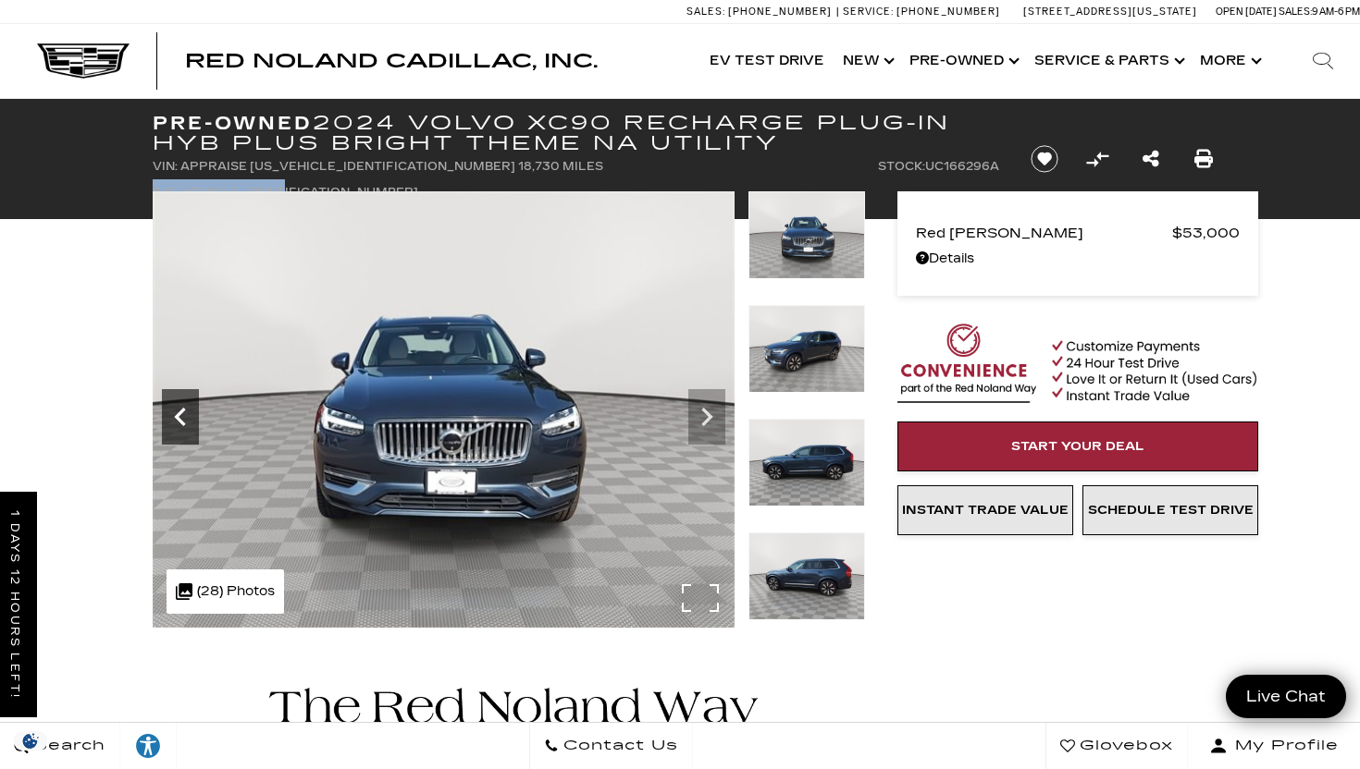
click at [180, 412] on icon "Previous" at bounding box center [179, 417] width 11 height 18
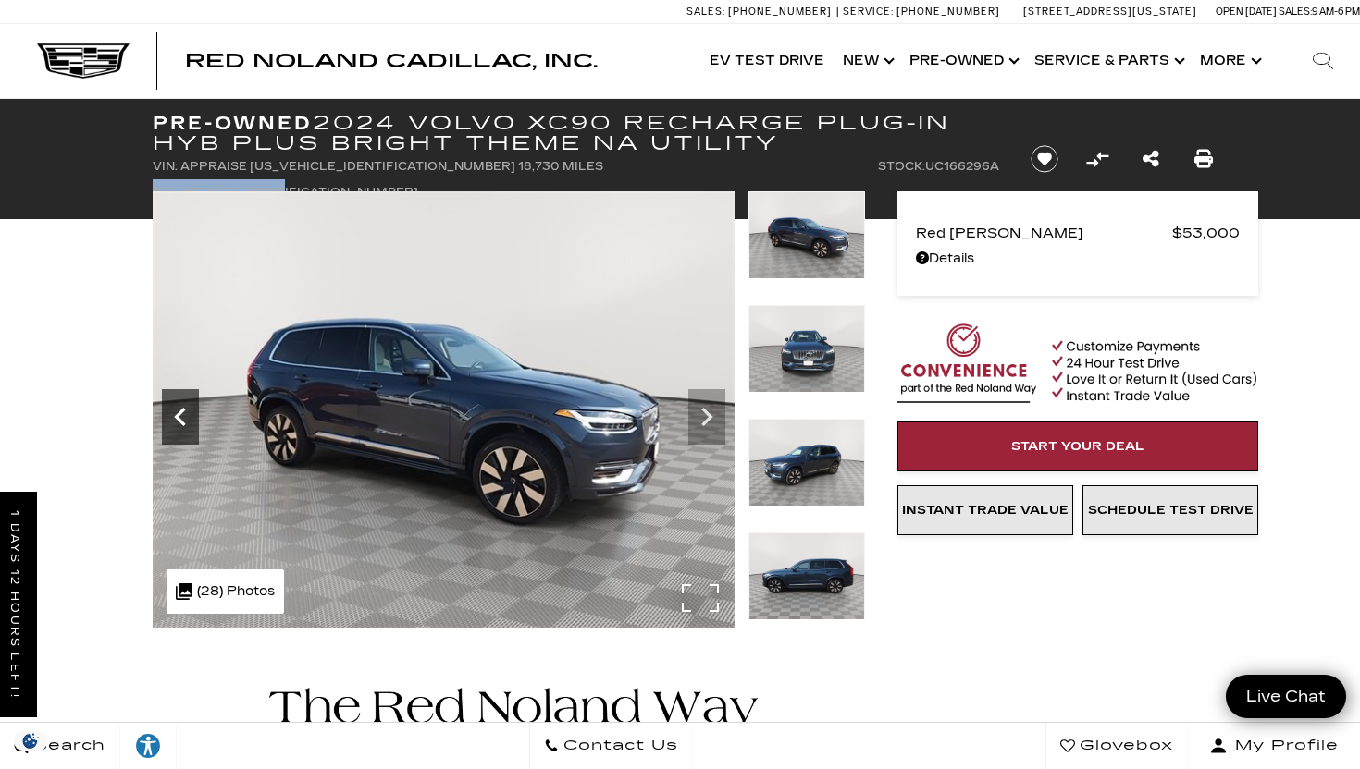
click at [180, 412] on icon "Previous" at bounding box center [179, 417] width 11 height 18
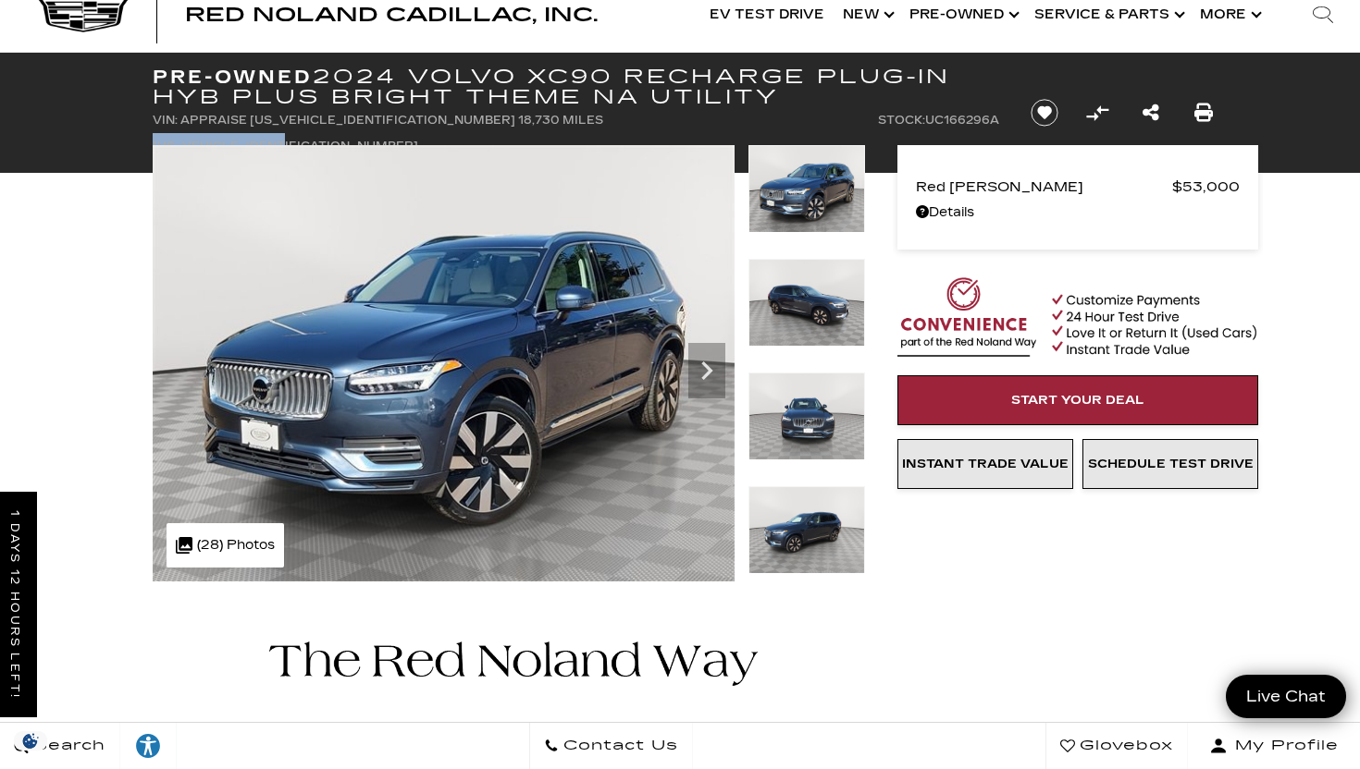
scroll to position [50, 0]
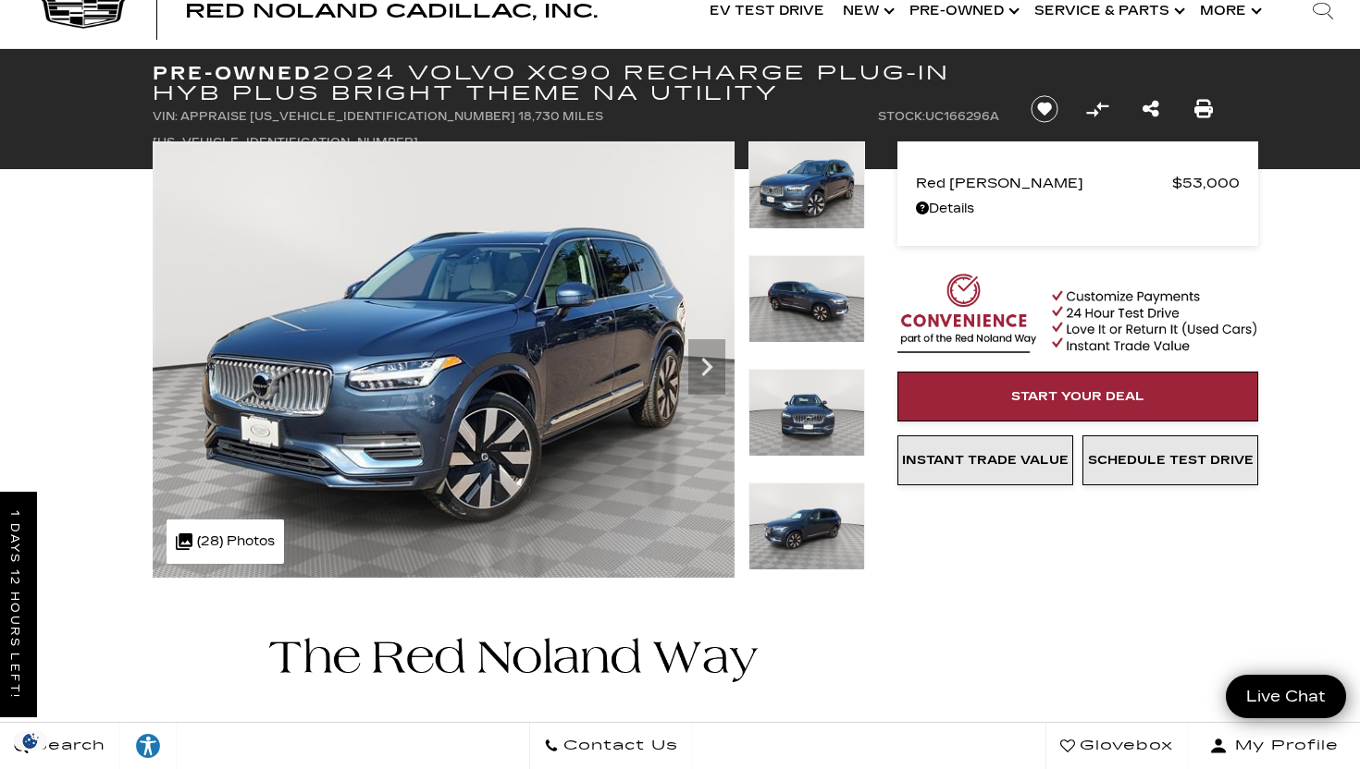
click at [886, 206] on div "Red Noland Price $53,000 Disclaimer: Tax, title, licensing and other fees NOT i…" at bounding box center [1050, 313] width 370 height 529
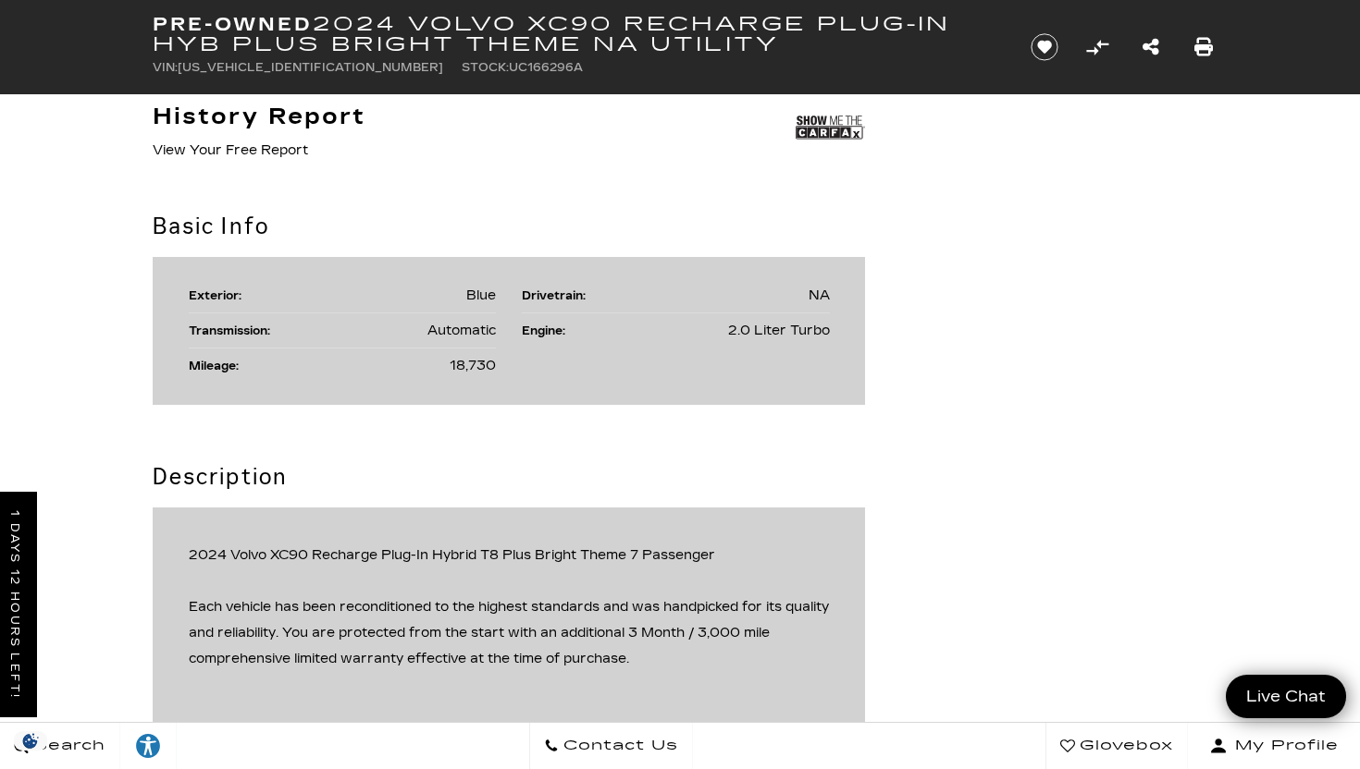
scroll to position [947, 0]
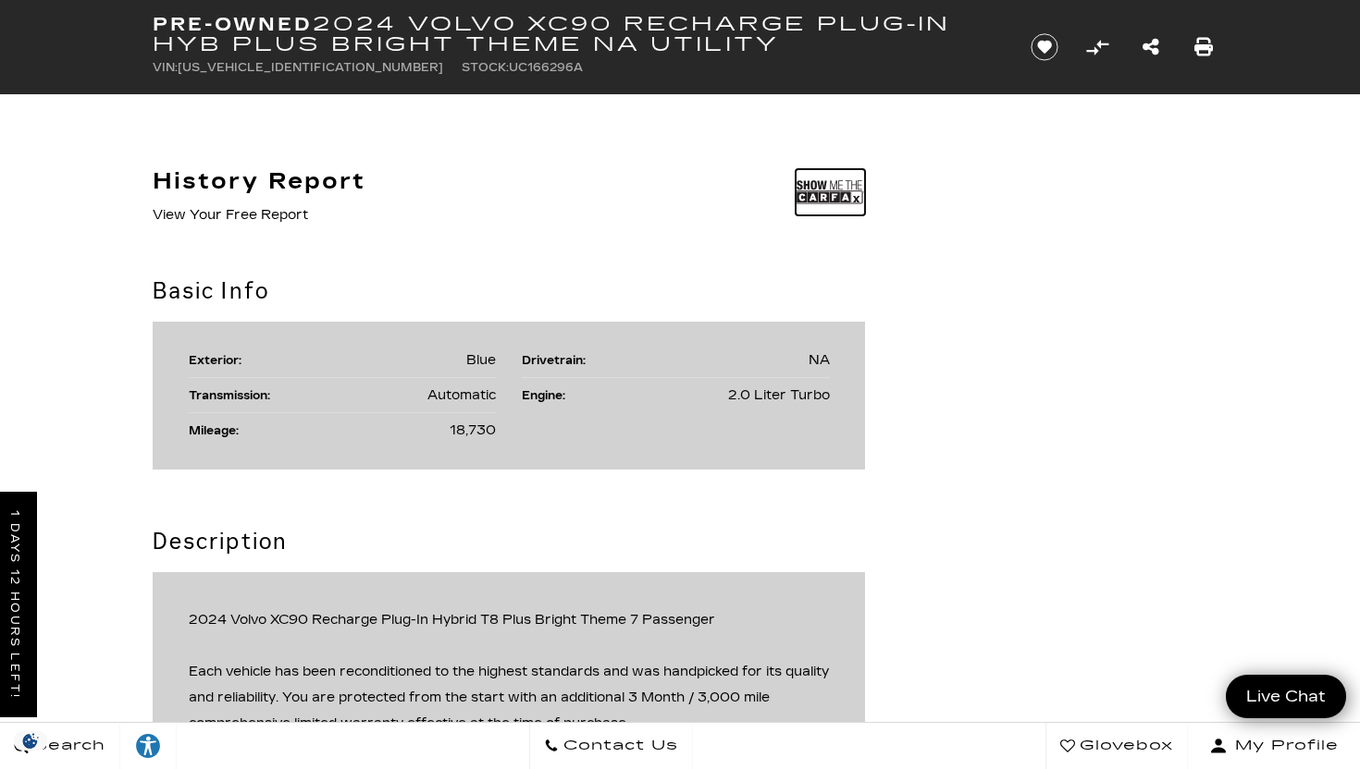
click at [820, 199] on img at bounding box center [829, 192] width 69 height 46
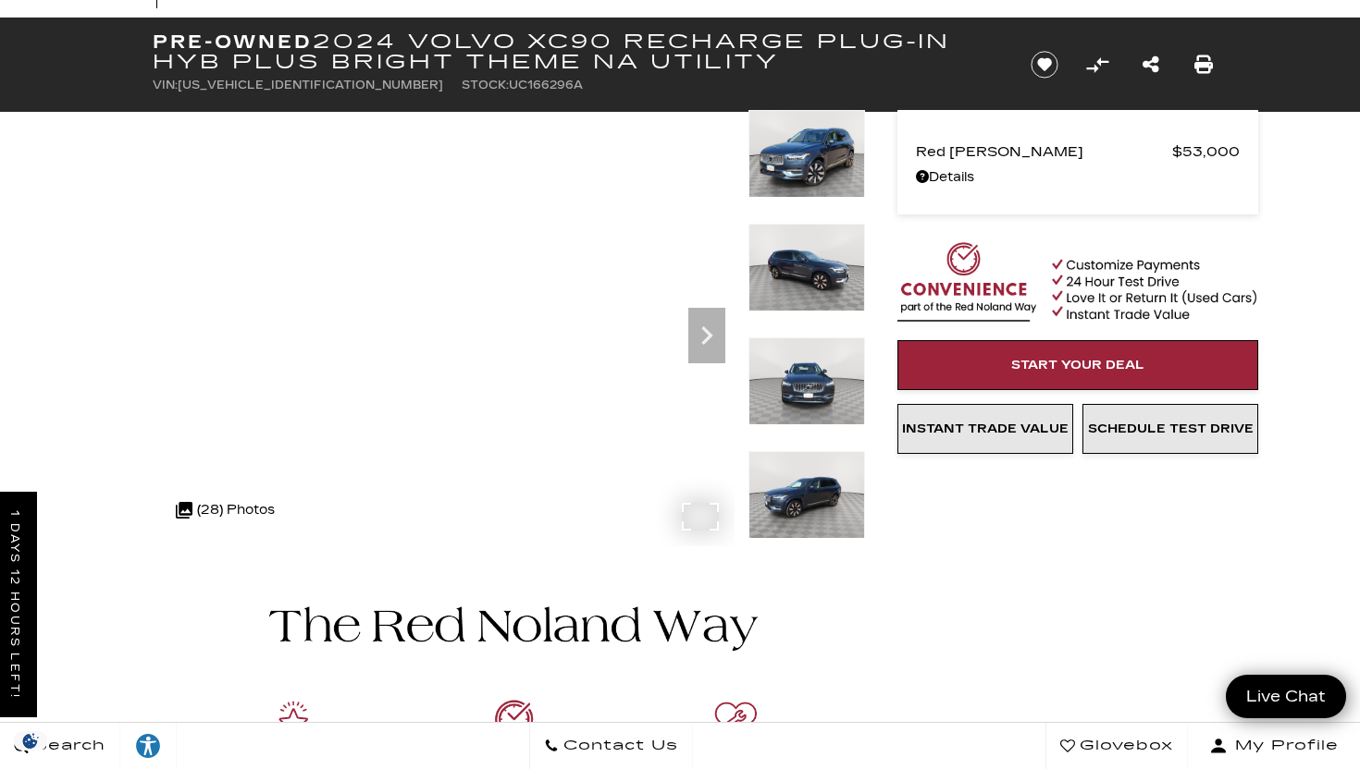
scroll to position [84, 0]
